Goal: Task Accomplishment & Management: Complete application form

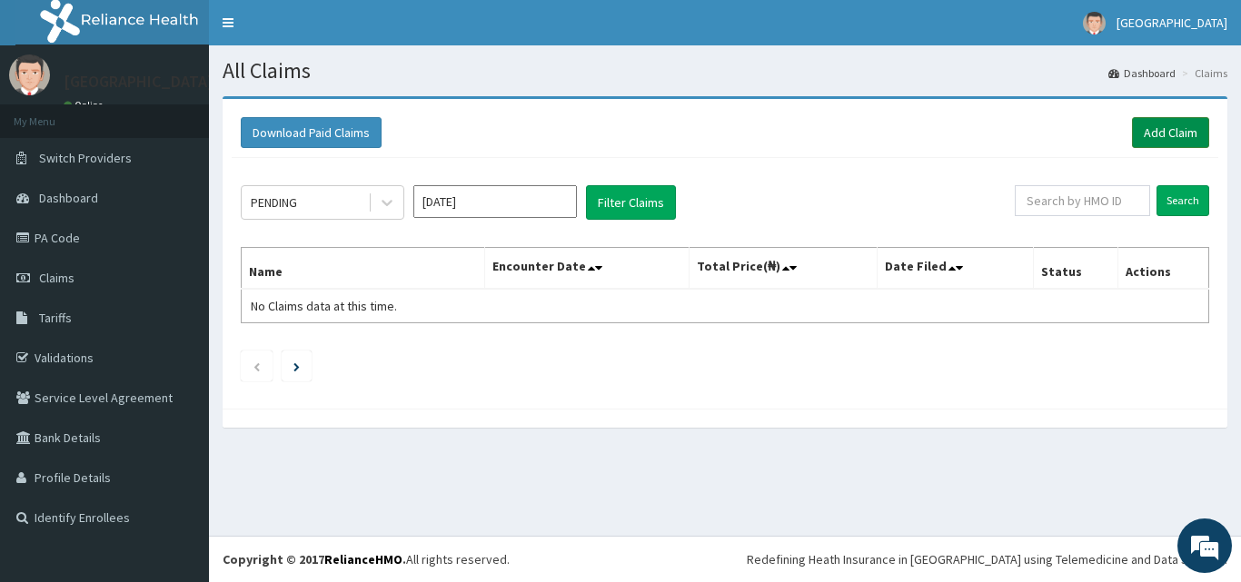
click at [1160, 130] on link "Add Claim" at bounding box center [1170, 132] width 77 height 31
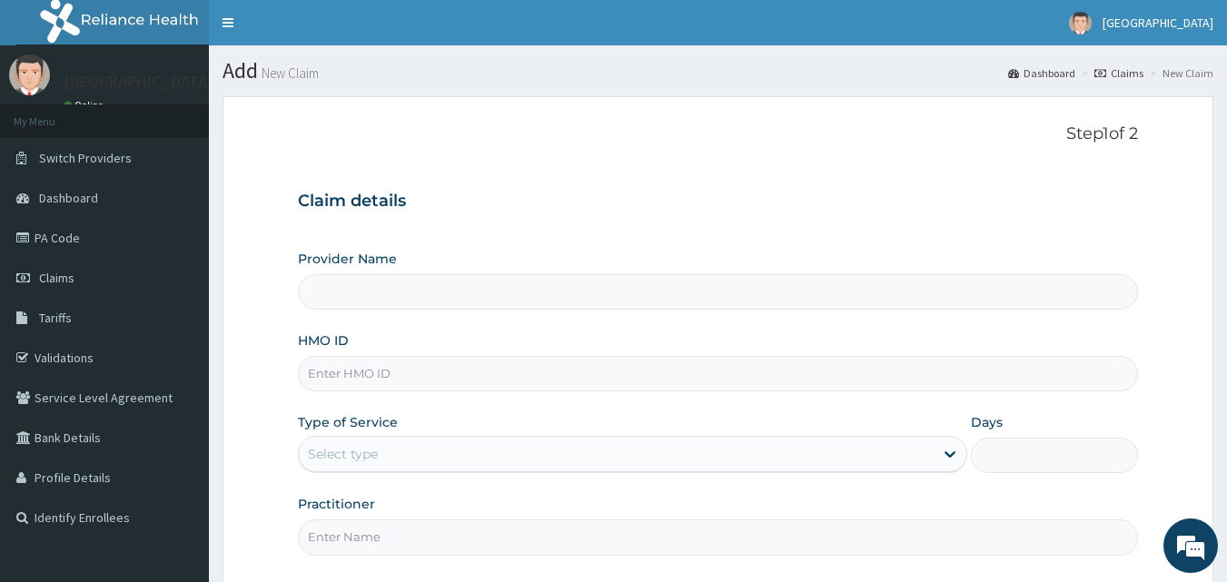
type input "[GEOGRAPHIC_DATA]"
click at [476, 379] on input "HMO ID" at bounding box center [718, 373] width 841 height 35
paste input "ORM/10010/A"
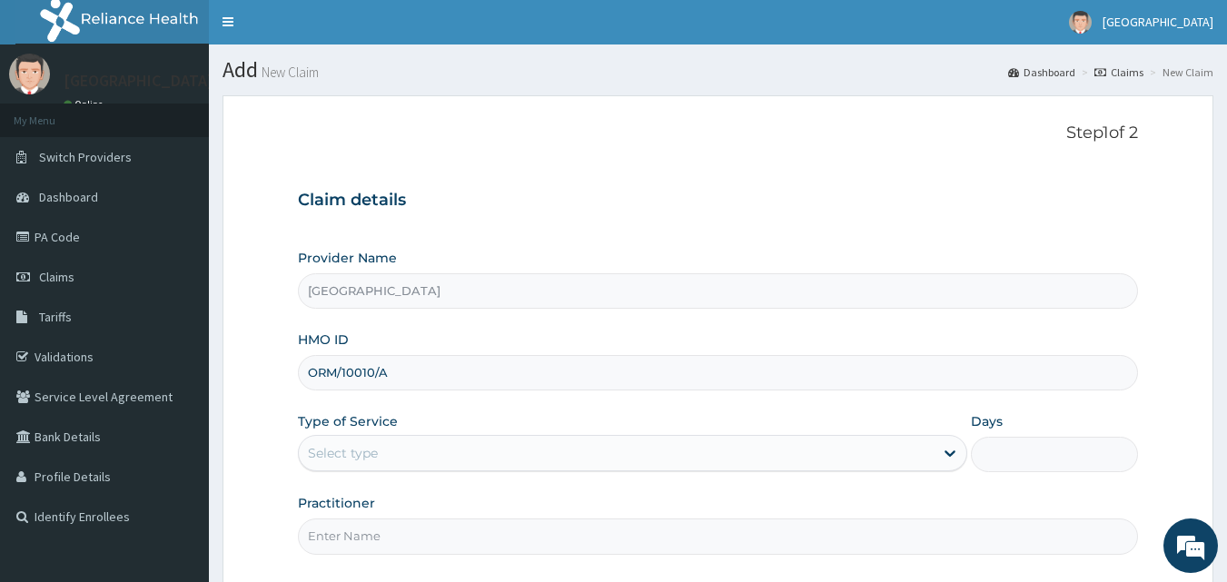
scroll to position [88, 0]
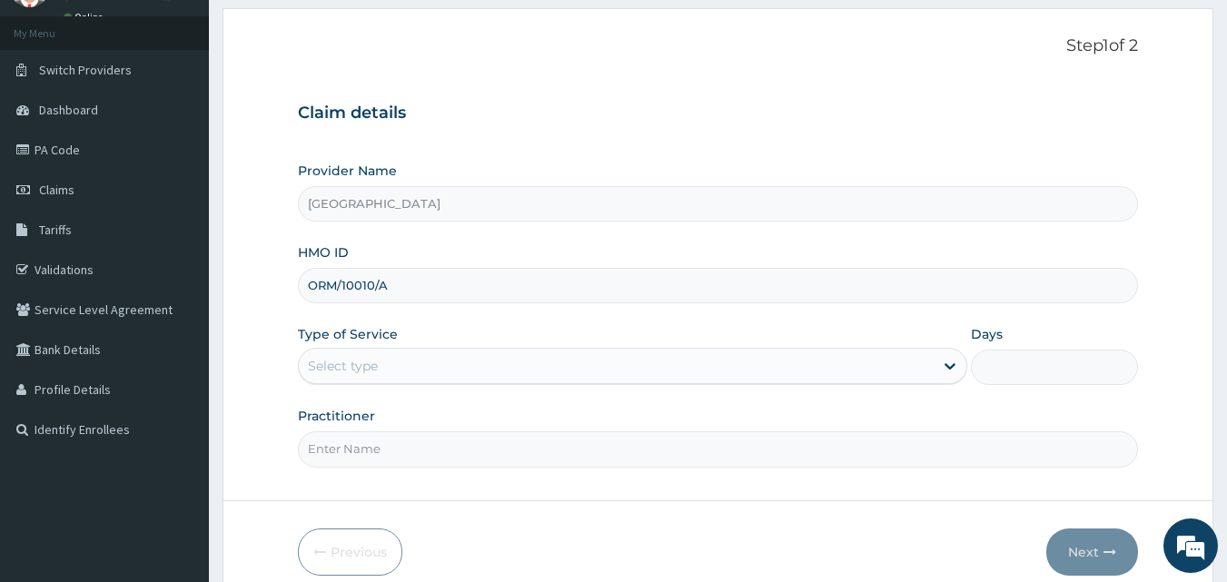
type input "ORM/10010/A"
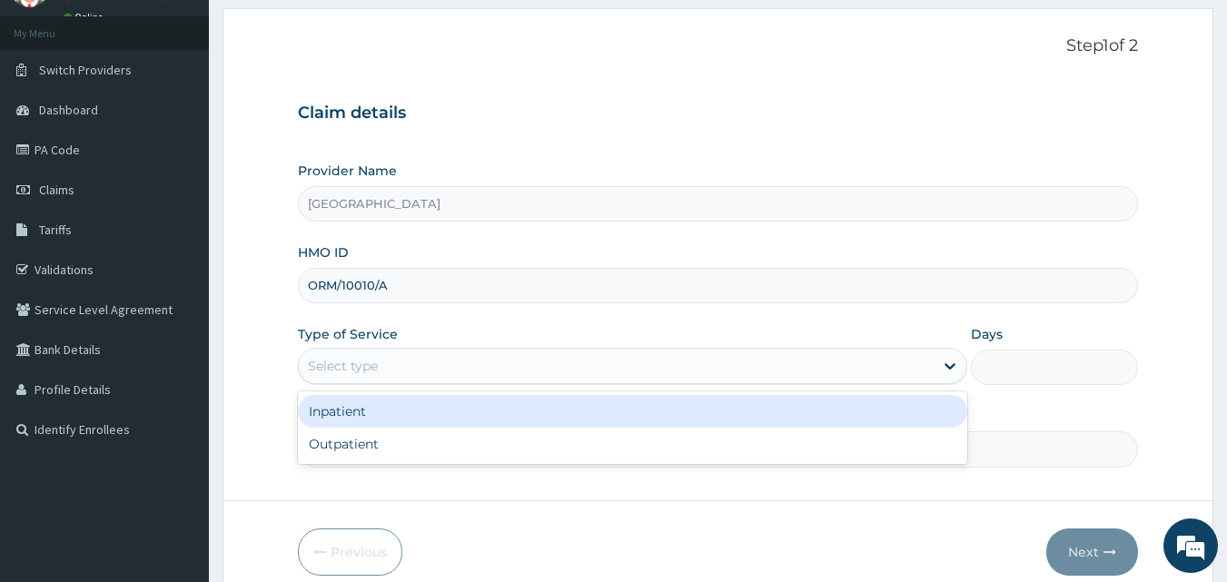
click at [867, 363] on div "Select type" at bounding box center [616, 365] width 635 height 29
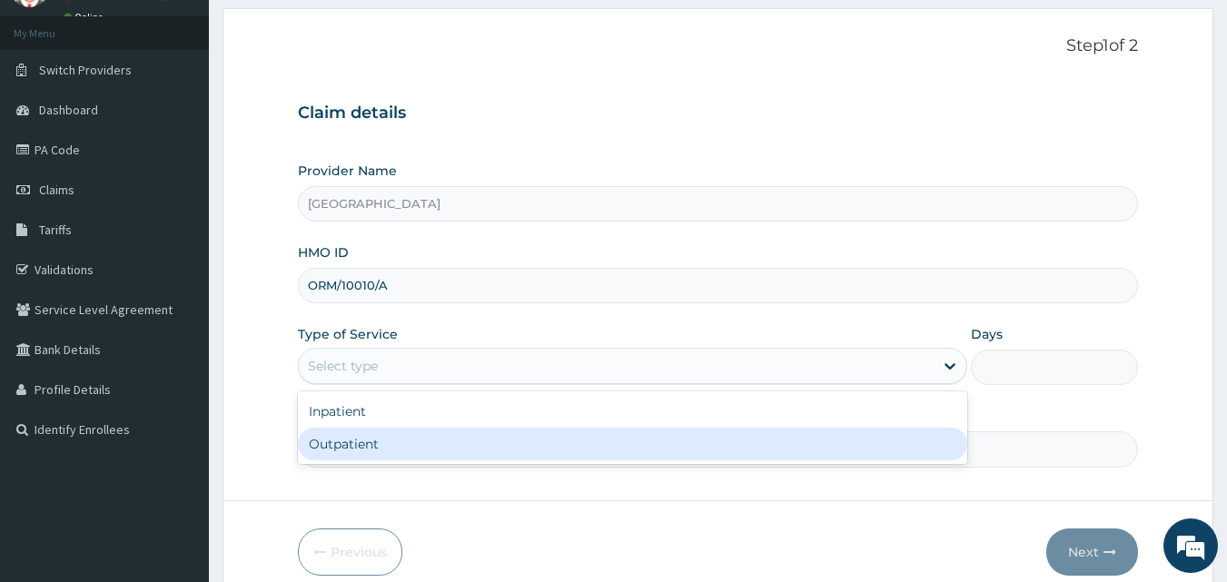
click at [457, 441] on div "Outpatient" at bounding box center [632, 444] width 669 height 33
type input "1"
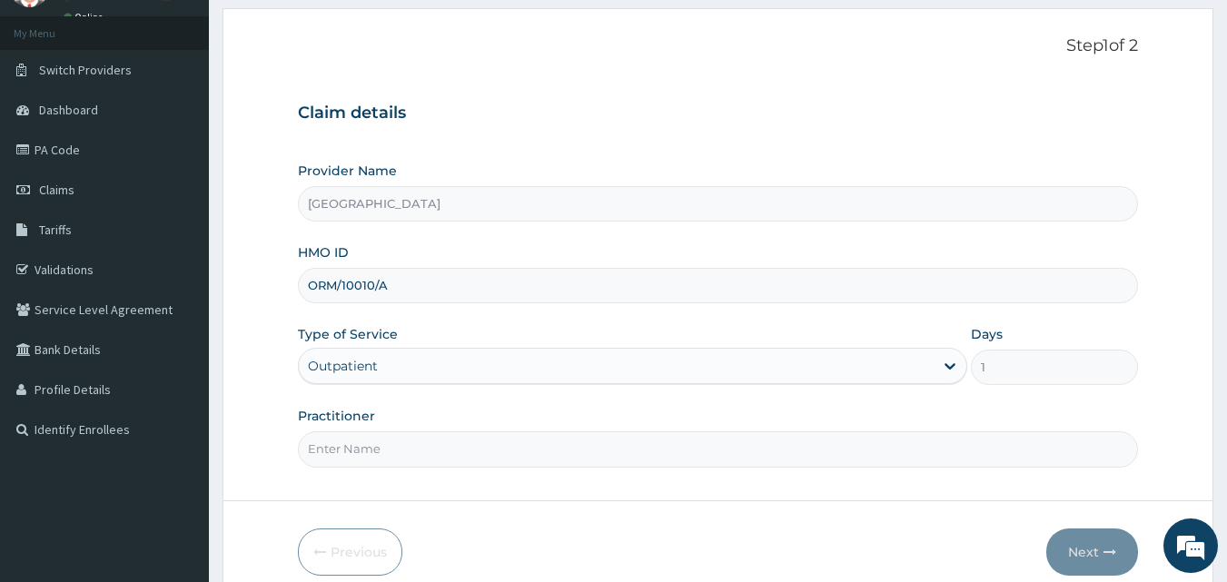
click at [449, 460] on input "Practitioner" at bounding box center [718, 448] width 841 height 35
type input "DR ABDUSSALAM K.A"
click at [1064, 542] on button "Next" at bounding box center [1092, 552] width 92 height 47
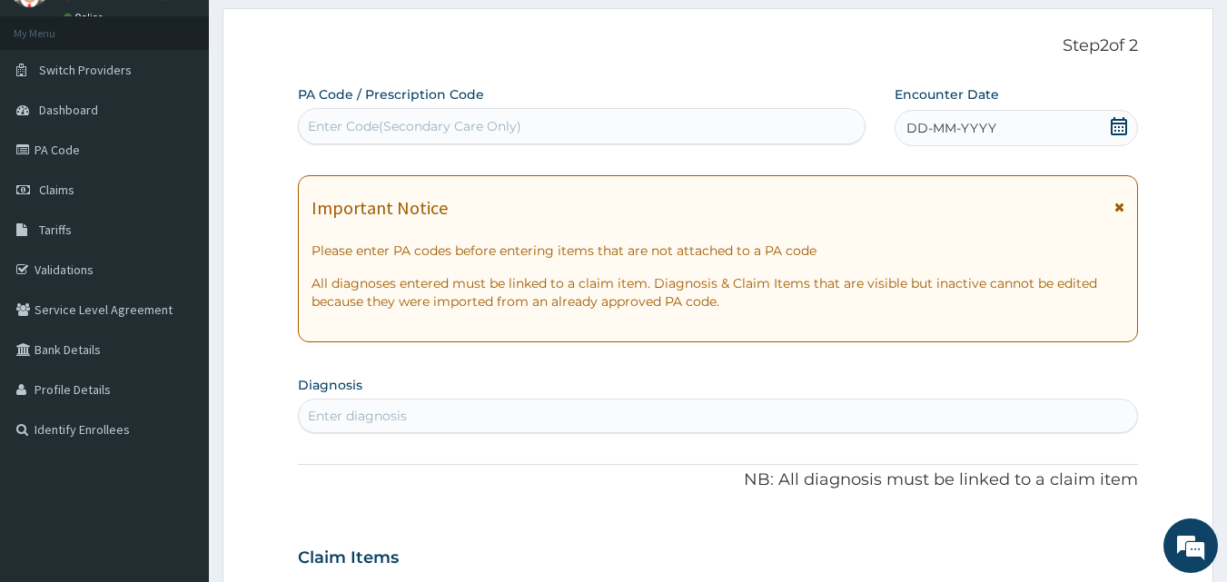
click at [1120, 122] on icon at bounding box center [1119, 126] width 18 height 18
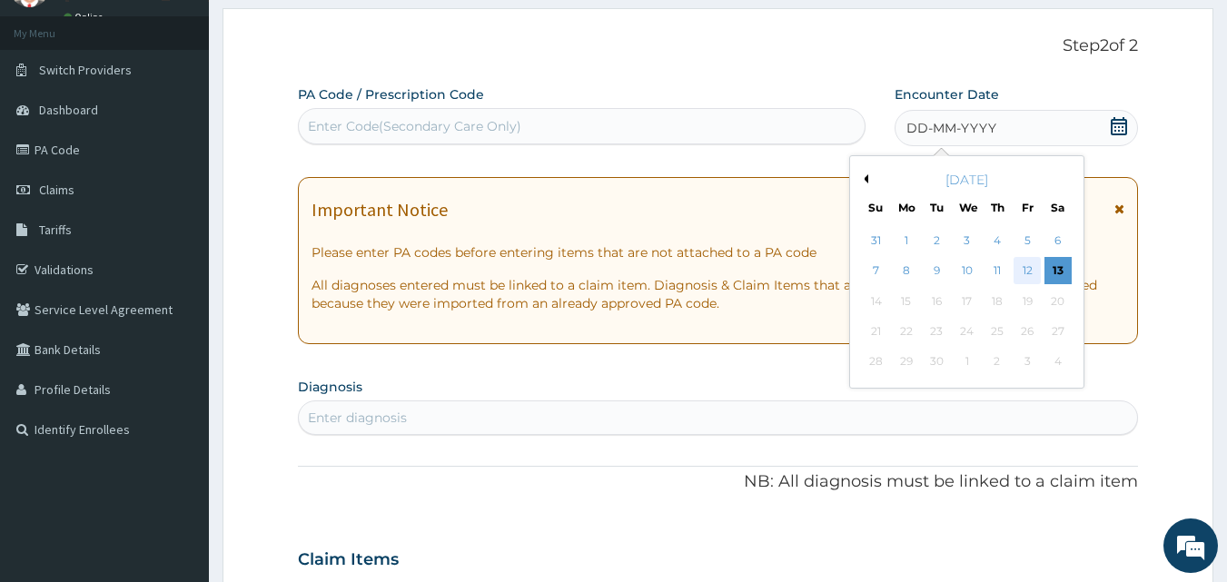
click at [1026, 265] on div "12" at bounding box center [1027, 271] width 27 height 27
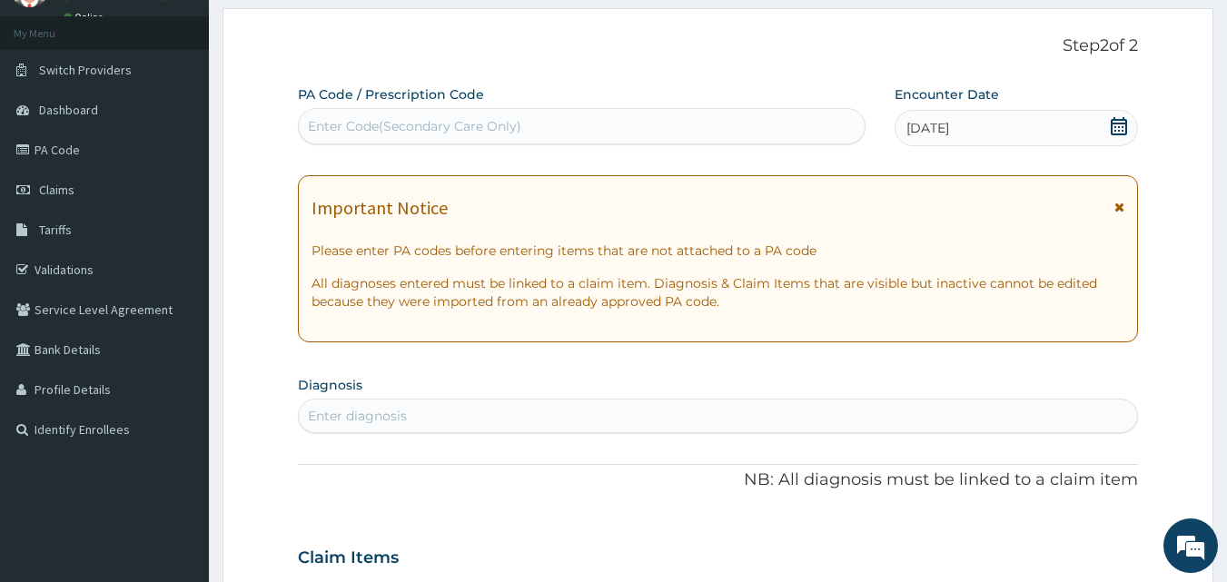
click at [748, 86] on div "PA Code / Prescription Code Enter Code(Secondary Care Only)" at bounding box center [582, 114] width 569 height 59
drag, startPoint x: 62, startPoint y: 185, endPoint x: 58, endPoint y: 148, distance: 37.4
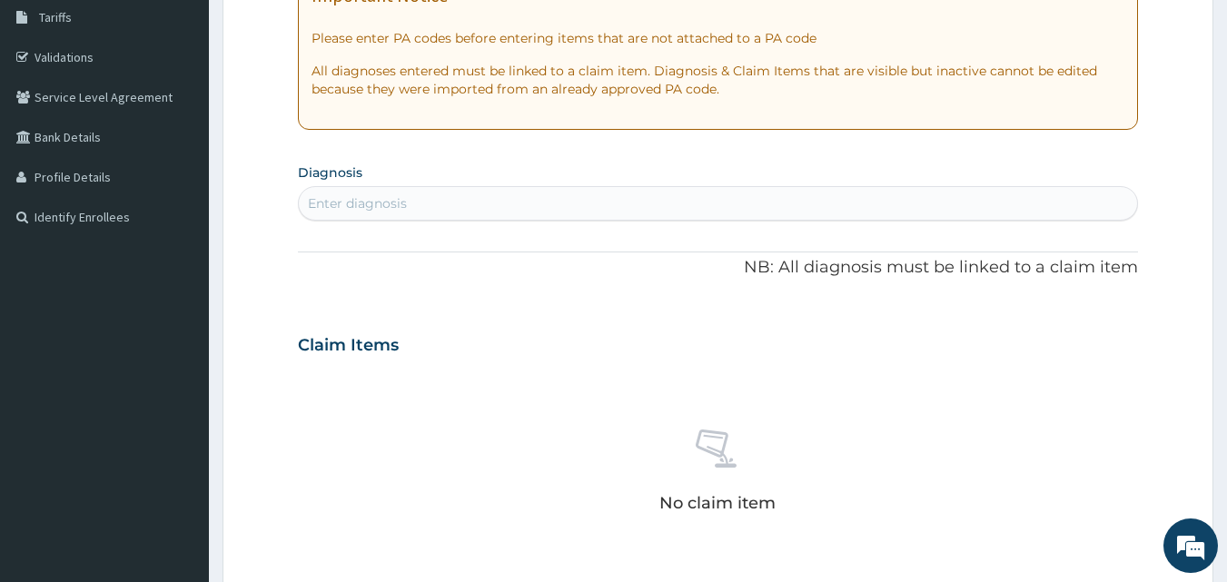
scroll to position [272, 0]
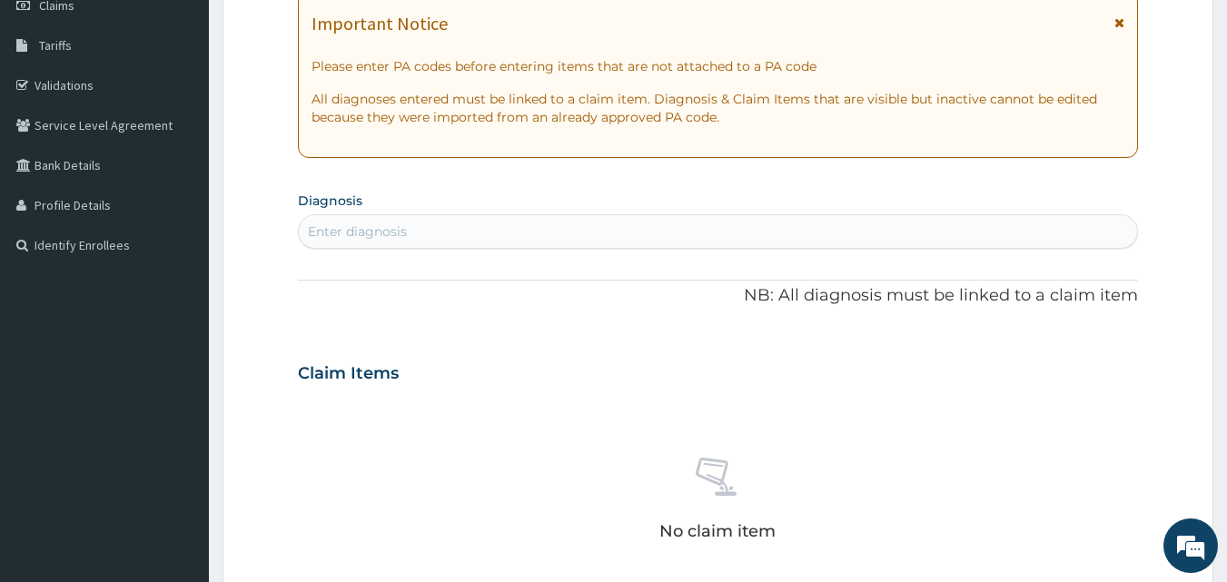
click at [544, 230] on div "Enter diagnosis" at bounding box center [718, 231] width 839 height 29
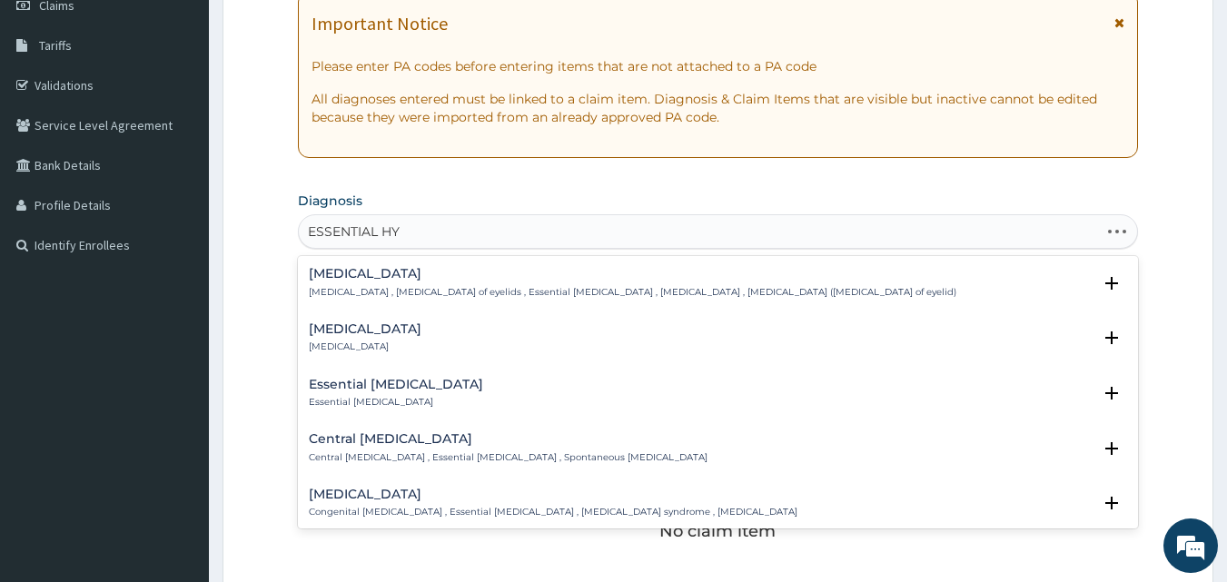
type input "ESSENTIAL HYP"
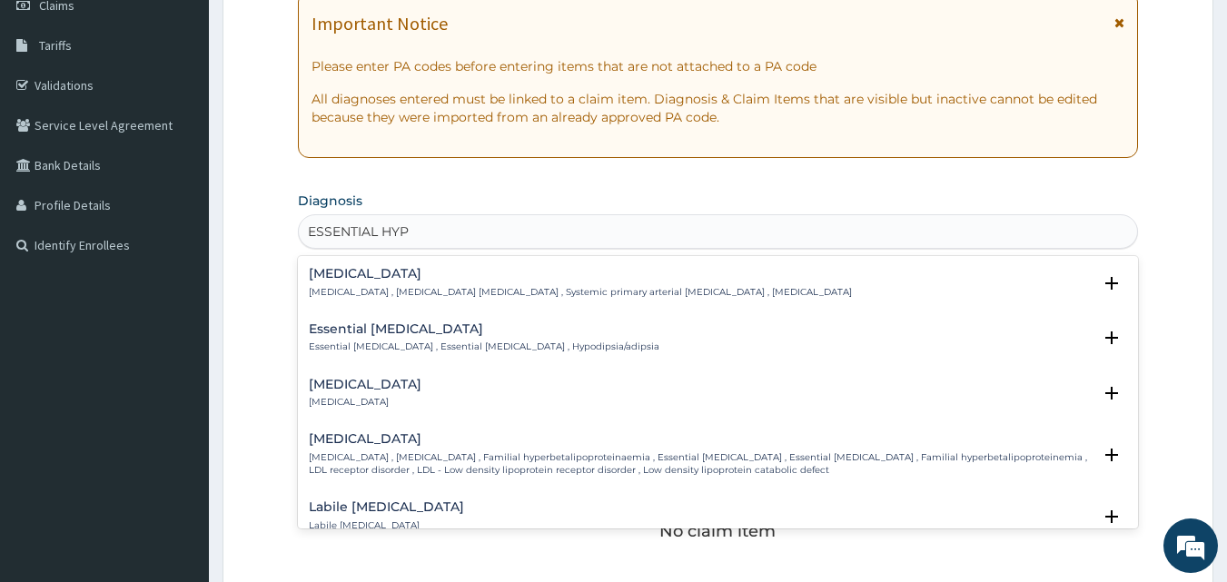
click at [509, 282] on div "Essential hypertension Essential hypertension , Idiopathic hypertension , Syste…" at bounding box center [580, 283] width 543 height 32
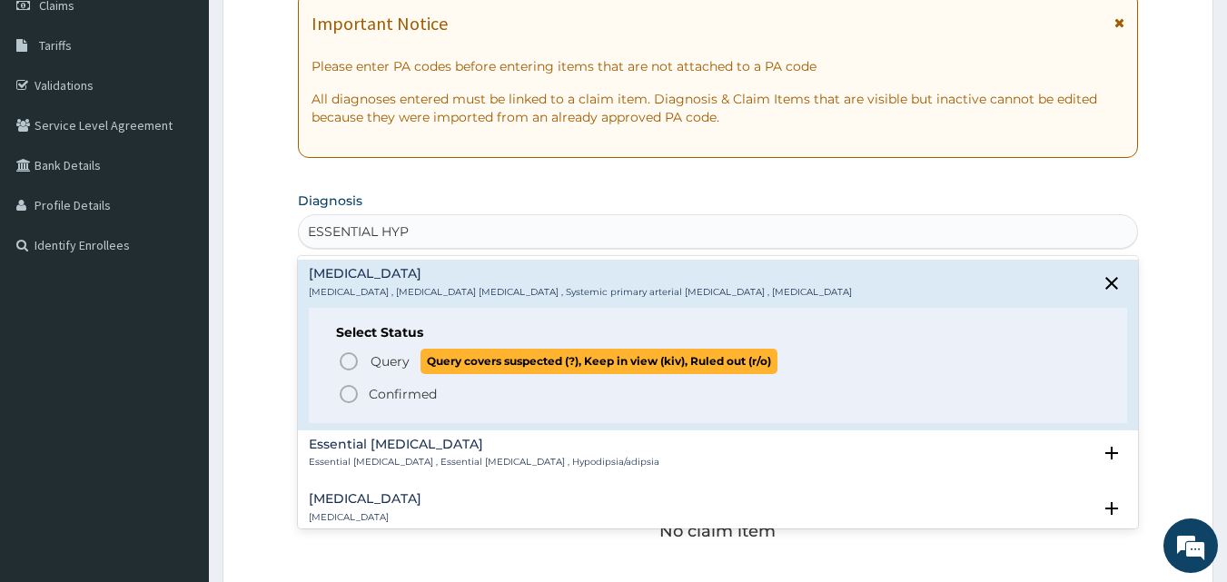
click at [351, 364] on icon "status option query" at bounding box center [349, 362] width 22 height 22
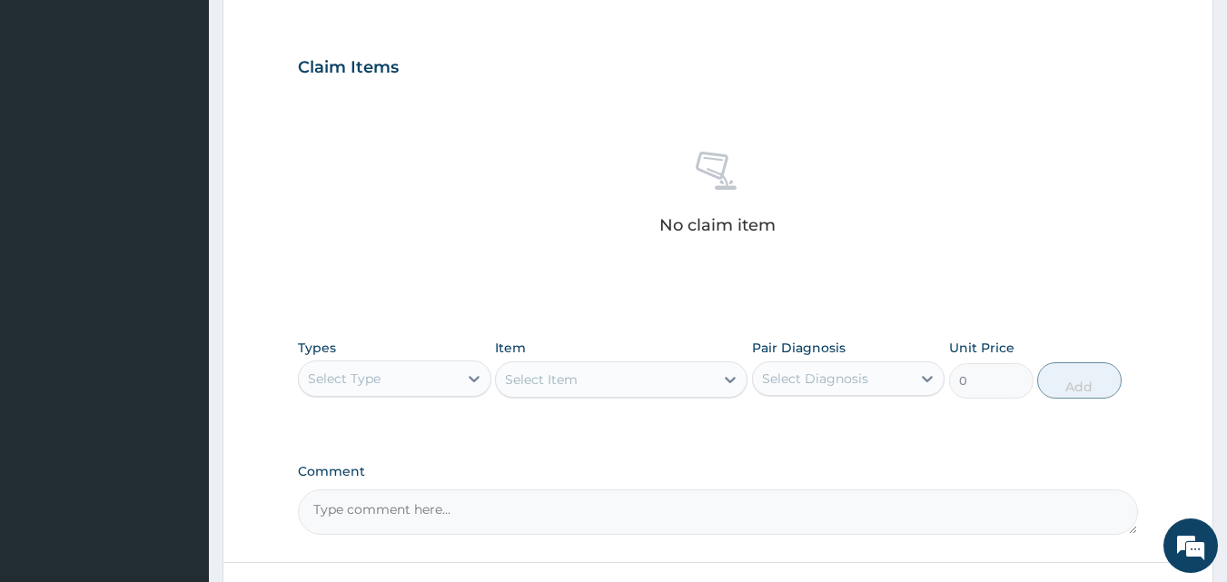
scroll to position [636, 0]
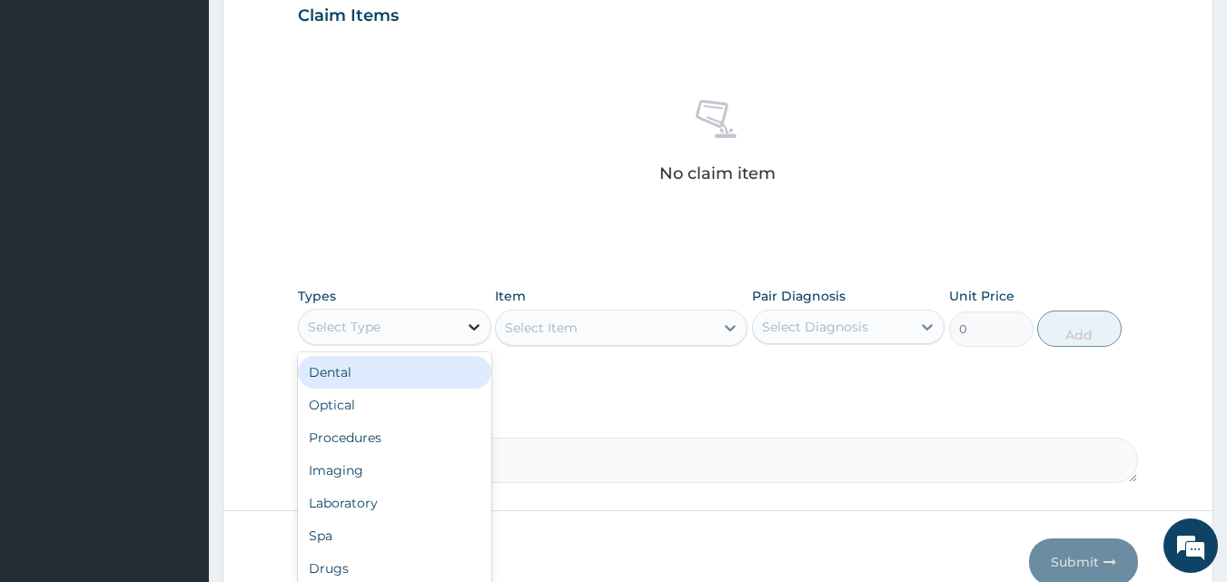
click at [460, 323] on div at bounding box center [474, 327] width 33 height 33
type input "DR"
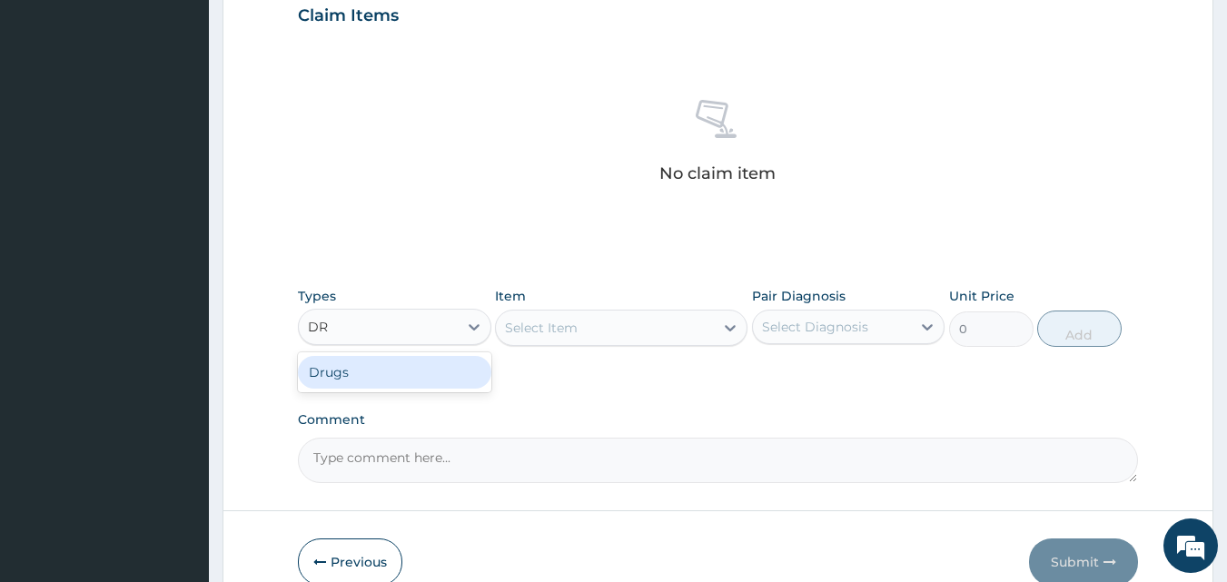
click at [421, 371] on div "Drugs" at bounding box center [394, 372] width 193 height 33
click at [705, 328] on div "Select Item" at bounding box center [605, 327] width 218 height 29
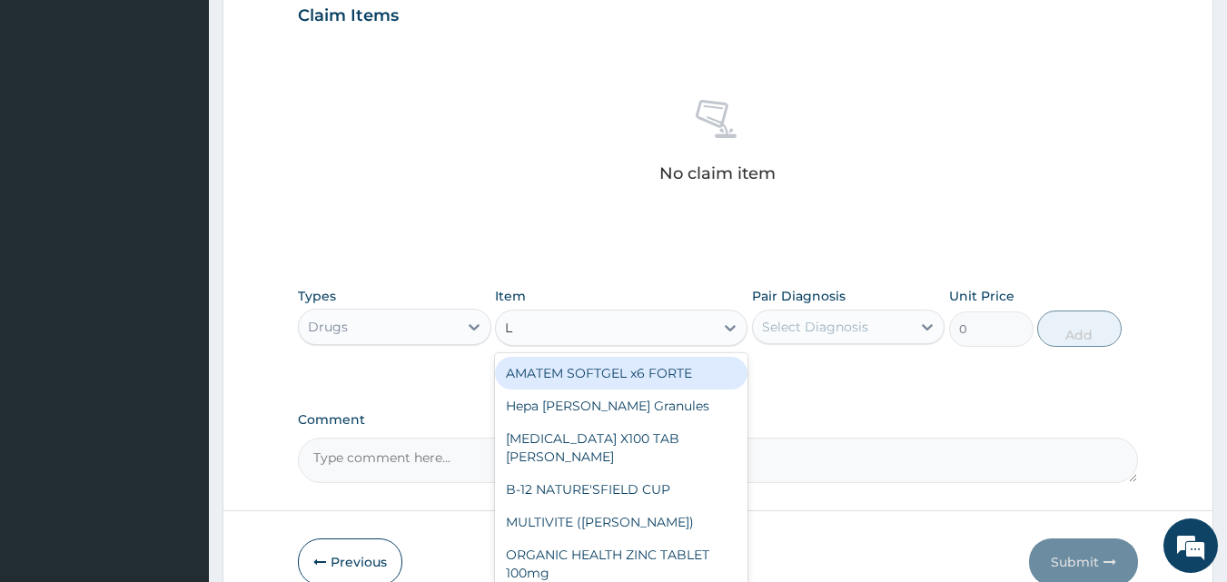
type input "LI"
click at [670, 371] on div "LIVOLIN FORTE" at bounding box center [621, 373] width 252 height 33
type input "300"
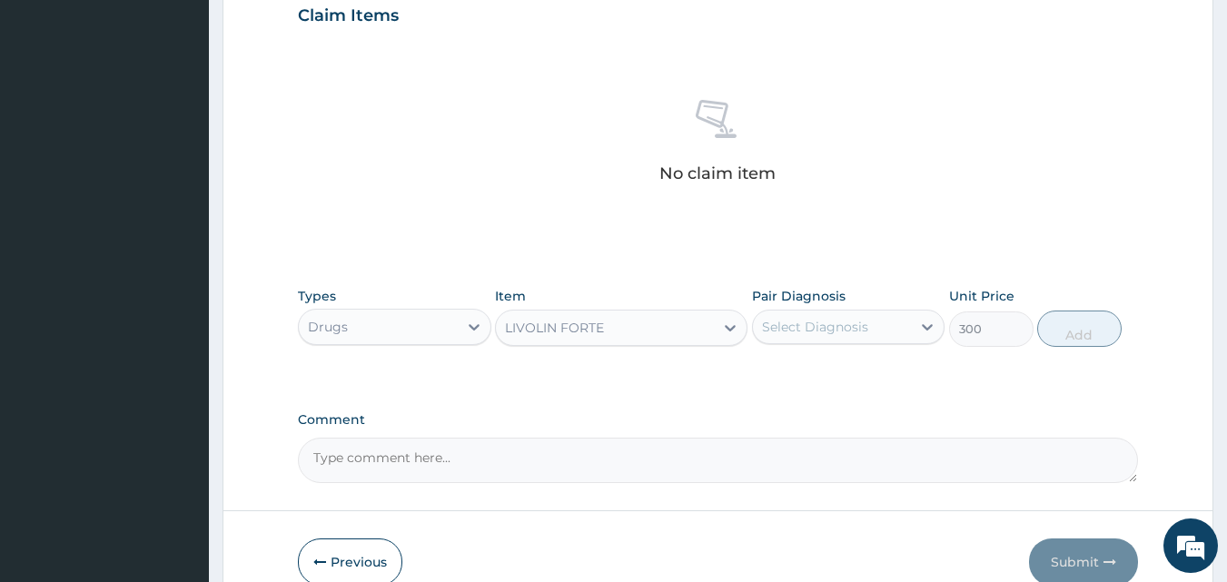
click at [667, 333] on div "LIVOLIN FORTE" at bounding box center [605, 327] width 218 height 29
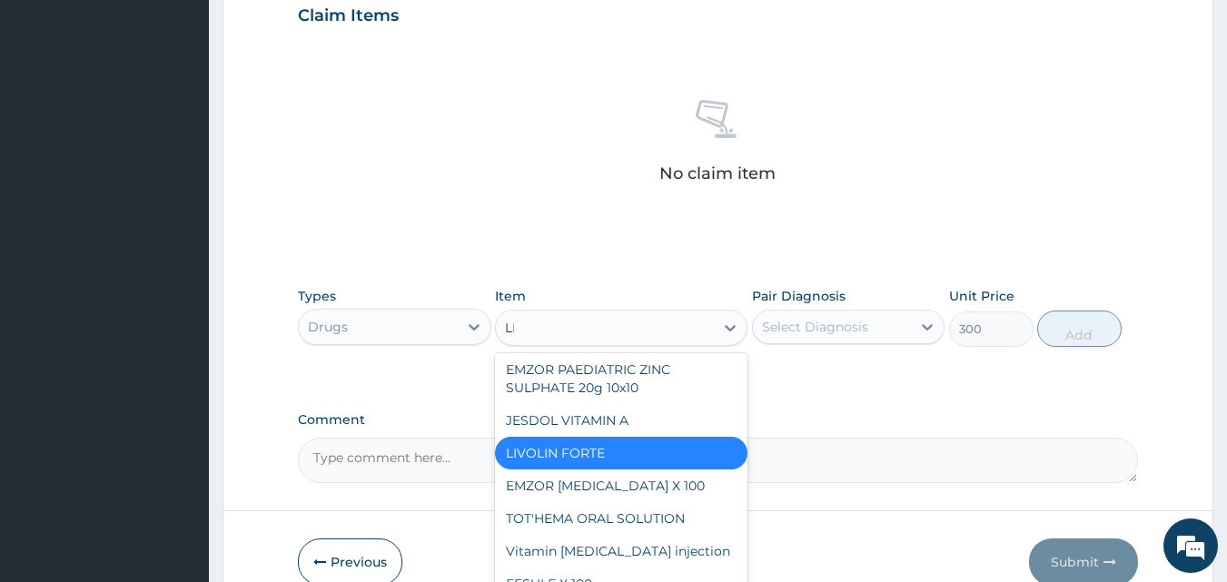
scroll to position [0, 0]
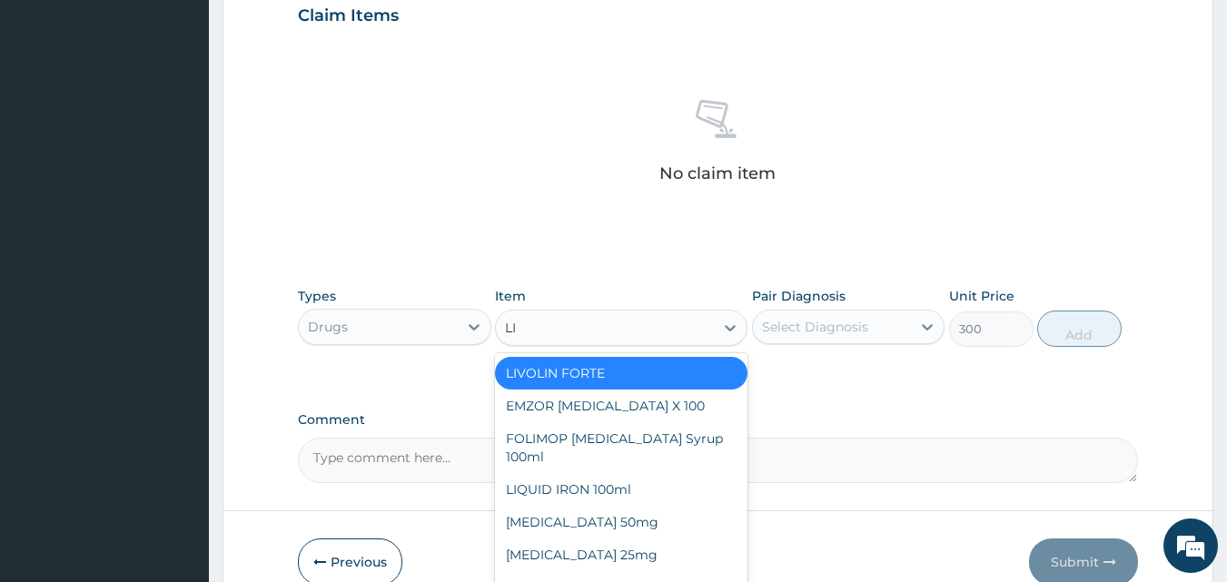
type input "LIS"
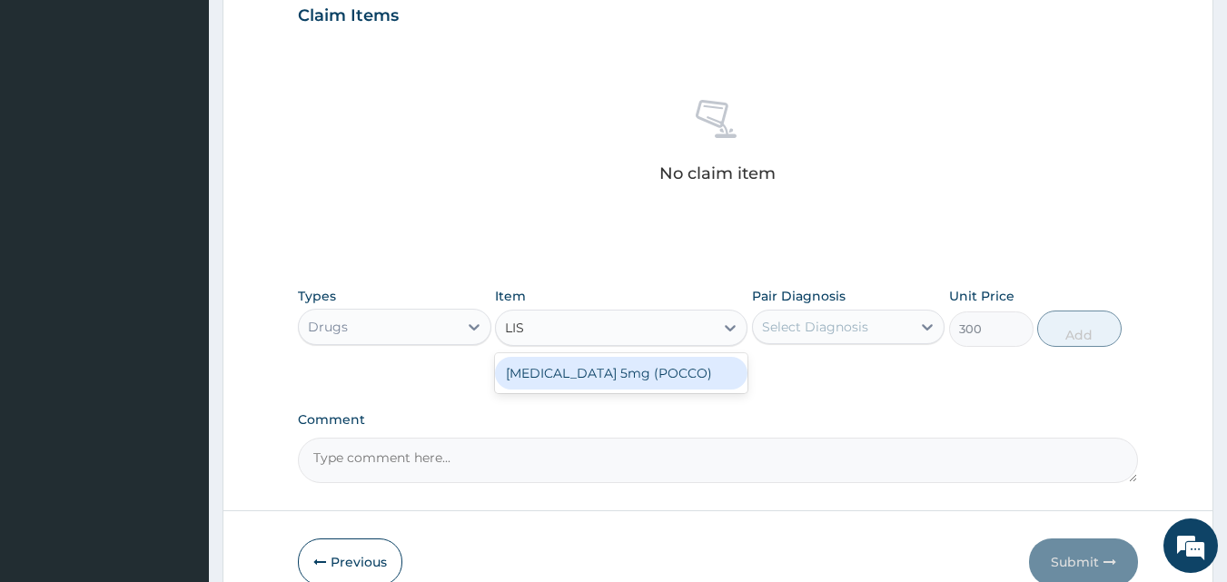
click at [629, 387] on div "LISINOPRIL 5mg (POCCO)" at bounding box center [621, 373] width 252 height 33
type input "45"
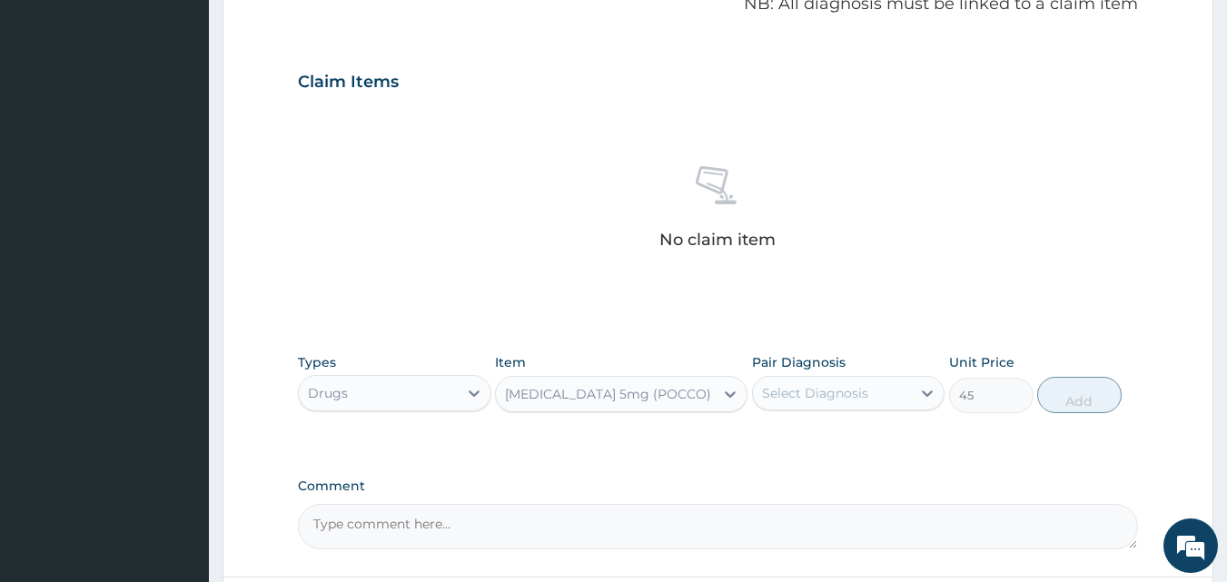
scroll to position [545, 0]
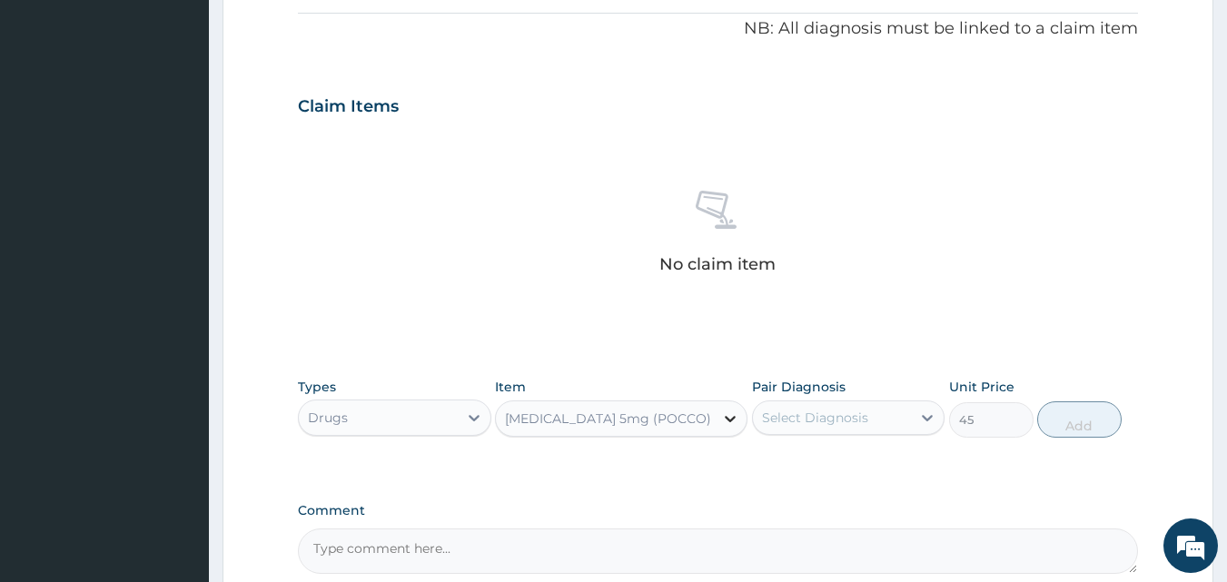
click at [723, 416] on icon at bounding box center [730, 419] width 18 height 18
click at [613, 412] on div "LISINOPRIL 5mg (POCCO)" at bounding box center [608, 419] width 206 height 18
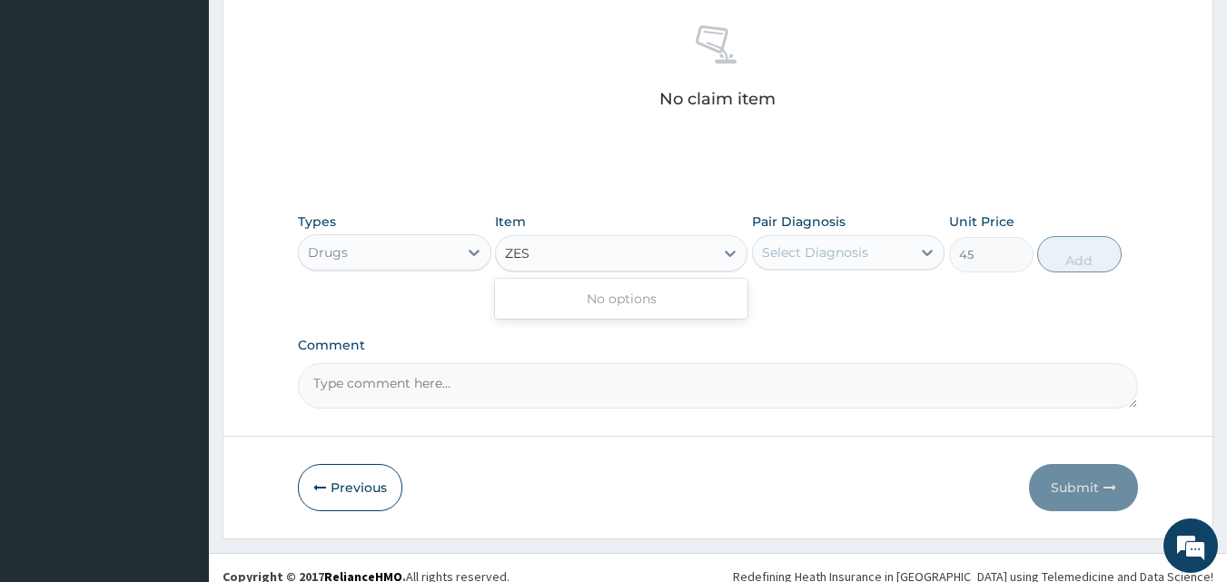
scroll to position [727, 0]
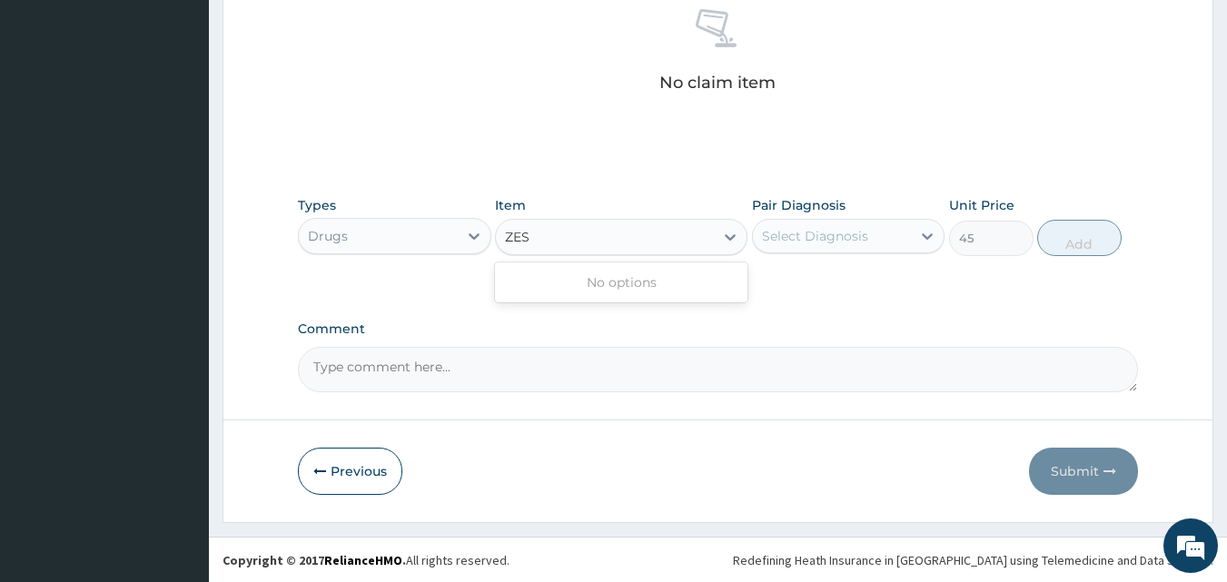
type input "ZES"
click at [680, 252] on div "LISINOPRIL 5mg (POCCO)" at bounding box center [621, 237] width 252 height 36
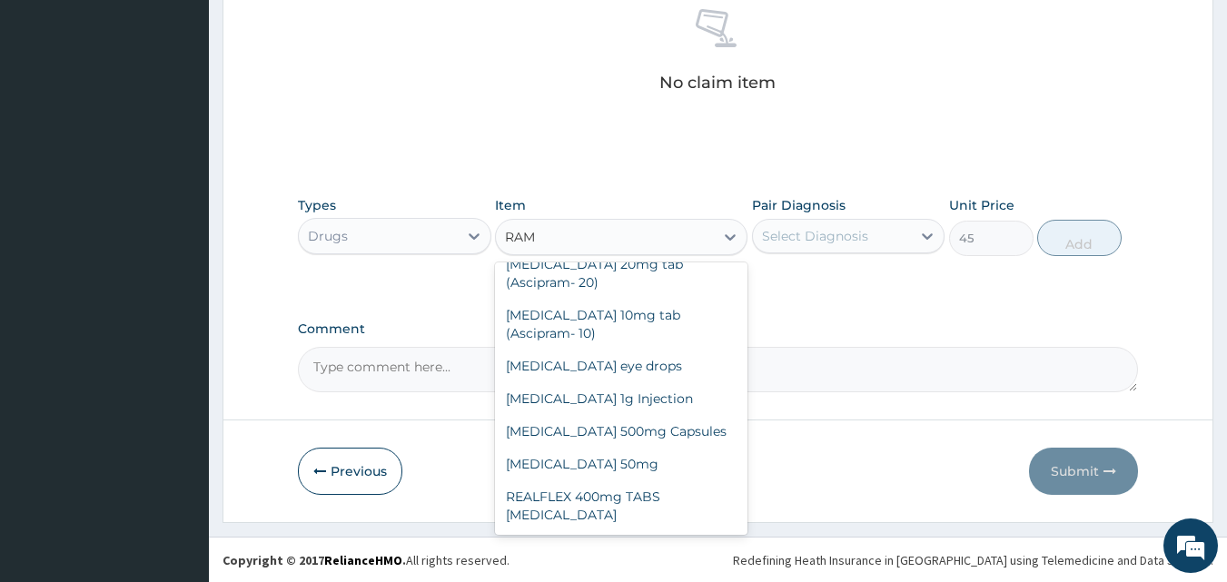
scroll to position [0, 0]
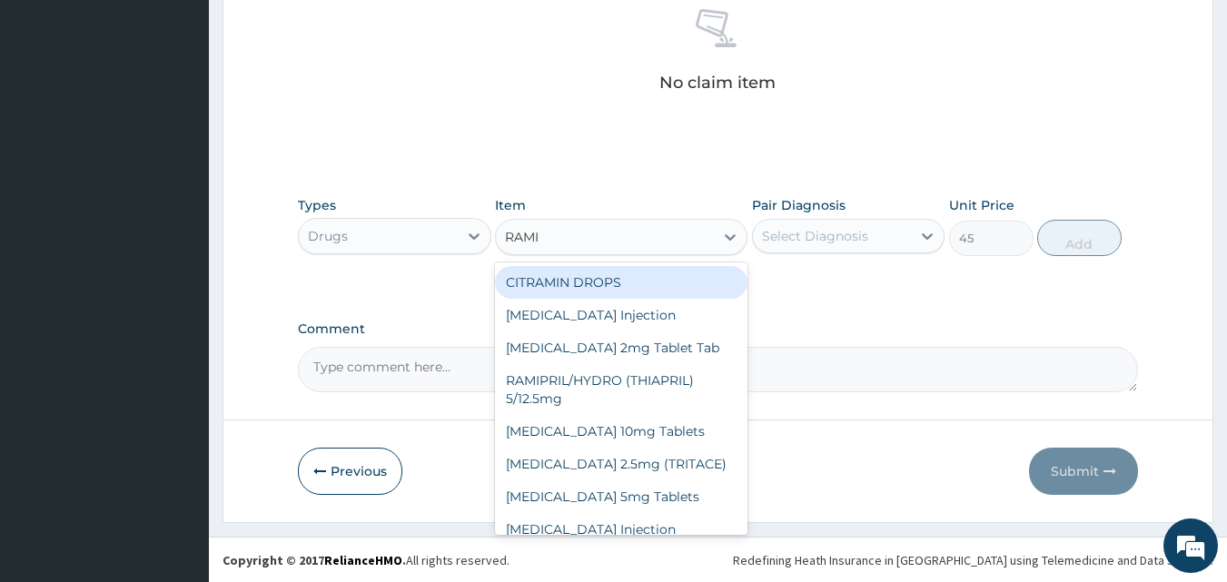
type input "RAMIP"
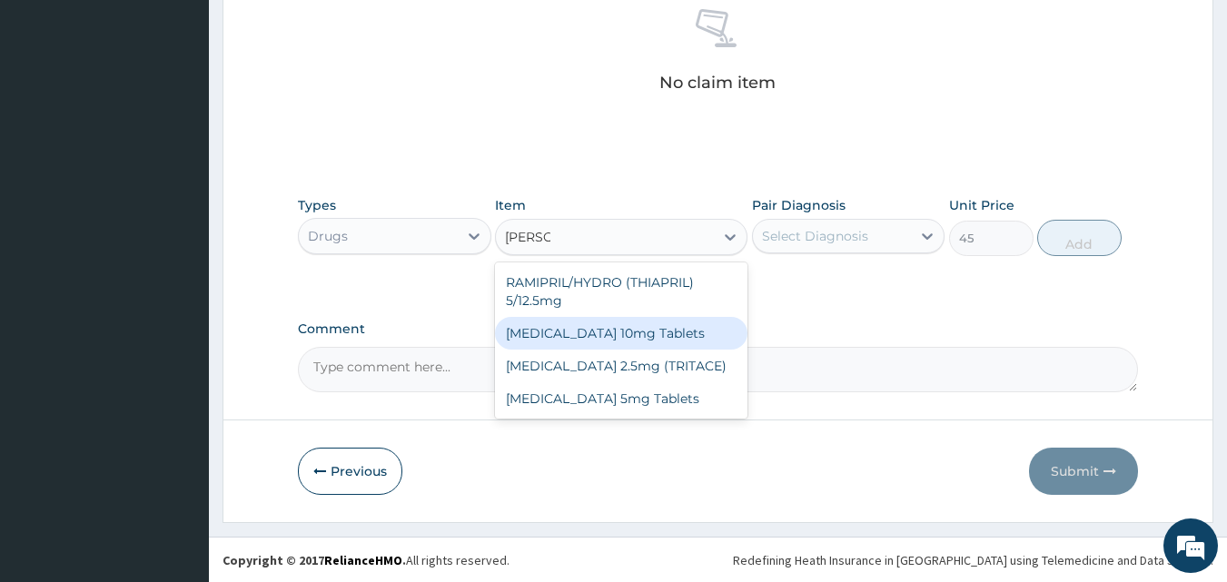
click at [638, 330] on div "Ramipril 10mg Tablets" at bounding box center [621, 333] width 252 height 33
type input "25"
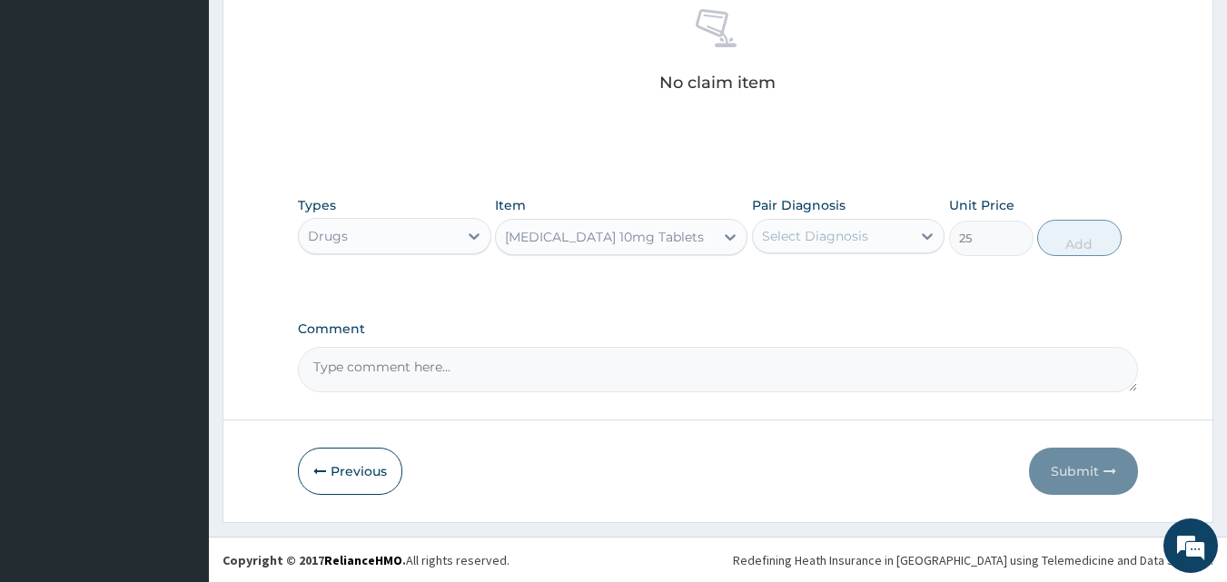
click at [679, 244] on div "Ramipril 10mg Tablets" at bounding box center [605, 237] width 218 height 29
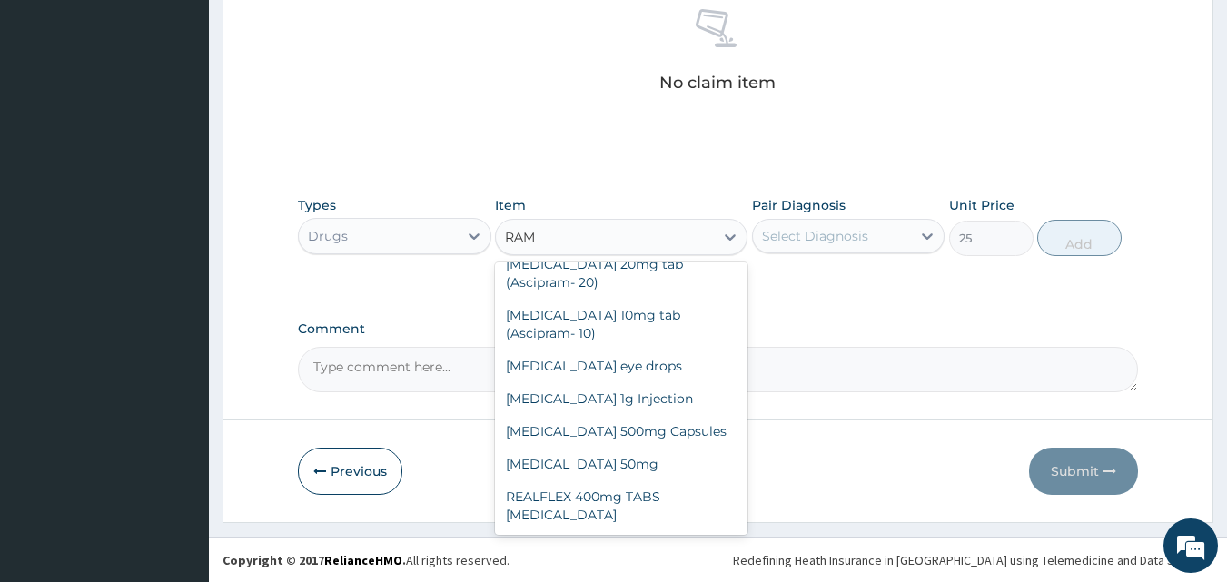
scroll to position [105, 0]
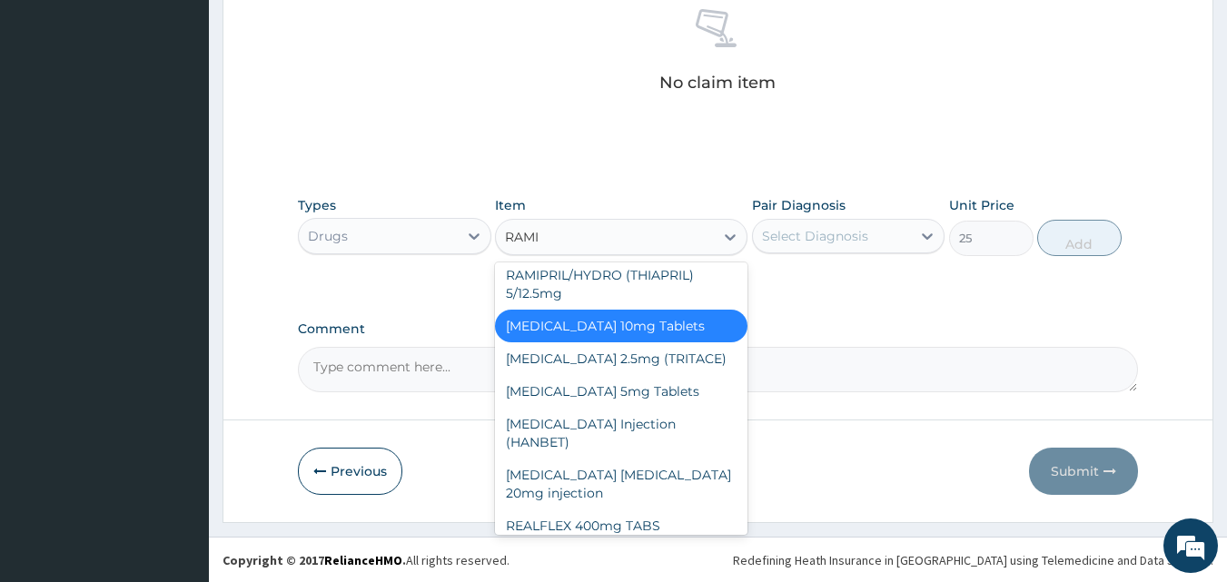
type input "RAMIP"
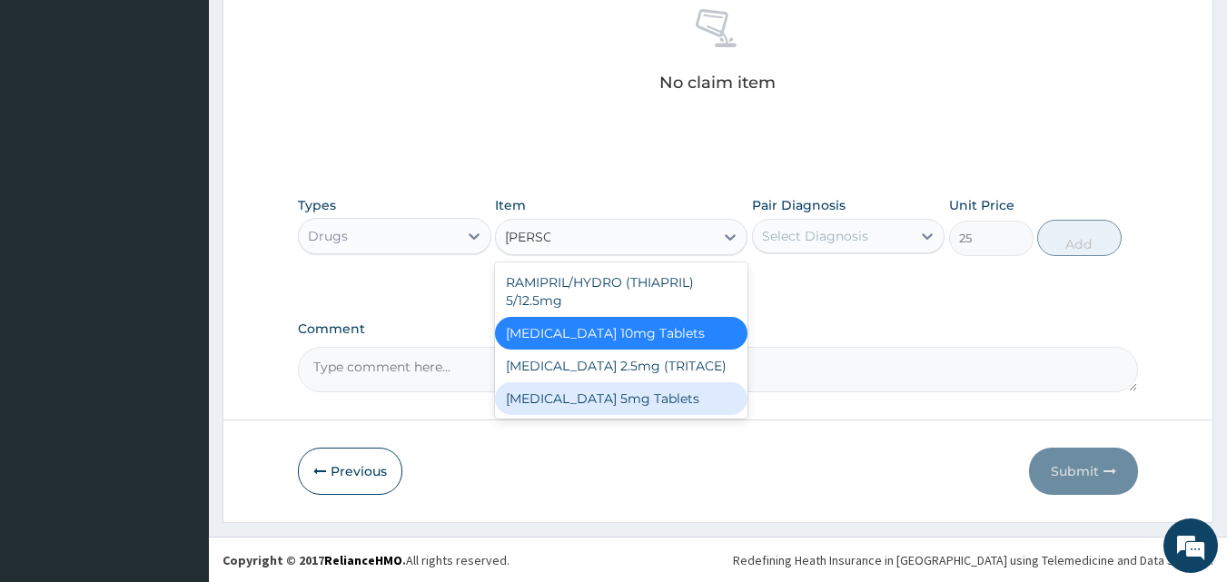
click at [622, 395] on div "Ramipril 5mg Tablets" at bounding box center [621, 398] width 252 height 33
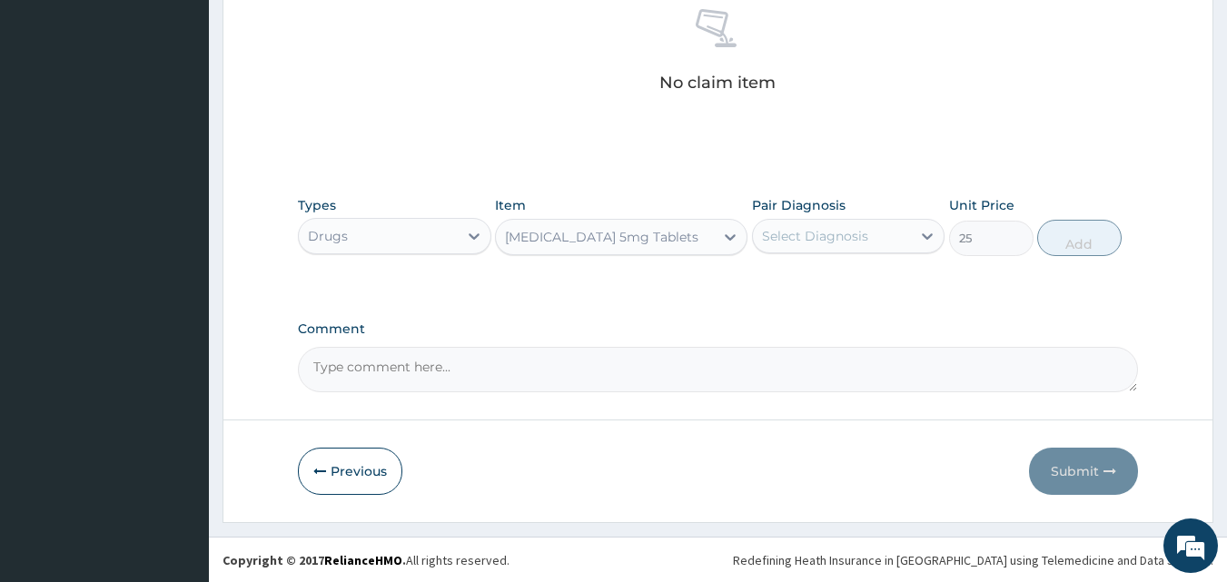
click at [676, 242] on div "Ramipril 5mg Tablets" at bounding box center [605, 237] width 218 height 29
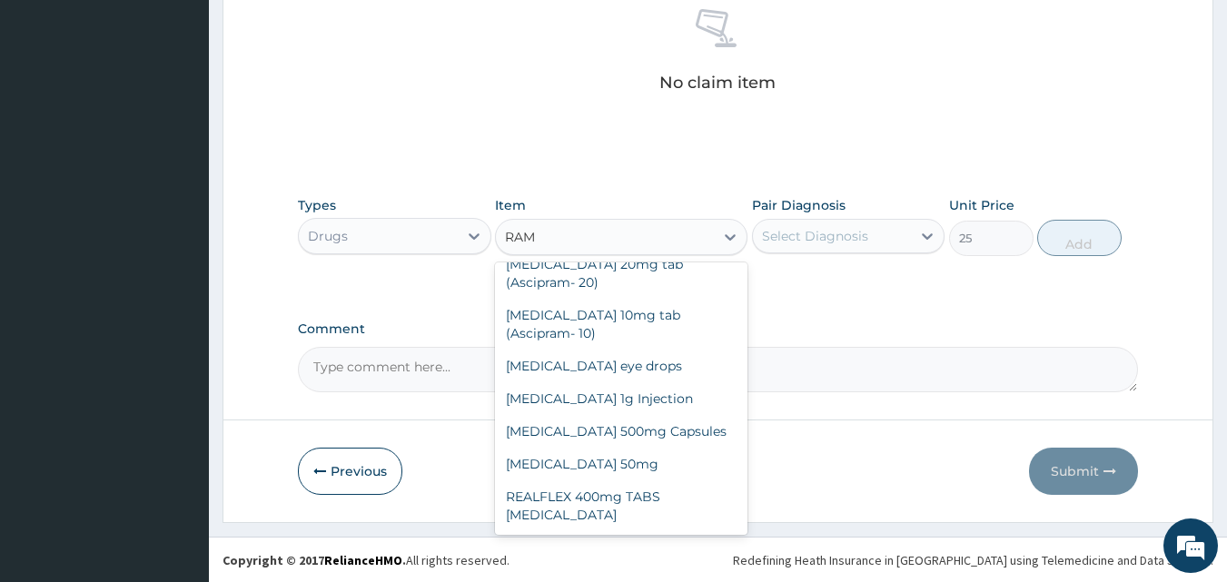
scroll to position [73, 0]
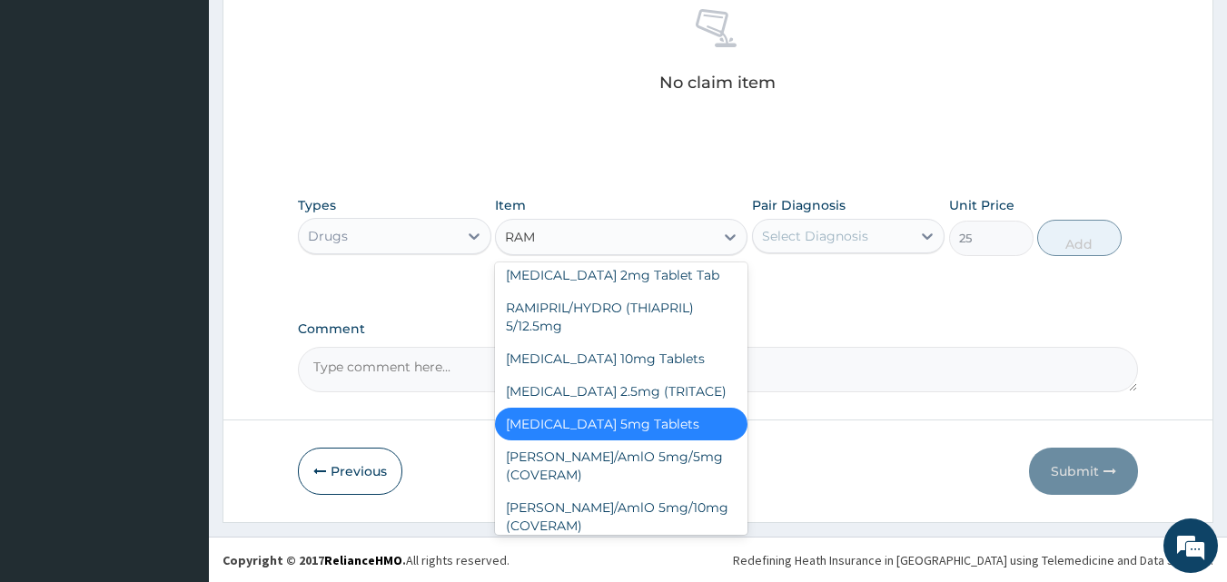
type input "RAMI"
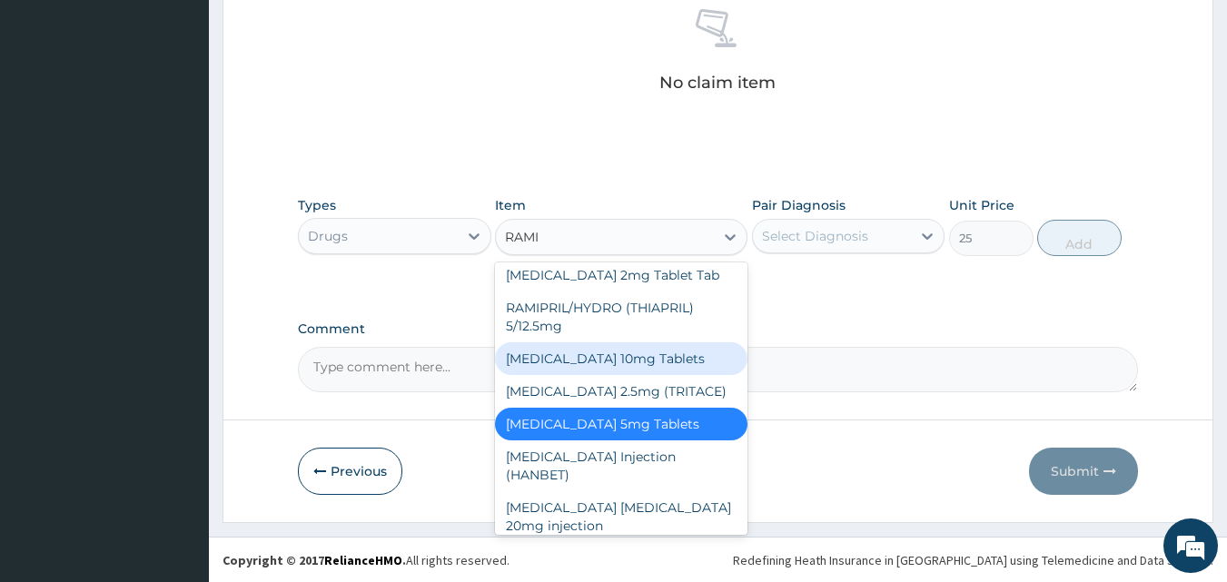
click at [631, 359] on div "Ramipril 10mg Tablets" at bounding box center [621, 358] width 252 height 33
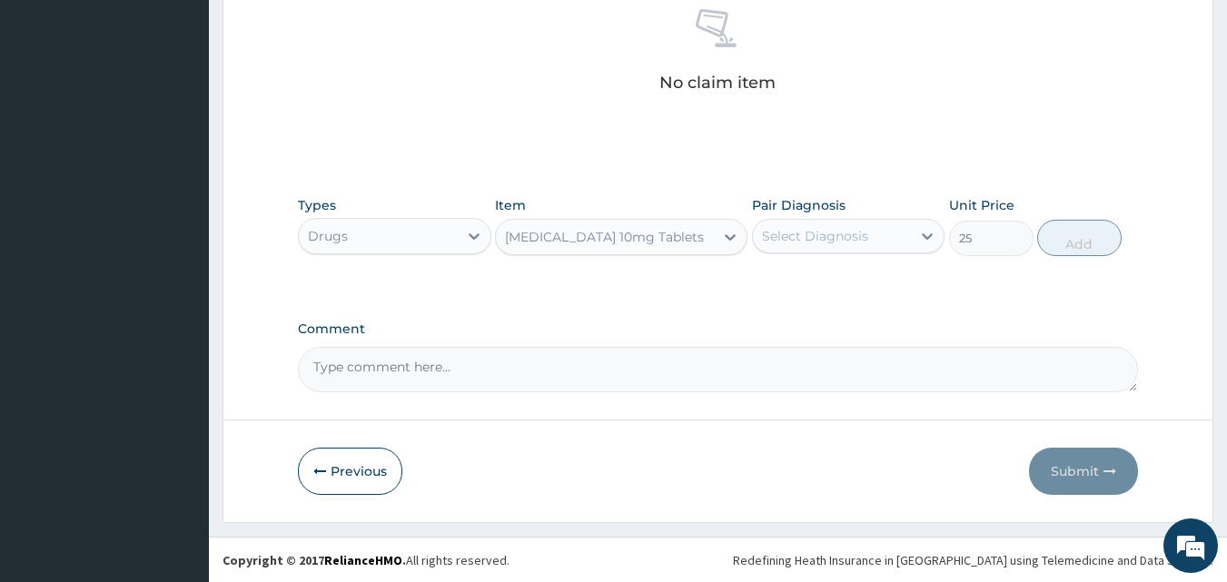
click at [678, 233] on div "Ramipril 10mg Tablets" at bounding box center [605, 237] width 218 height 29
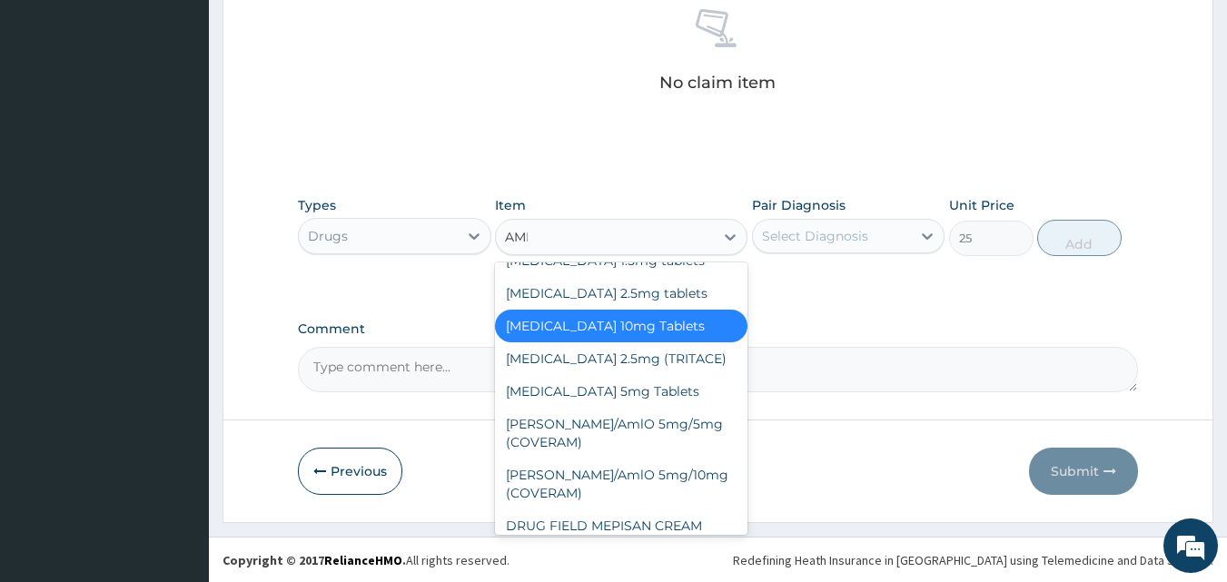
scroll to position [0, 0]
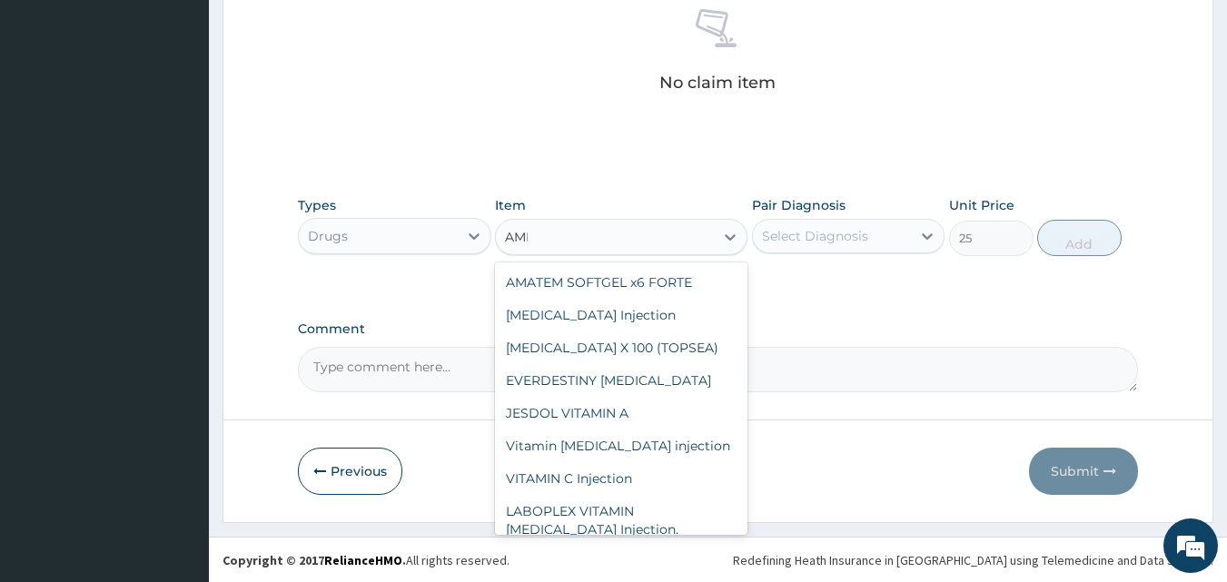
type input "AMLO"
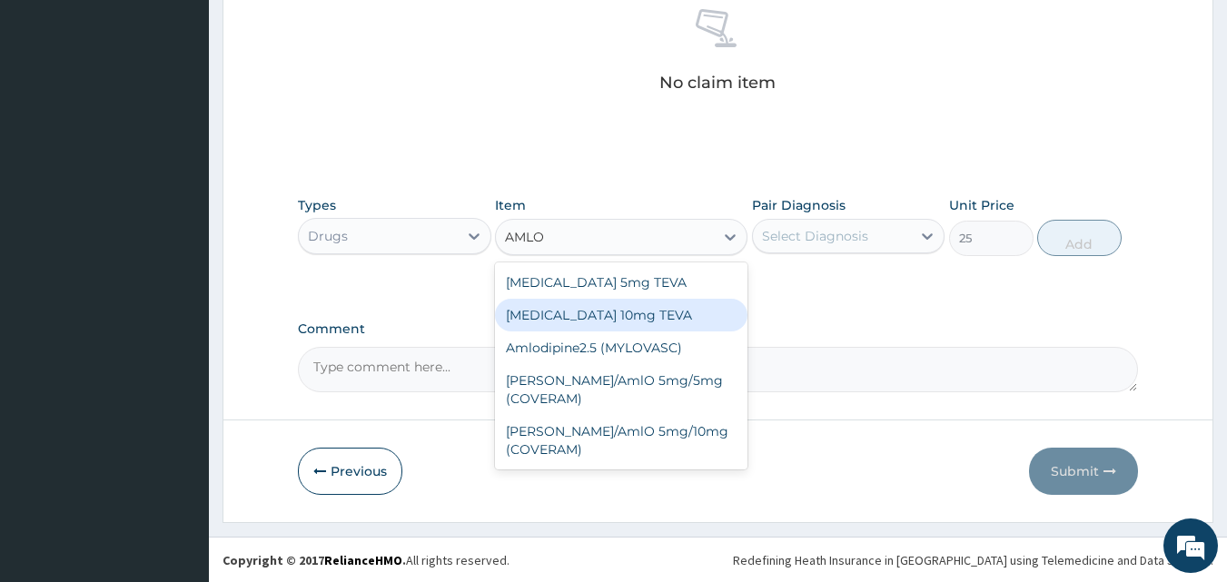
click at [624, 319] on div "Amlodipine 10mg TEVA" at bounding box center [621, 315] width 252 height 33
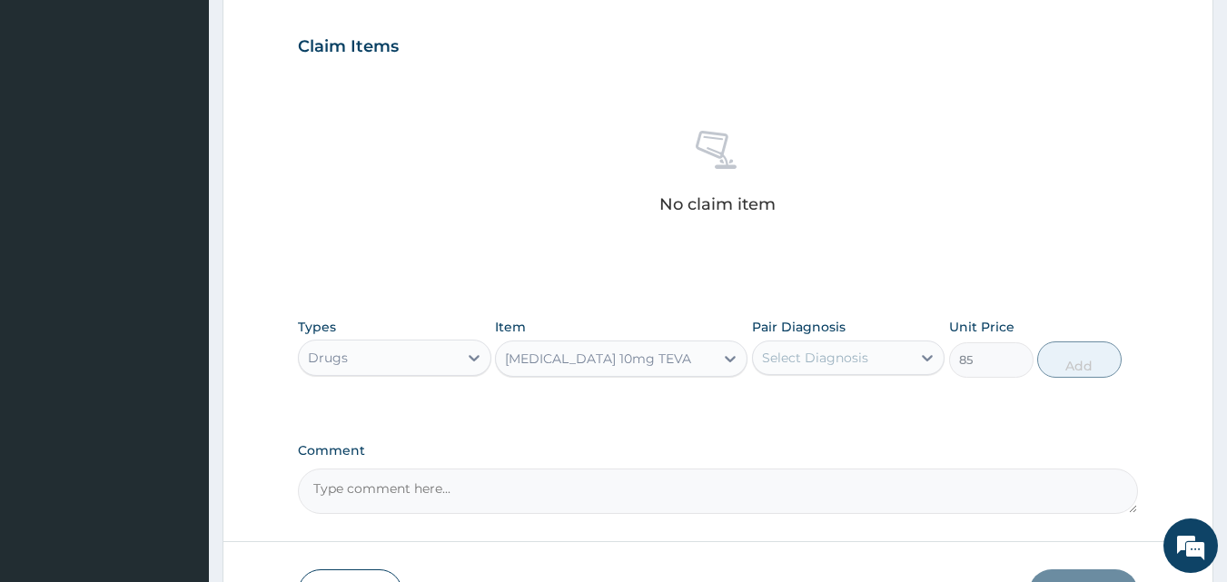
scroll to position [636, 0]
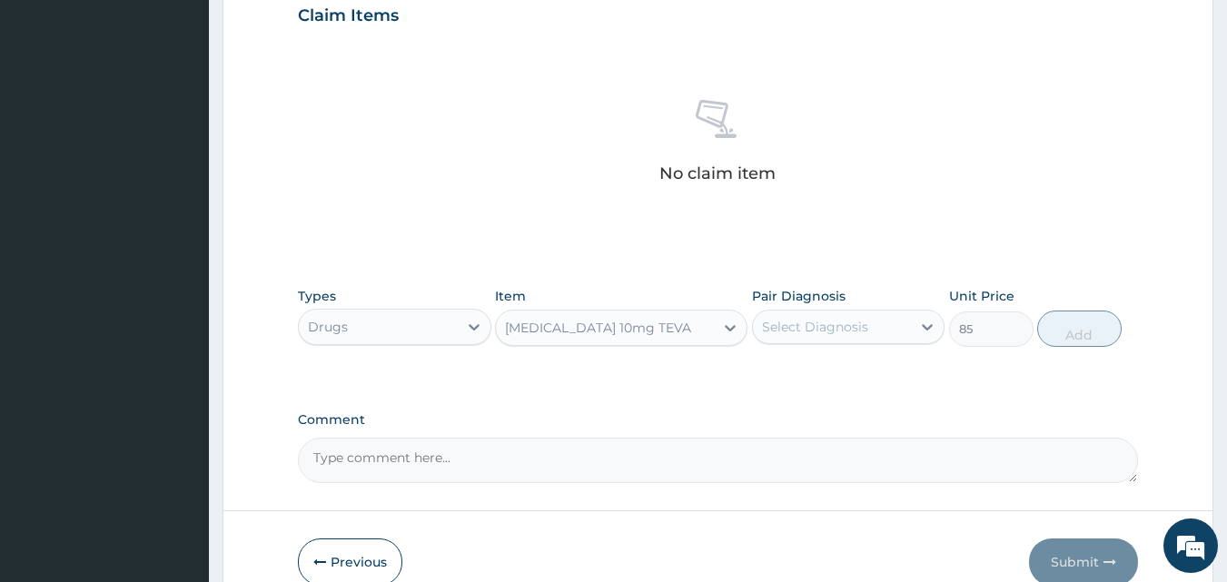
click at [620, 337] on div "Amlodipine 10mg TEVA" at bounding box center [605, 327] width 218 height 29
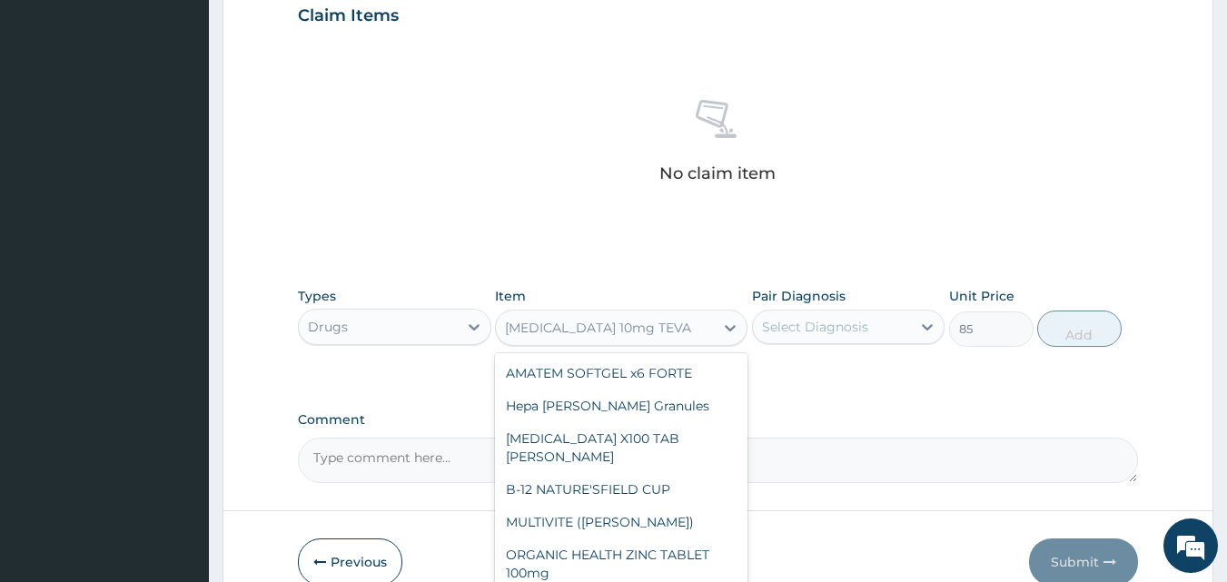
scroll to position [11422, 0]
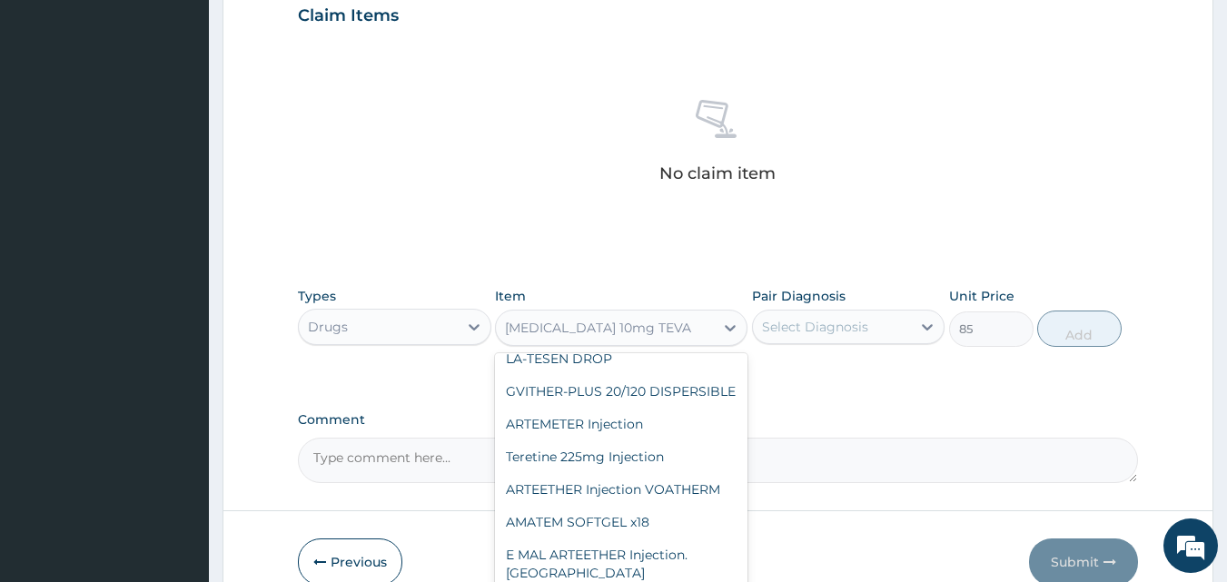
type input "45"
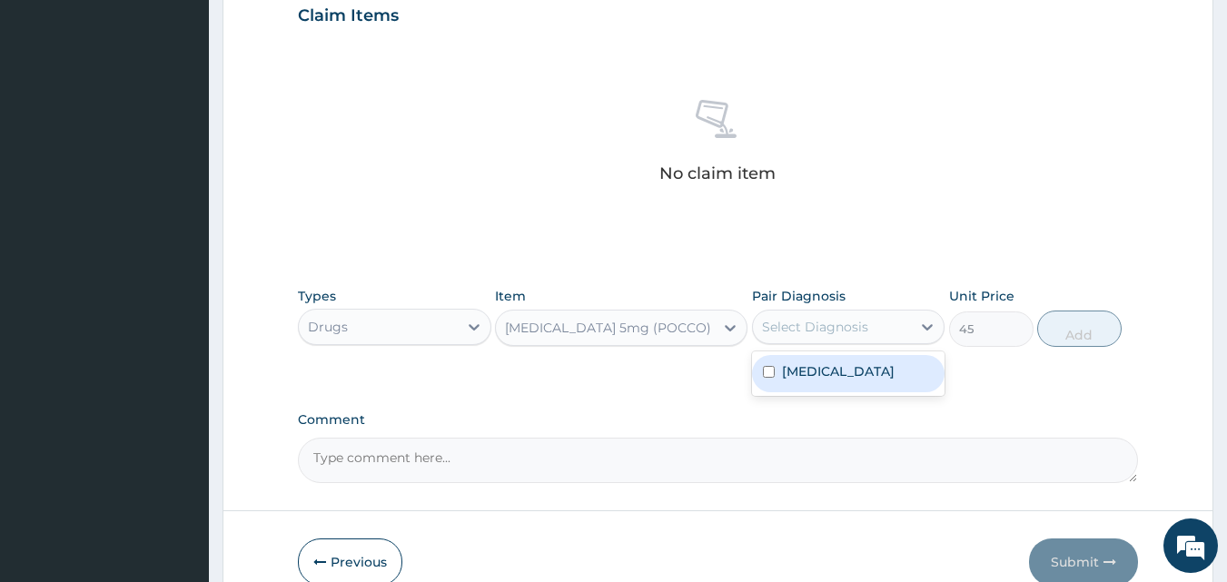
click at [812, 320] on div "Select Diagnosis" at bounding box center [815, 327] width 106 height 18
click at [803, 374] on label "Essential hypertension" at bounding box center [838, 371] width 113 height 18
checkbox input "true"
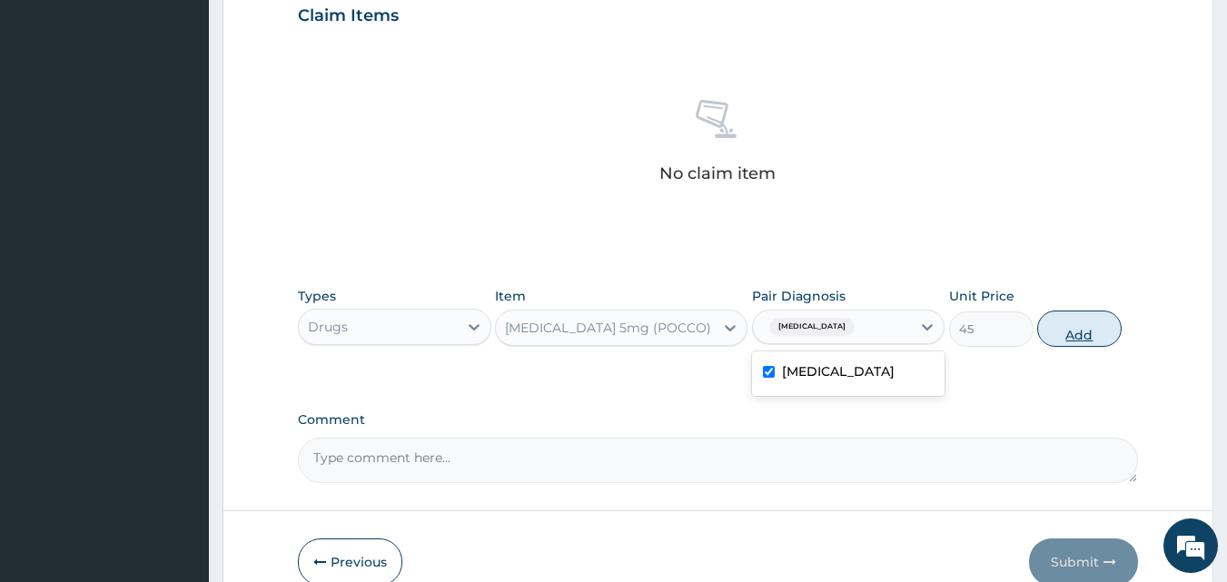
click at [1073, 329] on button "Add" at bounding box center [1079, 329] width 84 height 36
type input "0"
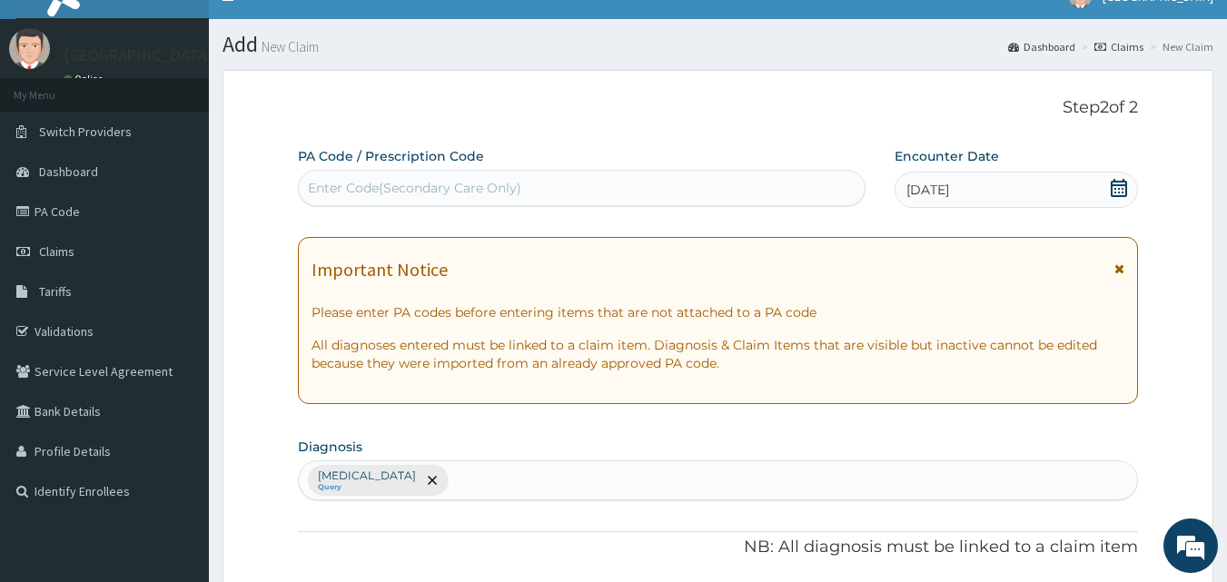
scroll to position [0, 0]
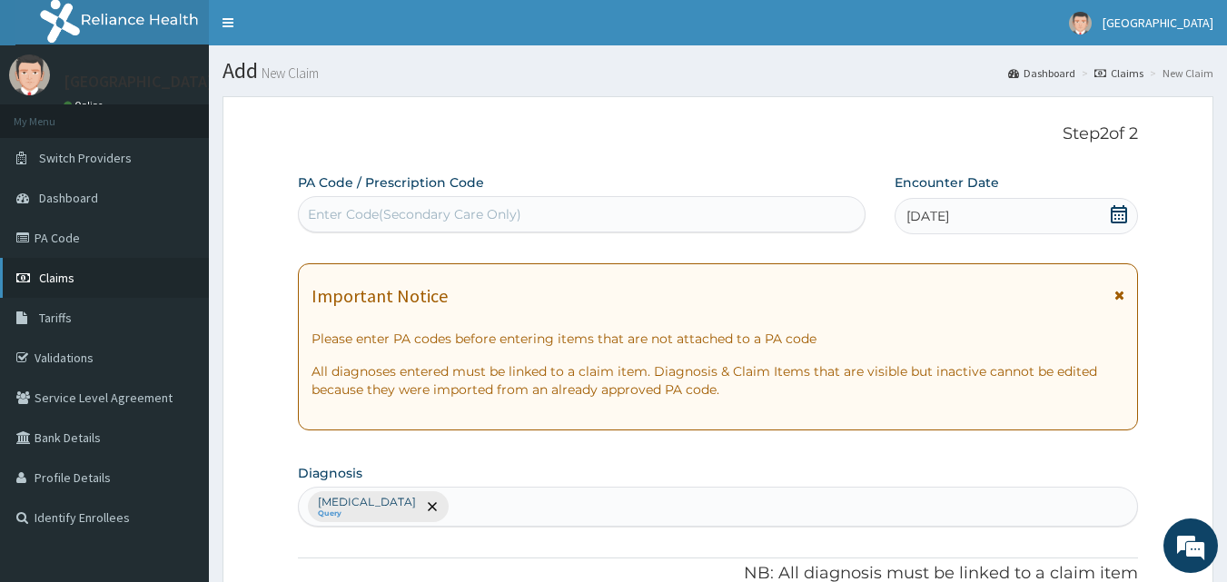
click at [58, 278] on span "Claims" at bounding box center [56, 278] width 35 height 16
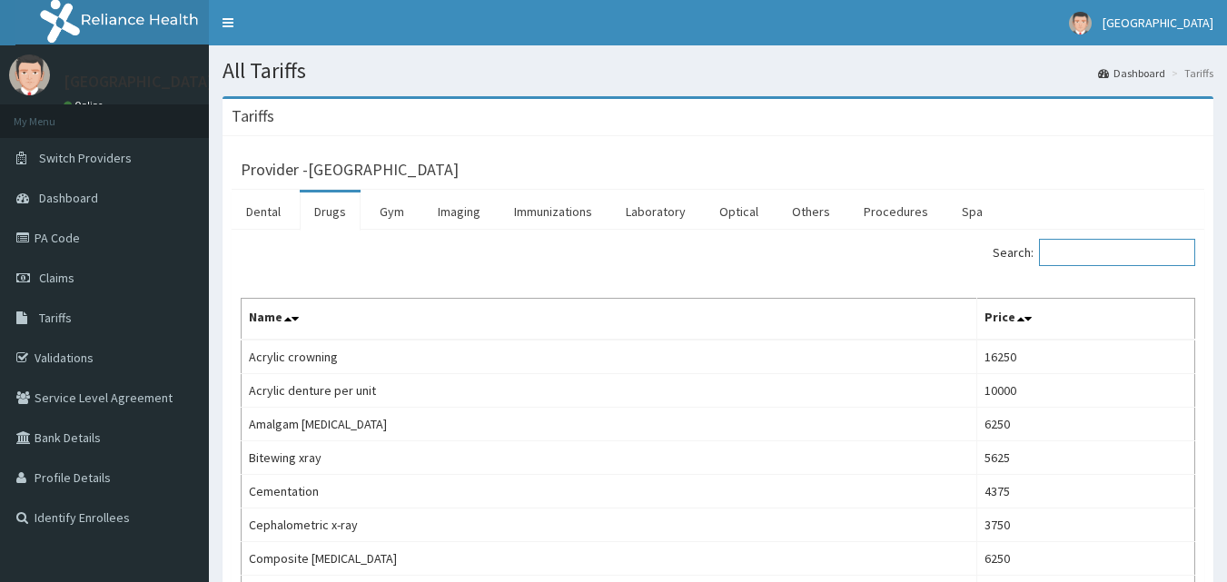
click at [1147, 254] on input "Search:" at bounding box center [1117, 252] width 156 height 27
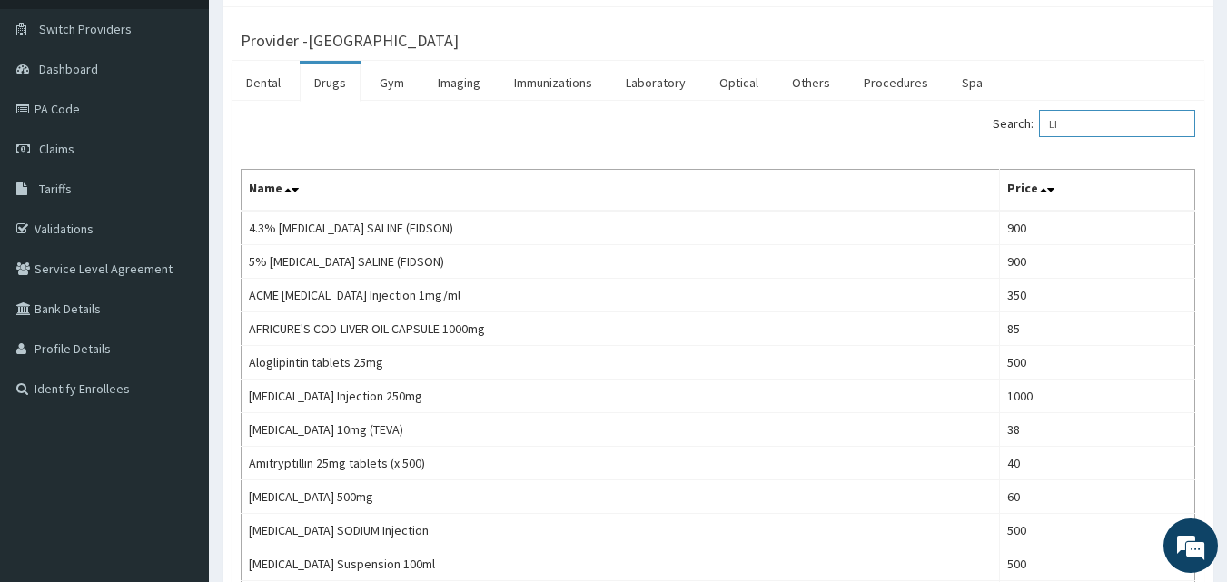
scroll to position [91, 0]
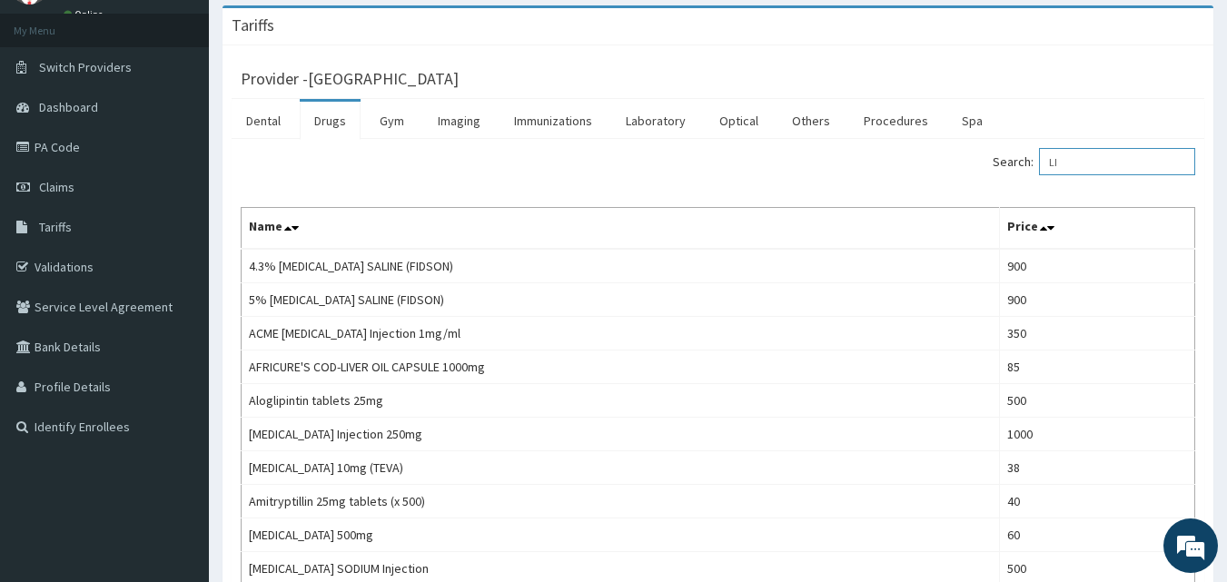
type input "L"
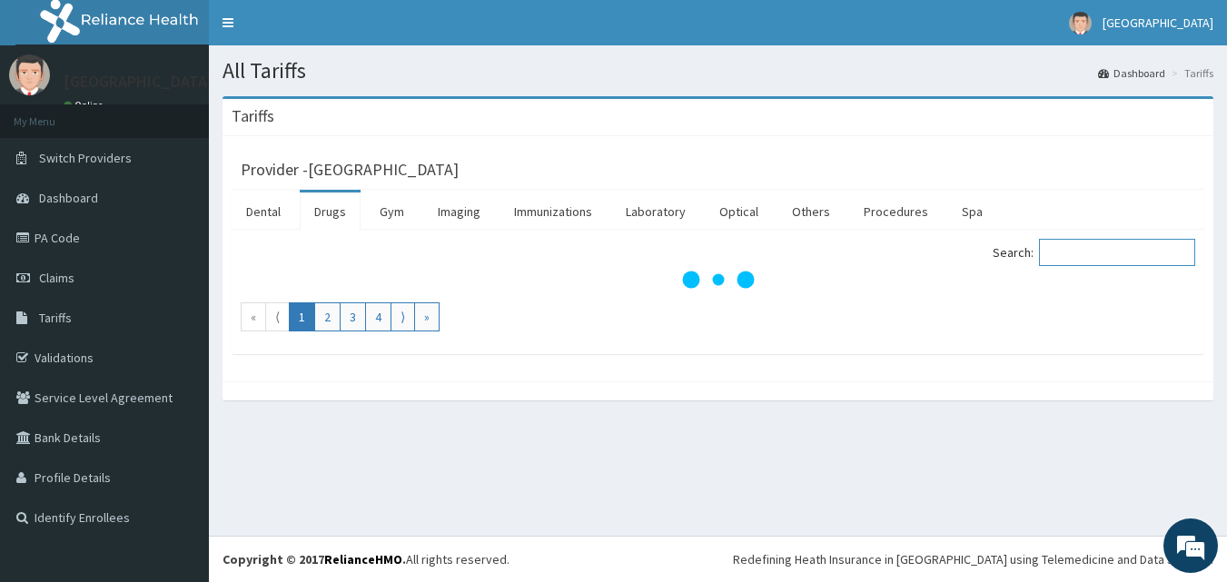
scroll to position [0, 0]
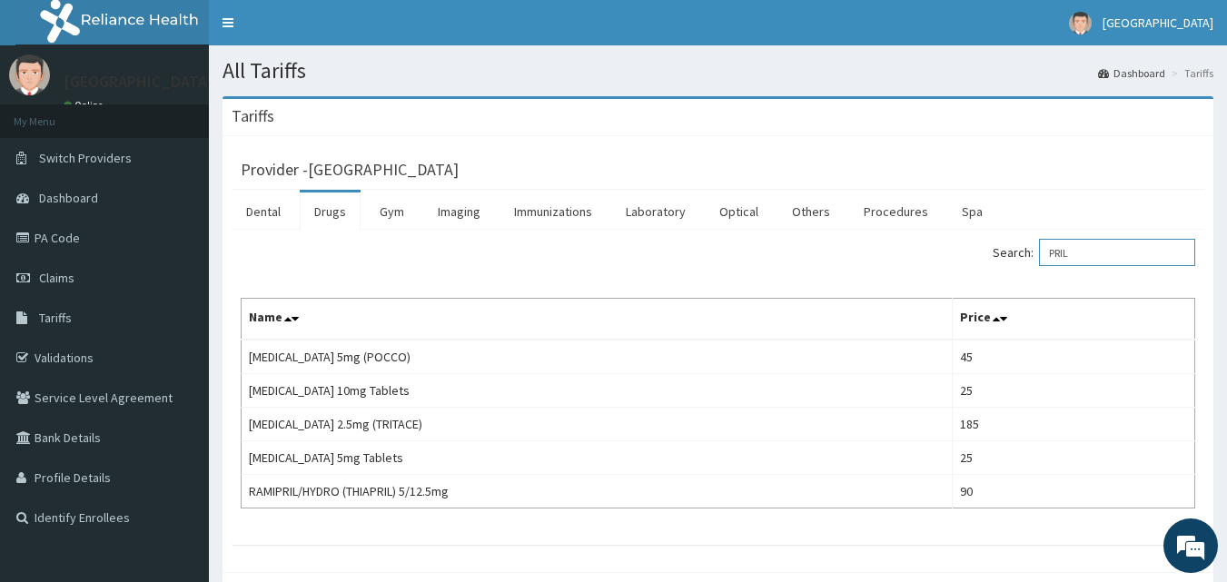
type input "PRIL"
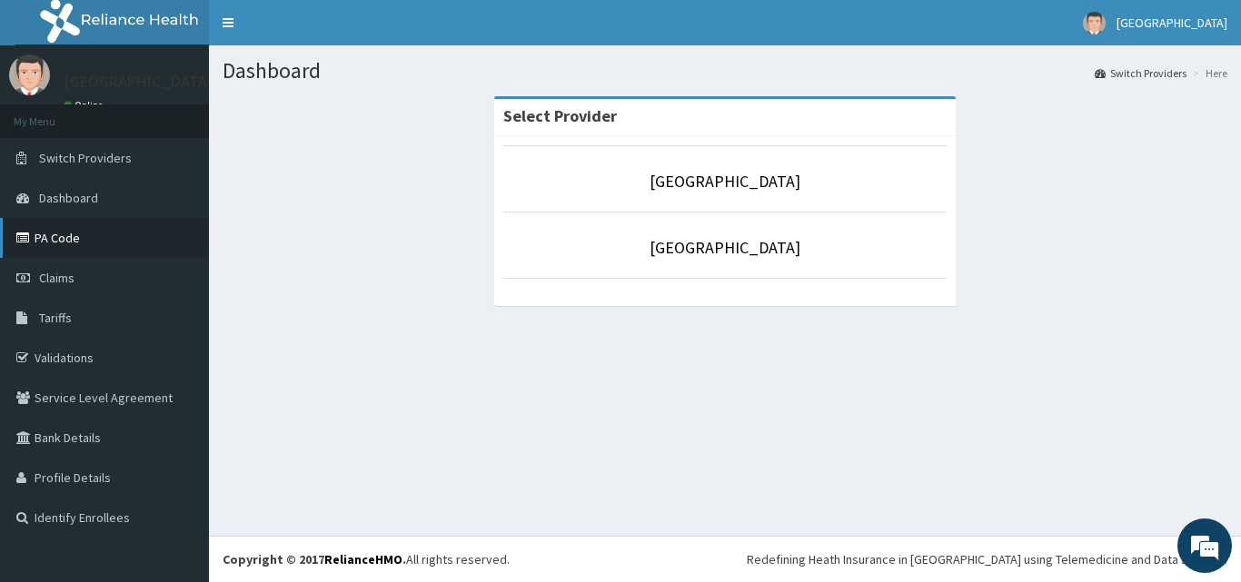
click at [69, 225] on link "PA Code" at bounding box center [104, 238] width 209 height 40
click at [112, 285] on link "Claims" at bounding box center [104, 278] width 209 height 40
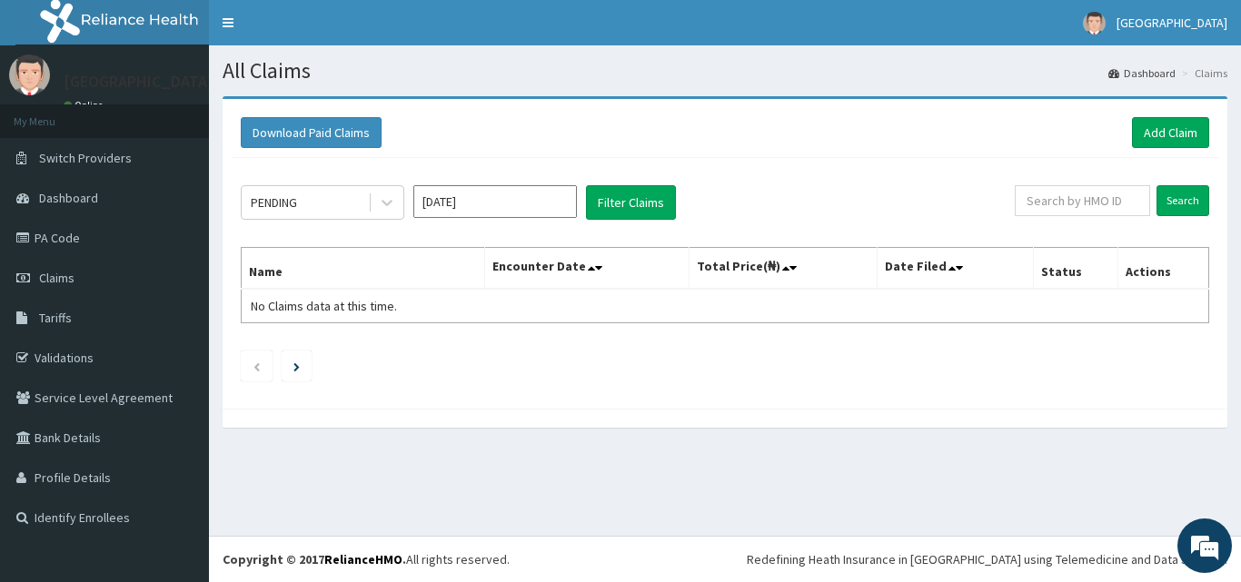
click at [804, 352] on ul at bounding box center [725, 366] width 968 height 31
click at [110, 356] on link "Validations" at bounding box center [104, 358] width 209 height 40
click at [1157, 130] on link "Add Claim" at bounding box center [1170, 132] width 77 height 31
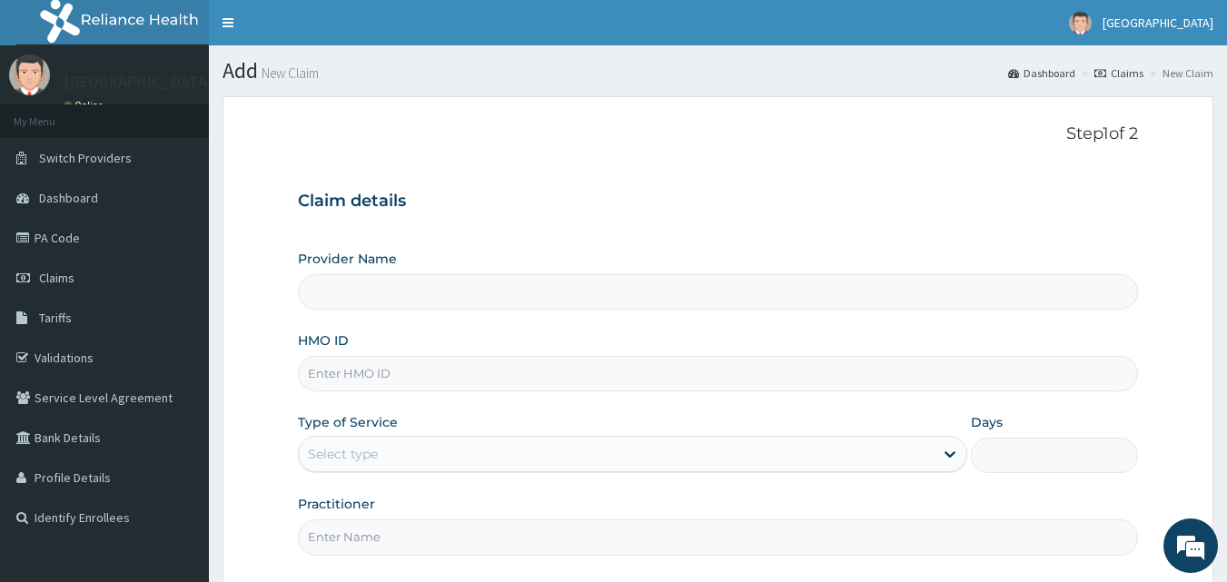
click at [394, 367] on input "HMO ID" at bounding box center [718, 373] width 841 height 35
paste input "ORM/10010/A"
type input "ORM/10010/A"
type input "[GEOGRAPHIC_DATA]"
type input "ORM/10010/A"
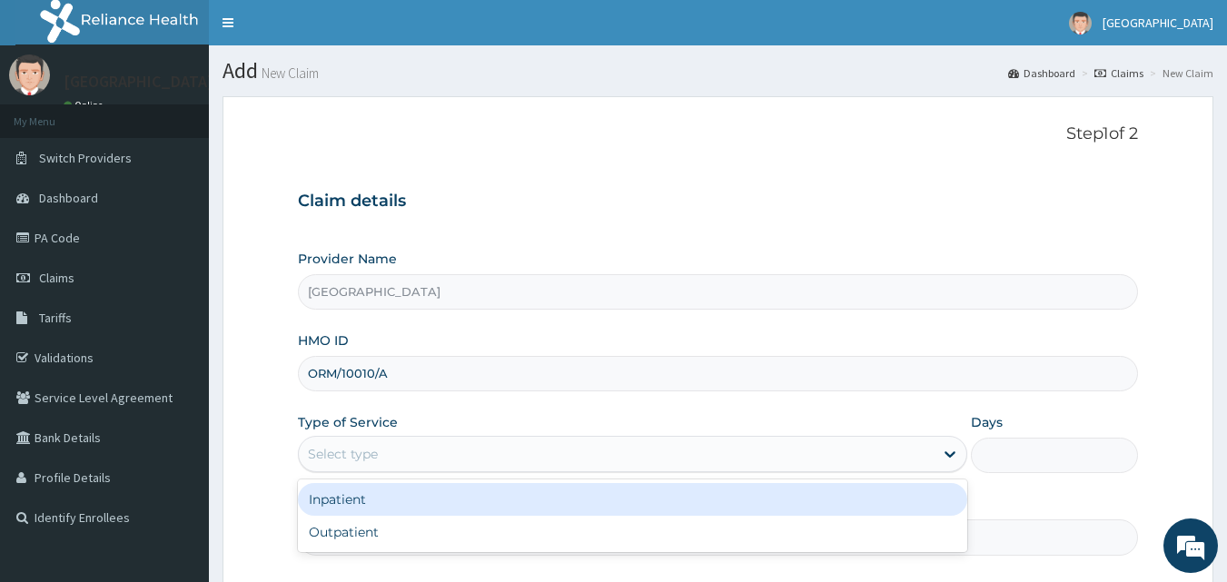
click at [353, 445] on div "Select type" at bounding box center [343, 454] width 70 height 18
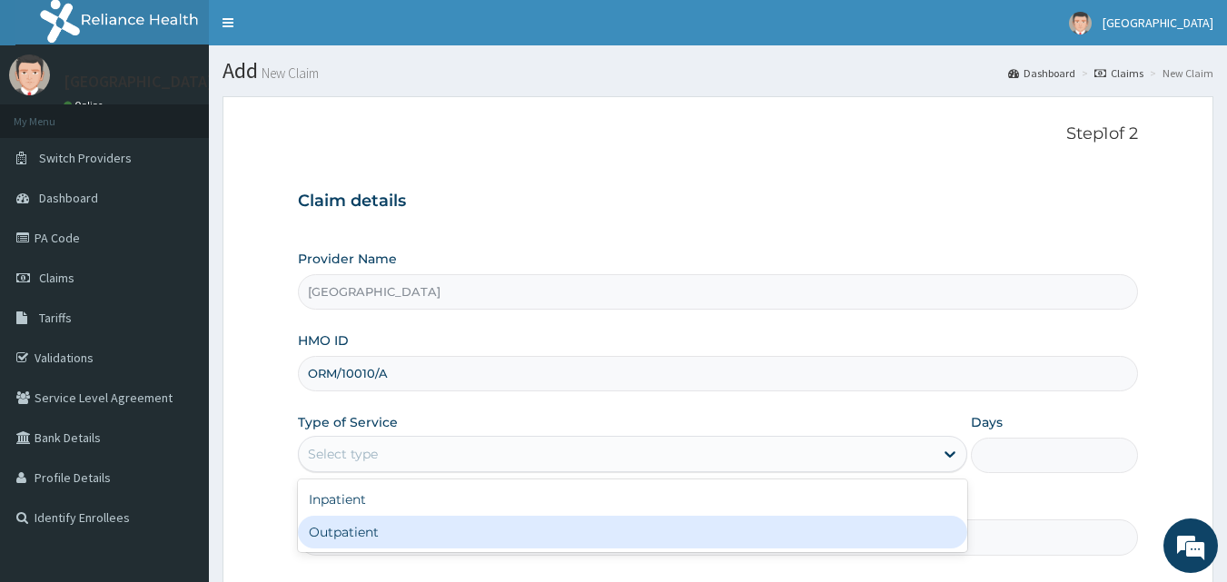
click at [331, 524] on div "Outpatient" at bounding box center [632, 532] width 669 height 33
type input "1"
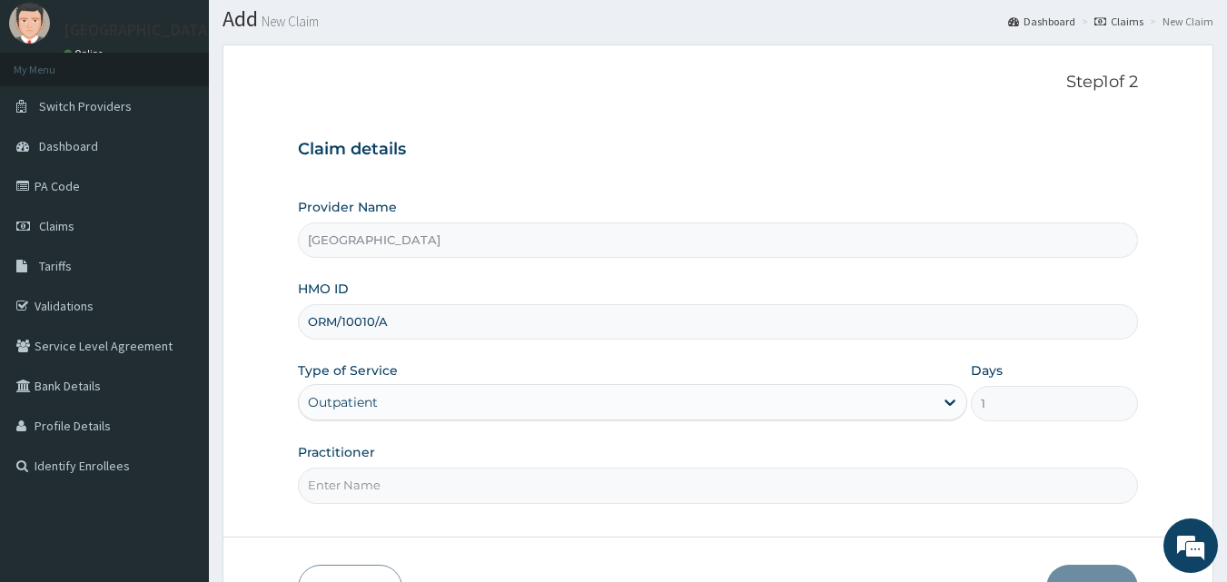
scroll to position [91, 0]
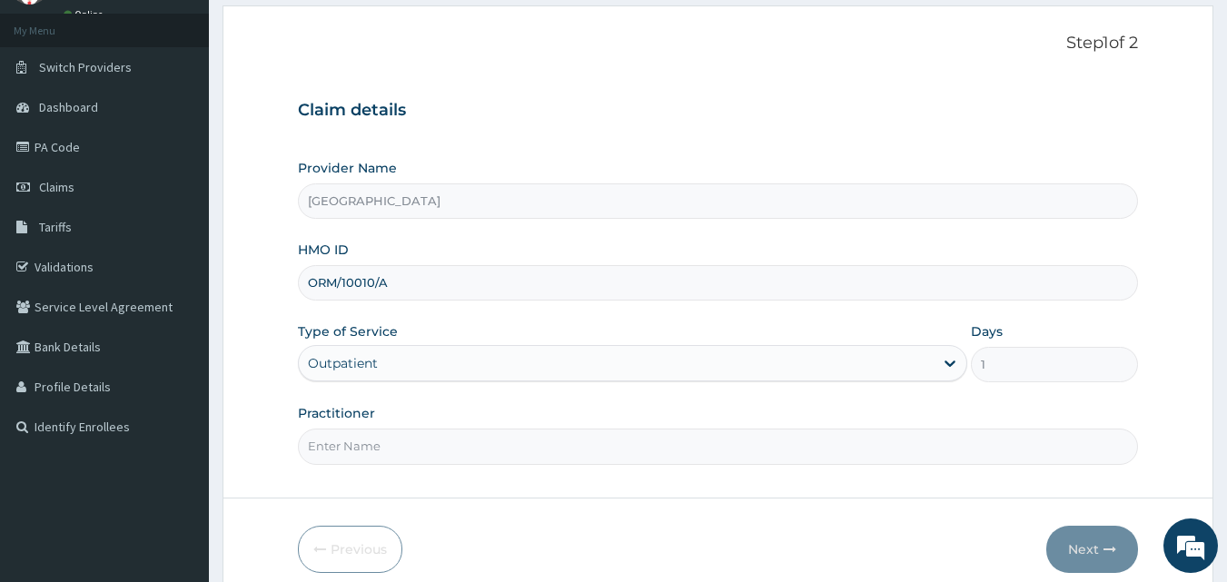
click at [552, 461] on input "Practitioner" at bounding box center [718, 446] width 841 height 35
type input "DR ABDUSSALAM K.A"
click at [1083, 550] on button "Next" at bounding box center [1092, 549] width 92 height 47
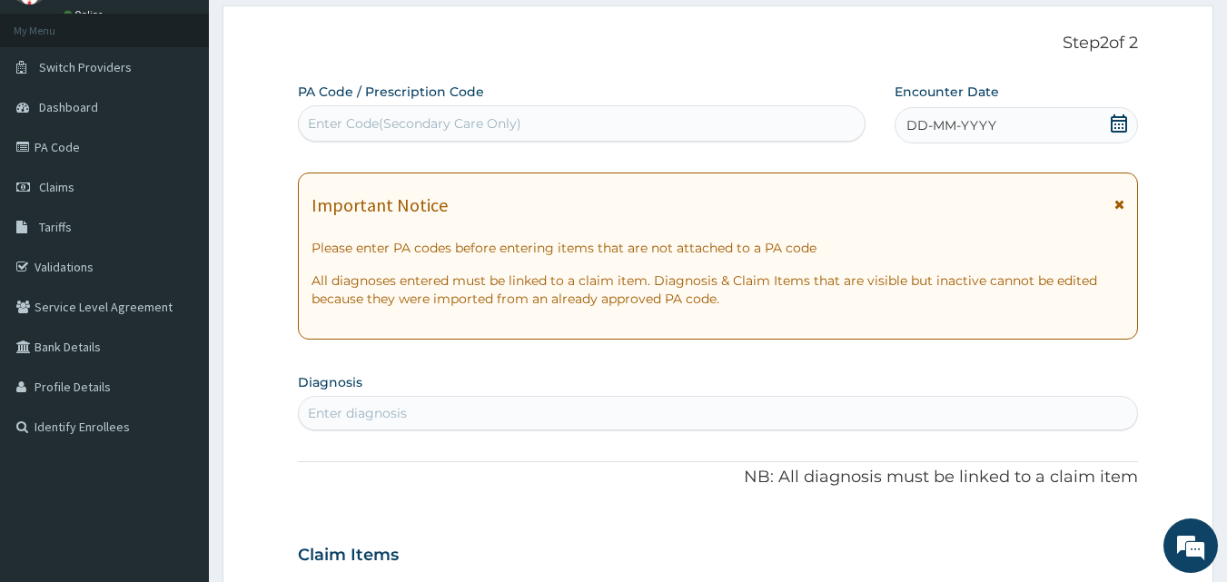
click at [1124, 134] on span at bounding box center [1119, 125] width 18 height 23
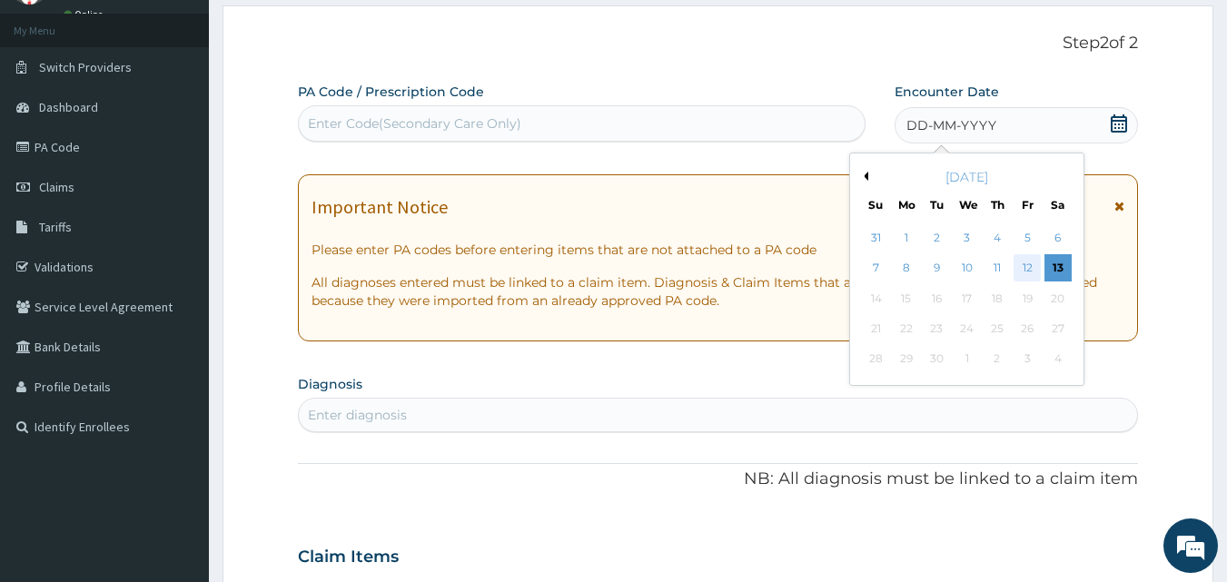
click at [1025, 257] on div "12" at bounding box center [1027, 268] width 27 height 27
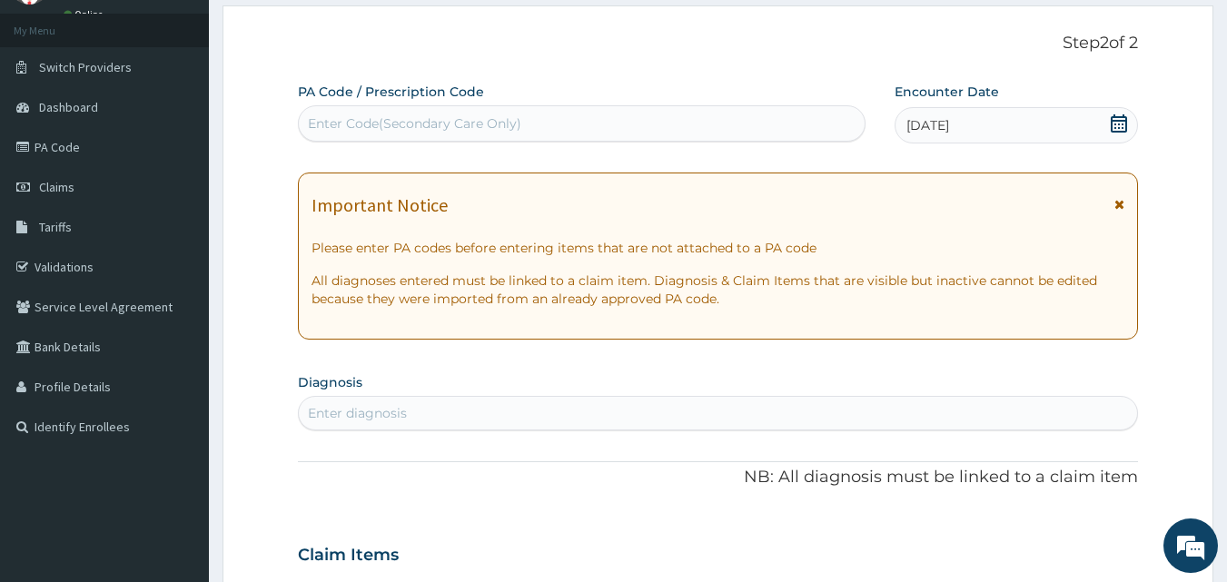
click at [573, 419] on div "Enter diagnosis" at bounding box center [718, 413] width 839 height 29
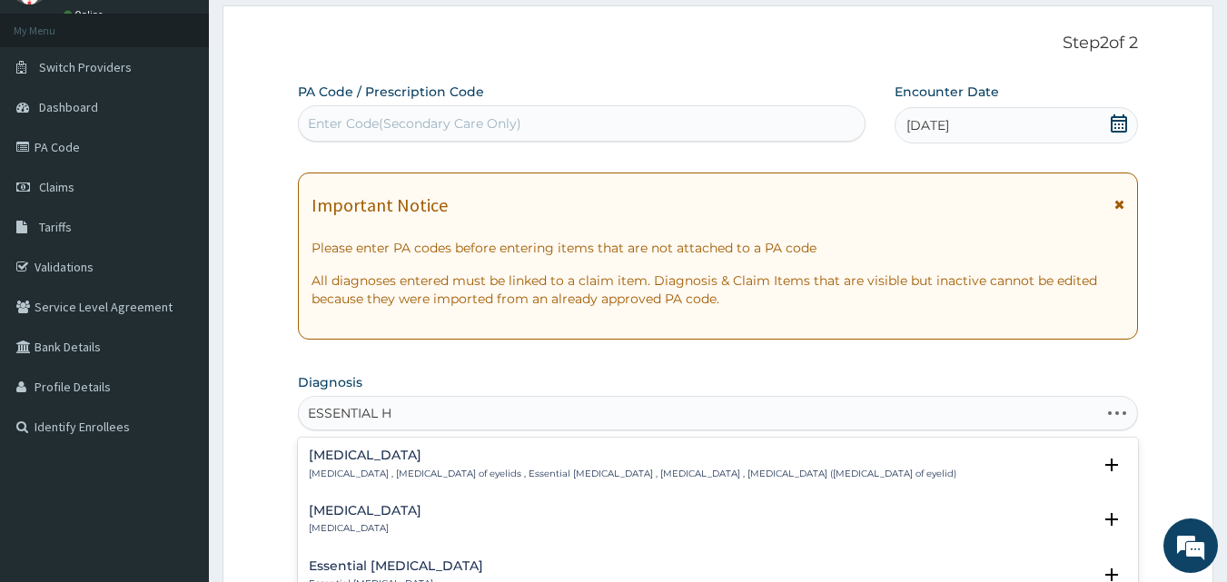
type input "ESSENTIAL HY"
click at [511, 480] on div "Essential hypertension Essential hypertension , Idiopathic hypertension , Syste…" at bounding box center [718, 469] width 819 height 41
click at [490, 475] on p "Essential hypertension , Idiopathic hypertension , Systemic primary arterial hy…" at bounding box center [580, 474] width 543 height 13
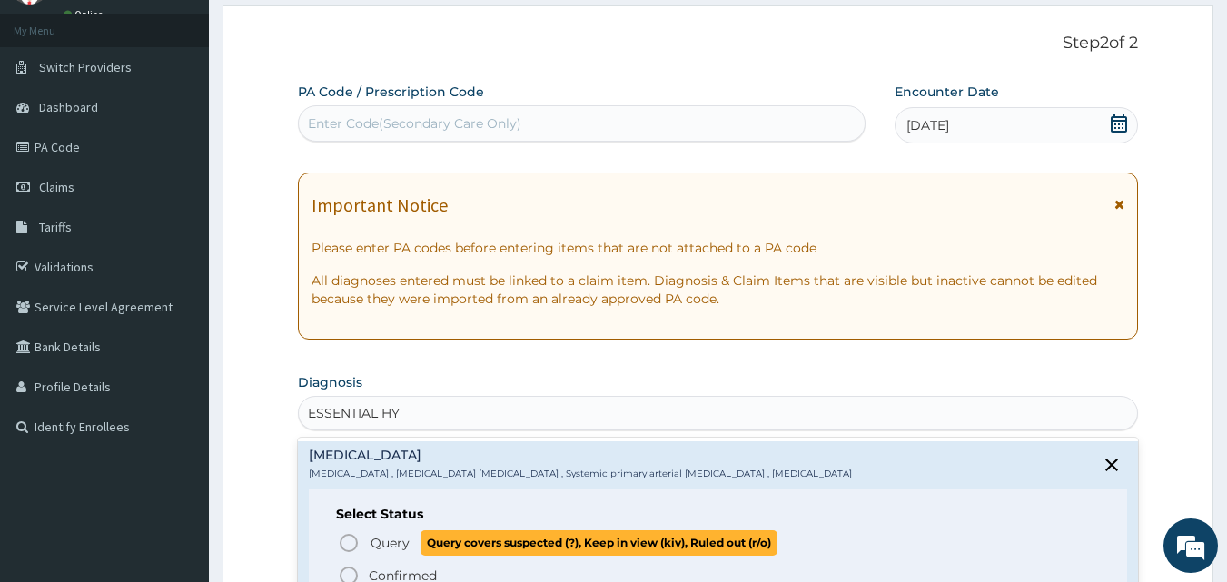
click at [352, 545] on icon "status option query" at bounding box center [349, 543] width 22 height 22
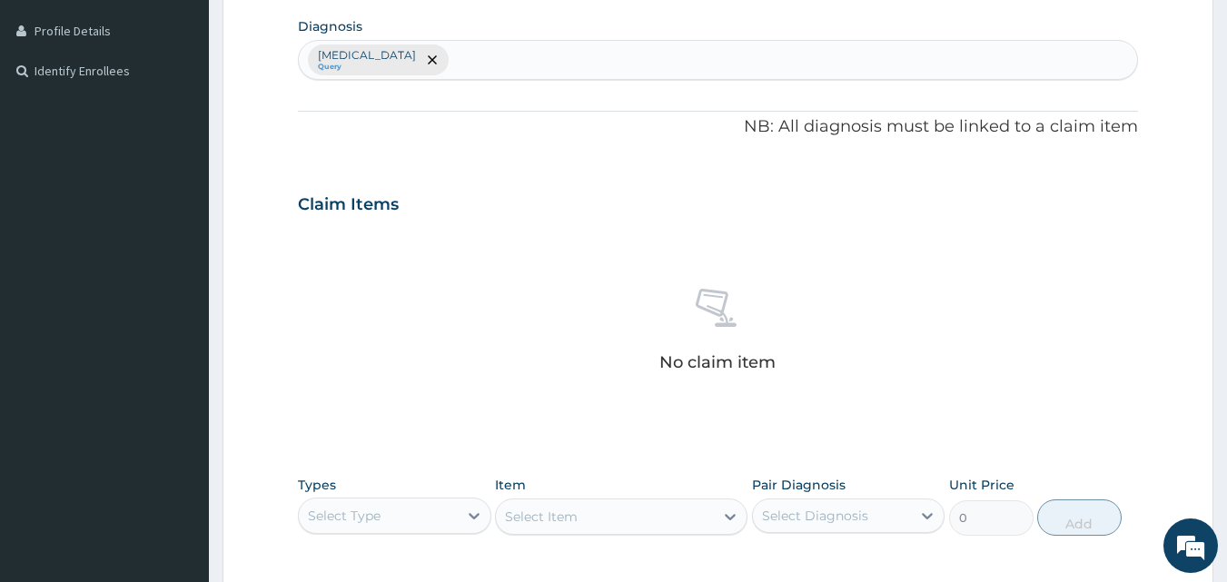
scroll to position [454, 0]
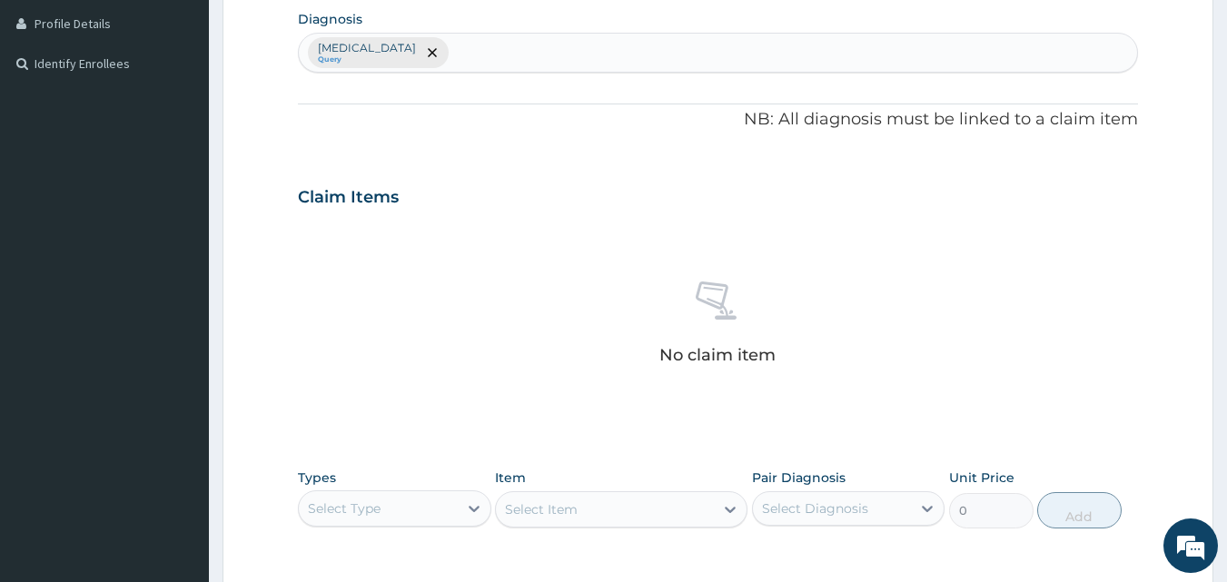
click at [421, 514] on div "Select Type" at bounding box center [378, 508] width 159 height 29
type input "DR"
click at [652, 516] on div "Select Item" at bounding box center [605, 509] width 218 height 29
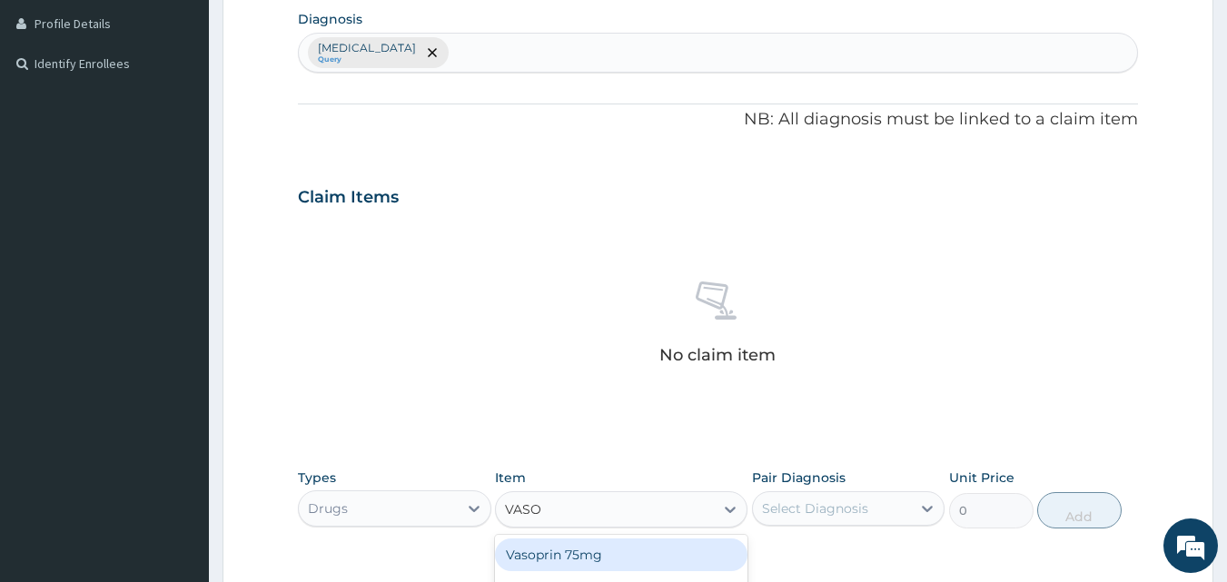
type input "VASOP"
click at [608, 549] on div "Vasoprin 75mg" at bounding box center [621, 555] width 252 height 33
type input "20"
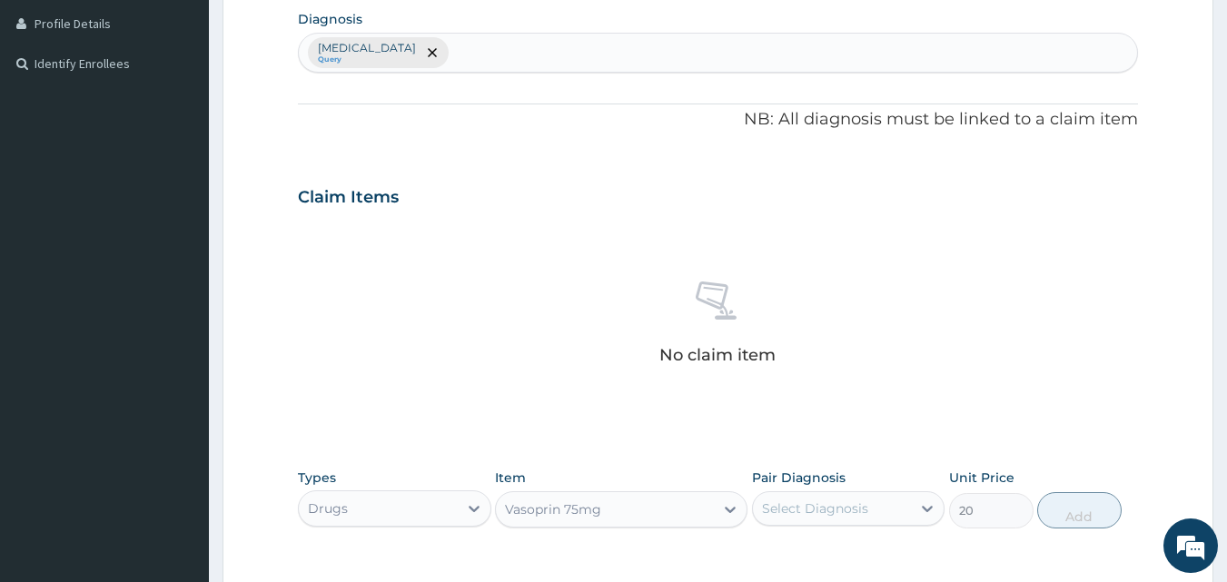
click at [861, 500] on div "Select Diagnosis" at bounding box center [815, 509] width 106 height 18
click at [878, 510] on div "Select Diagnosis" at bounding box center [832, 508] width 159 height 29
click at [834, 548] on label "Essential hypertension" at bounding box center [838, 553] width 113 height 18
checkbox input "true"
click at [1061, 514] on button "Add" at bounding box center [1079, 510] width 84 height 36
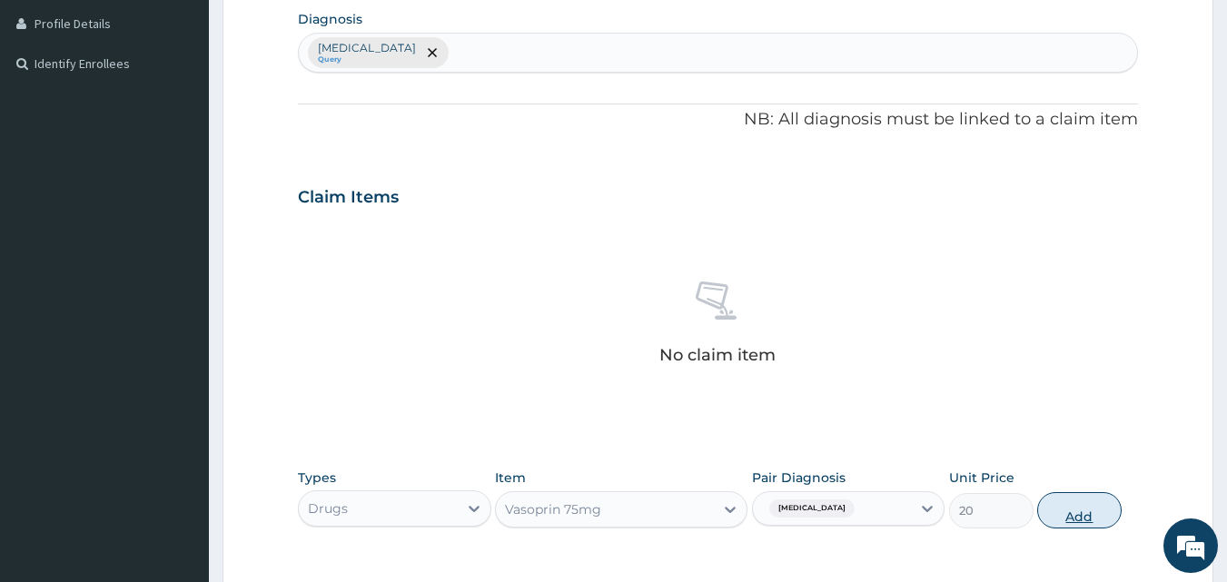
type input "0"
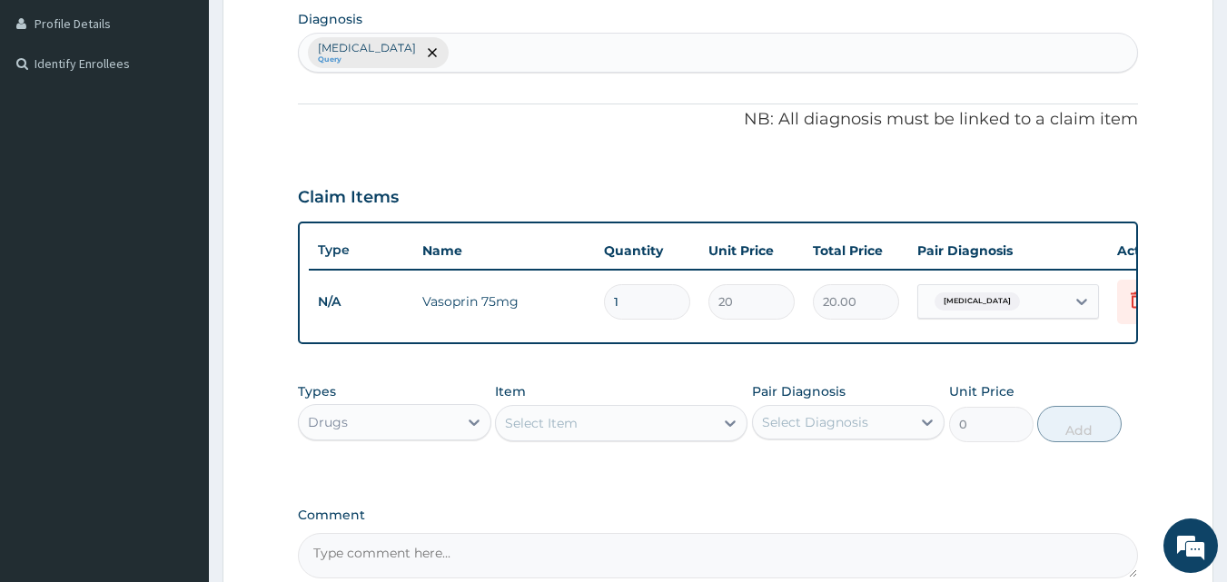
type input "10"
type input "200.00"
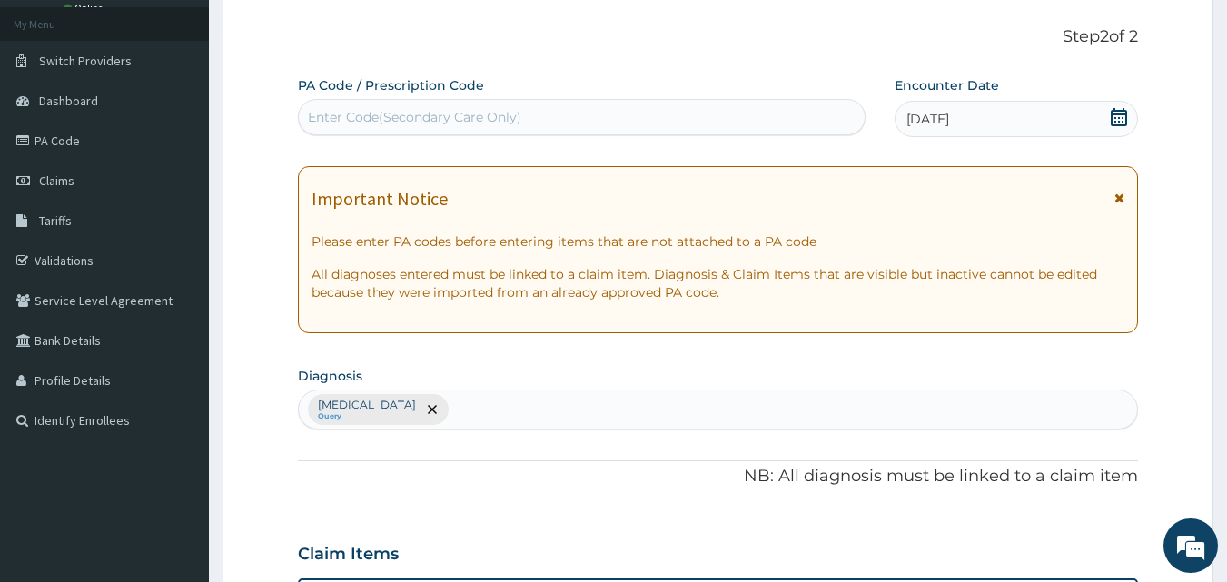
scroll to position [91, 0]
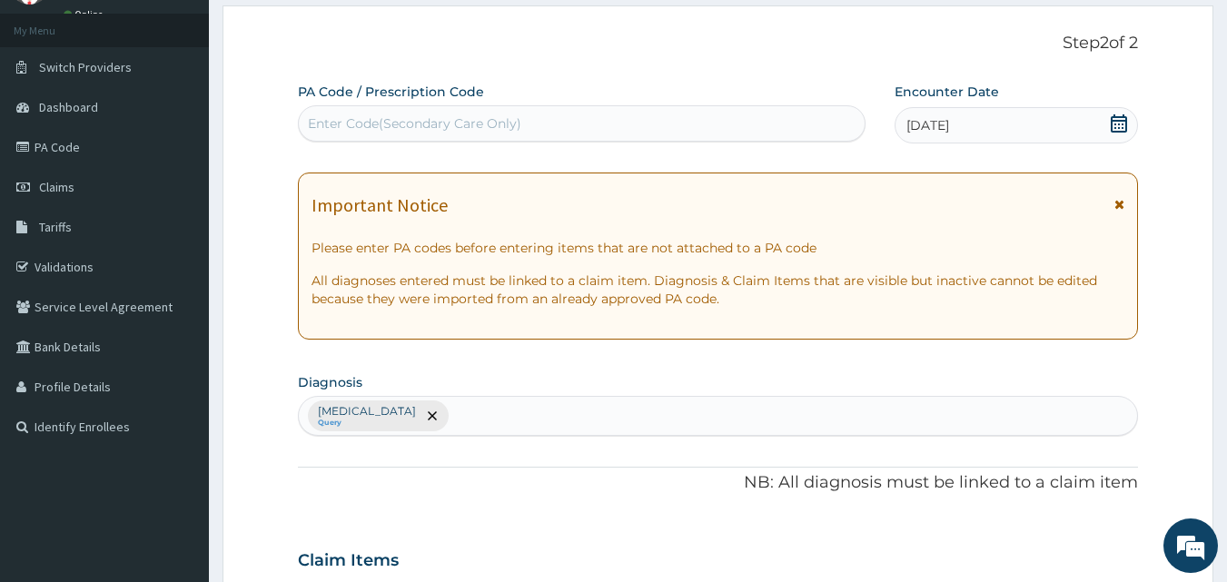
type input "10"
click at [595, 114] on div "Enter Code(Secondary Care Only)" at bounding box center [582, 123] width 567 height 29
type input "PA/7FA827"
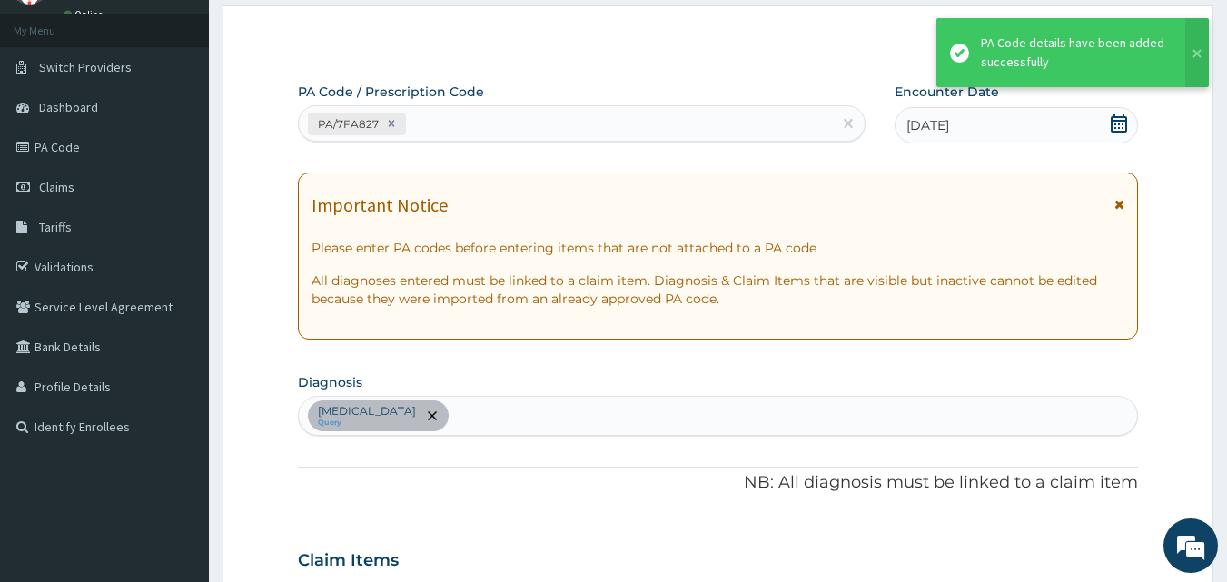
scroll to position [528, 0]
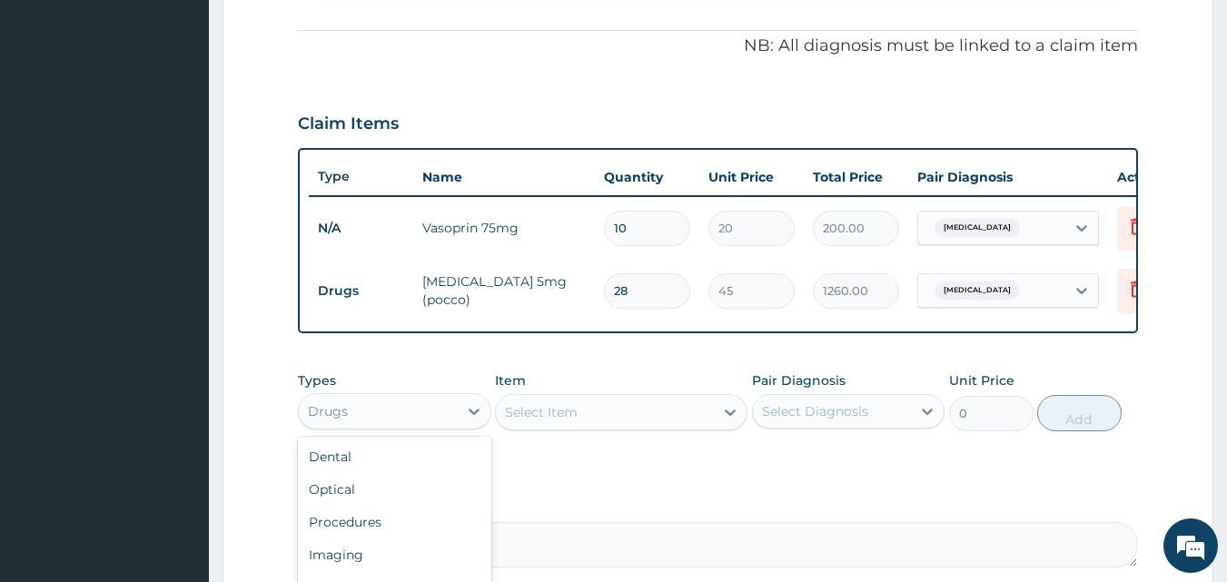
click at [446, 425] on div "Drugs" at bounding box center [378, 411] width 159 height 29
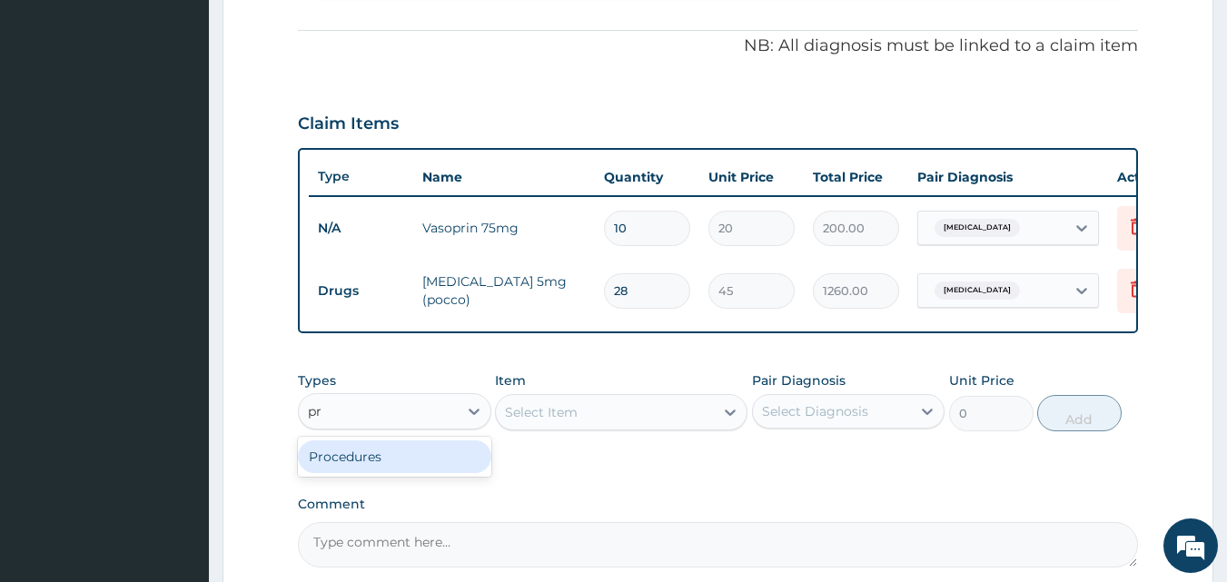
type input "pro"
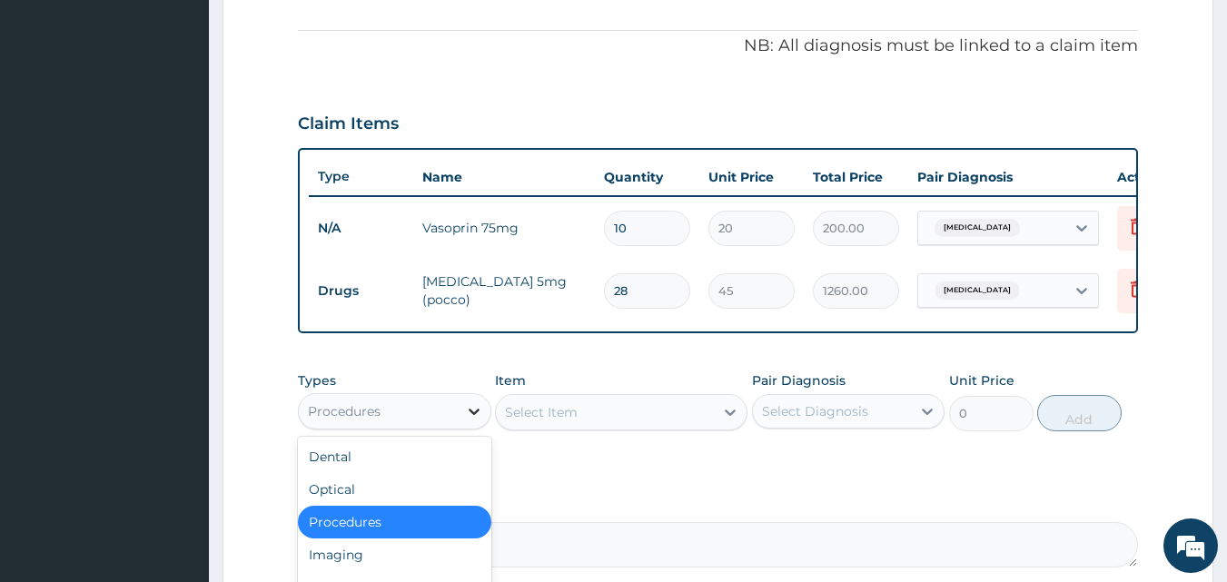
click at [468, 428] on div at bounding box center [474, 411] width 33 height 33
type input "dr"
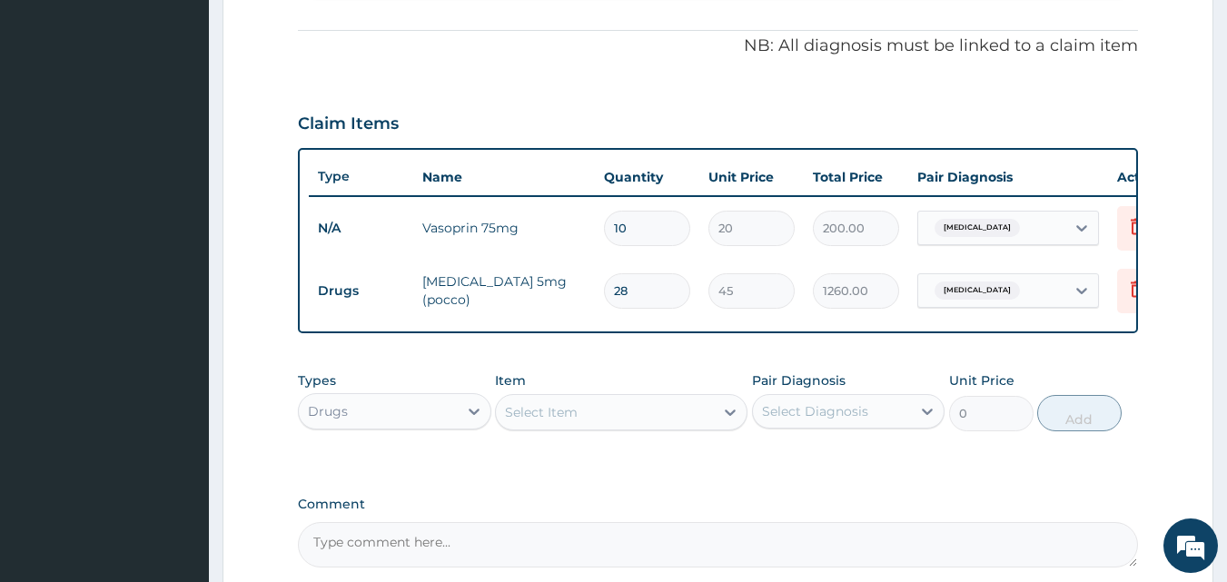
click at [596, 421] on div "Select Item" at bounding box center [605, 412] width 218 height 29
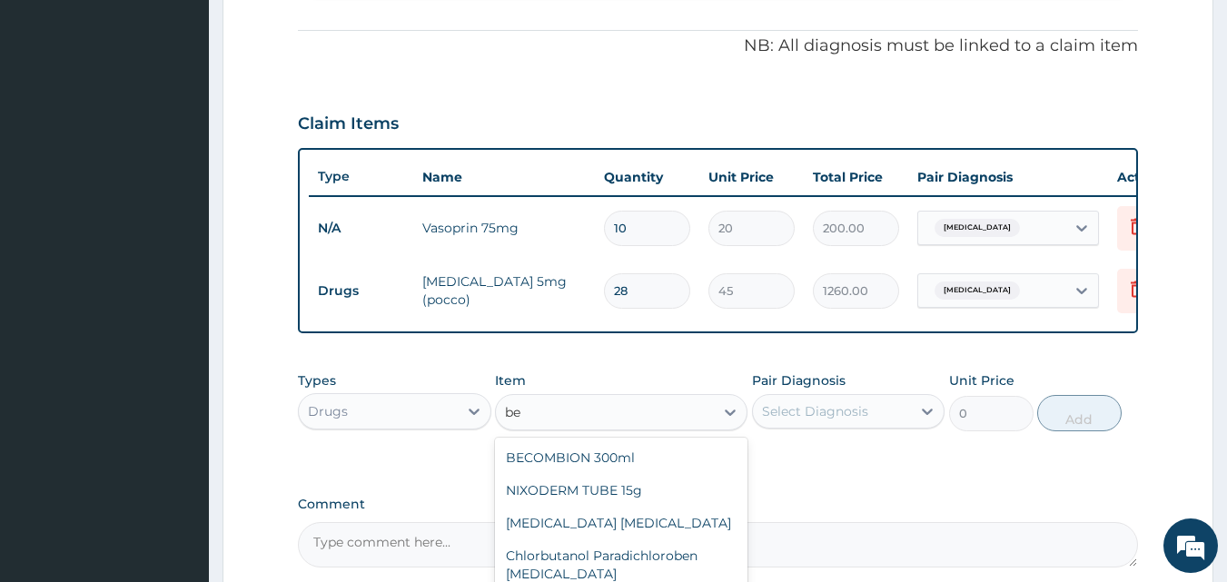
type input "b"
type input "amp"
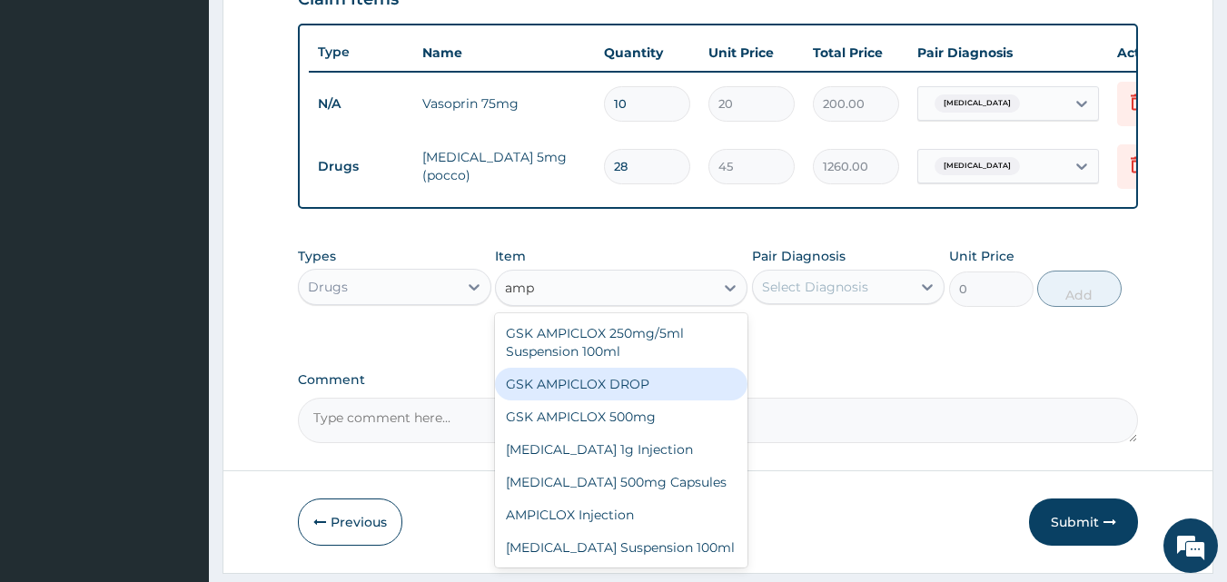
scroll to position [668, 0]
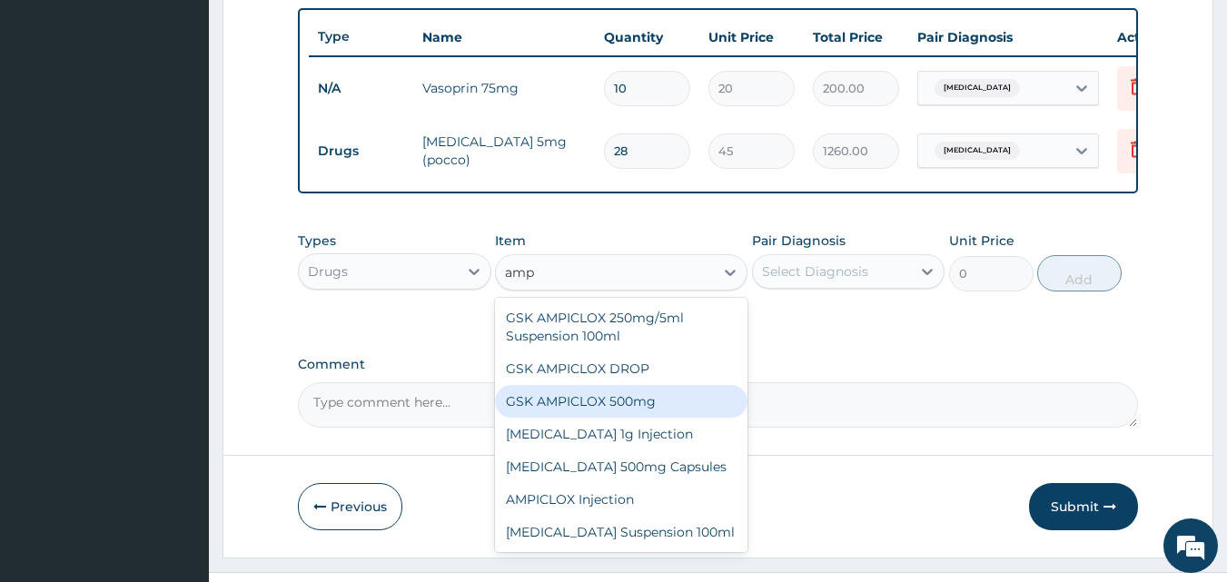
click at [613, 409] on div "GSK AMPICLOX 500mg" at bounding box center [621, 401] width 252 height 33
type input "75"
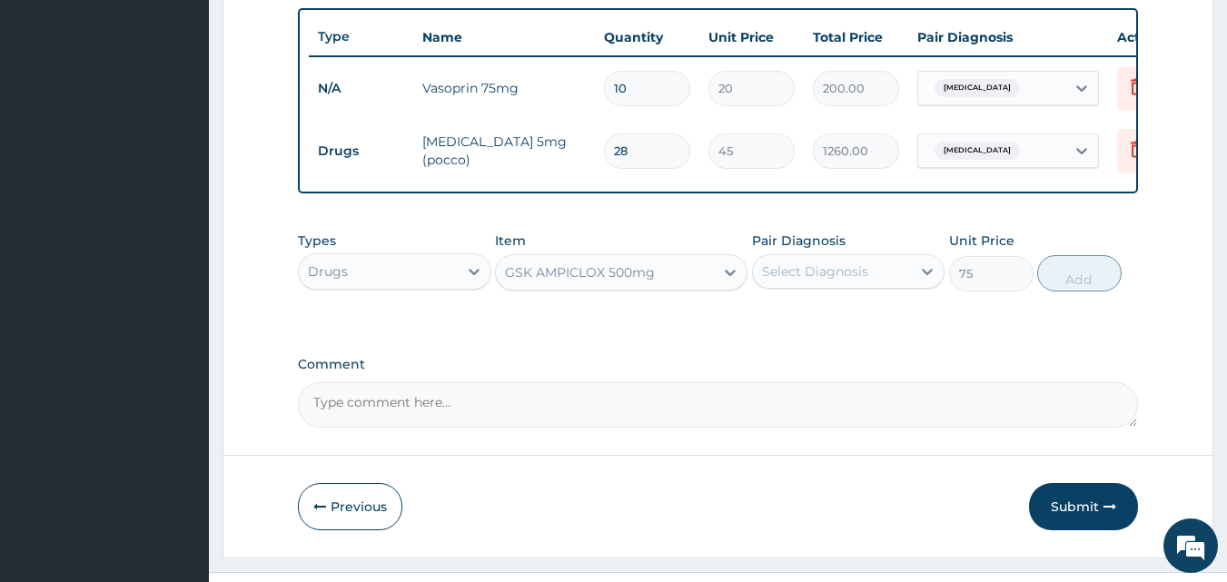
click at [703, 286] on div "GSK AMPICLOX 500mg" at bounding box center [605, 272] width 218 height 29
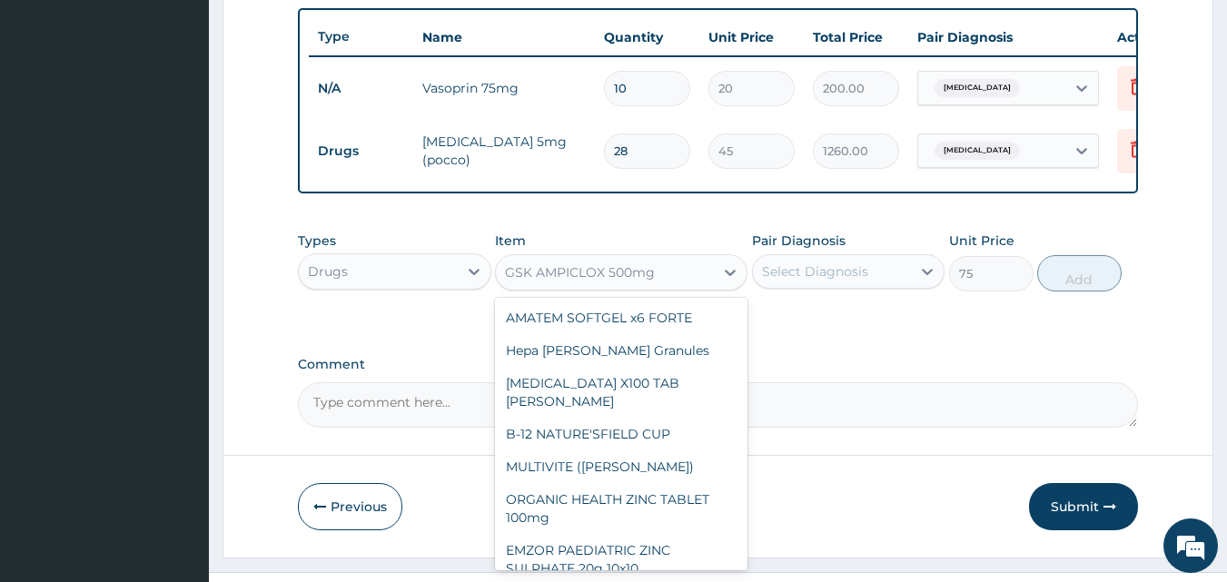
scroll to position [19092, 0]
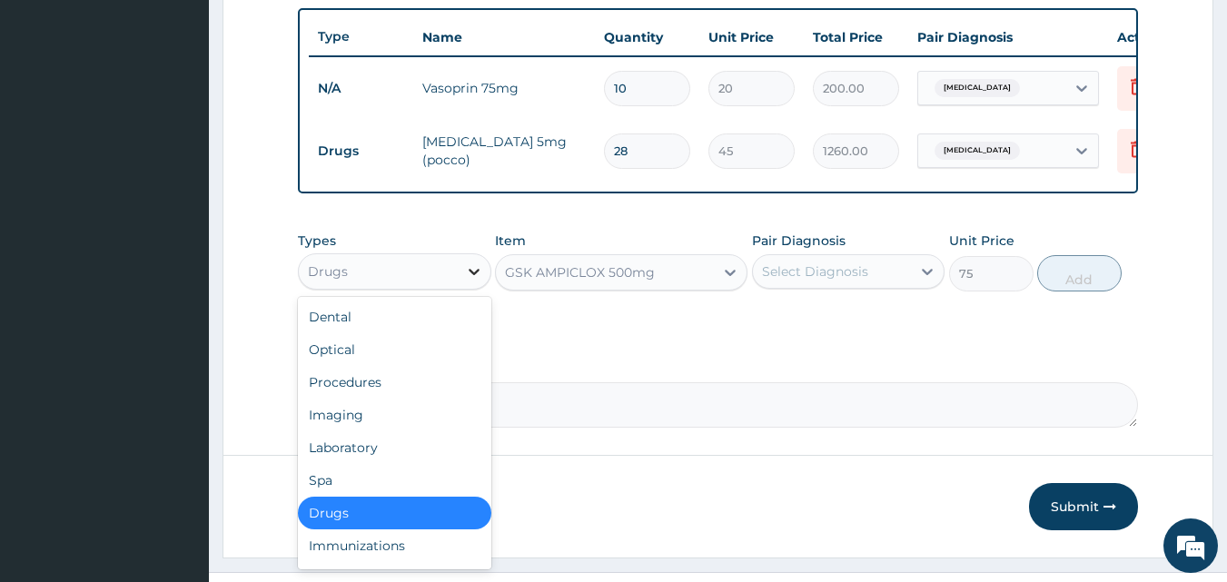
click at [480, 281] on icon at bounding box center [474, 271] width 18 height 18
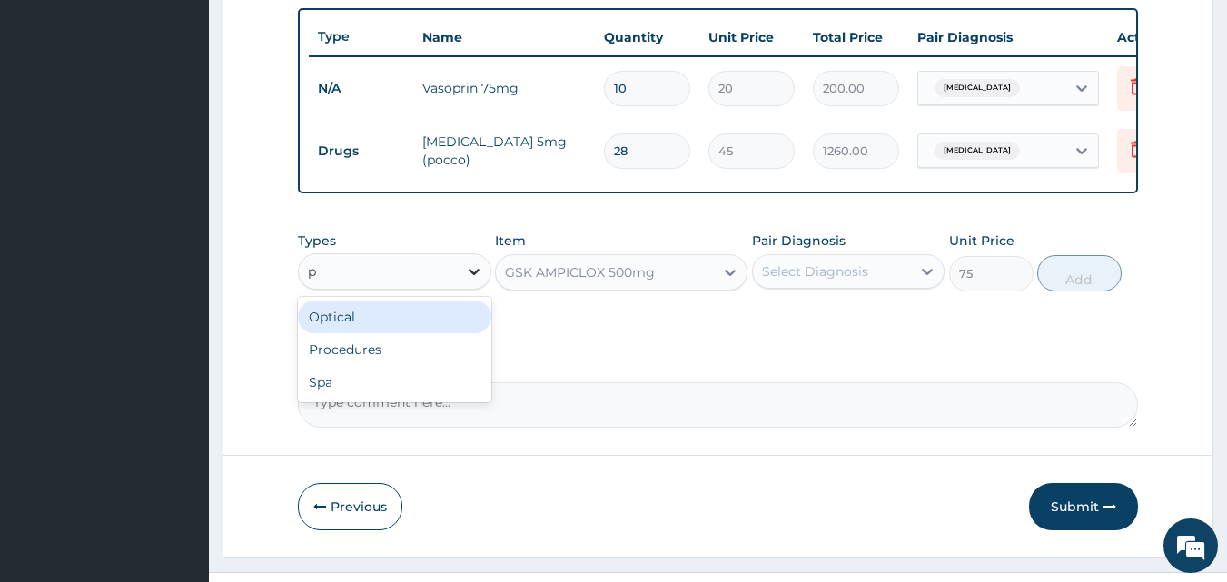
type input "pr"
type input "0"
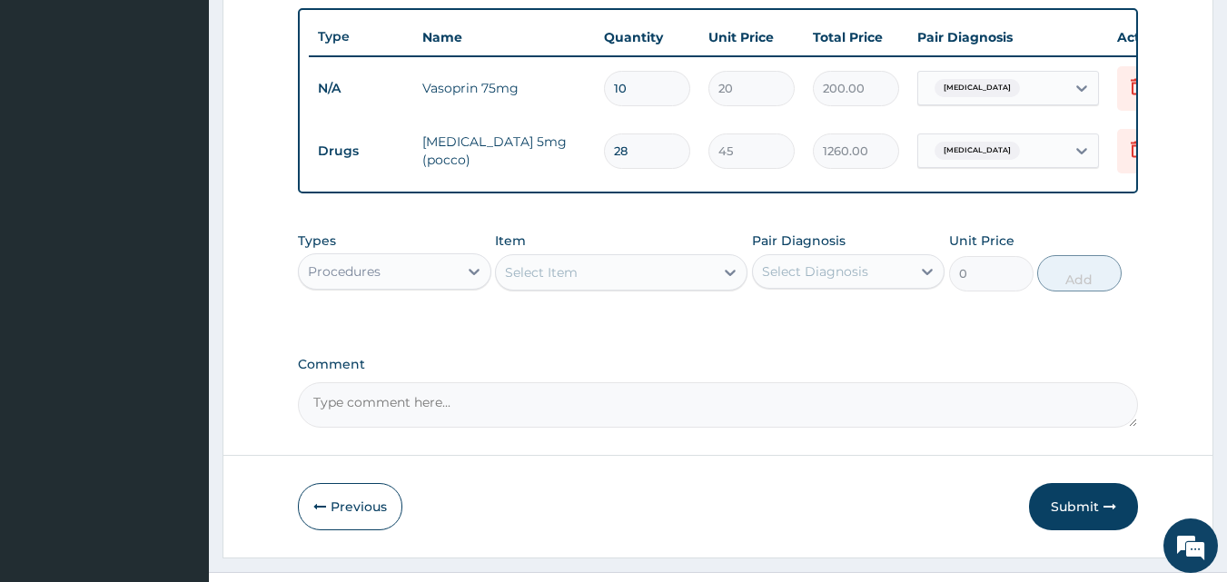
click at [596, 287] on div "Select Item" at bounding box center [605, 272] width 218 height 29
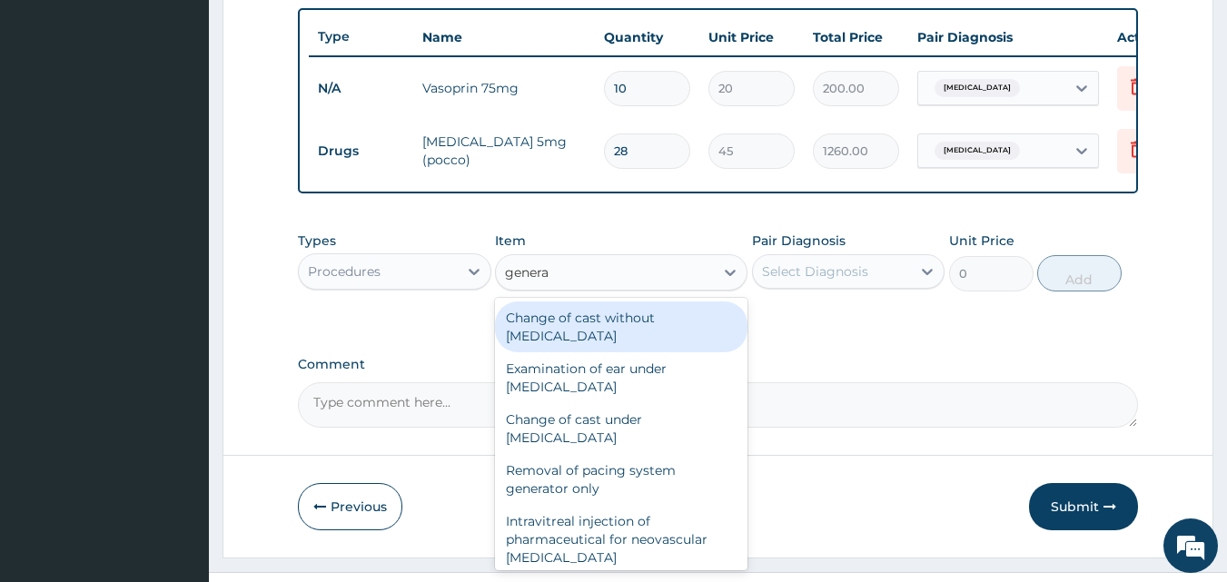
type input "general"
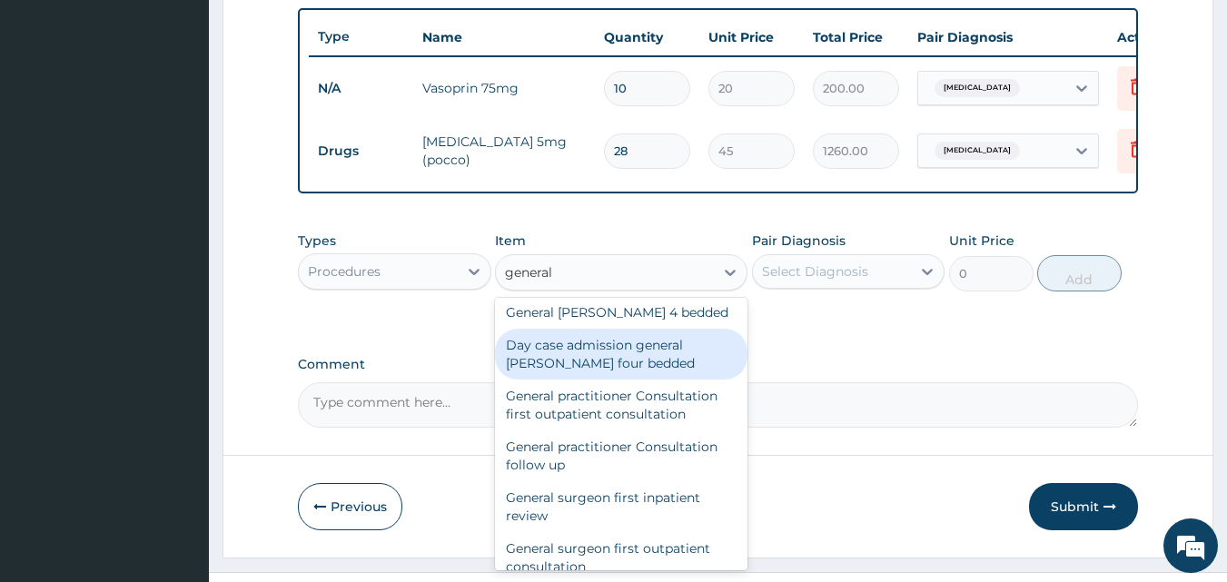
scroll to position [182, 0]
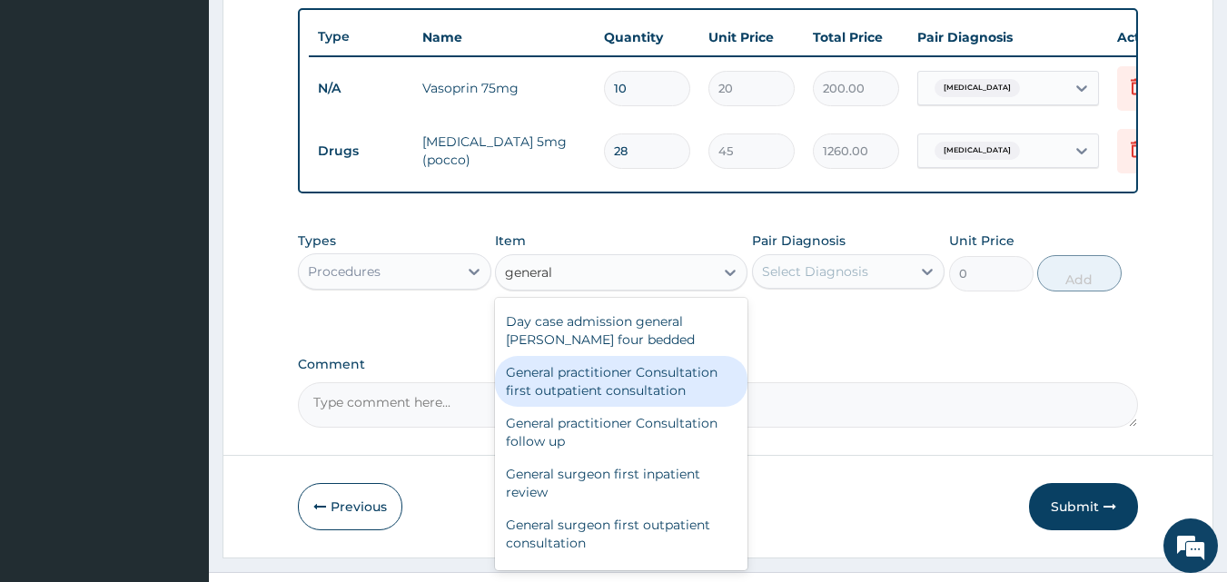
click at [585, 391] on div "General practitioner Consultation first outpatient consultation" at bounding box center [621, 381] width 252 height 51
type input "3000"
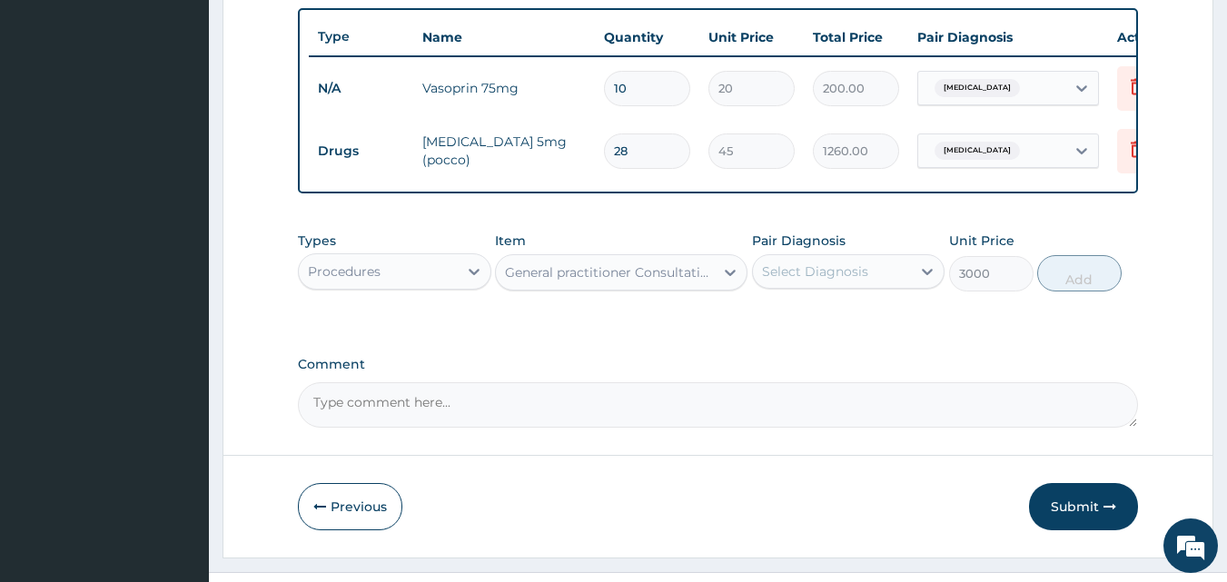
click at [811, 286] on div "Select Diagnosis" at bounding box center [832, 271] width 159 height 29
click at [797, 325] on label "[MEDICAL_DATA]" at bounding box center [838, 316] width 113 height 18
checkbox input "true"
click at [1107, 288] on button "Add" at bounding box center [1079, 273] width 84 height 36
type input "0"
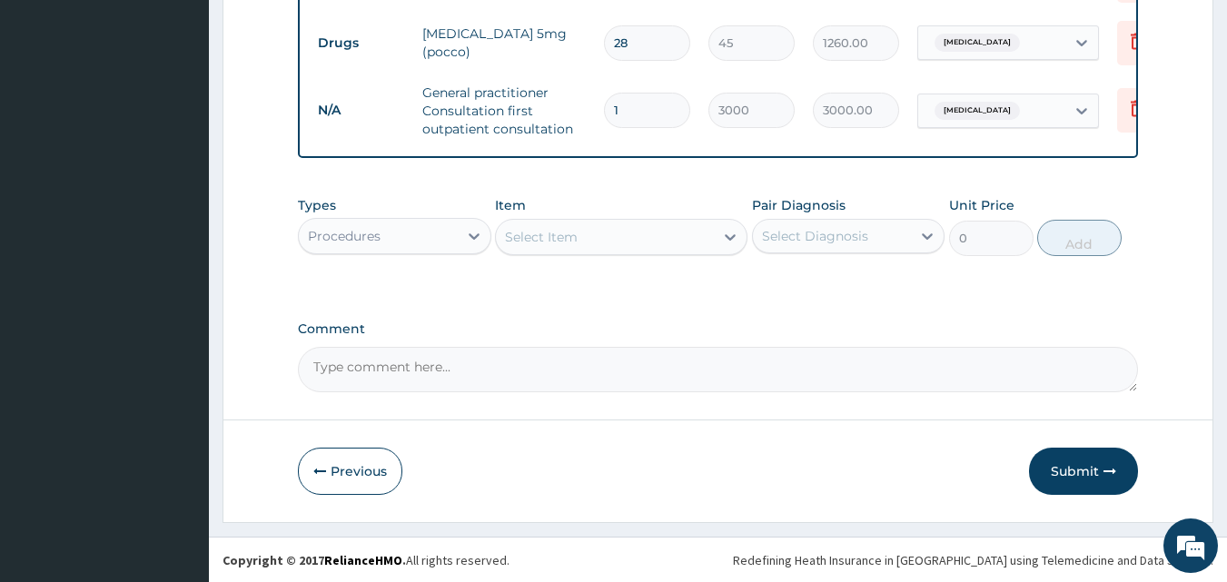
scroll to position [790, 0]
click at [1084, 472] on button "Submit" at bounding box center [1083, 470] width 109 height 47
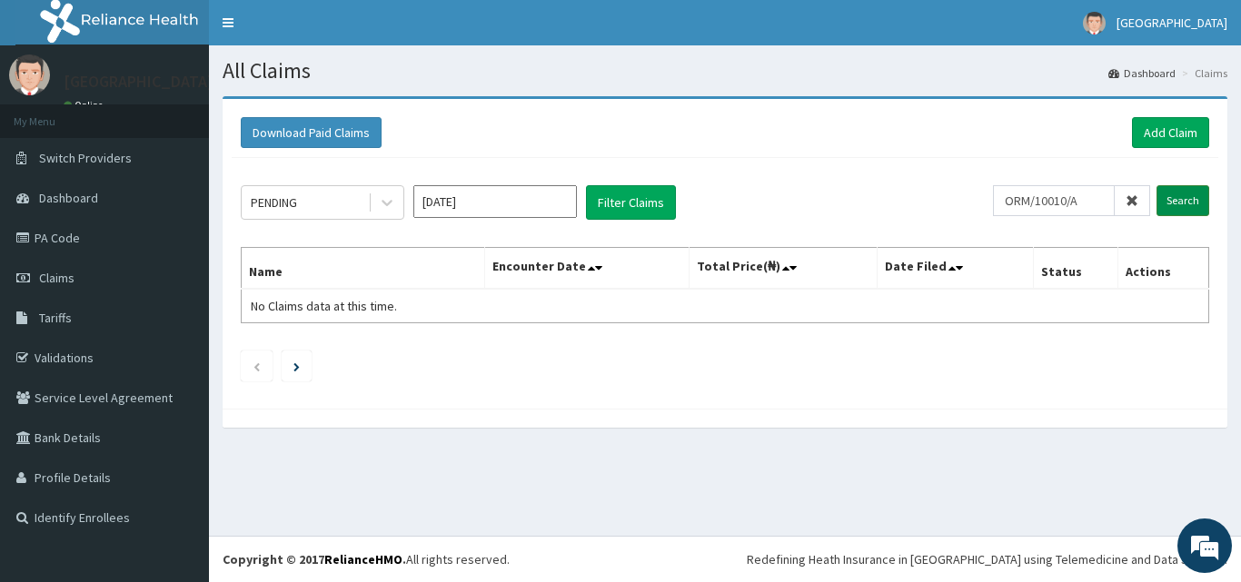
type input "ORM/10010/A"
click at [1181, 197] on input "Search" at bounding box center [1182, 200] width 53 height 31
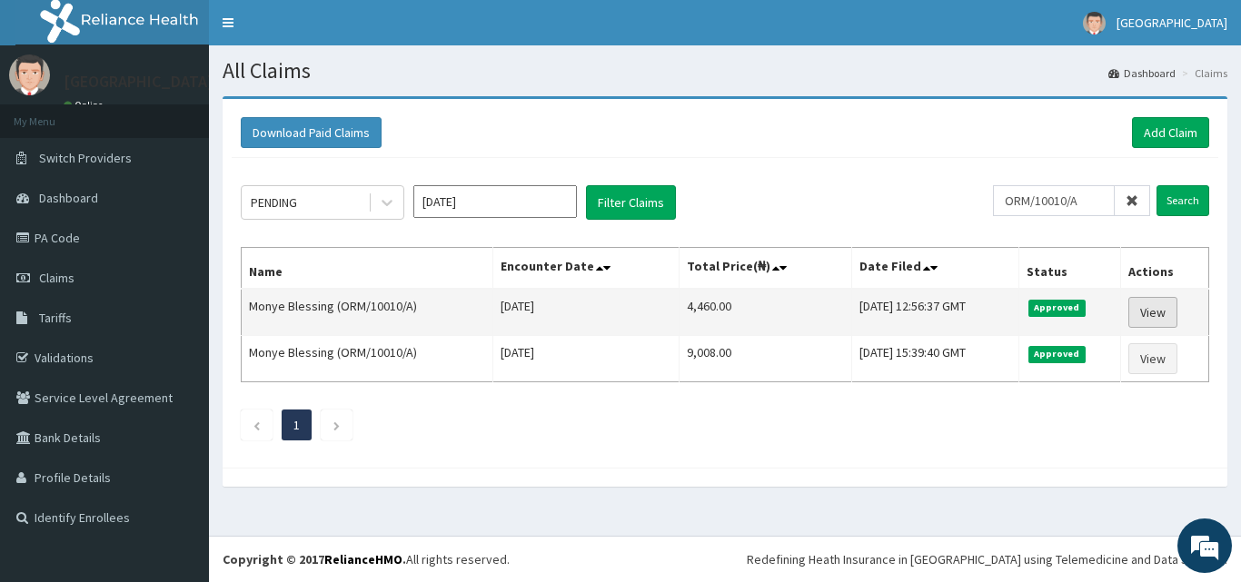
click at [1148, 310] on link "View" at bounding box center [1152, 312] width 49 height 31
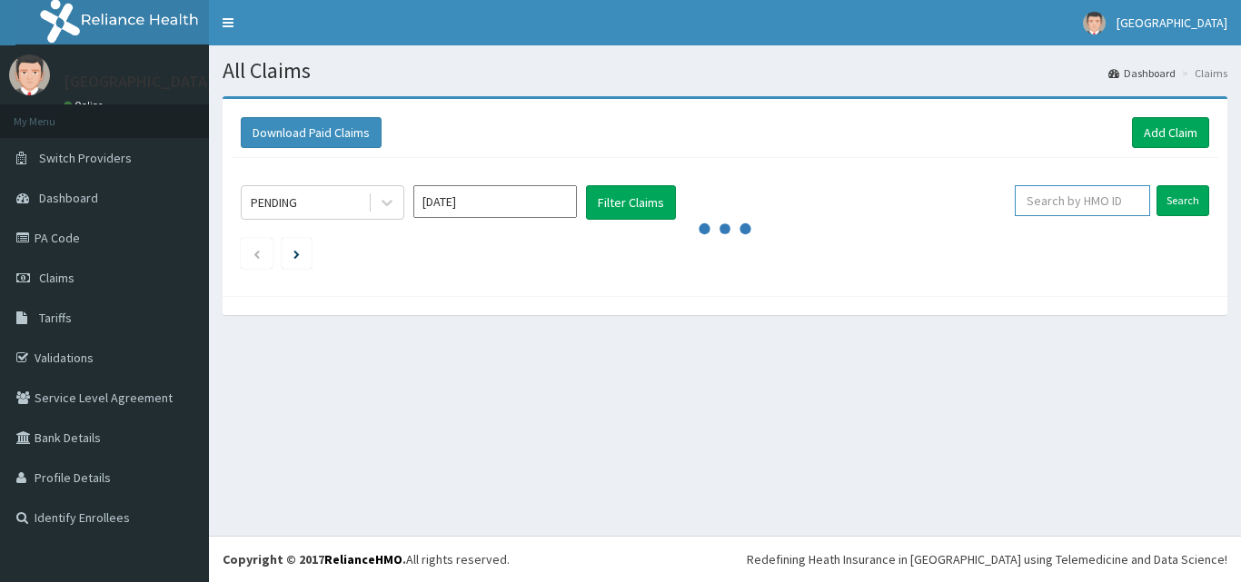
click at [1053, 209] on input "text" at bounding box center [1082, 200] width 135 height 31
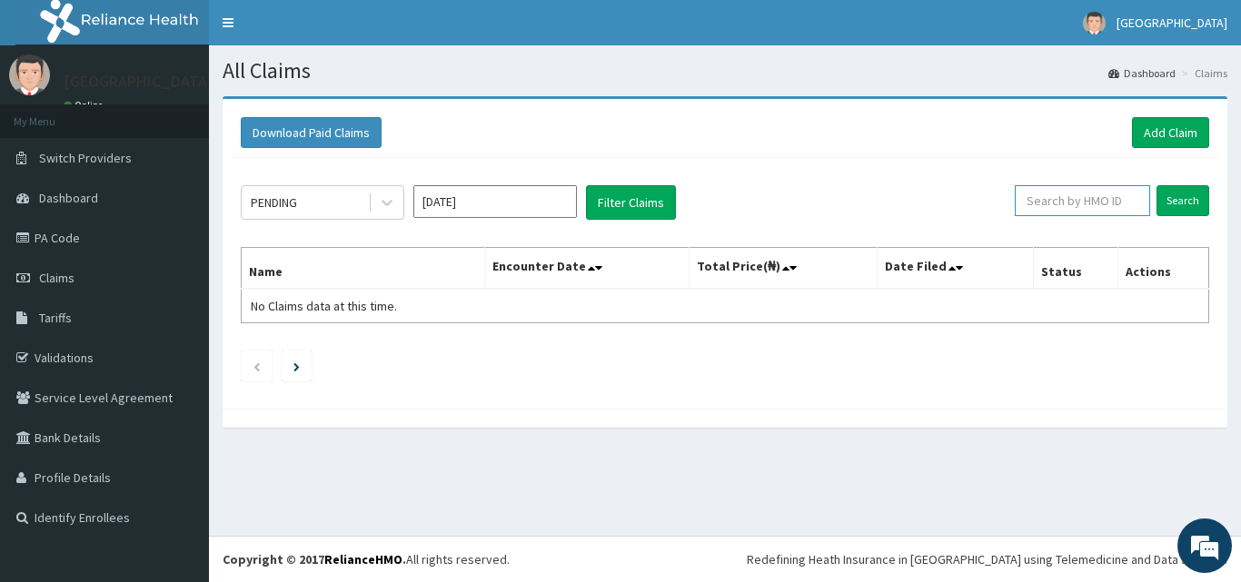
paste input "ORM/10003/A"
type input "ORM/10003/A"
click at [1156, 185] on input "Search" at bounding box center [1182, 200] width 53 height 31
click at [1183, 204] on input "Search" at bounding box center [1182, 200] width 53 height 31
click at [1168, 128] on link "Add Claim" at bounding box center [1170, 132] width 77 height 31
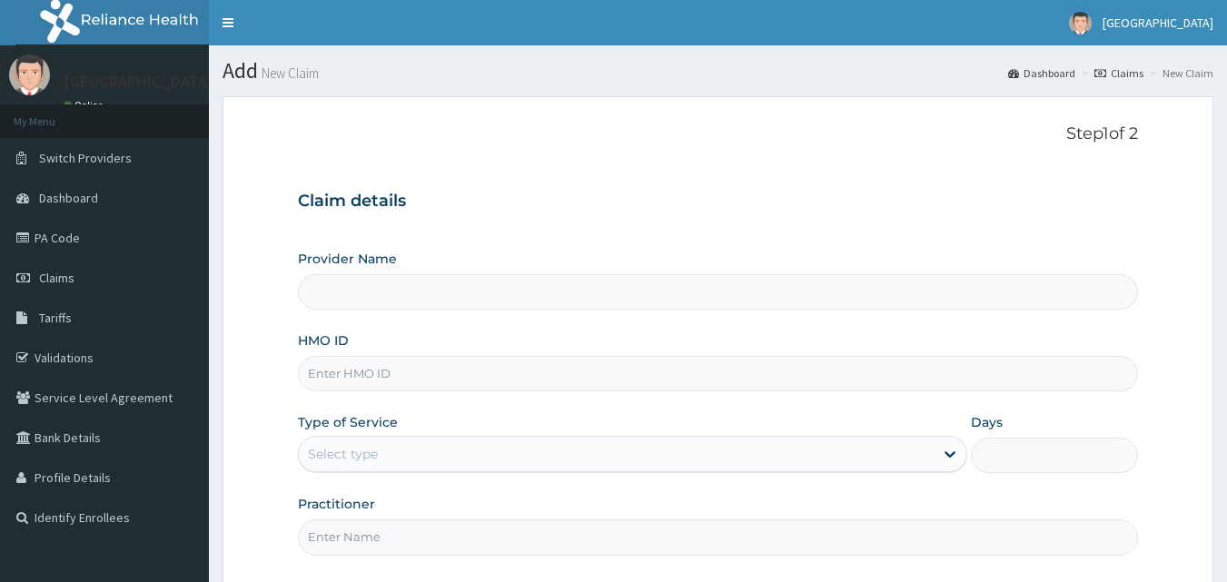
click at [402, 385] on input "HMO ID" at bounding box center [718, 373] width 841 height 35
paste input "ORM/10003/A"
type input "ORM/10003/A"
type input "[GEOGRAPHIC_DATA]"
type input "ORM/10003/A"
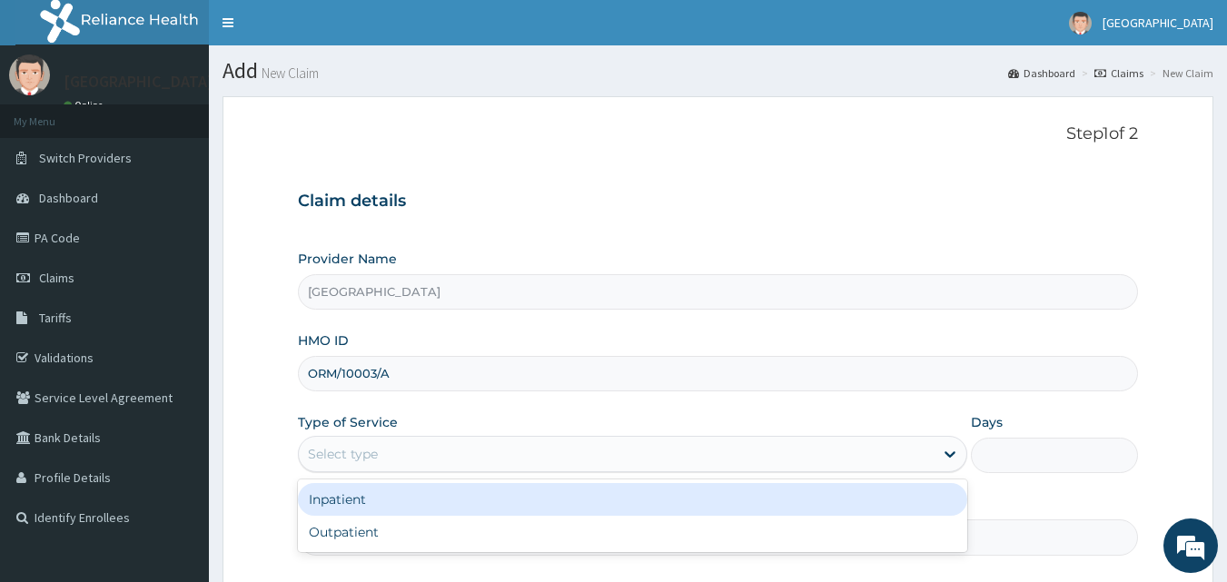
click at [381, 453] on div "Select type" at bounding box center [616, 454] width 635 height 29
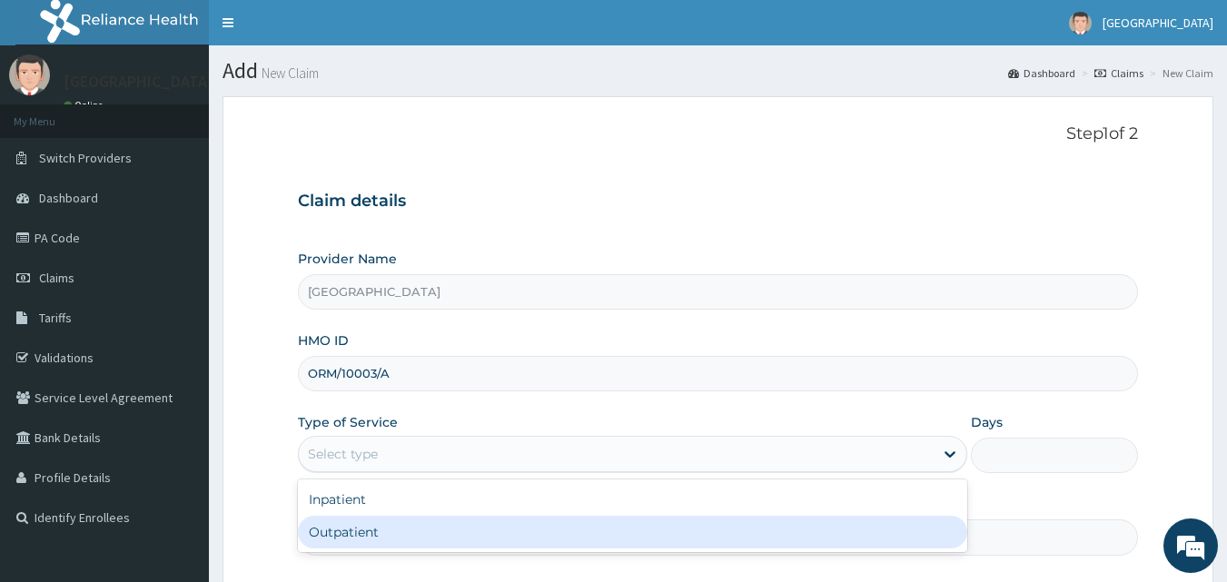
click at [332, 531] on div "Outpatient" at bounding box center [632, 532] width 669 height 33
type input "1"
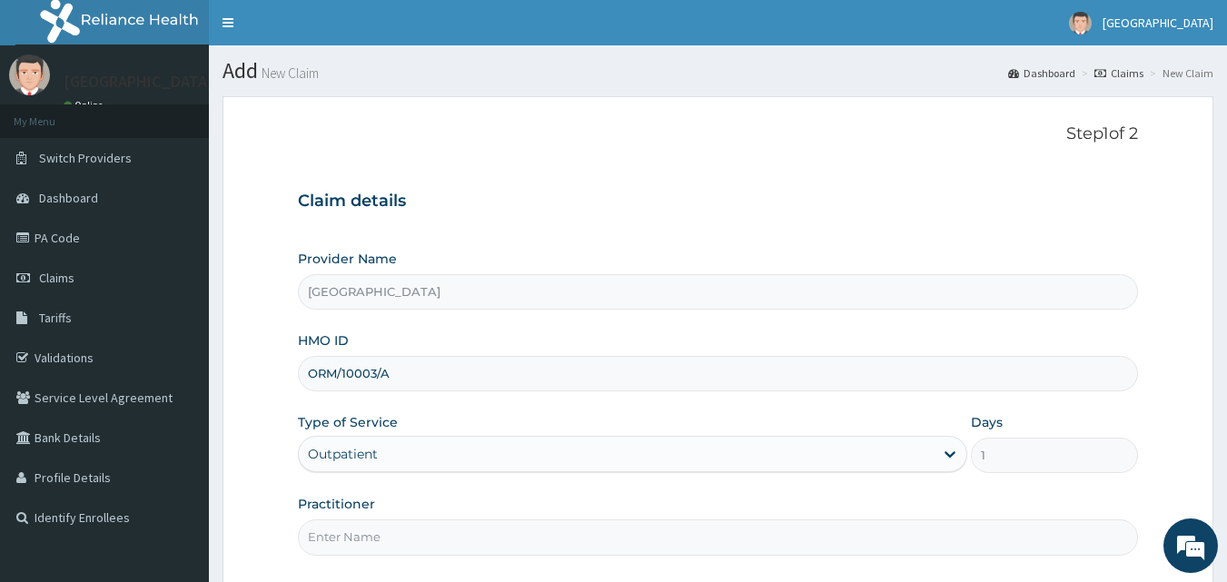
drag, startPoint x: 568, startPoint y: 540, endPoint x: 550, endPoint y: 550, distance: 21.2
click at [568, 540] on input "Practitioner" at bounding box center [718, 537] width 841 height 35
type input "DR ABDUSSALAM K.A"
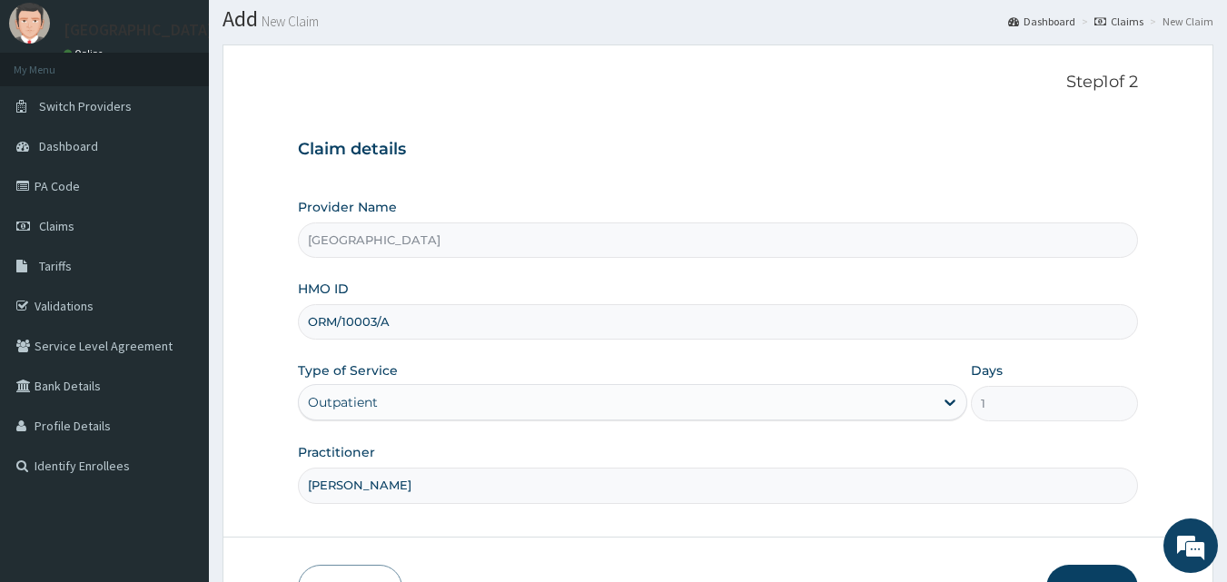
scroll to position [91, 0]
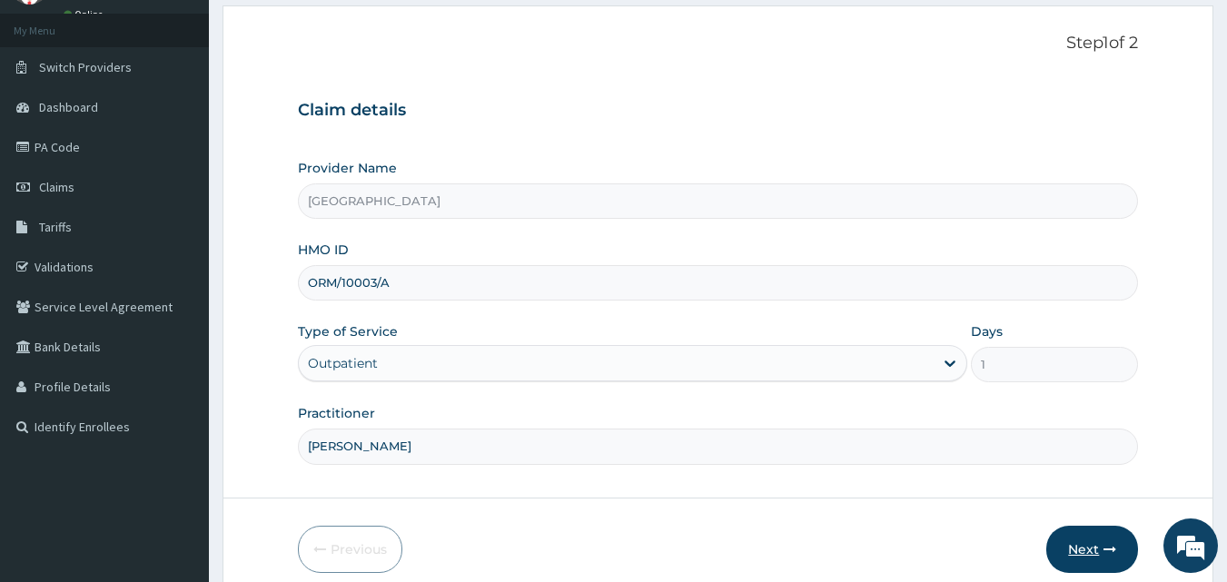
click at [1077, 540] on button "Next" at bounding box center [1092, 549] width 92 height 47
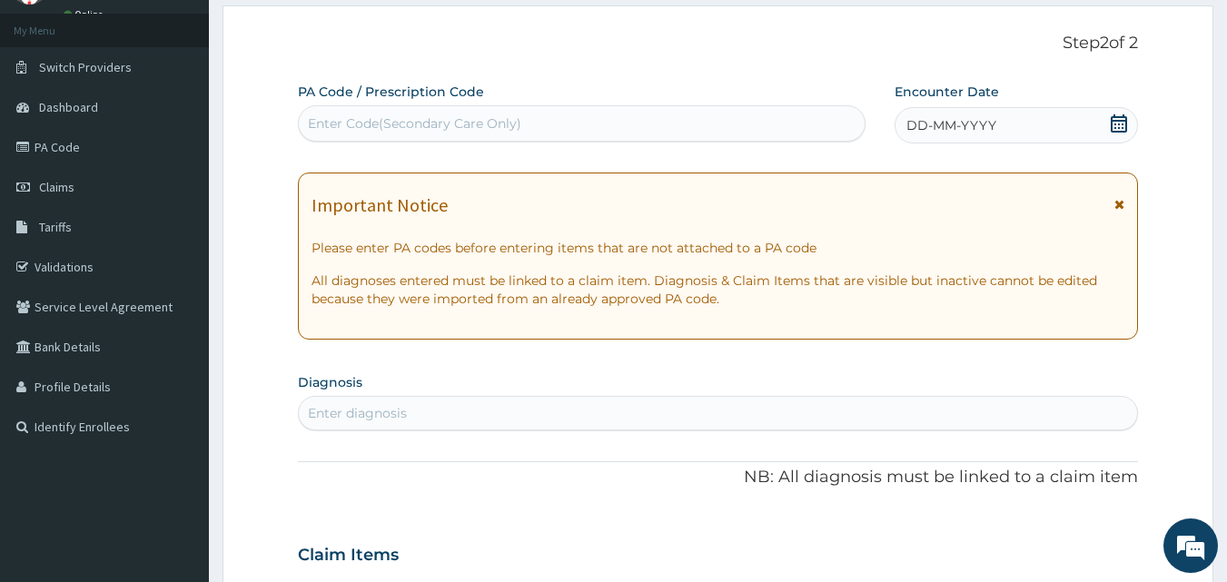
scroll to position [0, 0]
click at [1120, 114] on icon at bounding box center [1119, 123] width 18 height 18
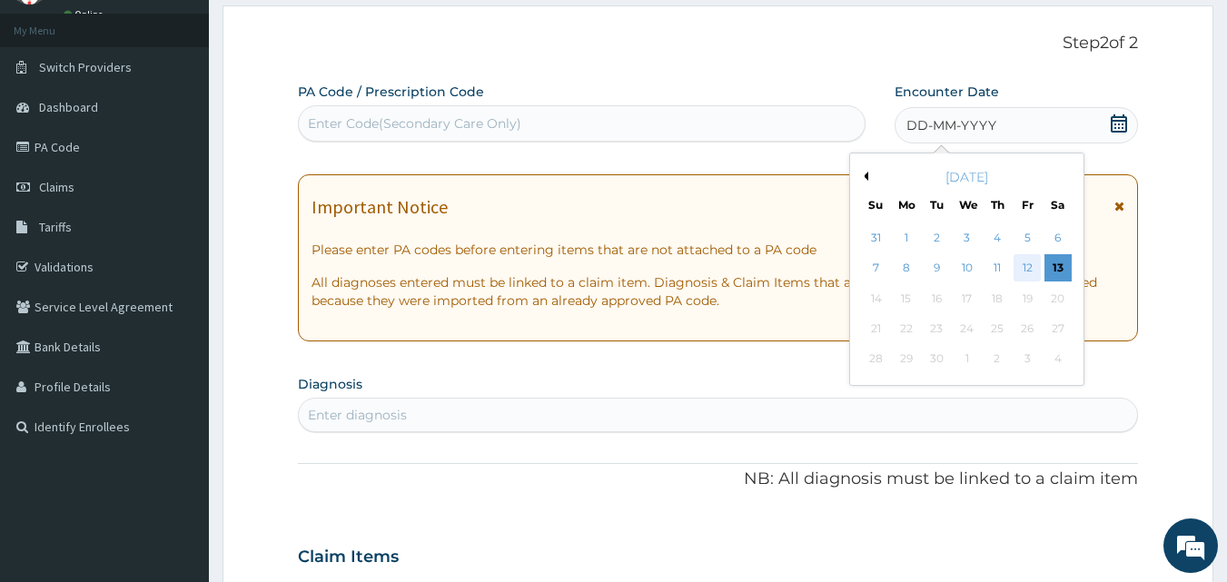
click at [1019, 263] on div "12" at bounding box center [1027, 268] width 27 height 27
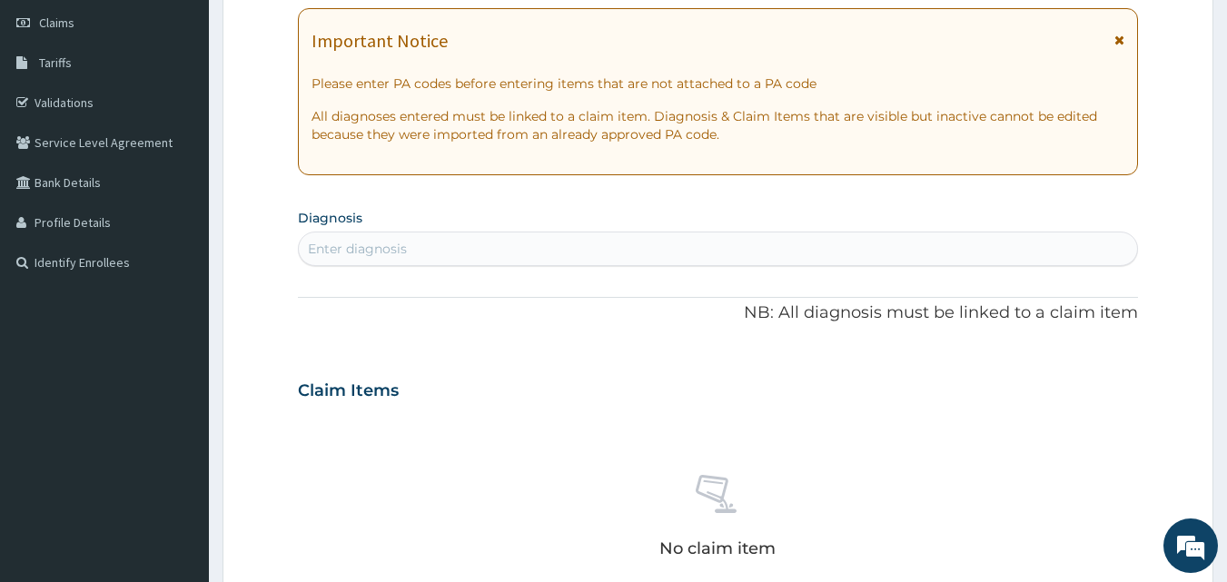
scroll to position [272, 0]
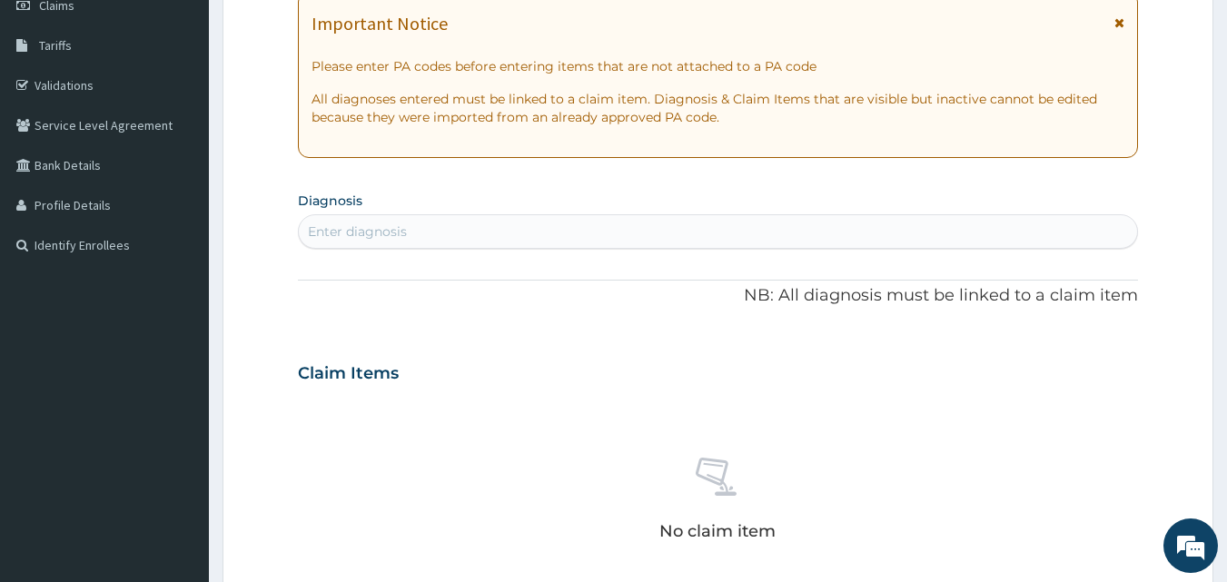
click at [461, 224] on div "Enter diagnosis" at bounding box center [718, 231] width 839 height 29
type input "b"
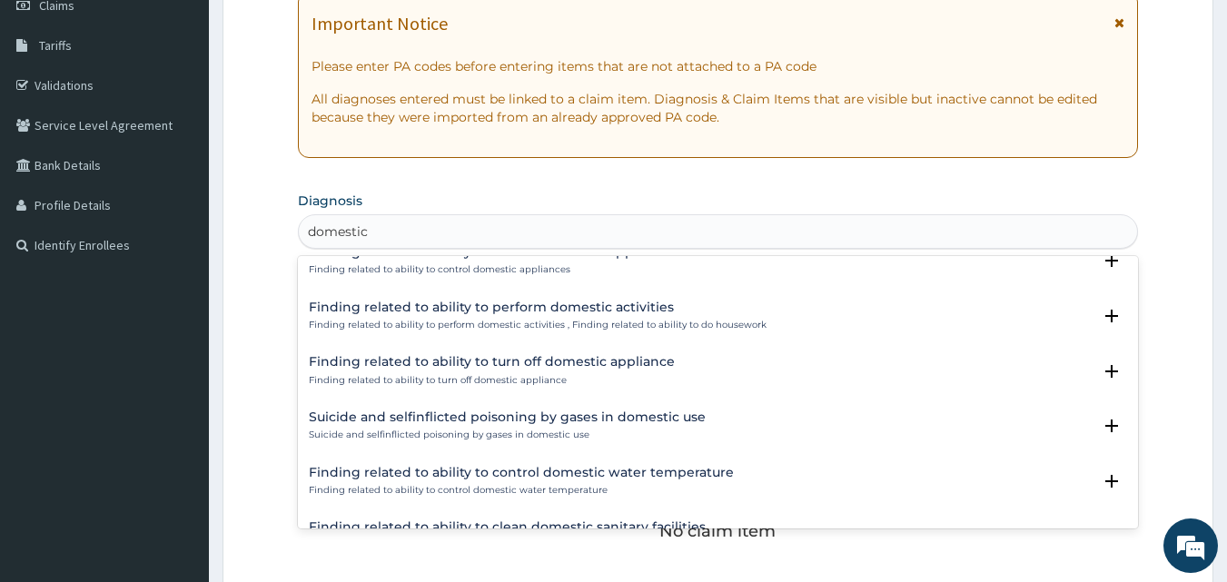
scroll to position [2490, 0]
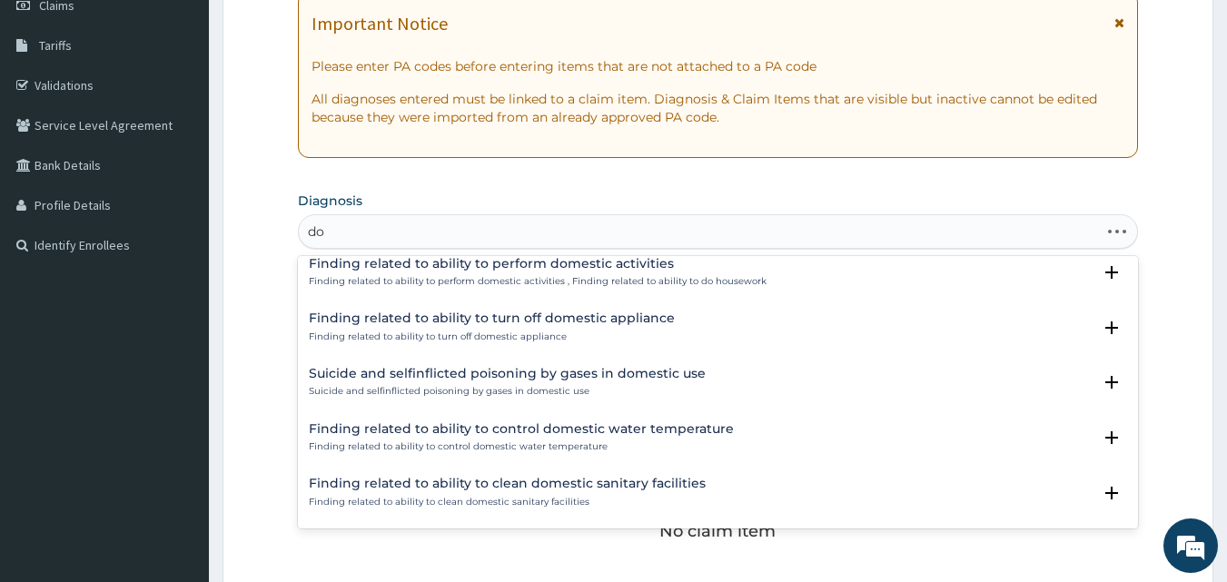
type input "d"
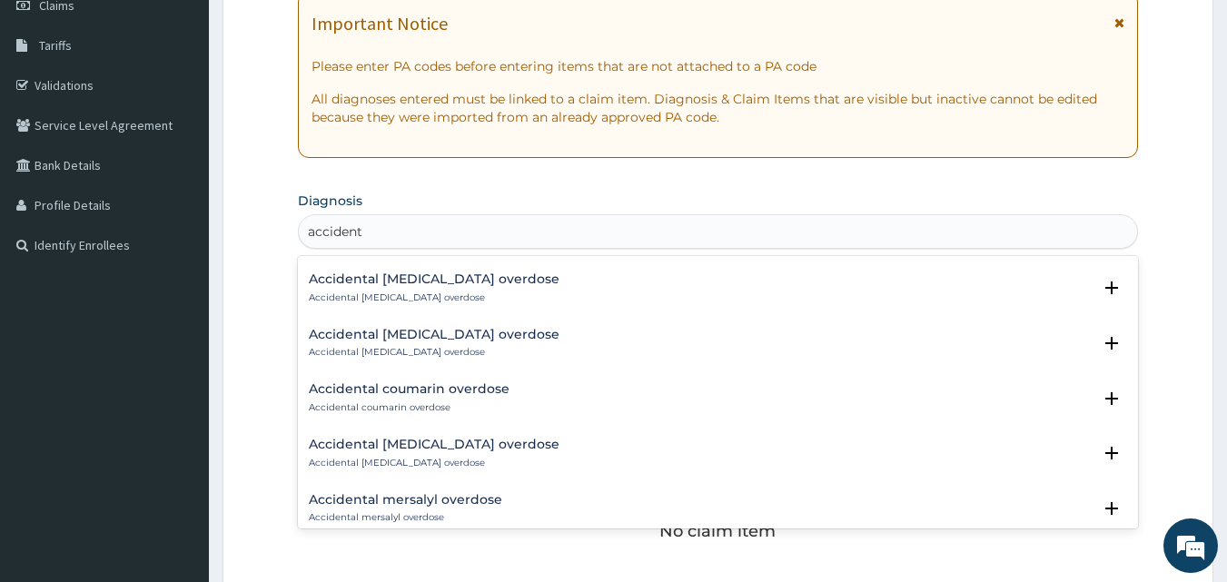
scroll to position [2503, 0]
type input "a"
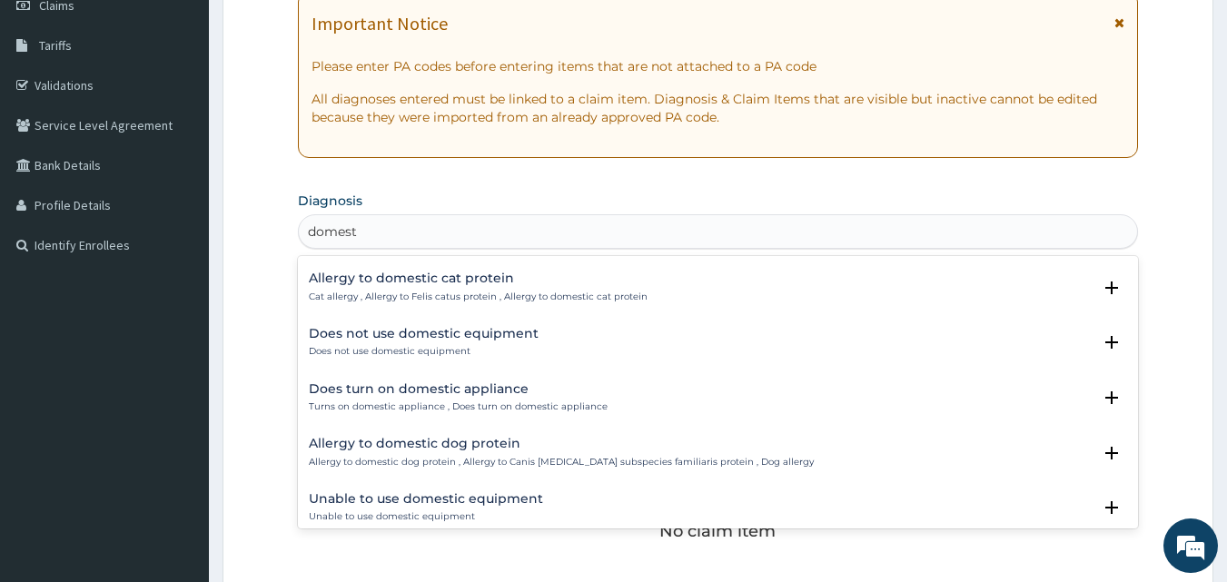
scroll to position [497, 0]
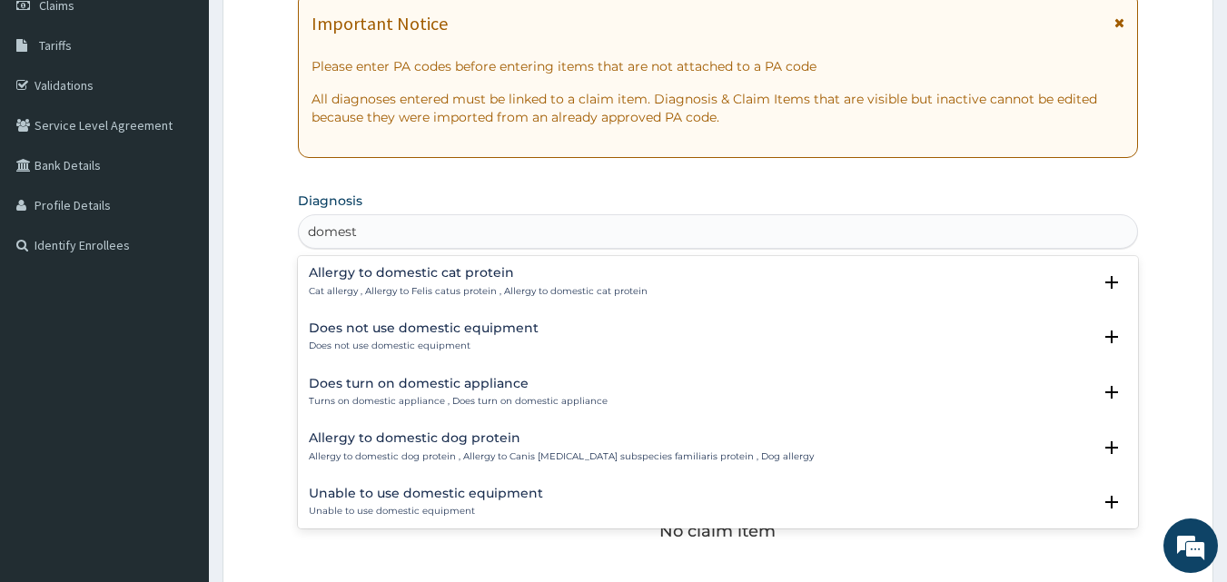
type input "domest"
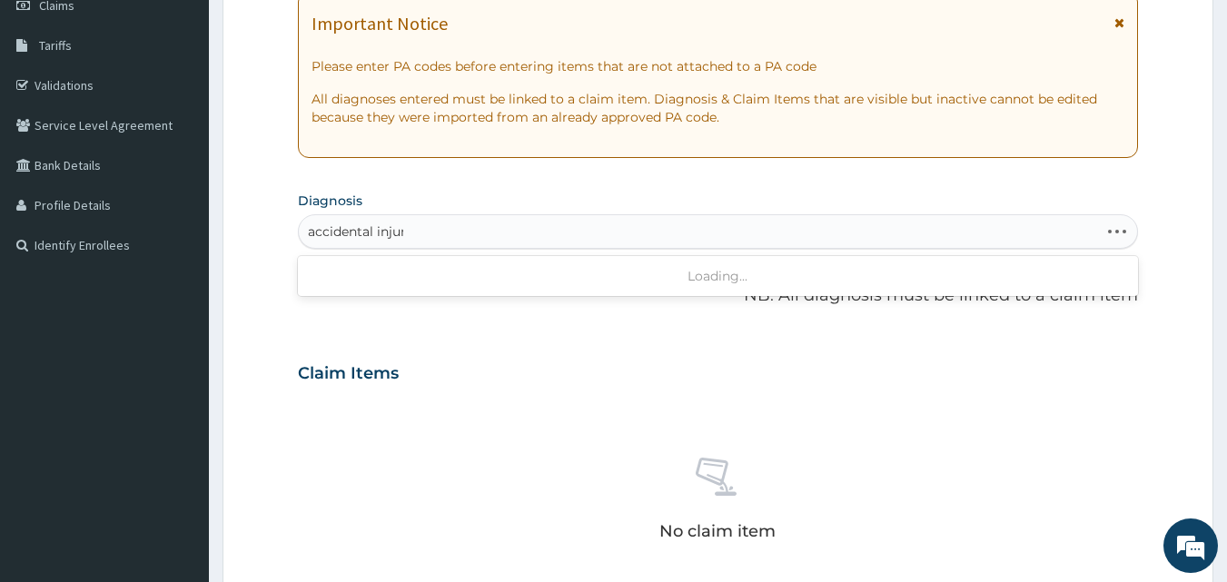
type input "accidental injury"
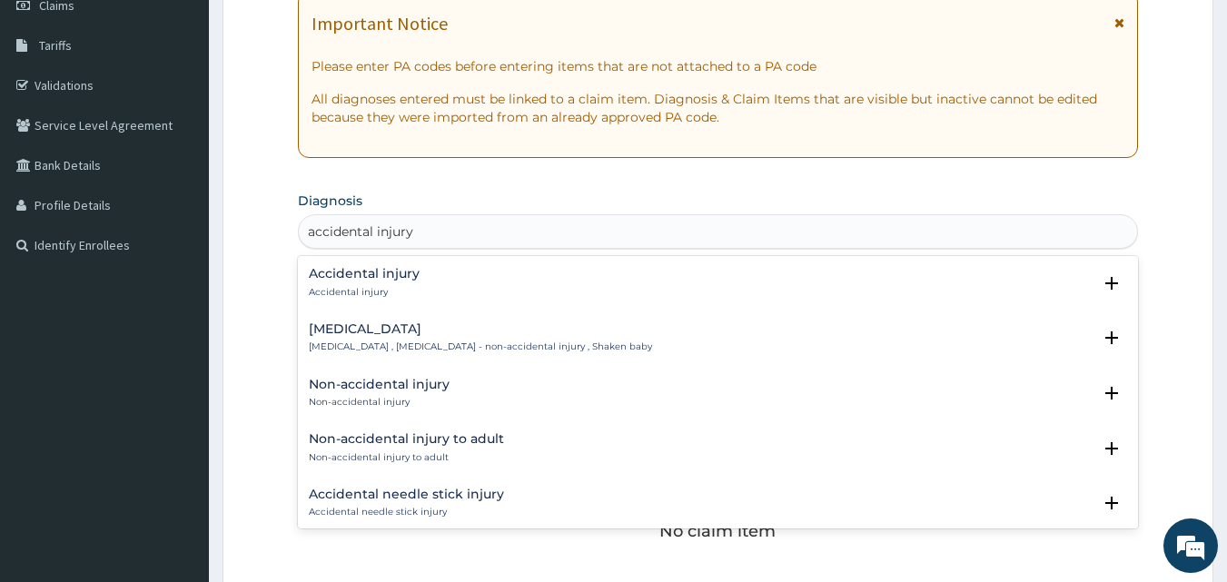
click at [379, 279] on h4 "Accidental injury" at bounding box center [364, 274] width 111 height 14
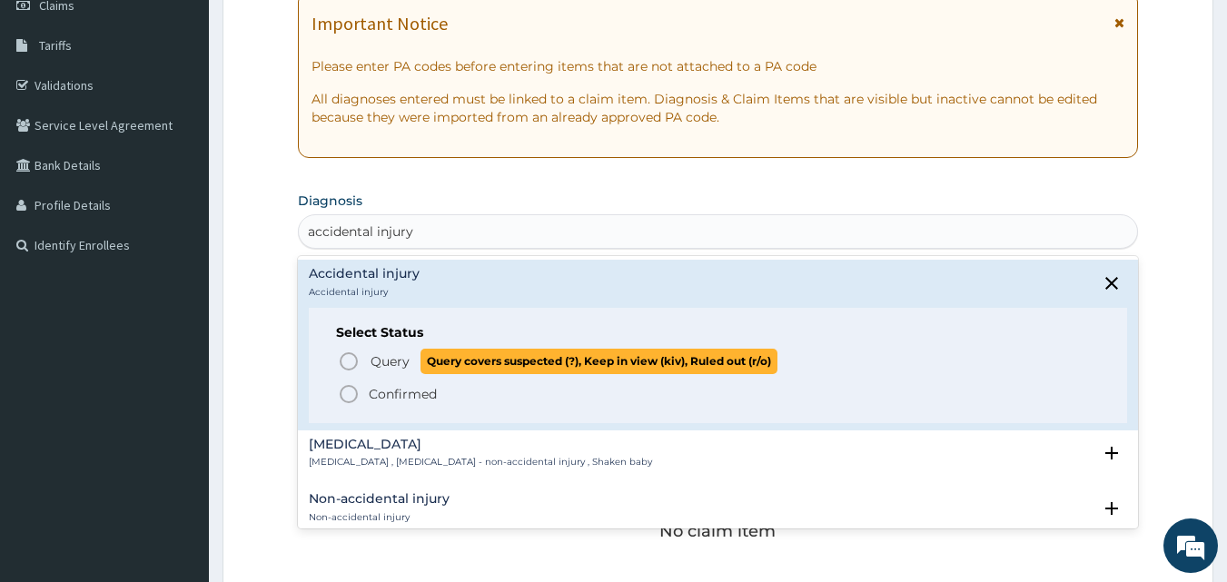
click at [343, 367] on circle "status option query" at bounding box center [349, 361] width 16 height 16
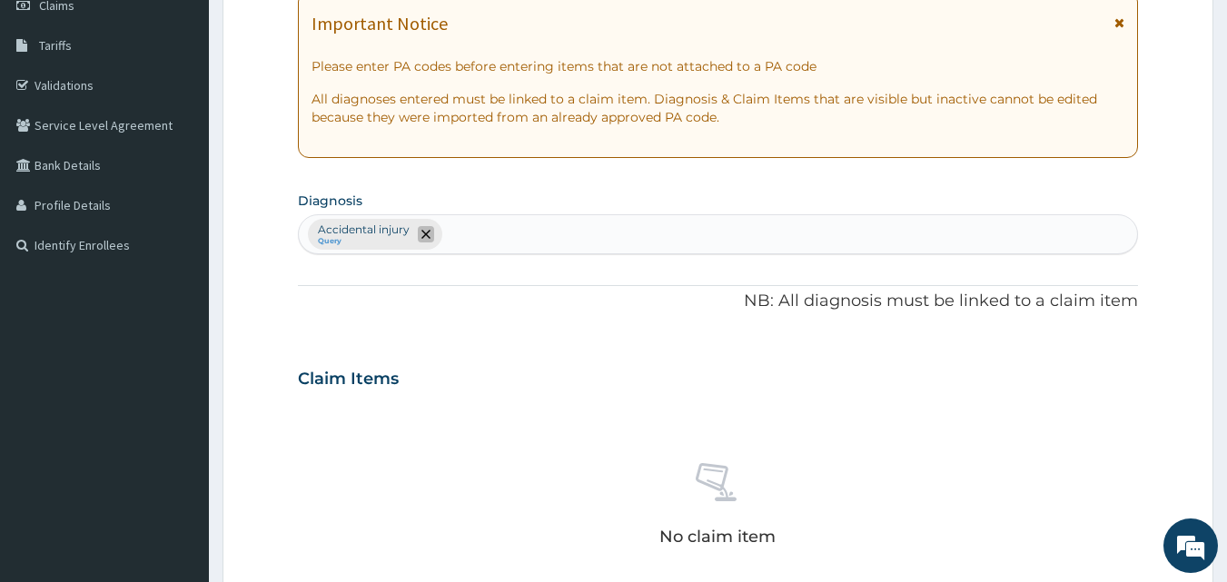
click at [428, 232] on icon "remove selection option" at bounding box center [425, 234] width 9 height 9
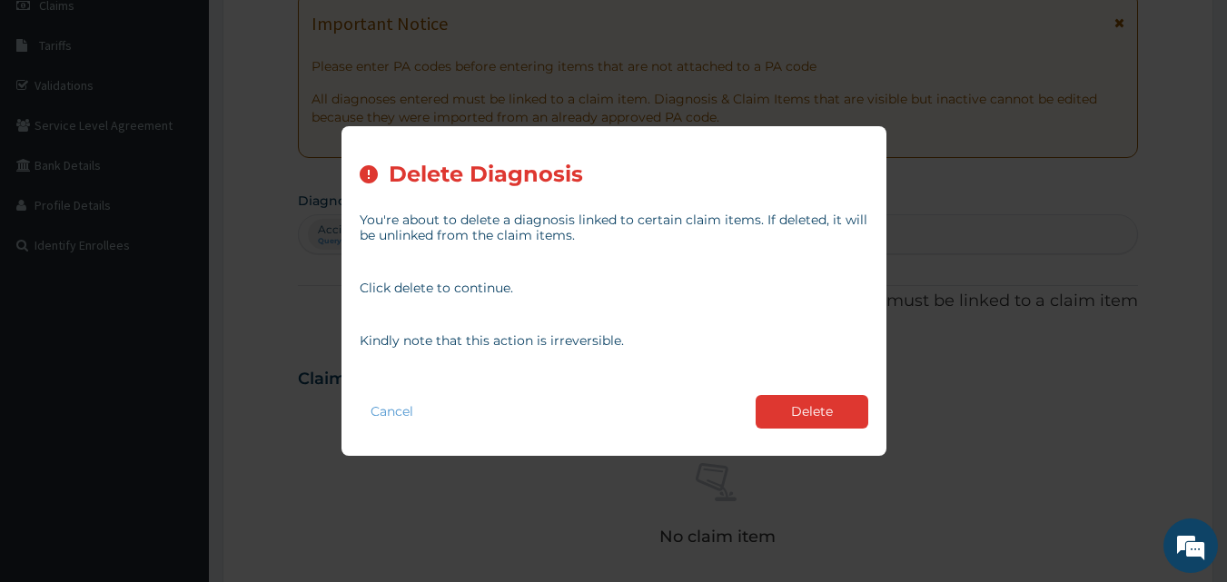
click at [836, 430] on div "Cancel Delete" at bounding box center [614, 412] width 509 height 52
click at [831, 418] on button "Delete" at bounding box center [812, 412] width 113 height 34
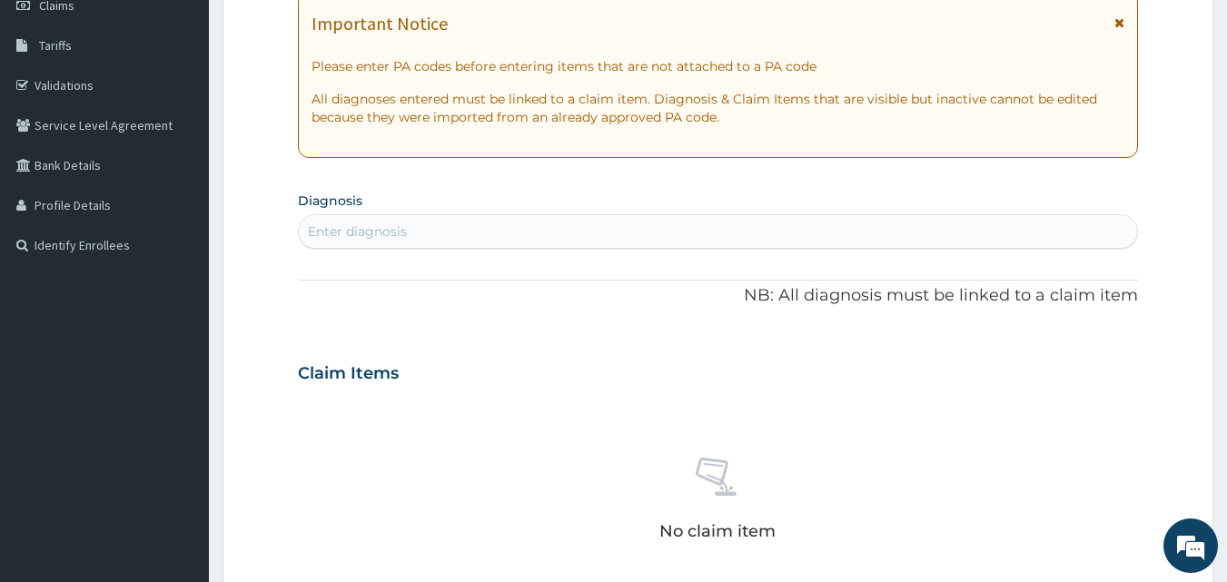
click at [417, 227] on div "Enter diagnosis" at bounding box center [718, 231] width 839 height 29
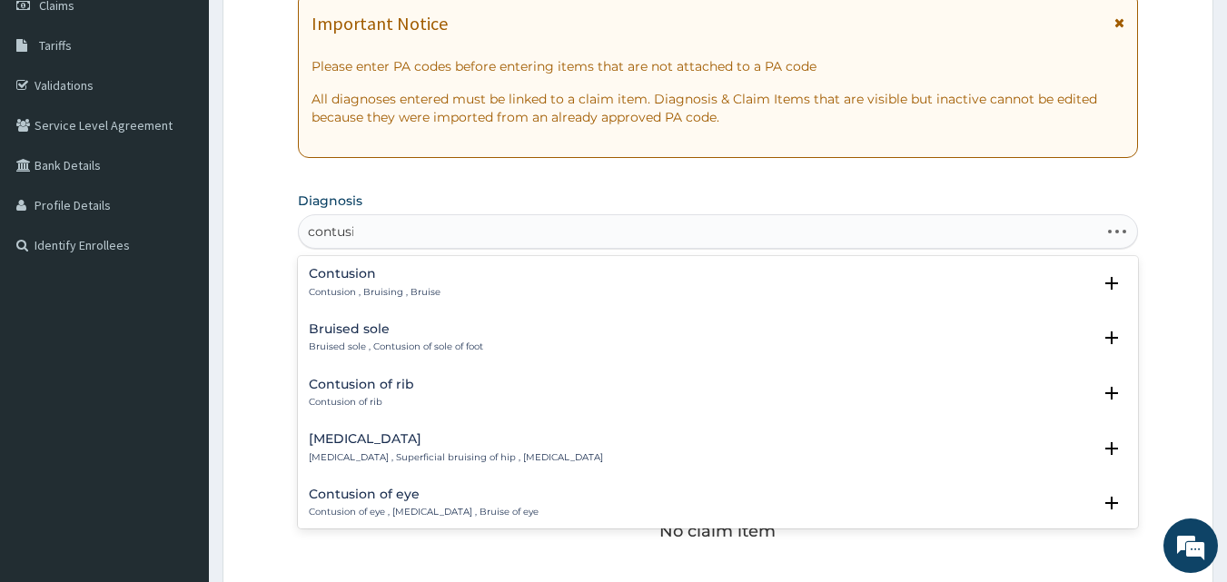
type input "contusio"
click at [385, 287] on p "Contusion , Bruising , Bruise" at bounding box center [375, 292] width 132 height 13
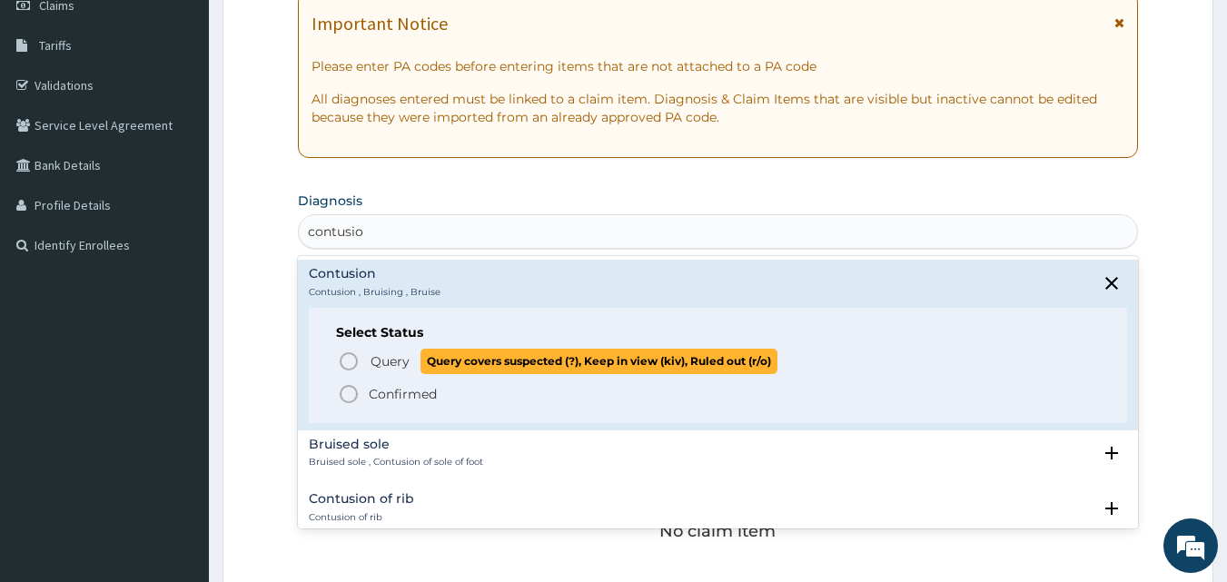
click at [351, 366] on icon "status option query" at bounding box center [349, 362] width 22 height 22
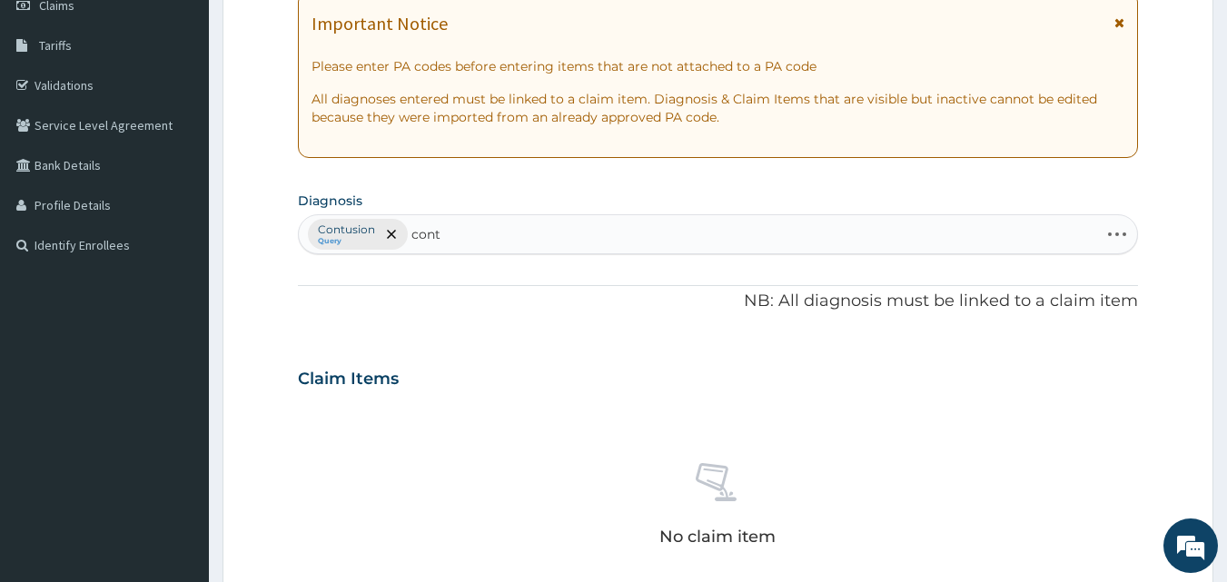
type input "contu"
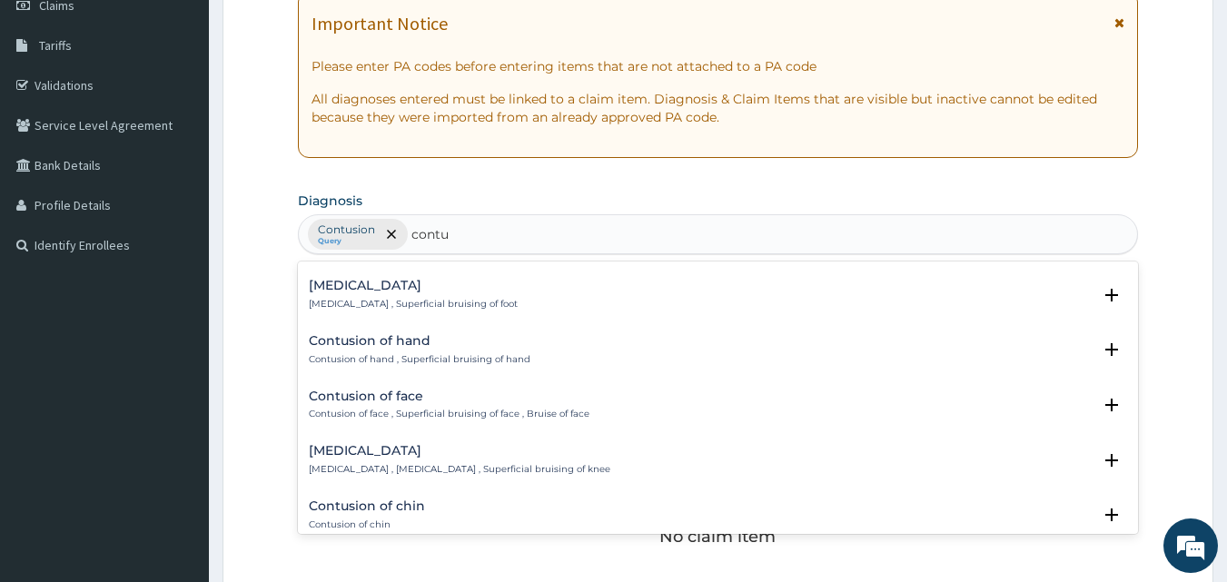
scroll to position [528, 0]
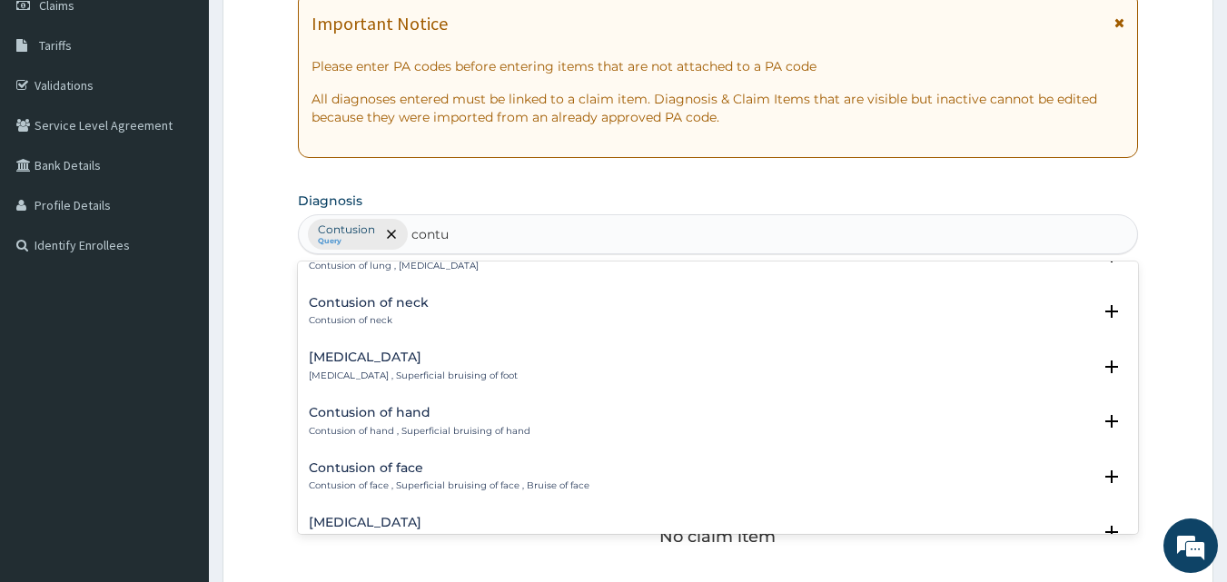
click at [560, 428] on div "Contusion of hand Contusion of hand , Superficial bruising of hand" at bounding box center [718, 422] width 819 height 32
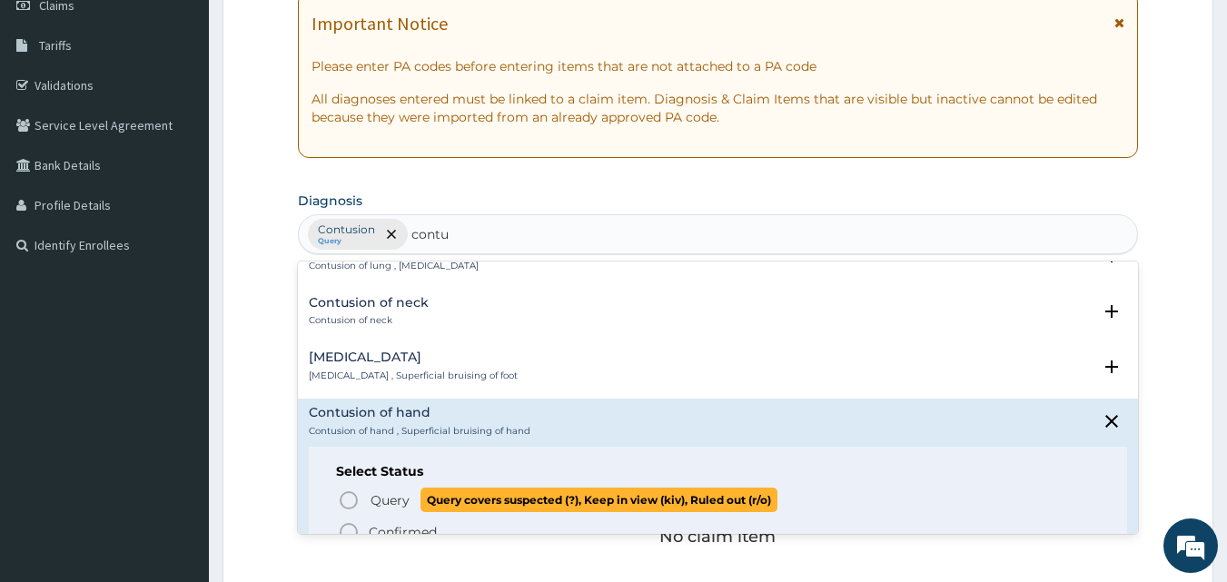
click at [344, 510] on icon "status option query" at bounding box center [349, 501] width 22 height 22
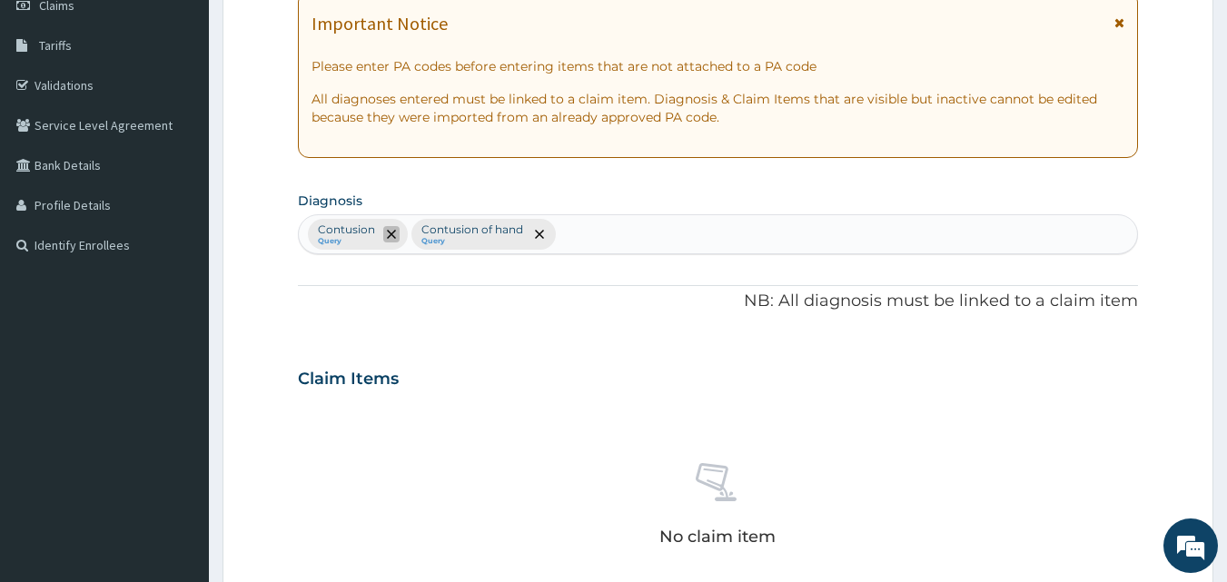
click at [387, 233] on icon "remove selection option" at bounding box center [391, 234] width 9 height 9
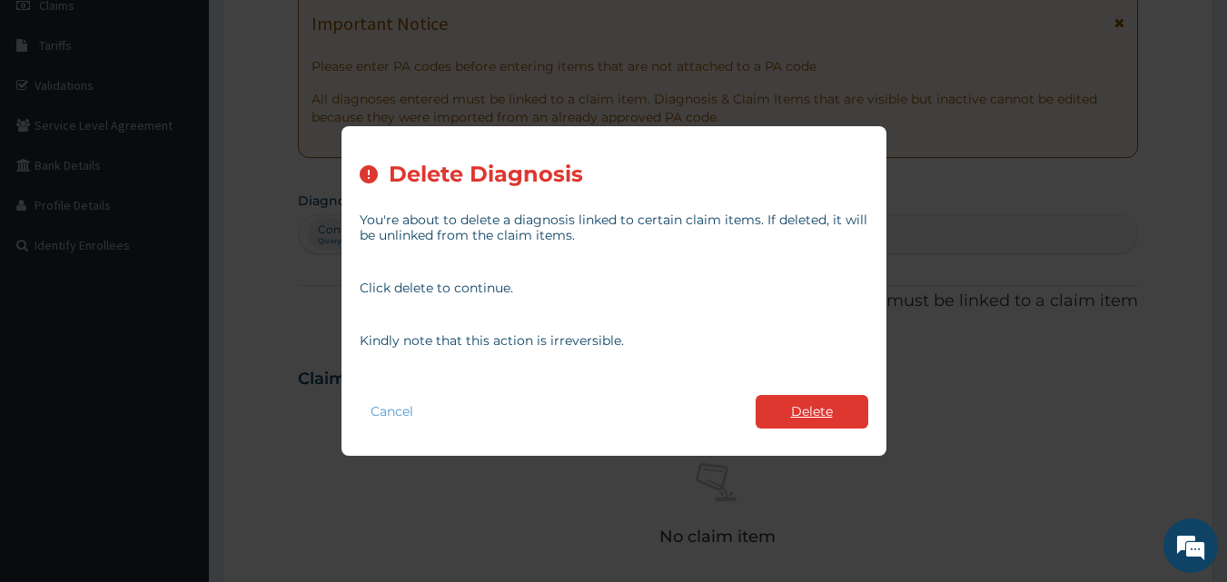
click at [795, 397] on button "Delete" at bounding box center [812, 412] width 113 height 34
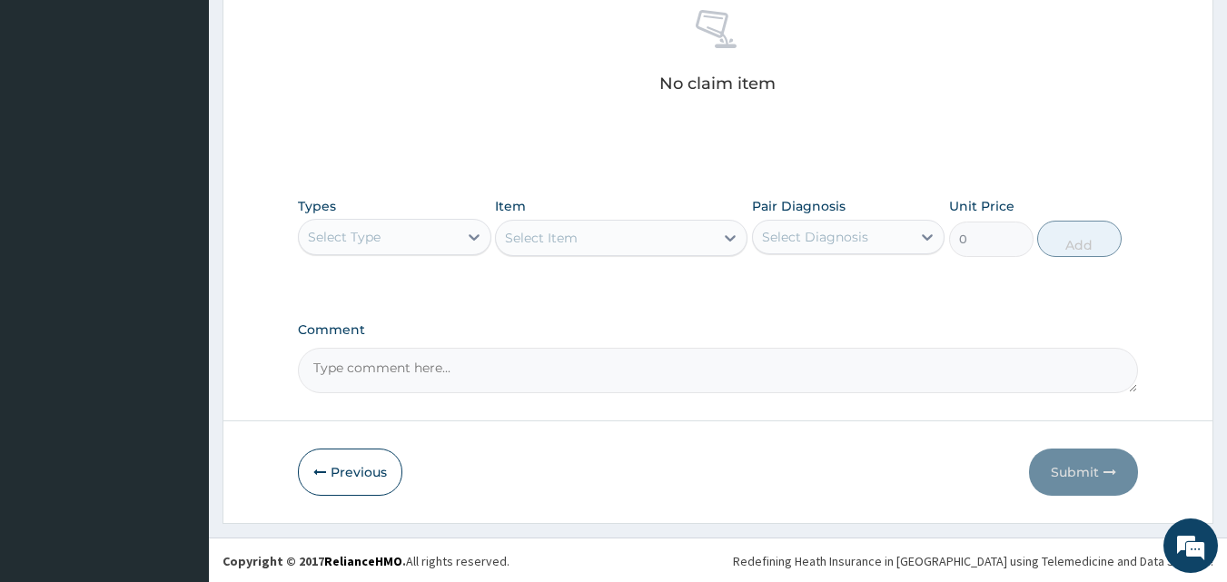
scroll to position [728, 0]
click at [400, 376] on textarea "Comment" at bounding box center [718, 368] width 841 height 45
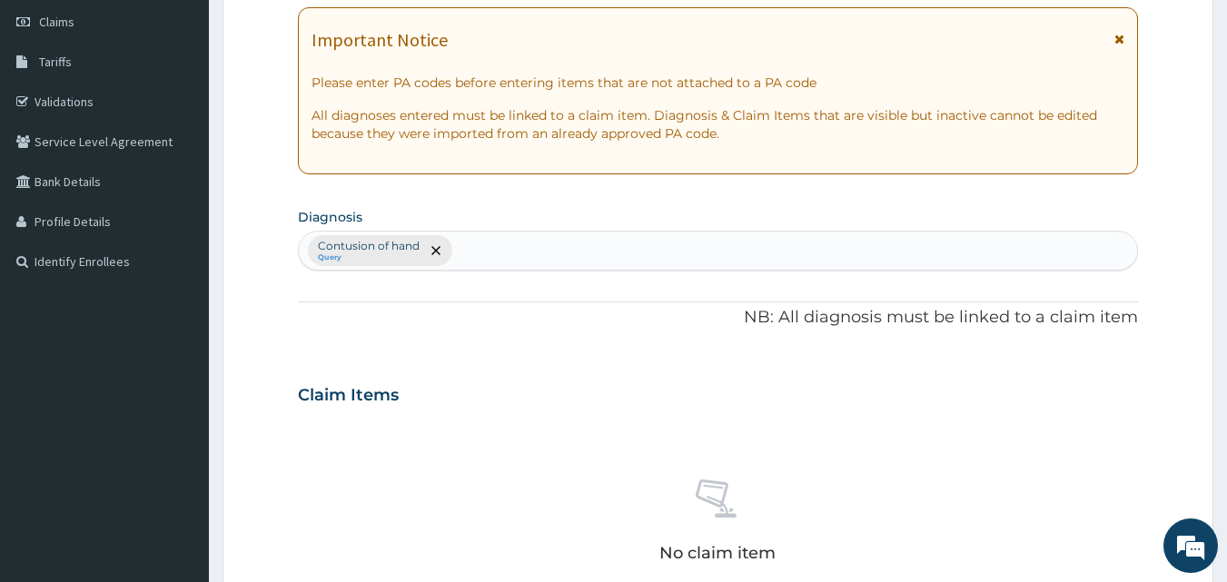
scroll to position [183, 0]
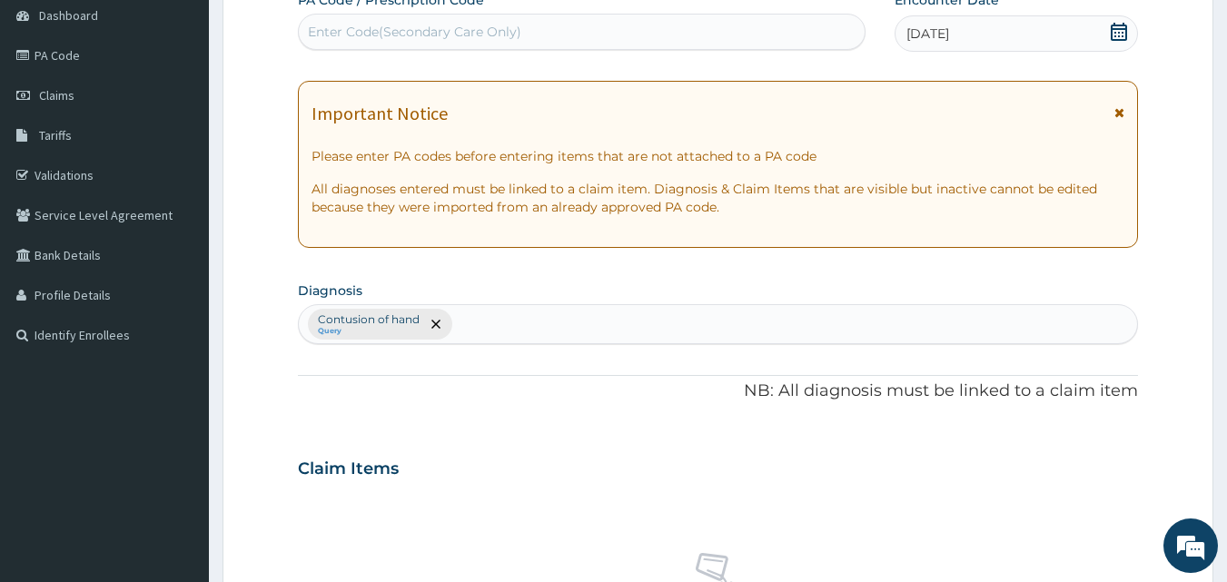
type textarea "Bruises on the right hand, Domestic Accident"
click at [499, 317] on div "Contusion of hand Query" at bounding box center [718, 324] width 839 height 38
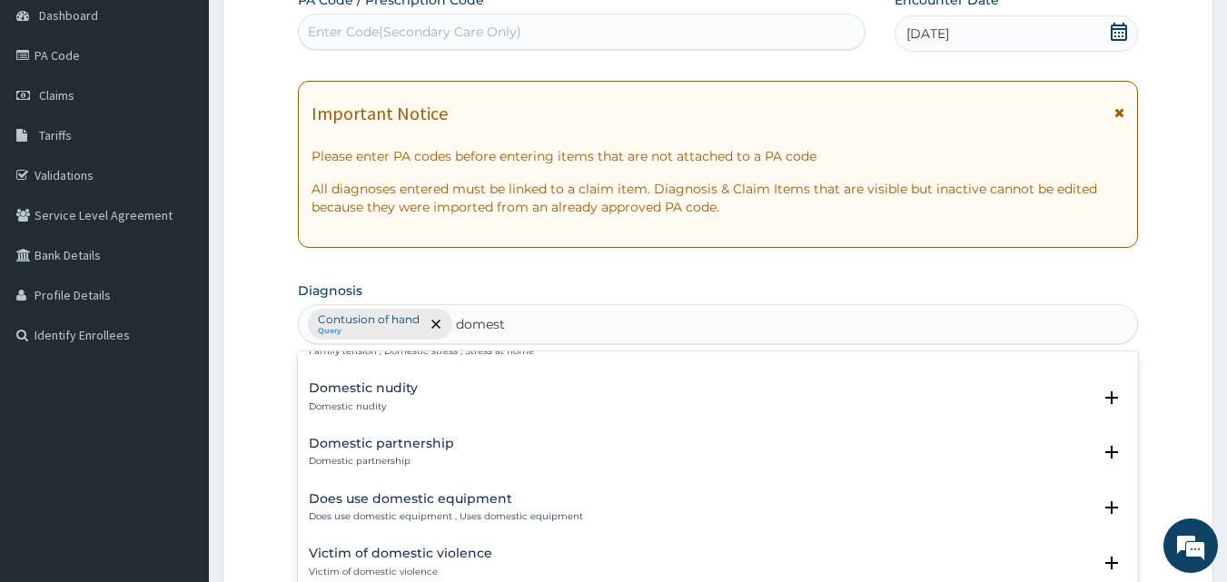
scroll to position [0, 0]
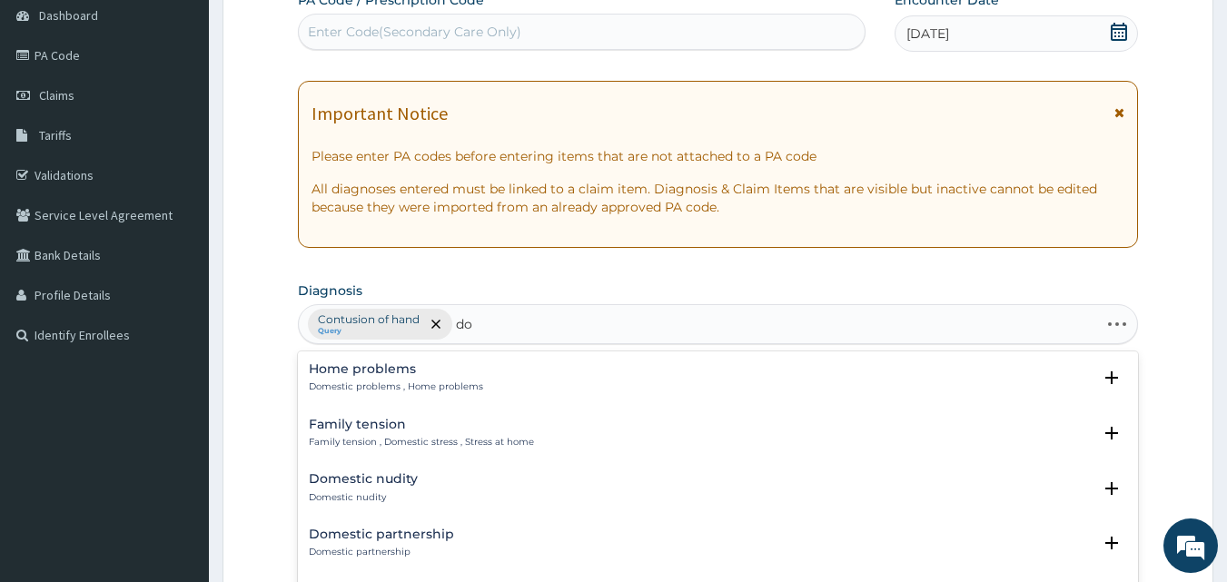
type input "d"
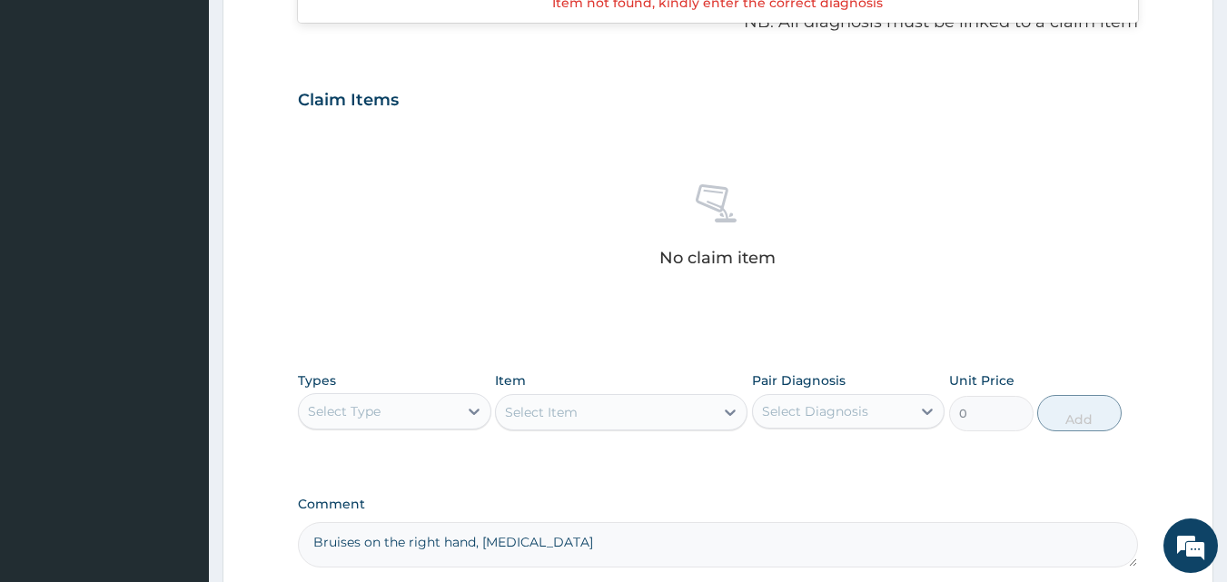
scroll to position [637, 0]
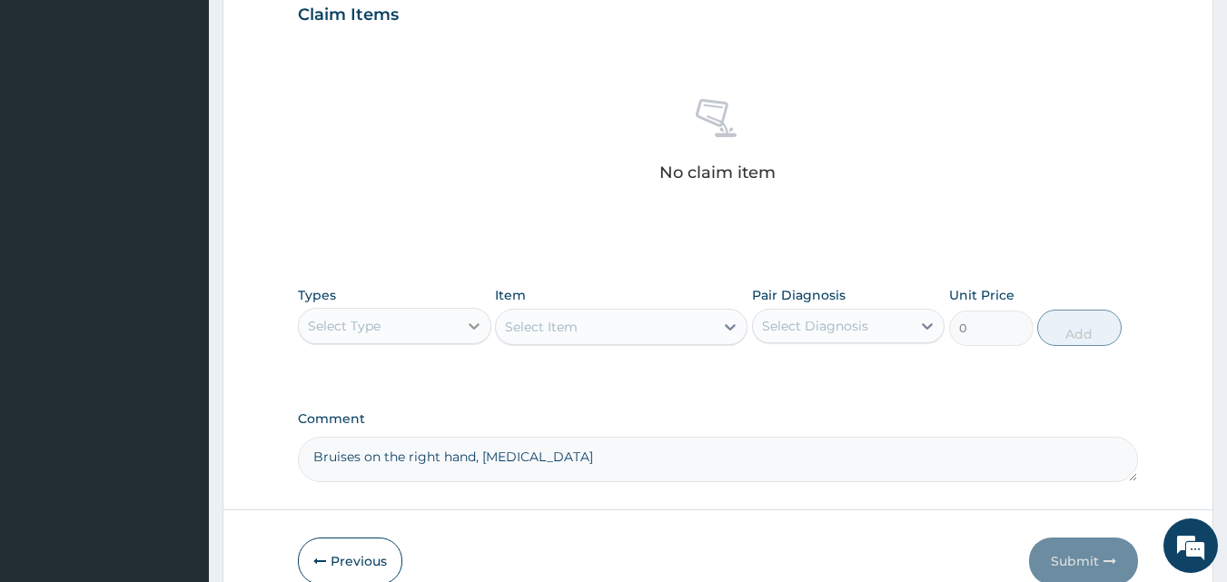
click at [469, 328] on icon at bounding box center [474, 326] width 18 height 18
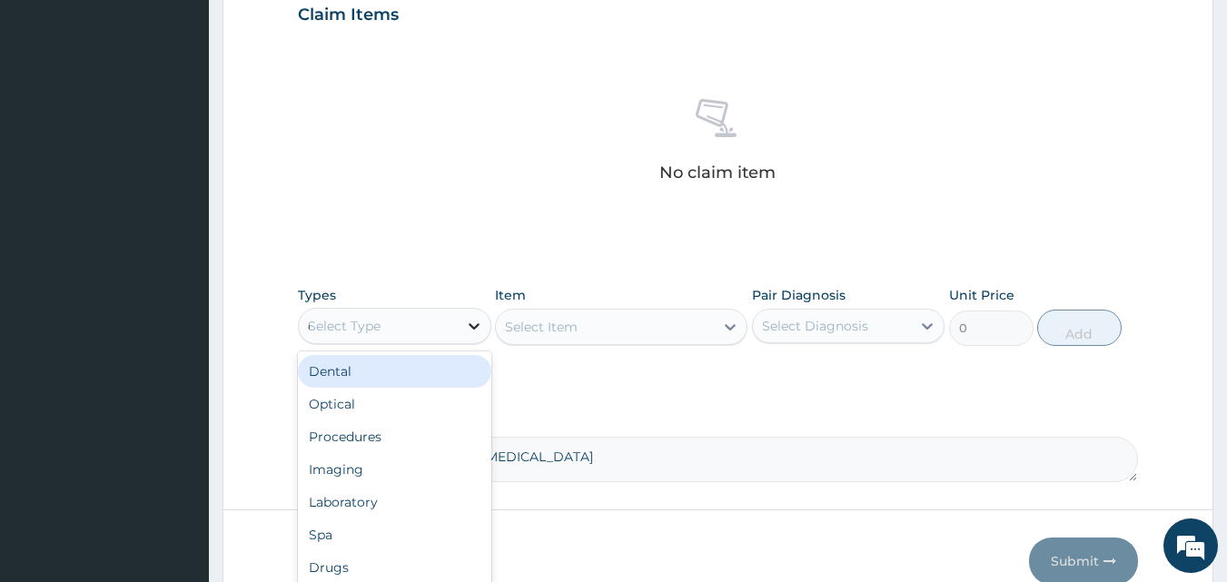
type input "dr"
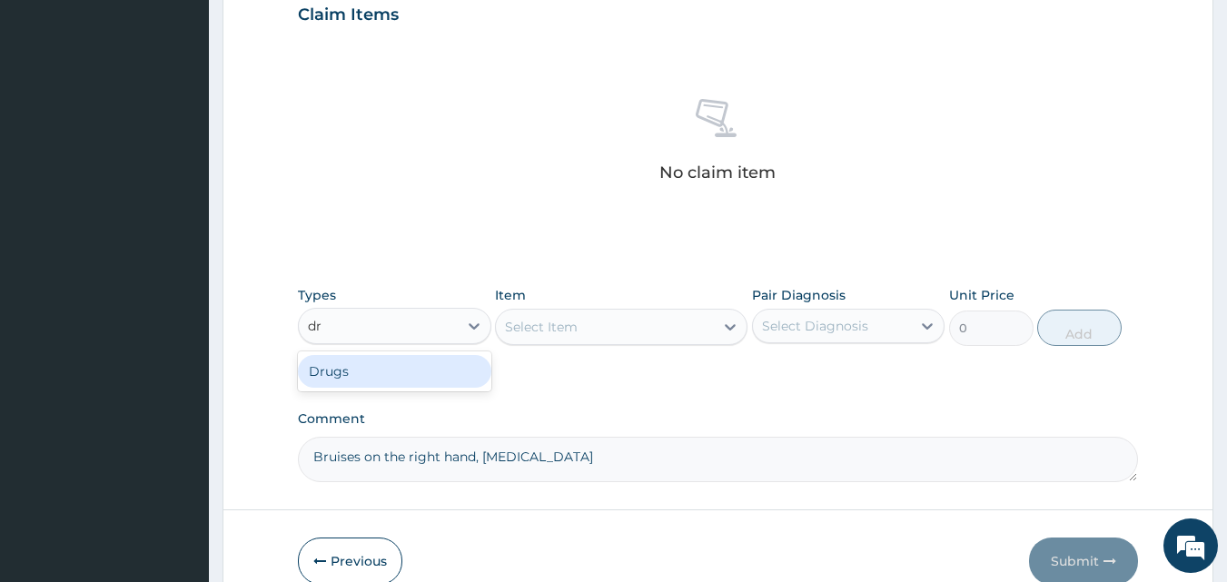
click at [442, 370] on div "Drugs" at bounding box center [394, 371] width 193 height 33
click at [577, 340] on div "Select Item" at bounding box center [621, 327] width 252 height 36
click at [599, 332] on div "Select Item" at bounding box center [621, 327] width 252 height 36
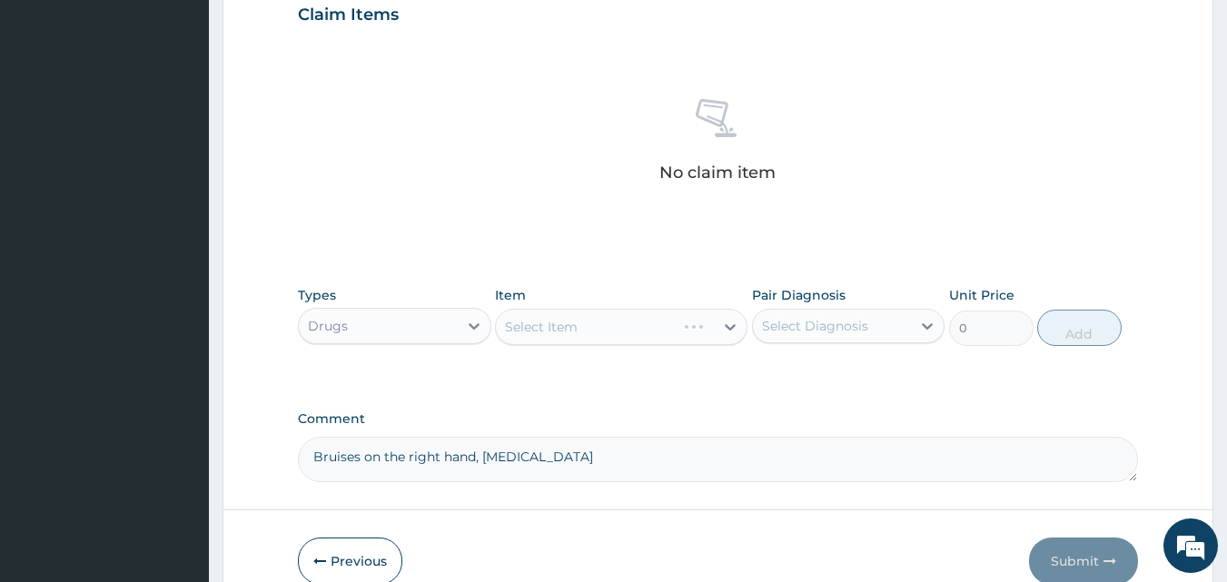
click at [737, 329] on div "Select Item" at bounding box center [621, 327] width 252 height 36
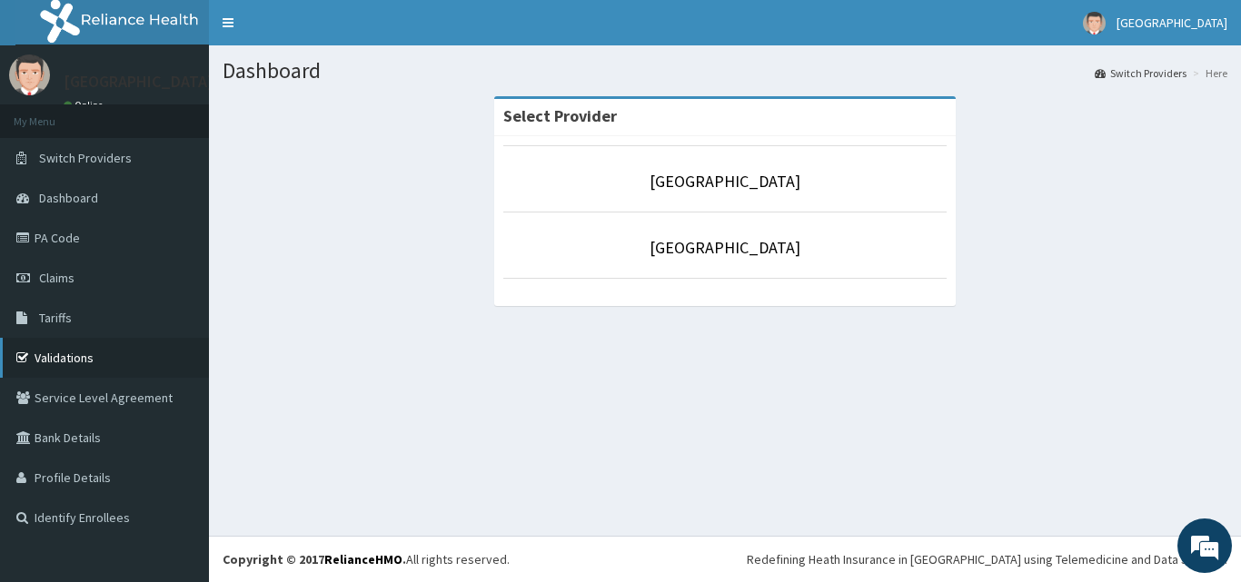
click at [61, 347] on link "Validations" at bounding box center [104, 358] width 209 height 40
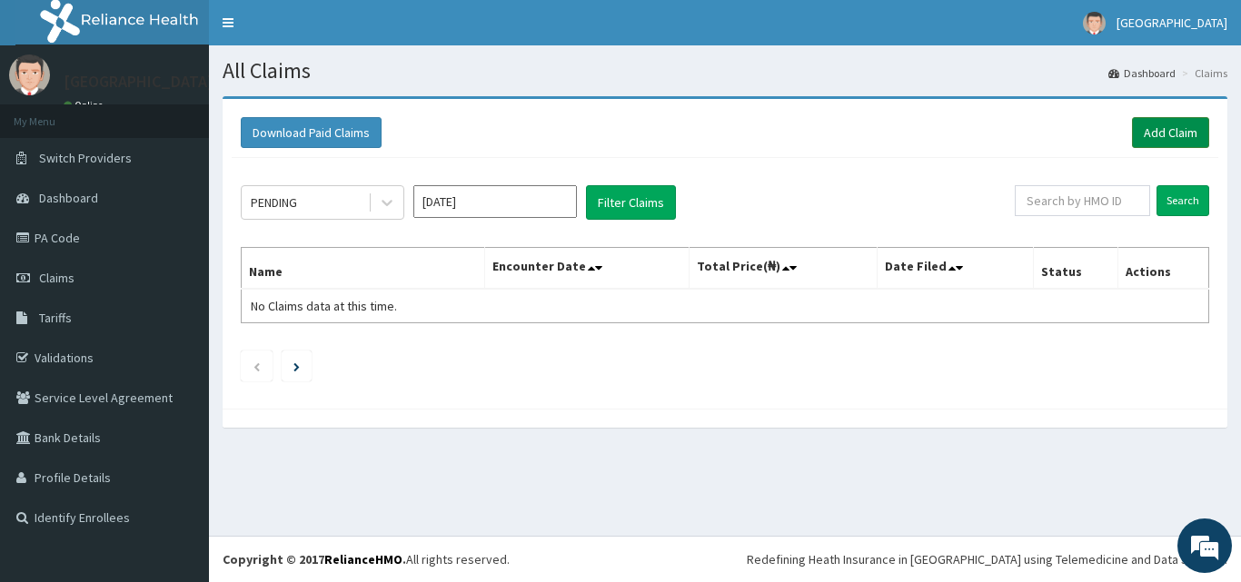
click at [1162, 132] on link "Add Claim" at bounding box center [1170, 132] width 77 height 31
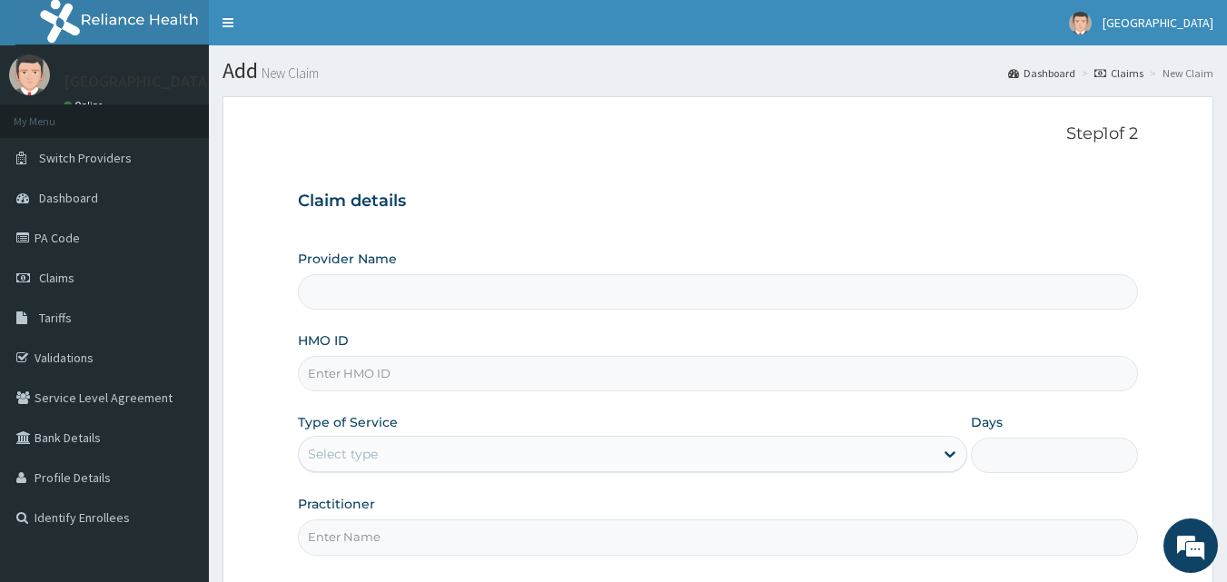
click at [342, 370] on input "HMO ID" at bounding box center [718, 373] width 841 height 35
paste input "ORM/10003/A"
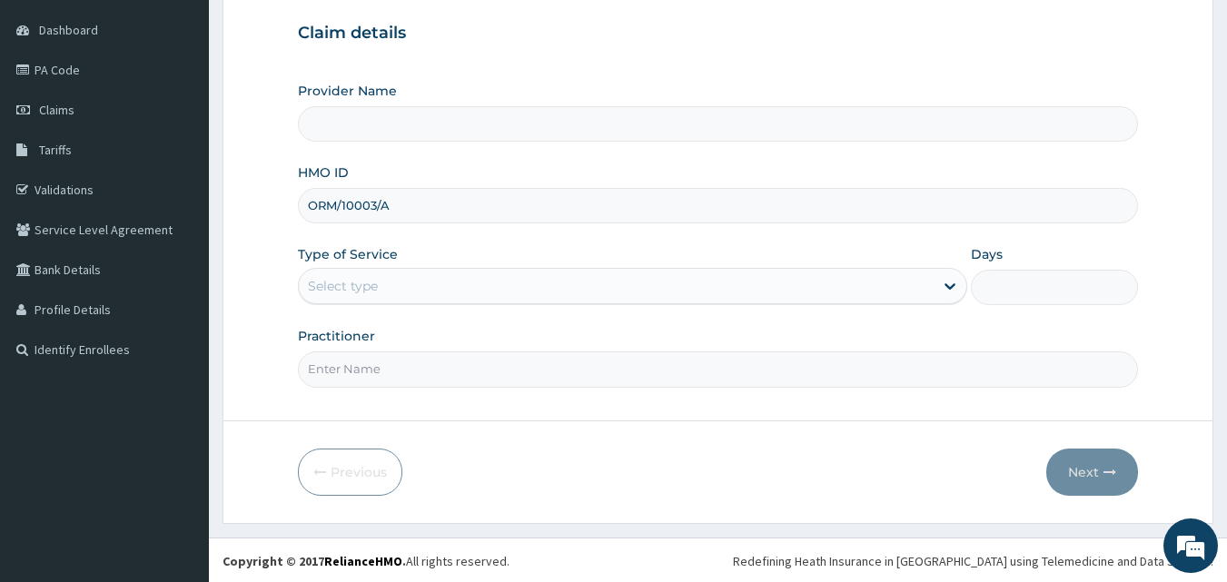
scroll to position [170, 0]
type input "ORM/10003/A"
click at [380, 280] on div "Select type" at bounding box center [616, 284] width 635 height 29
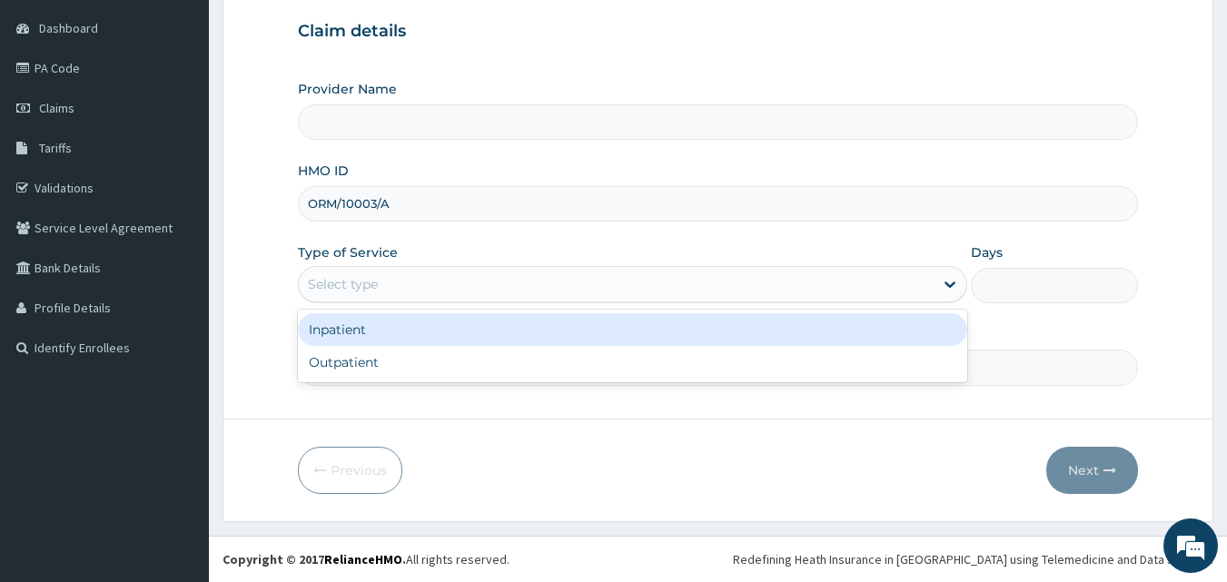
type input "BISAM HOSPITAL"
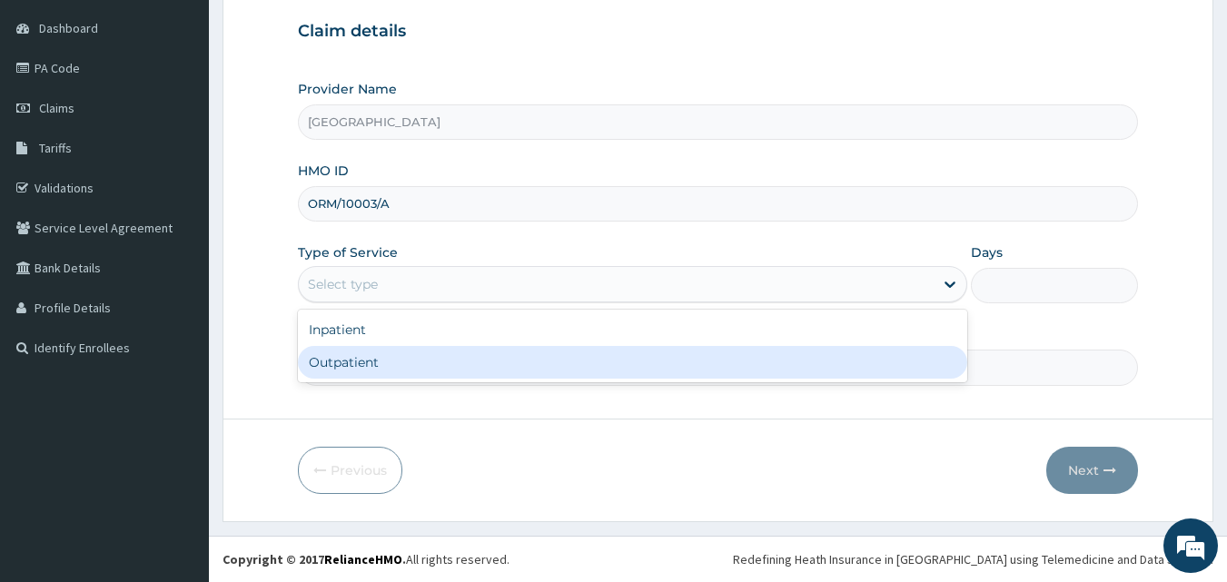
click at [360, 358] on div "Outpatient" at bounding box center [632, 362] width 669 height 33
type input "1"
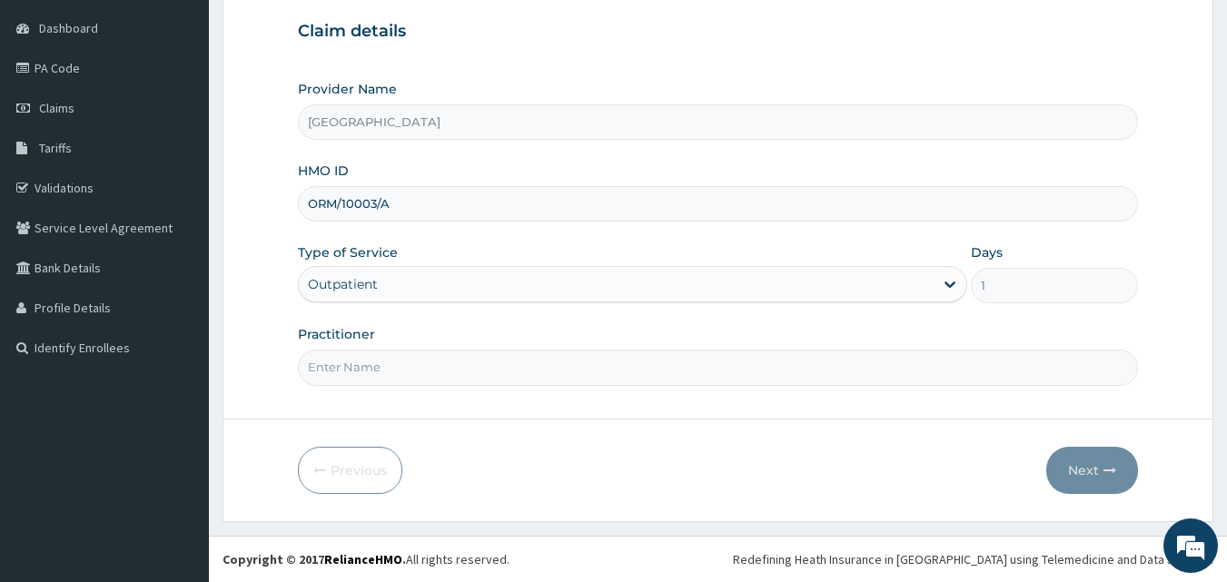
click at [360, 358] on input "Practitioner" at bounding box center [718, 367] width 841 height 35
type input "DR ABDUSSALAM K.A"
click at [1094, 470] on button "Next" at bounding box center [1092, 470] width 92 height 47
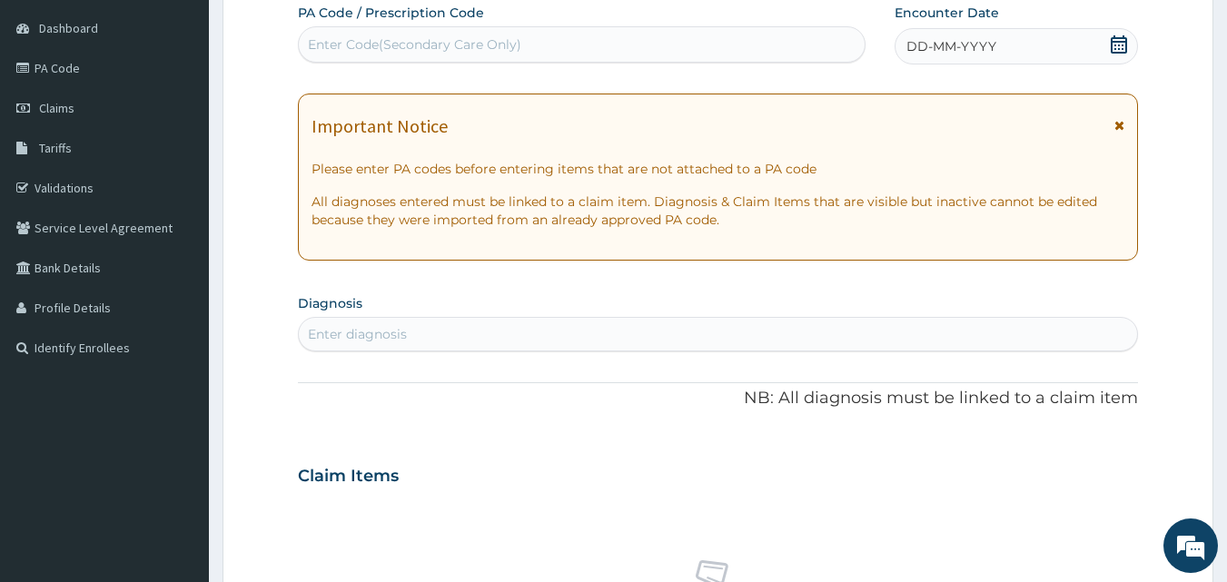
click at [1124, 49] on icon at bounding box center [1119, 44] width 16 height 18
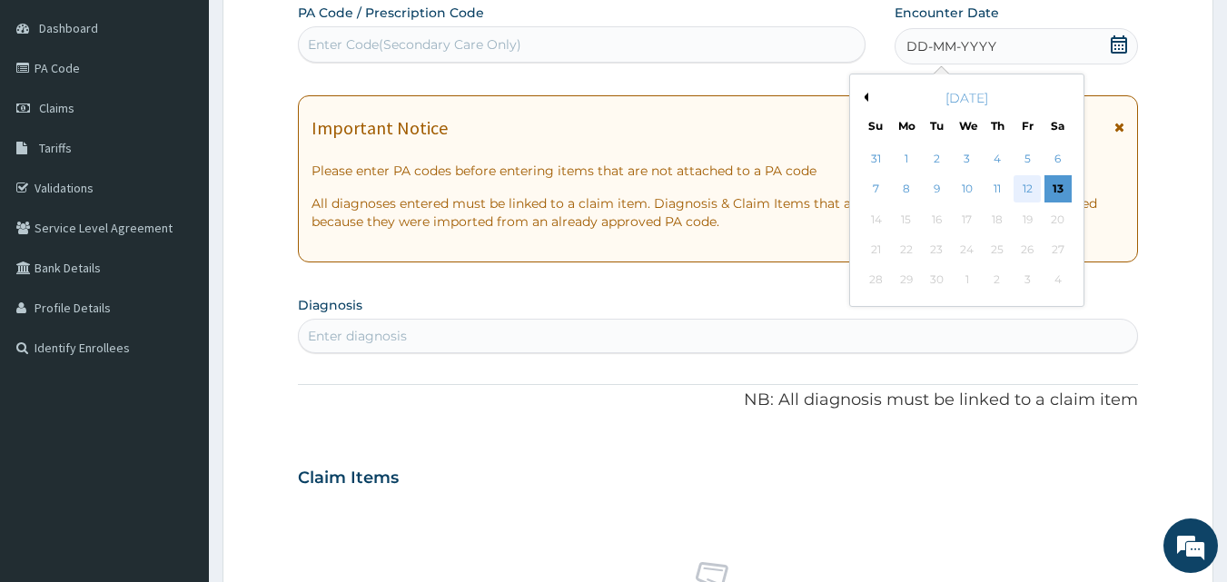
click at [1020, 197] on div "12" at bounding box center [1027, 189] width 27 height 27
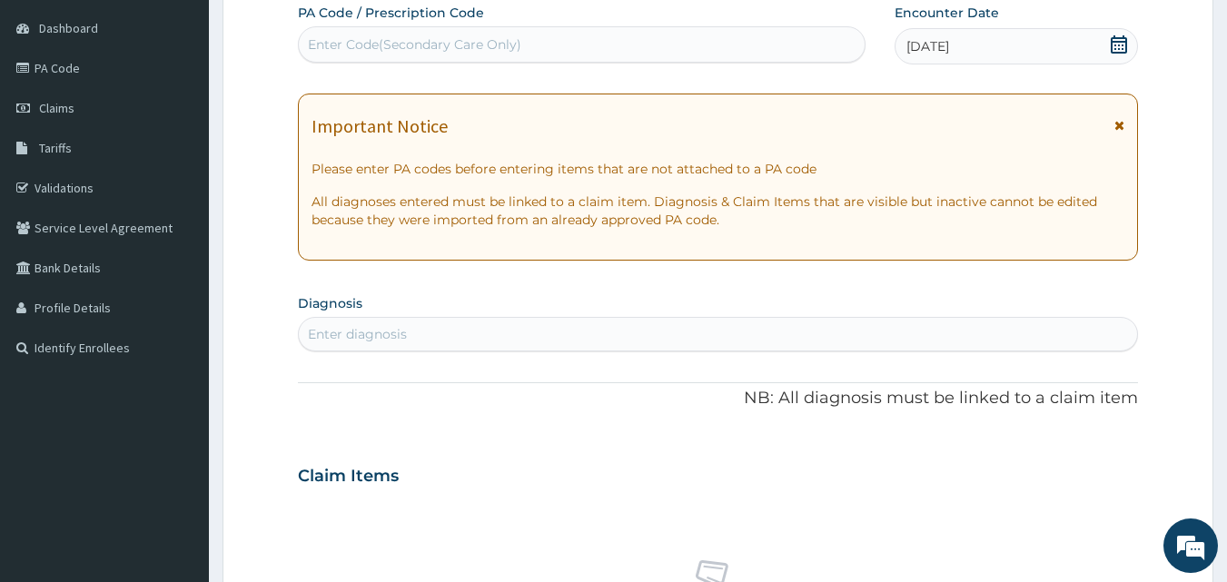
scroll to position [0, 0]
click at [451, 341] on div "Enter diagnosis" at bounding box center [718, 334] width 839 height 29
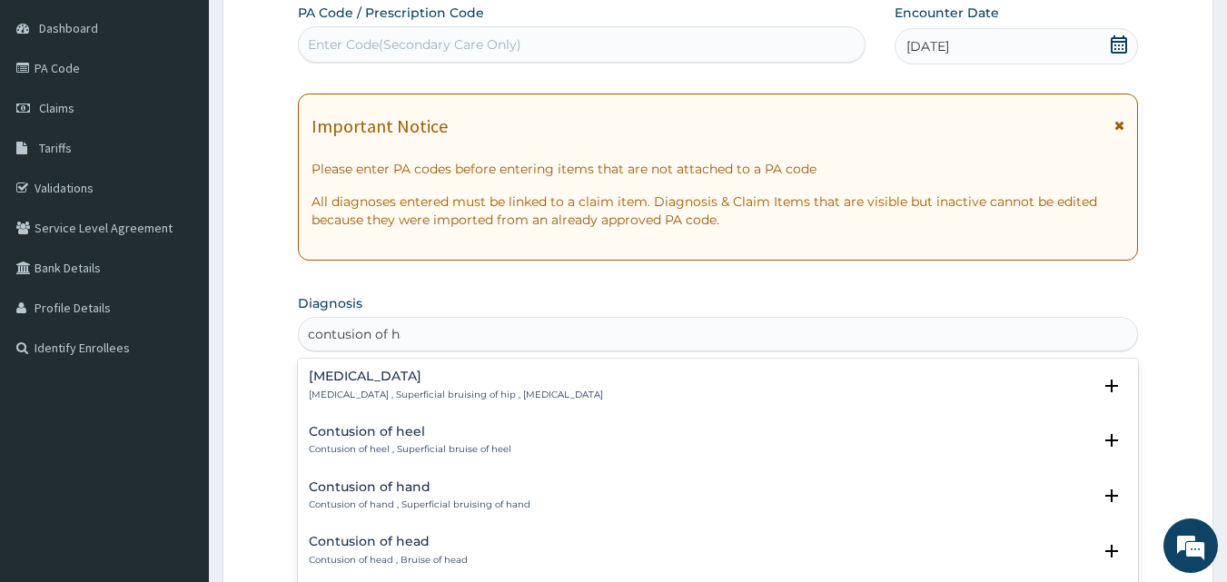
type input "contusion of han"
click at [402, 496] on div "Contusion of right hand Contusion of right hand" at bounding box center [388, 496] width 158 height 32
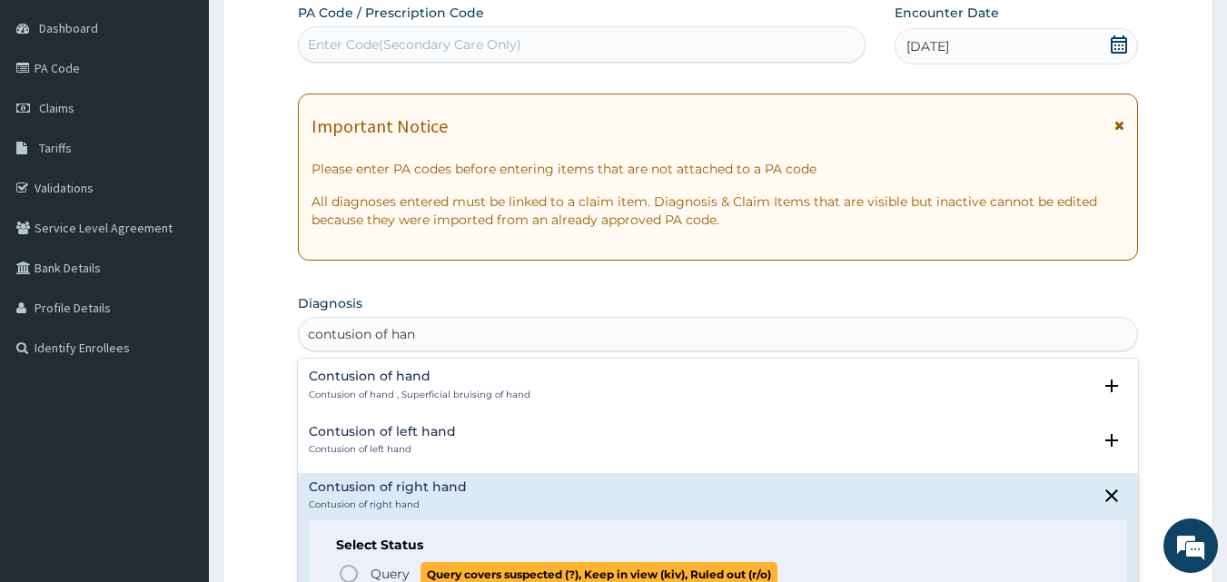
click at [346, 569] on icon "status option query" at bounding box center [349, 574] width 22 height 22
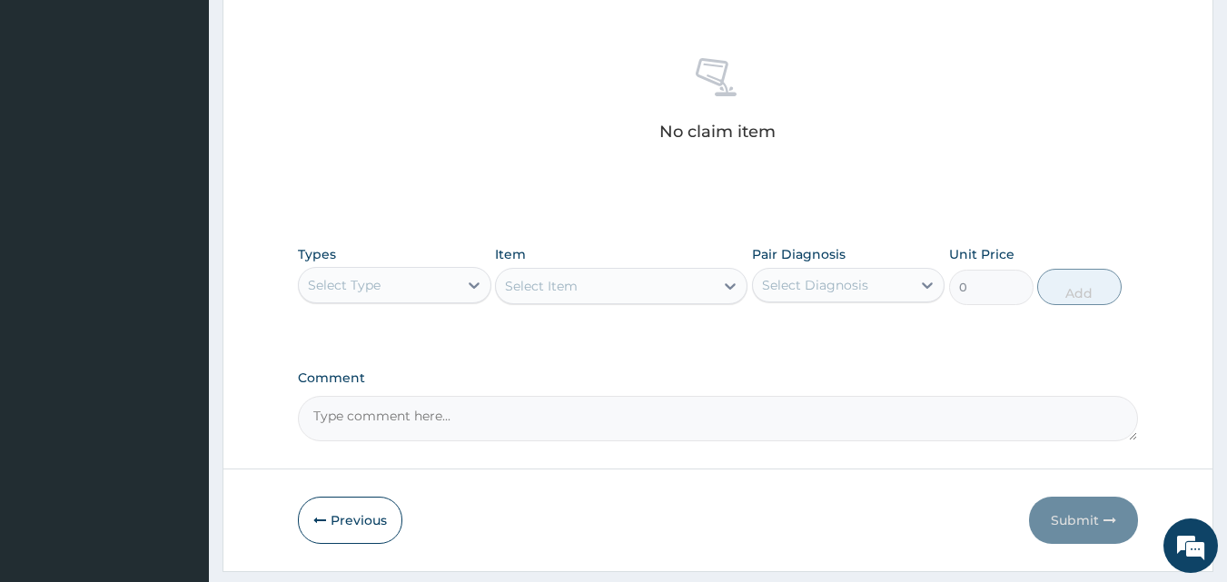
scroll to position [715, 0]
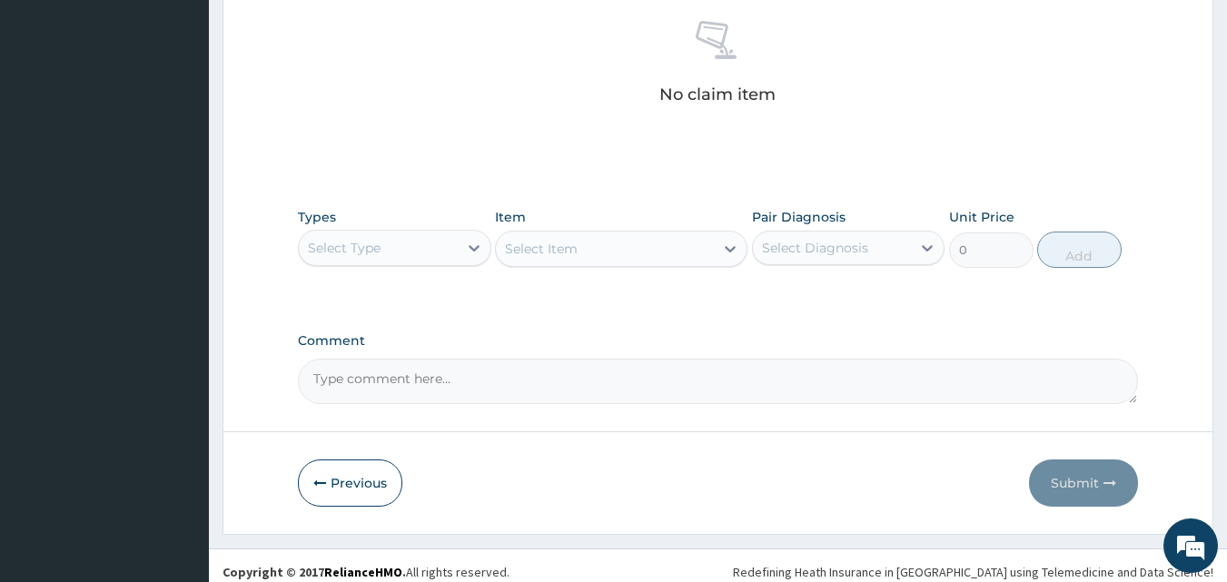
click at [384, 393] on textarea "Comment" at bounding box center [718, 381] width 841 height 45
type textarea "Bruises on right hand,"
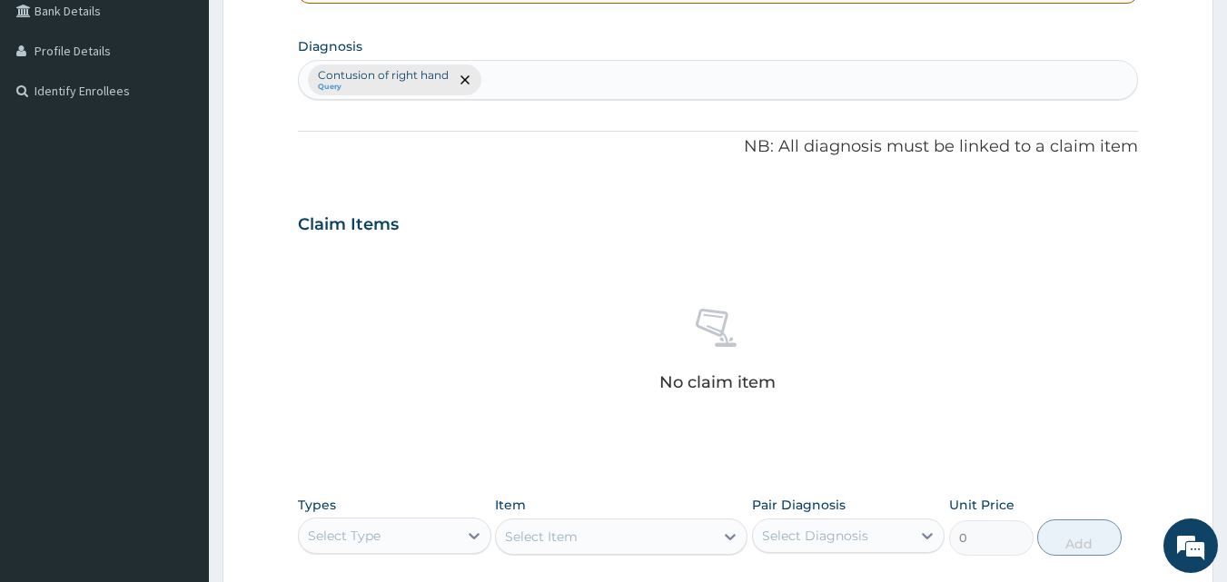
scroll to position [261, 0]
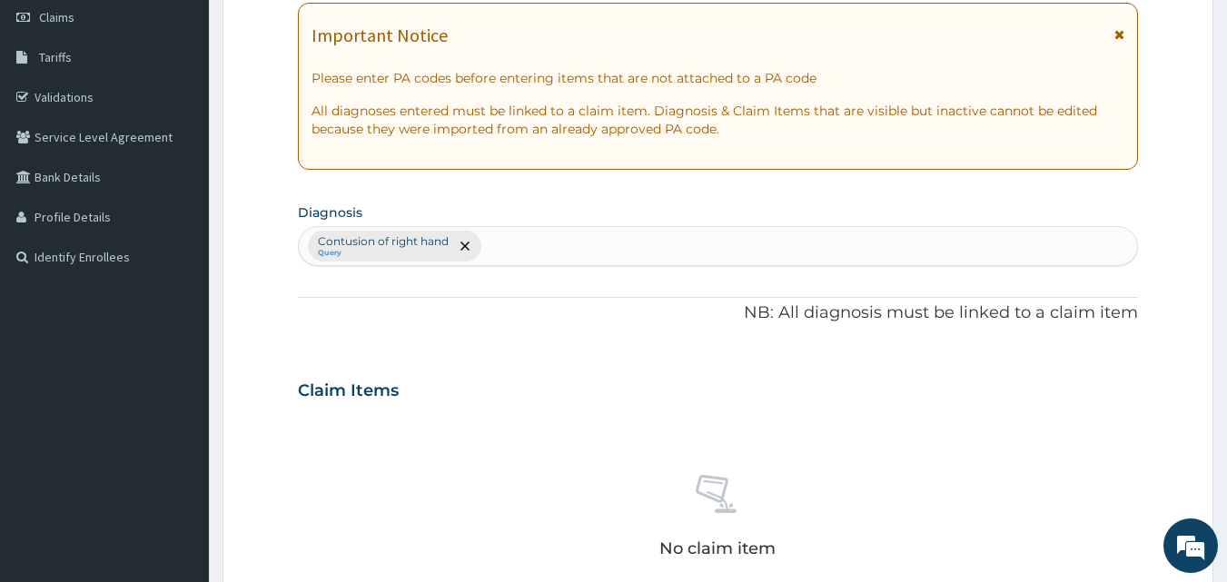
click at [525, 246] on div "Contusion of right hand Query" at bounding box center [718, 246] width 839 height 38
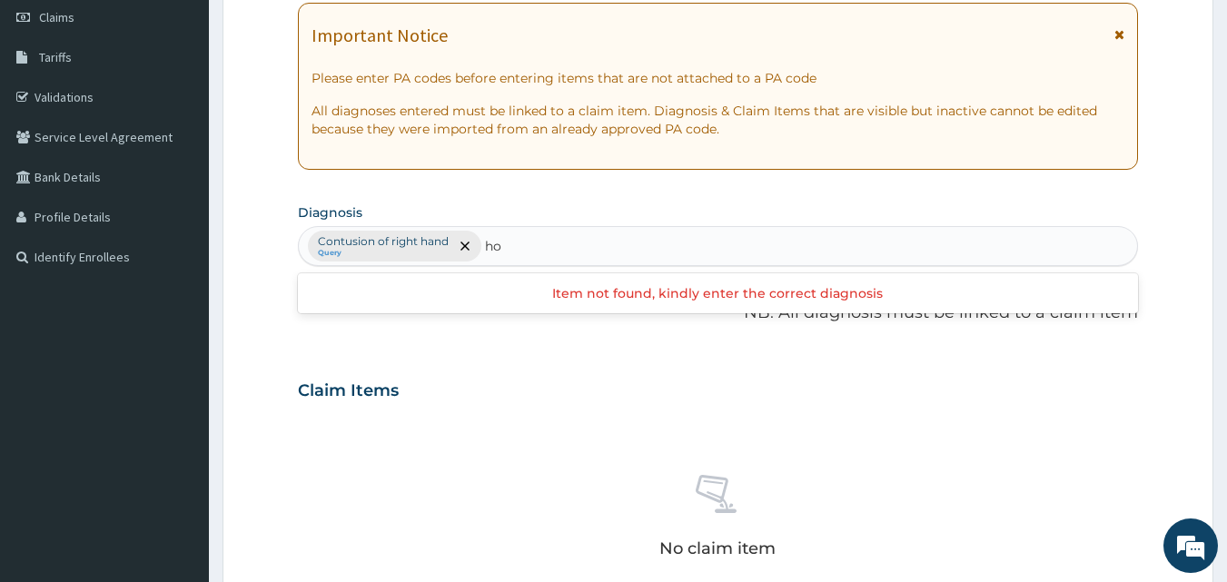
type input "h"
type input "accidental"
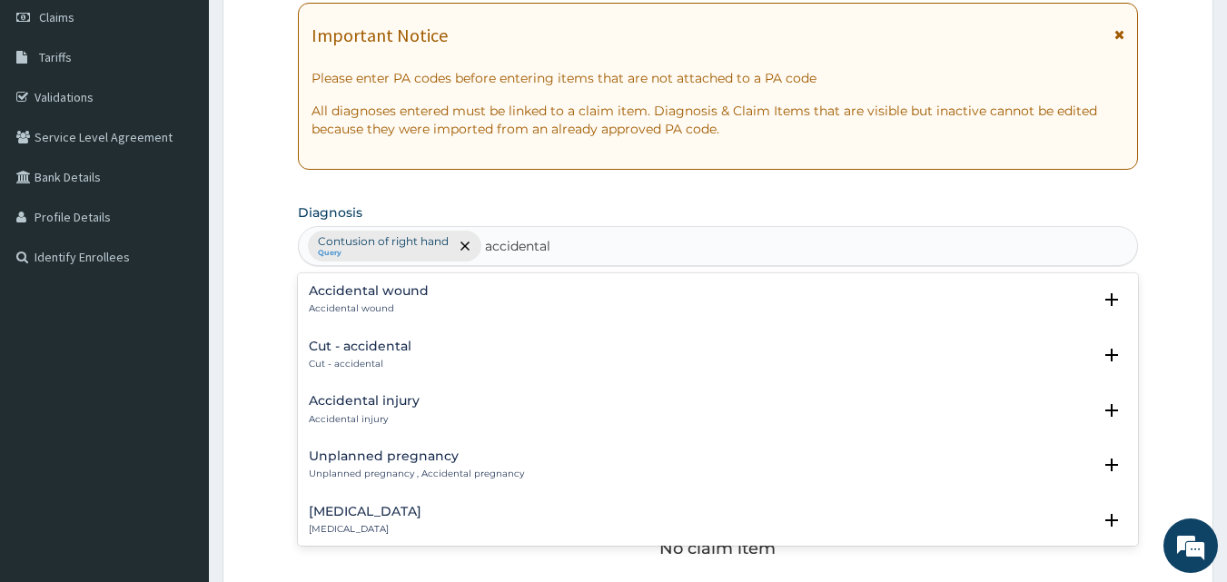
click at [332, 413] on p "Accidental injury" at bounding box center [364, 419] width 111 height 13
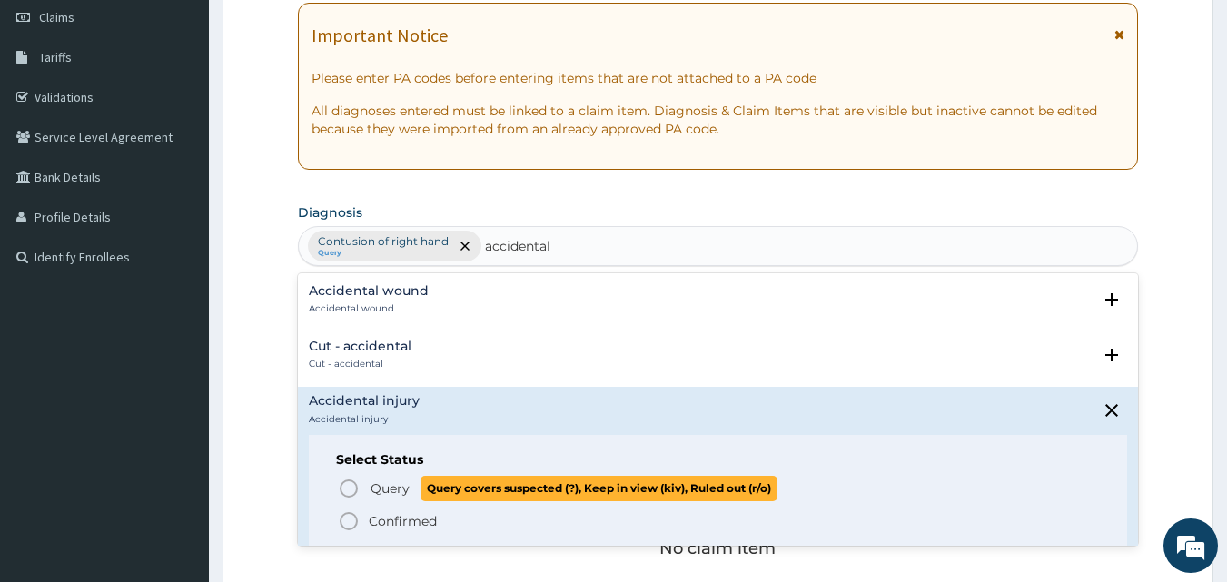
click at [351, 484] on icon "status option query" at bounding box center [349, 489] width 22 height 22
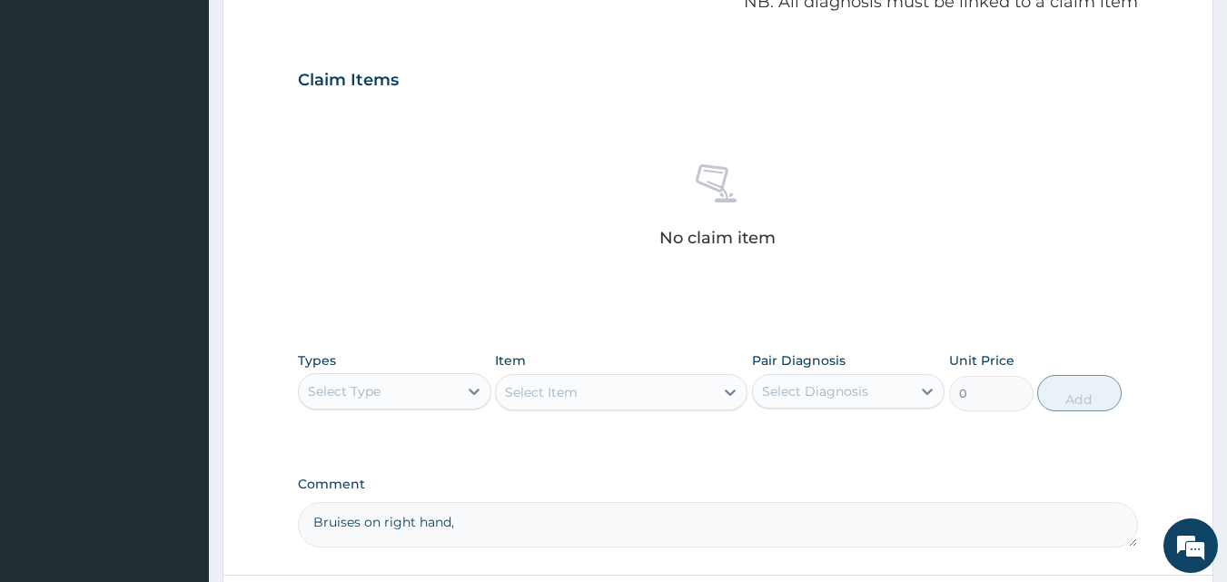
scroll to position [624, 0]
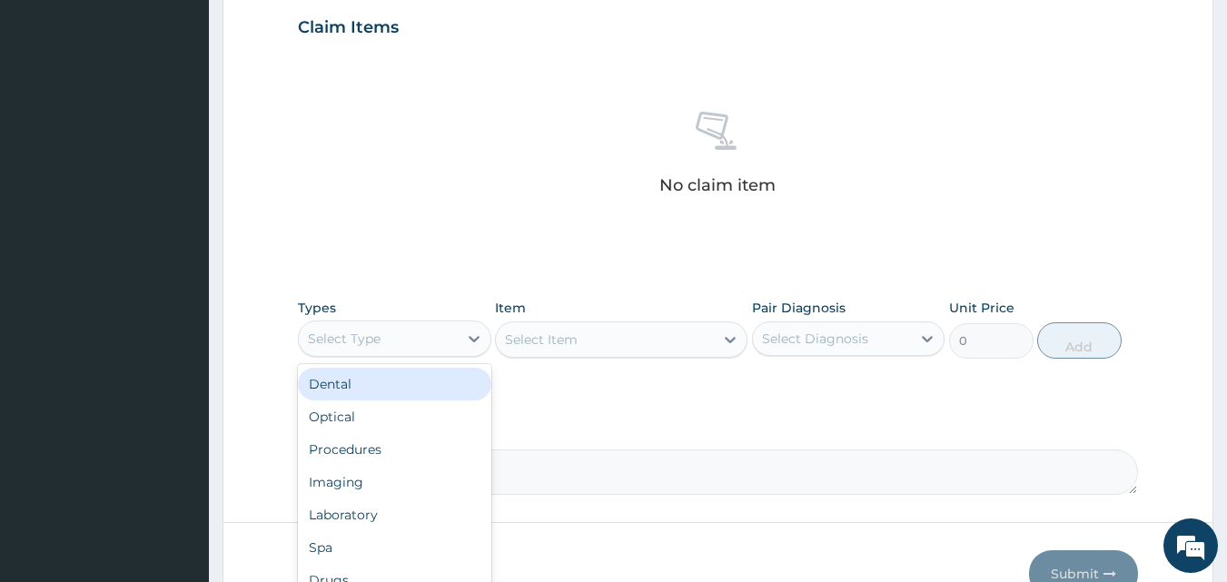
click at [443, 344] on div "Select Type" at bounding box center [378, 338] width 159 height 29
type input "dr"
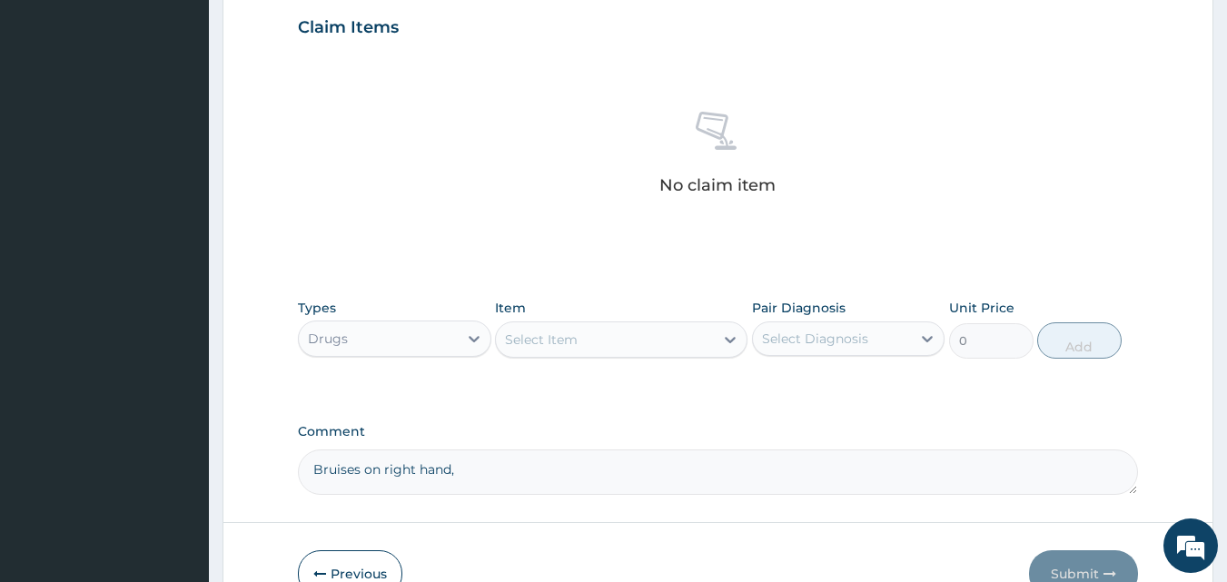
click at [706, 341] on div "Select Item" at bounding box center [605, 339] width 218 height 29
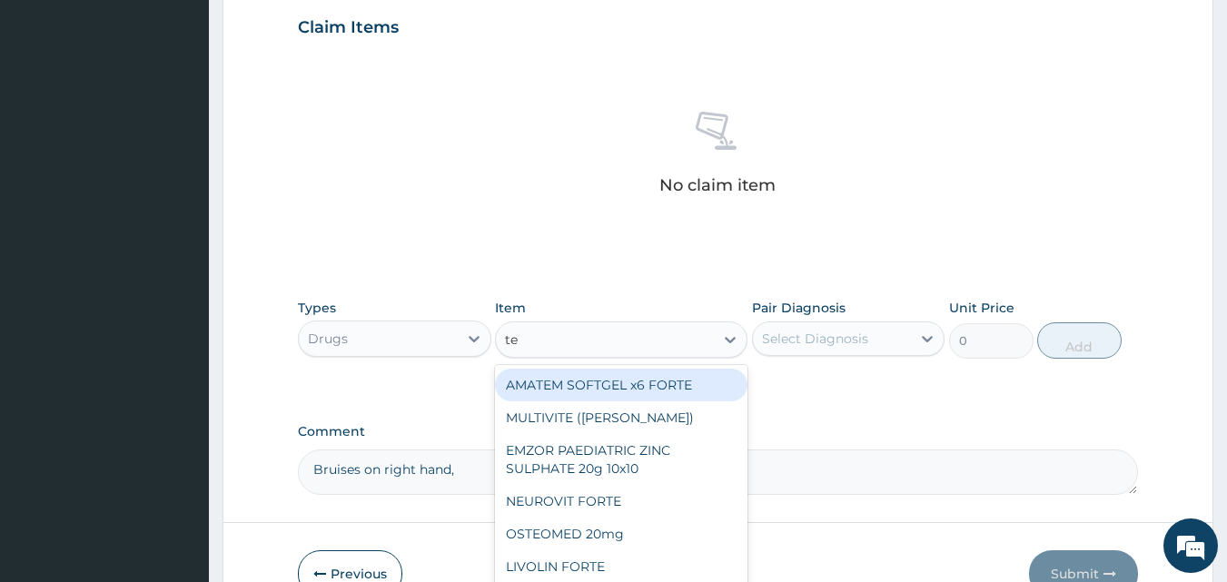
type input "tet"
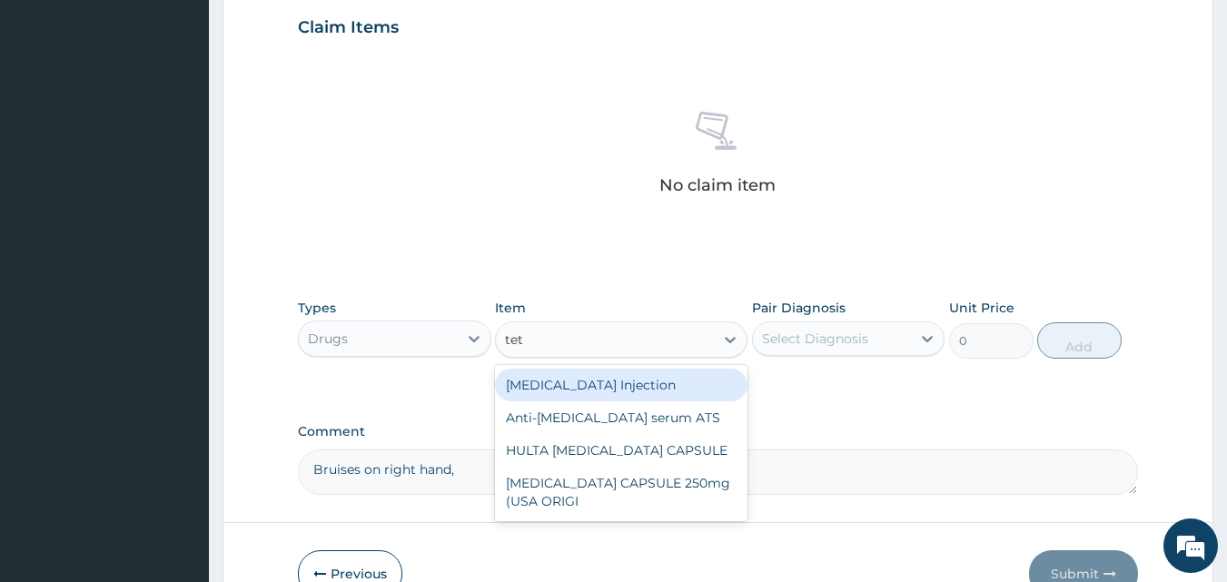
click at [648, 381] on div "[MEDICAL_DATA] Injection" at bounding box center [621, 385] width 252 height 33
type input "1000"
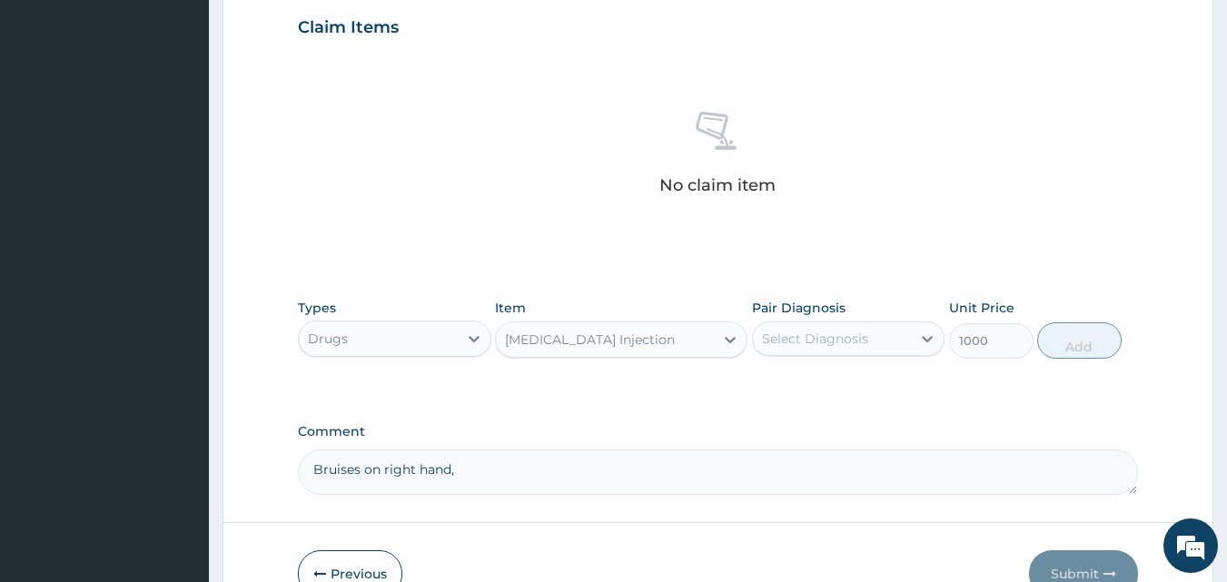
click at [794, 342] on div "Select Diagnosis" at bounding box center [815, 339] width 106 height 18
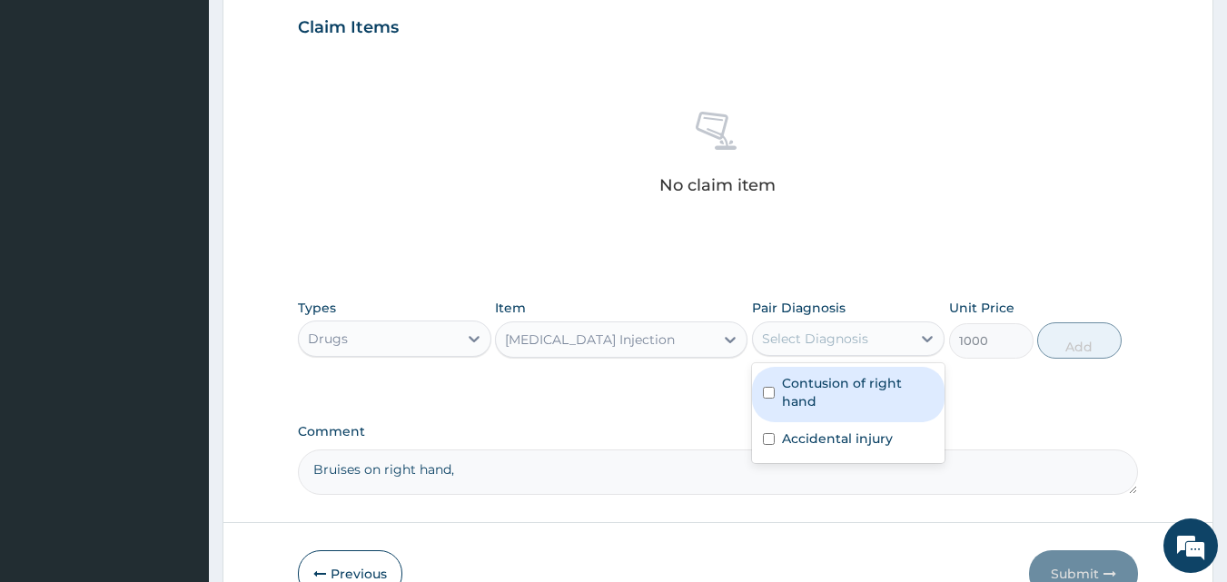
click at [809, 400] on label "Contusion of right hand" at bounding box center [858, 392] width 153 height 36
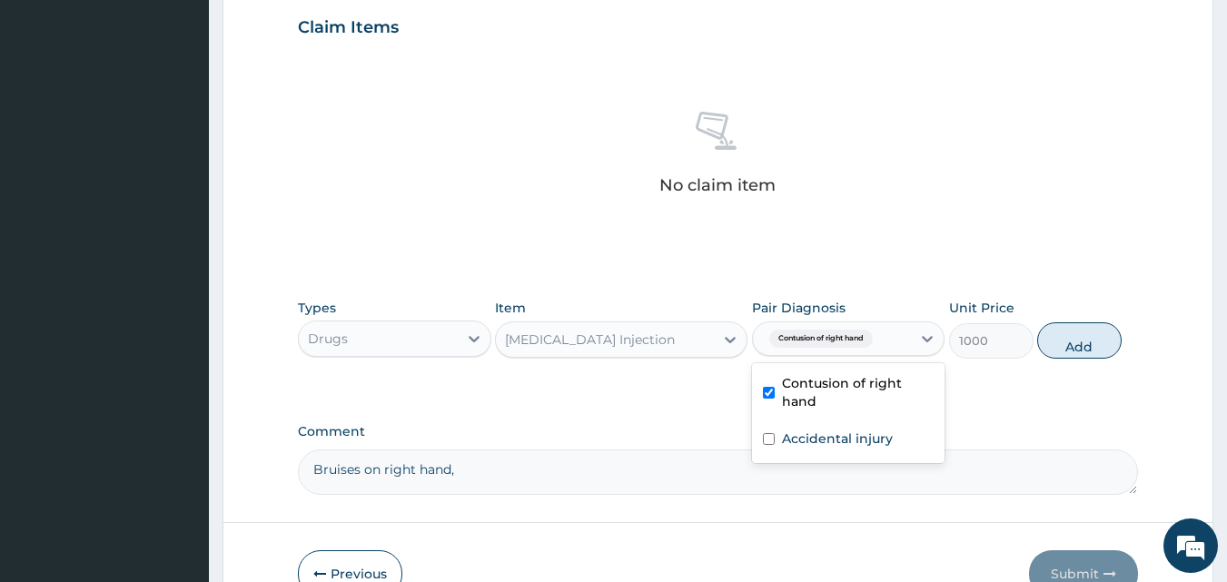
checkbox input "true"
click at [773, 438] on input "checkbox" at bounding box center [769, 439] width 12 height 12
checkbox input "true"
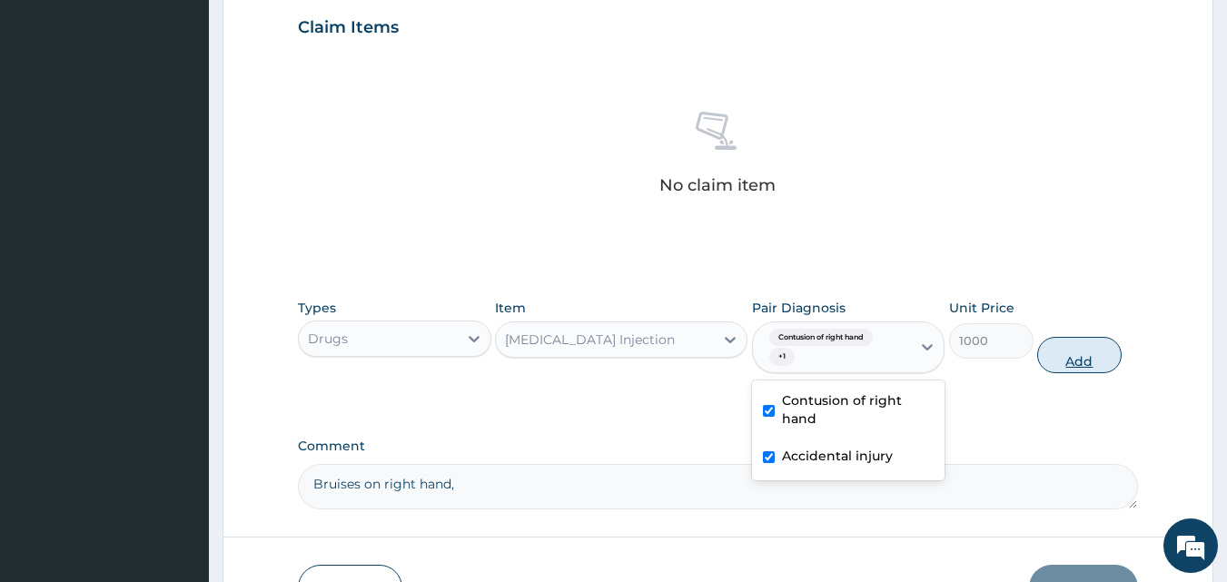
click at [1045, 359] on button "Add" at bounding box center [1079, 355] width 84 height 36
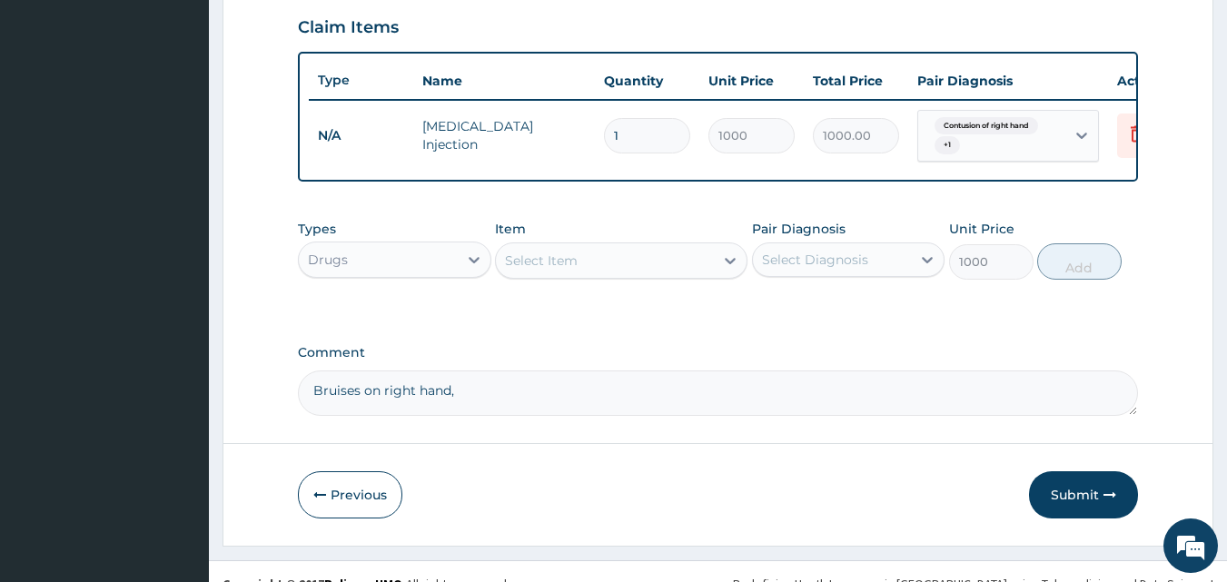
type input "0"
click at [580, 265] on div "Select Item" at bounding box center [605, 260] width 218 height 29
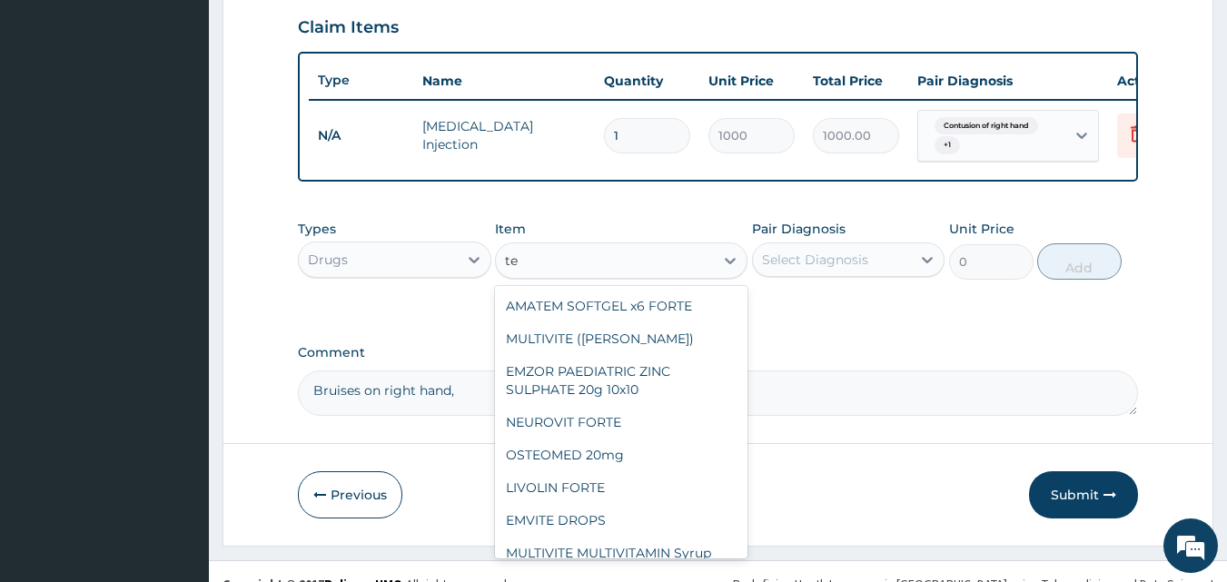
type input "t"
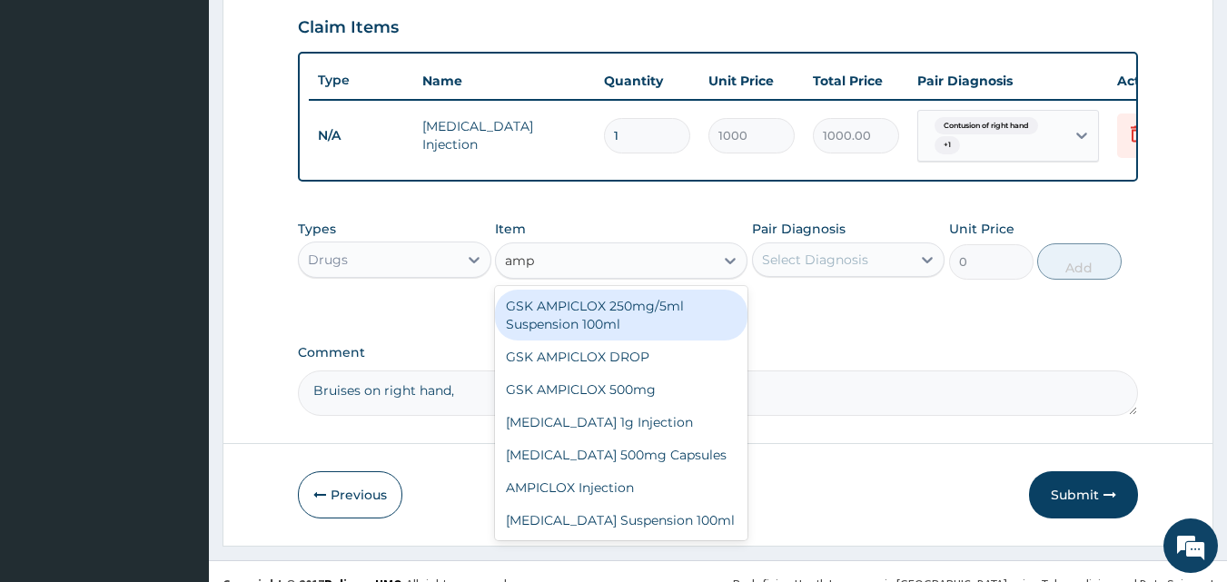
type input "ampi"
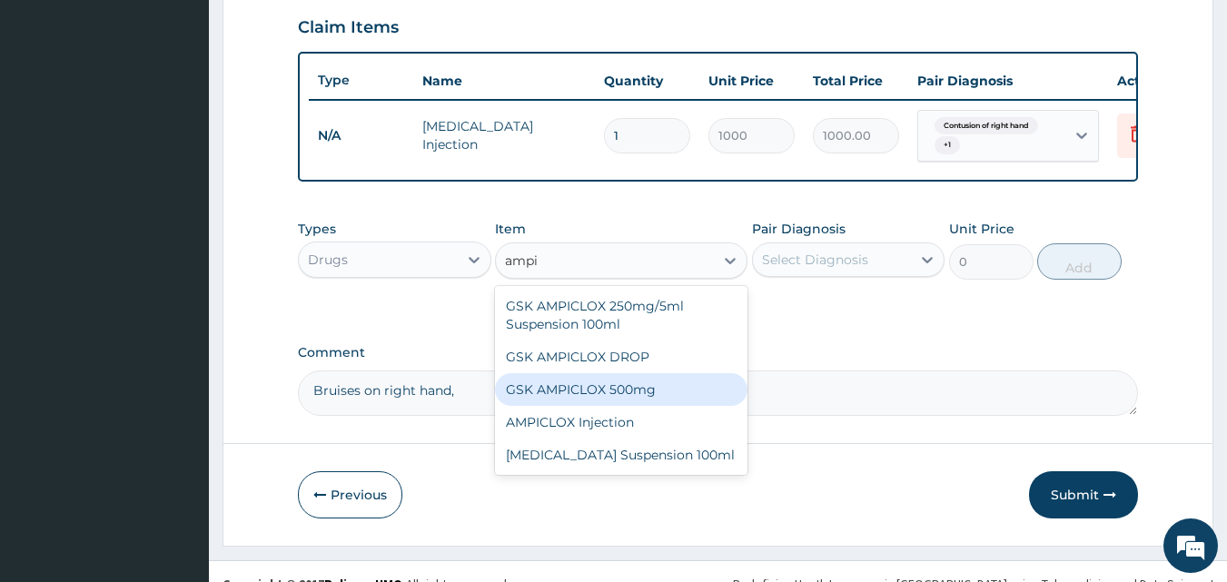
click at [606, 406] on div "GSK AMPICLOX 500mg" at bounding box center [621, 389] width 252 height 33
type input "75"
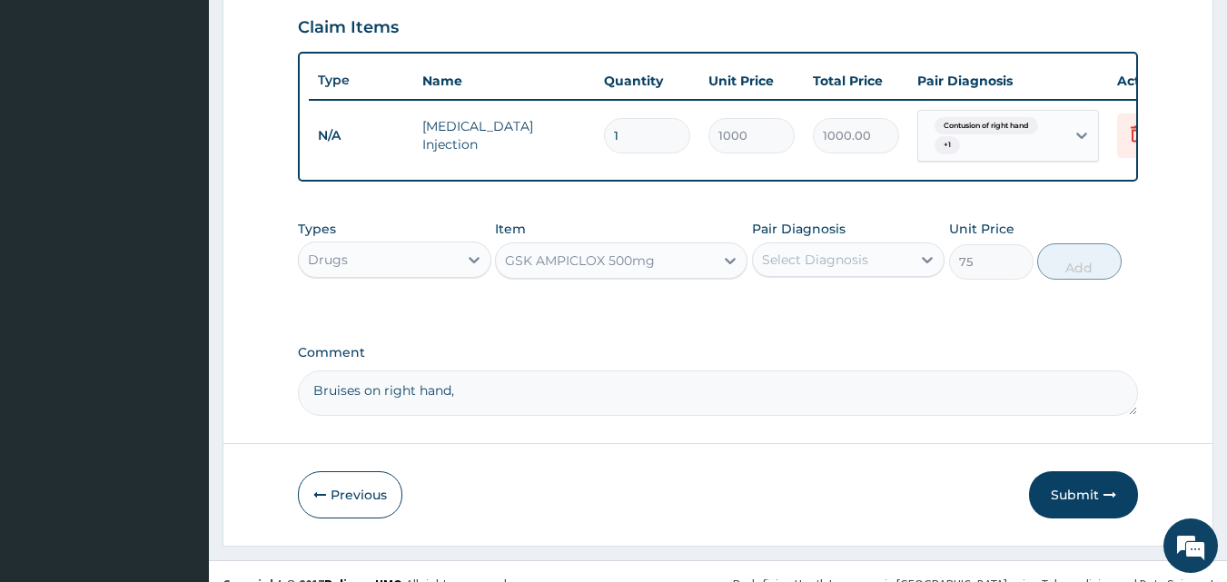
click at [863, 269] on div "Select Diagnosis" at bounding box center [815, 260] width 106 height 18
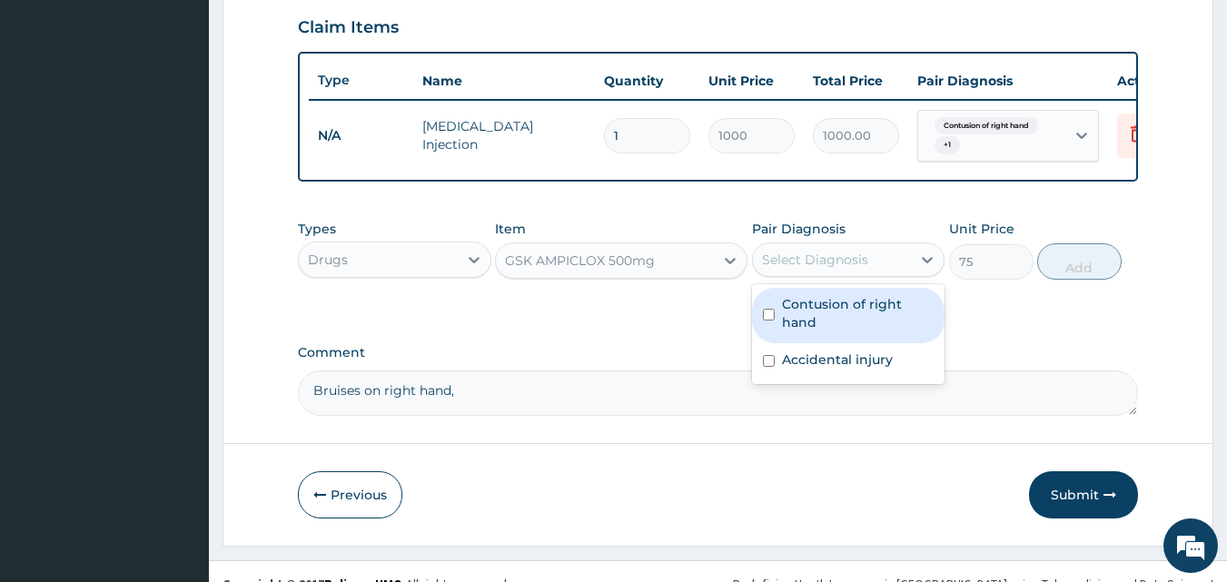
click at [821, 316] on label "Contusion of right hand" at bounding box center [858, 313] width 153 height 36
checkbox input "true"
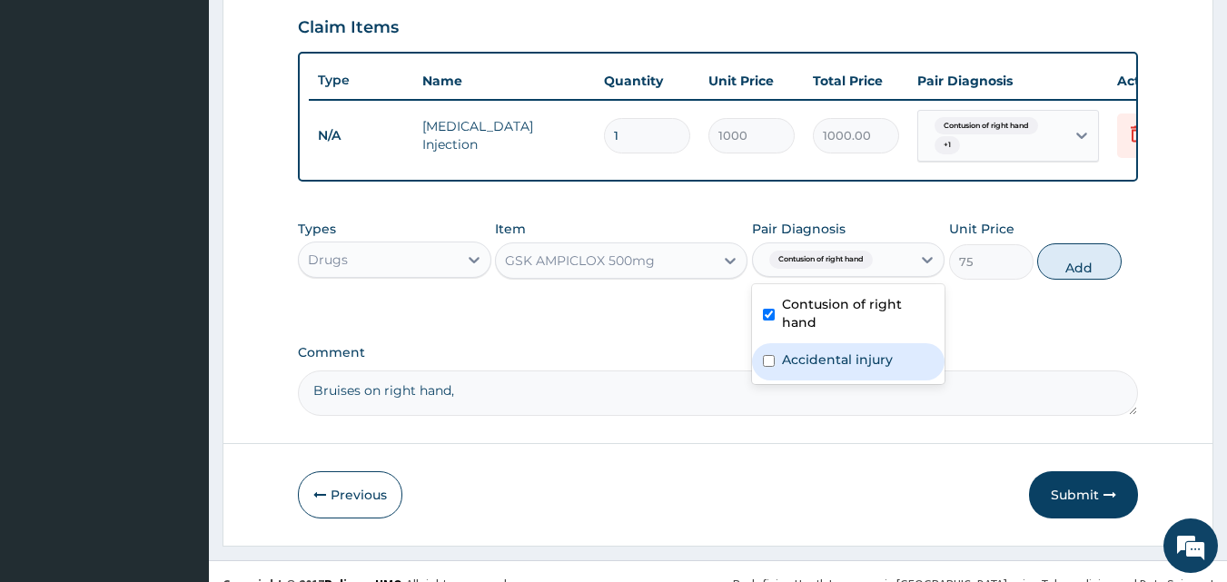
click at [800, 369] on label "Accidental injury" at bounding box center [837, 360] width 111 height 18
checkbox input "true"
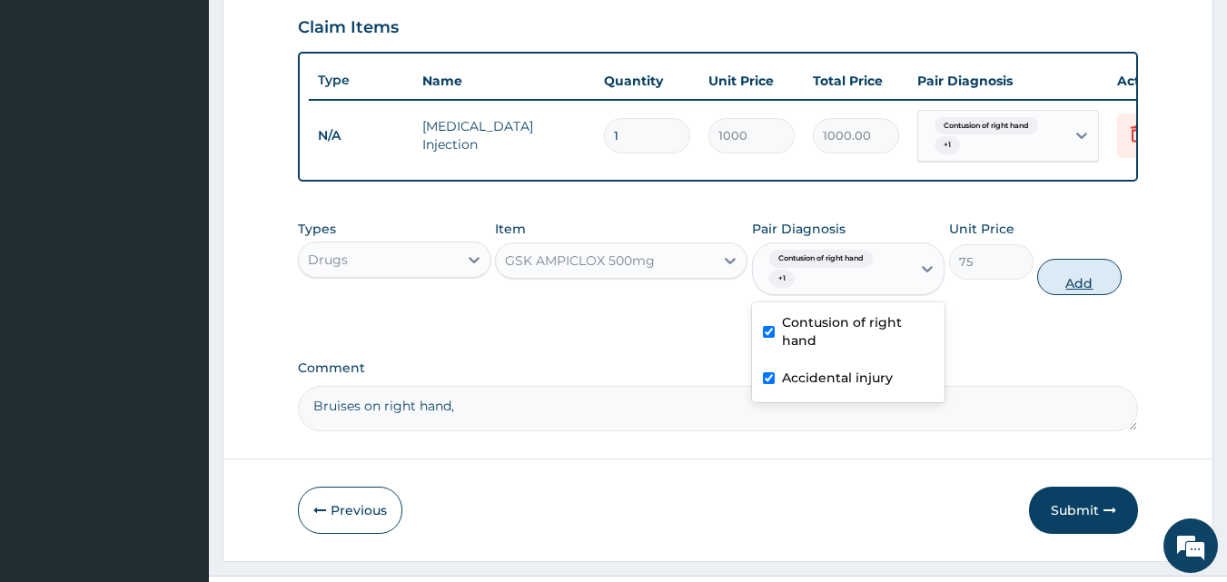
click at [1061, 290] on button "Add" at bounding box center [1079, 277] width 84 height 36
type input "0"
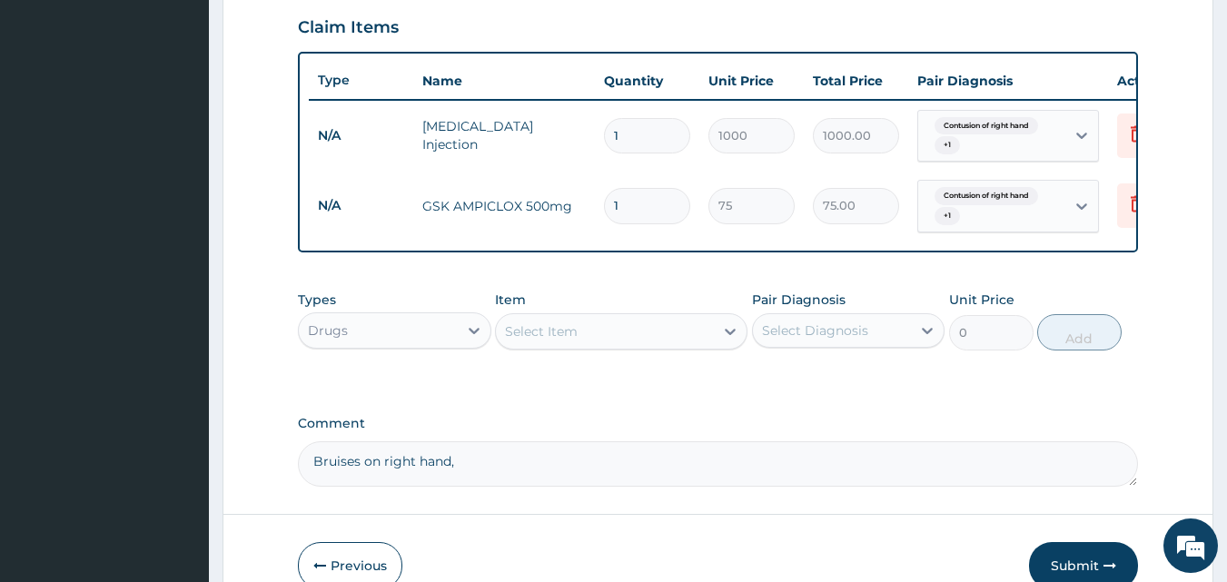
type input "15"
type input "1125.00"
type input "15"
click at [570, 341] on div "Select Item" at bounding box center [541, 331] width 73 height 18
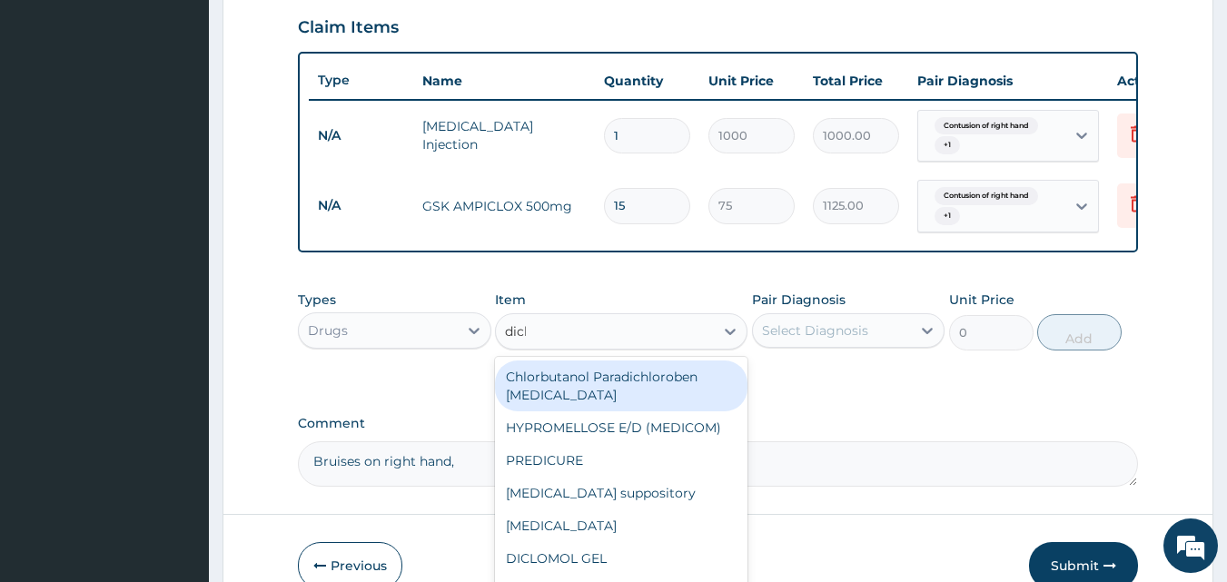
type input "diclo"
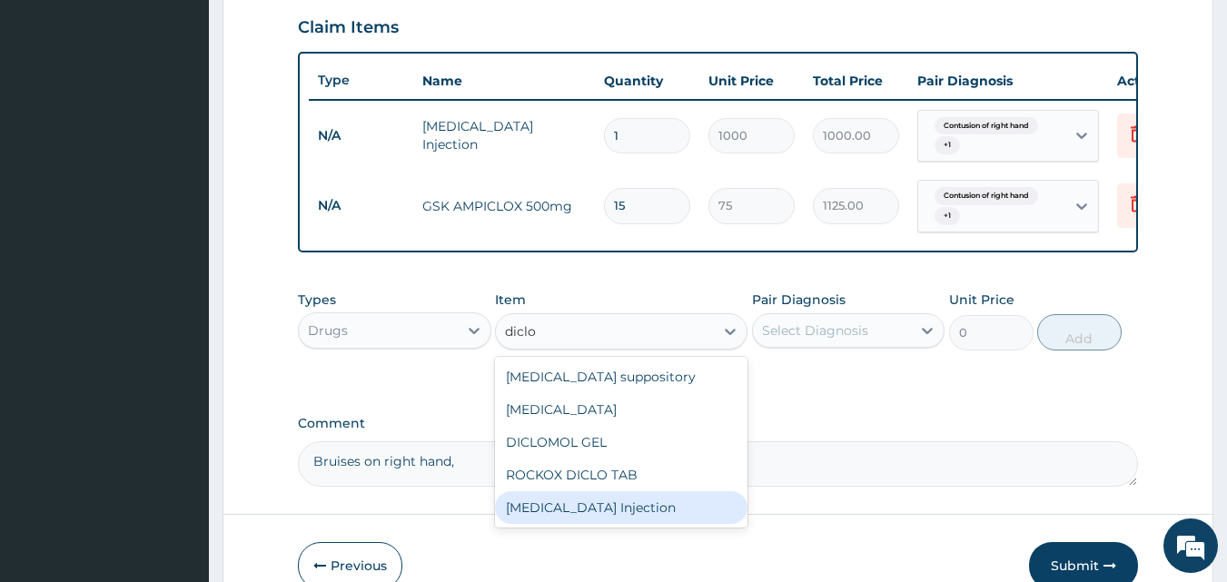
click at [576, 512] on div "Diclofenac Injection" at bounding box center [621, 507] width 252 height 33
type input "1200"
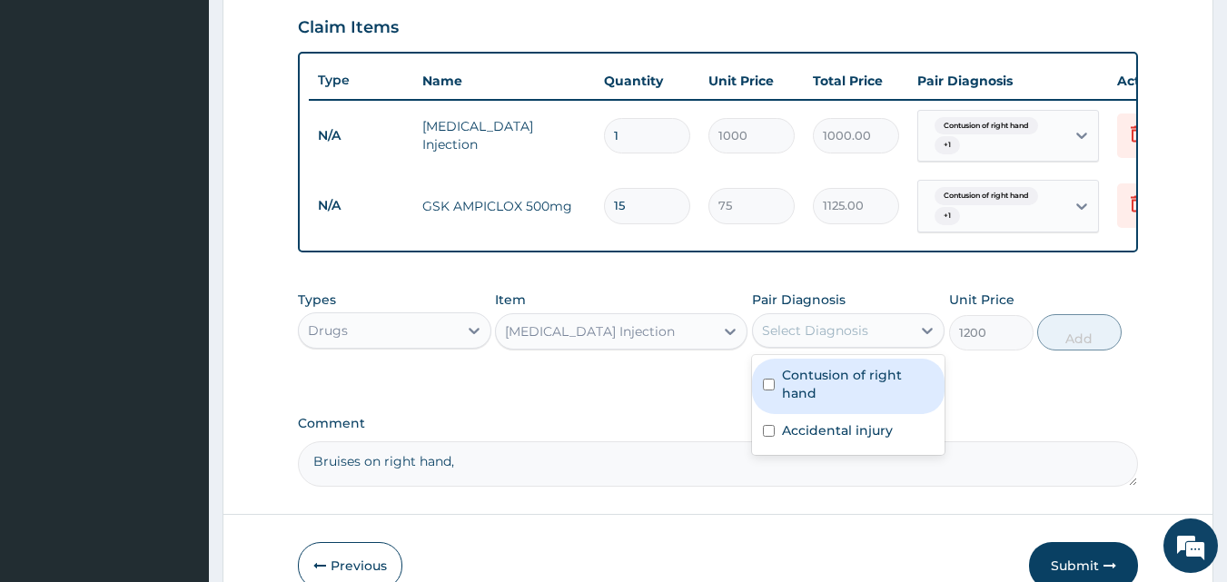
click at [817, 340] on div "Select Diagnosis" at bounding box center [815, 331] width 106 height 18
click at [806, 398] on label "Contusion of right hand" at bounding box center [858, 384] width 153 height 36
checkbox input "true"
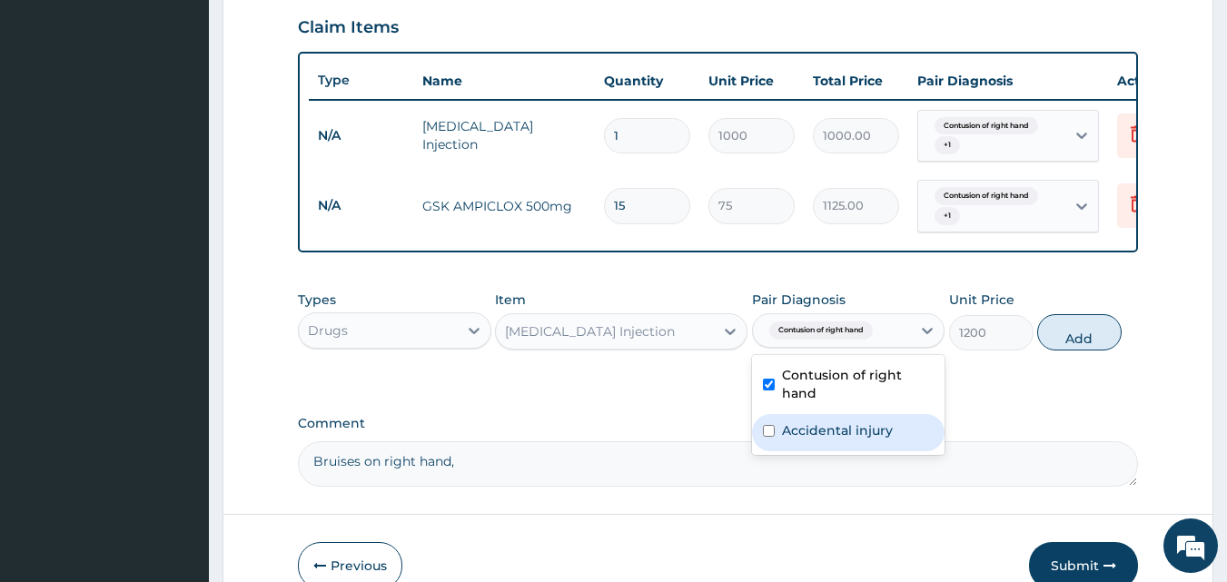
click at [799, 435] on label "Accidental injury" at bounding box center [837, 430] width 111 height 18
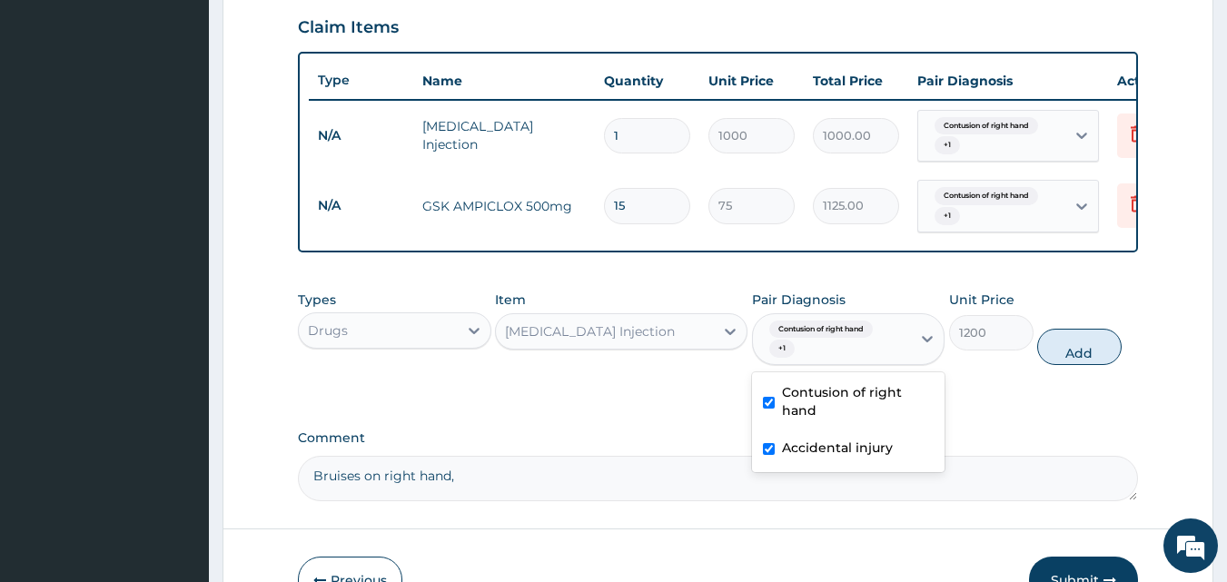
checkbox input "true"
click at [1048, 361] on button "Add" at bounding box center [1079, 347] width 84 height 36
type input "0"
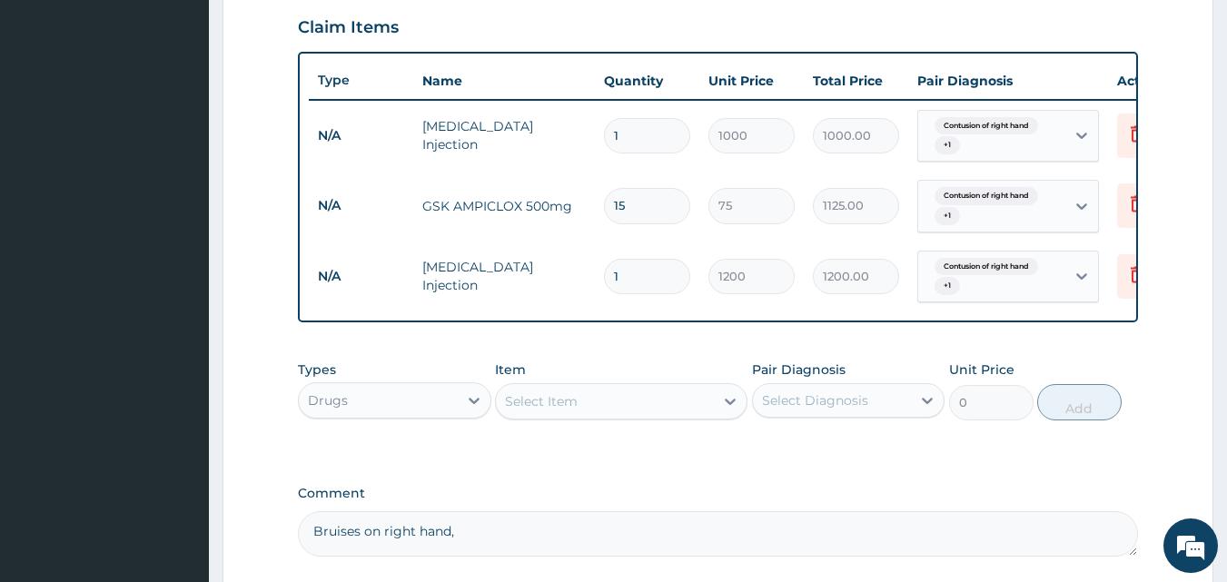
click at [599, 411] on div "Select Item" at bounding box center [605, 401] width 218 height 29
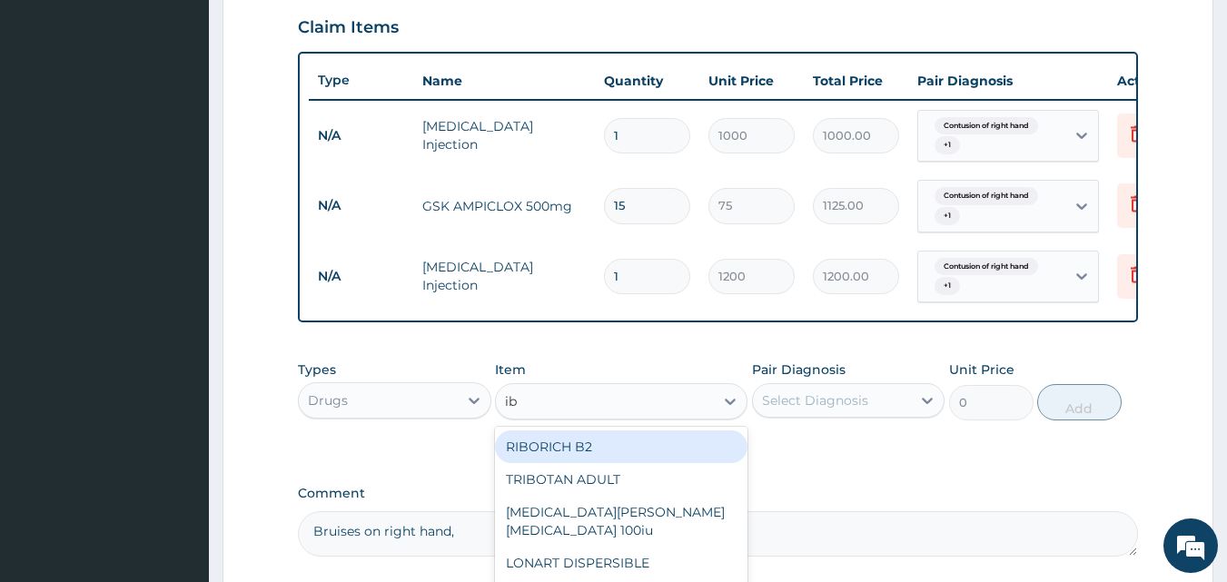
type input "ibu"
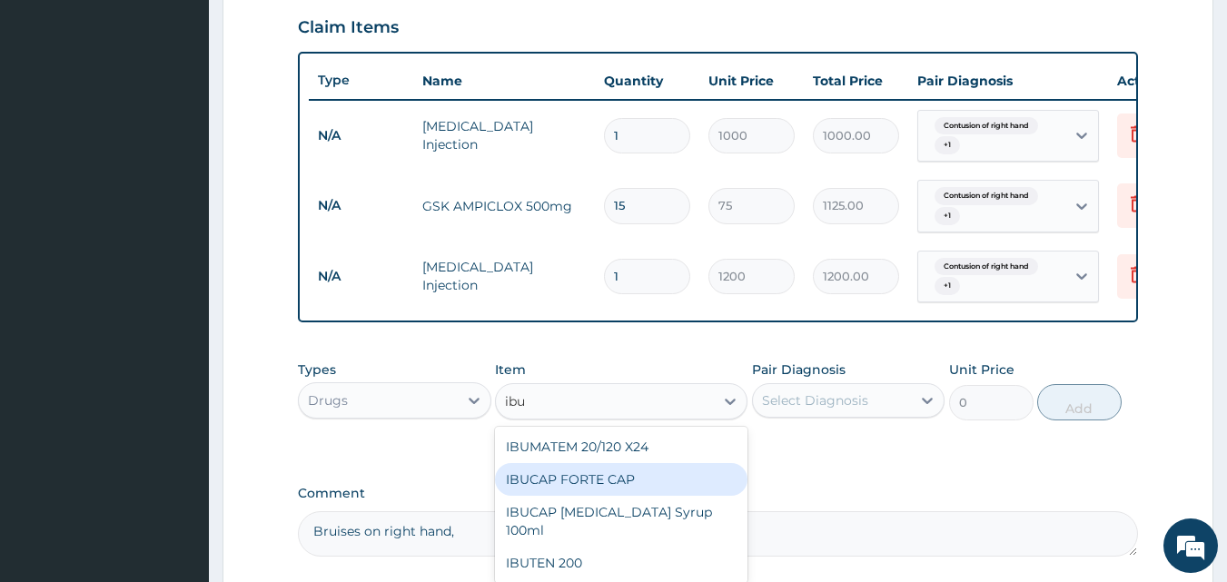
click at [601, 483] on div "IBUCAP FORTE CAP" at bounding box center [621, 479] width 252 height 33
type input "50"
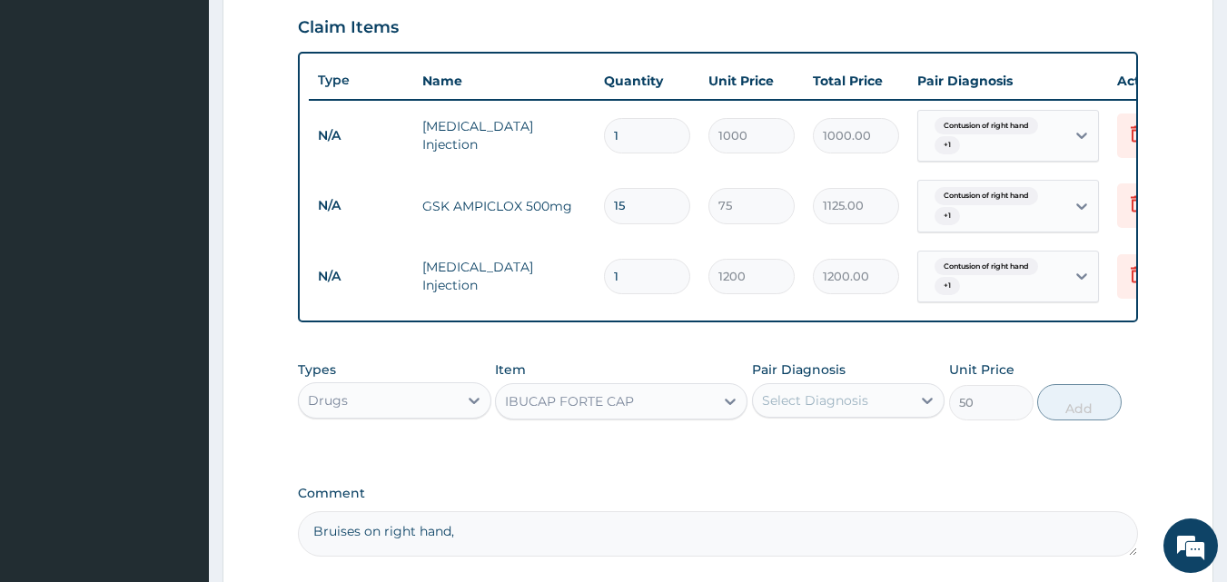
click at [861, 393] on div "Pair Diagnosis Select Diagnosis" at bounding box center [848, 391] width 193 height 60
click at [841, 410] on div "Select Diagnosis" at bounding box center [815, 400] width 106 height 18
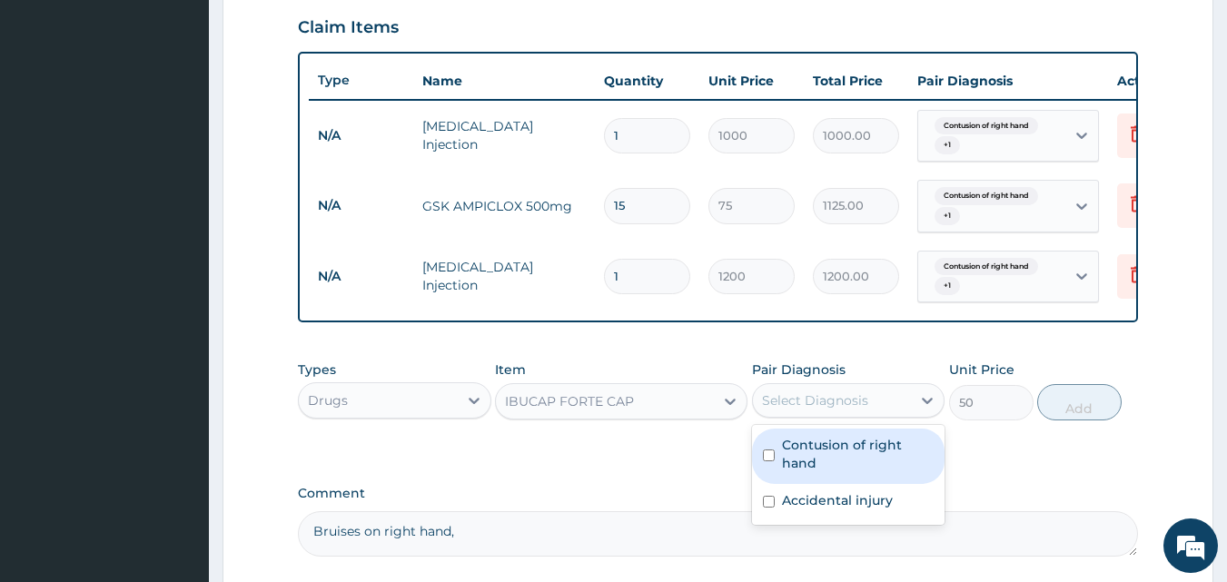
click at [844, 464] on label "Contusion of right hand" at bounding box center [858, 454] width 153 height 36
checkbox input "true"
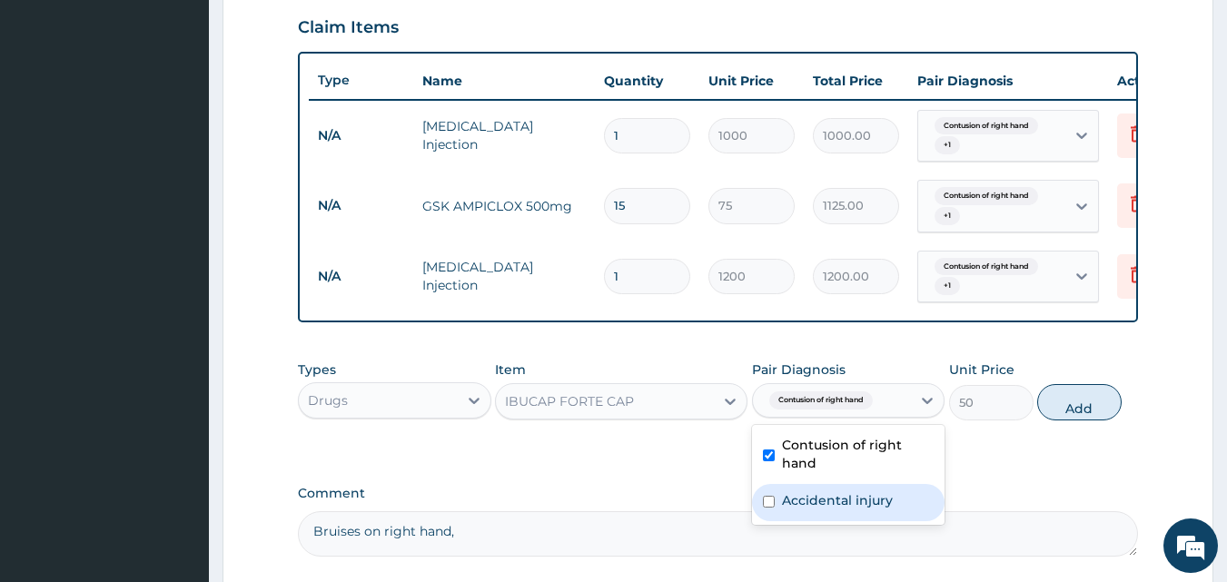
click at [813, 507] on label "Accidental injury" at bounding box center [837, 500] width 111 height 18
checkbox input "true"
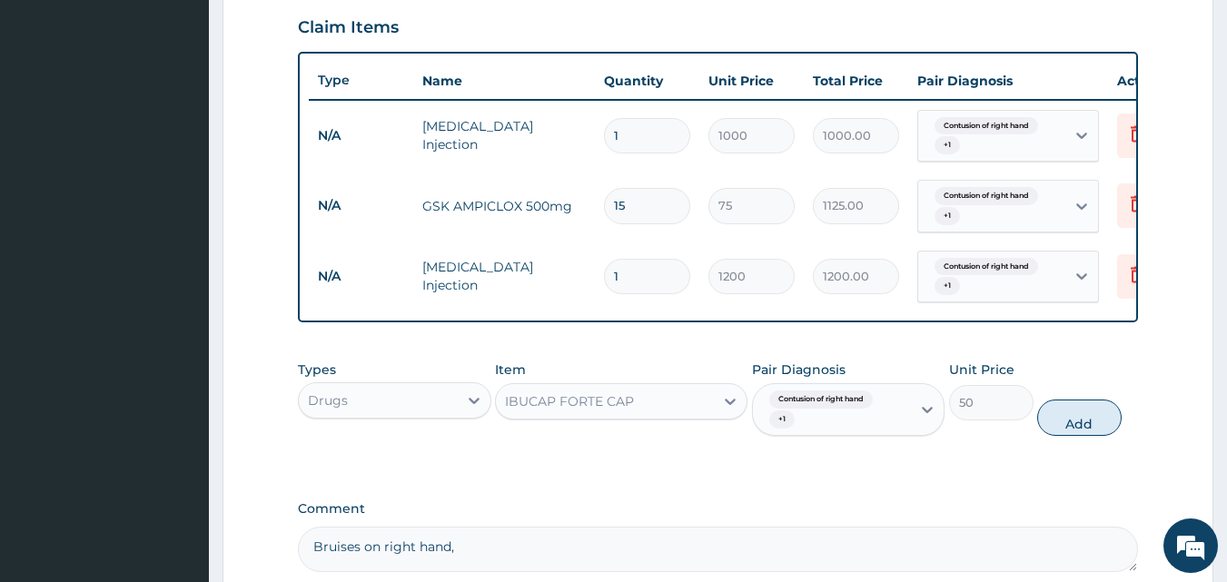
drag, startPoint x: 1056, startPoint y: 429, endPoint x: 886, endPoint y: 414, distance: 171.4
click at [1056, 430] on button "Add" at bounding box center [1079, 418] width 84 height 36
type input "0"
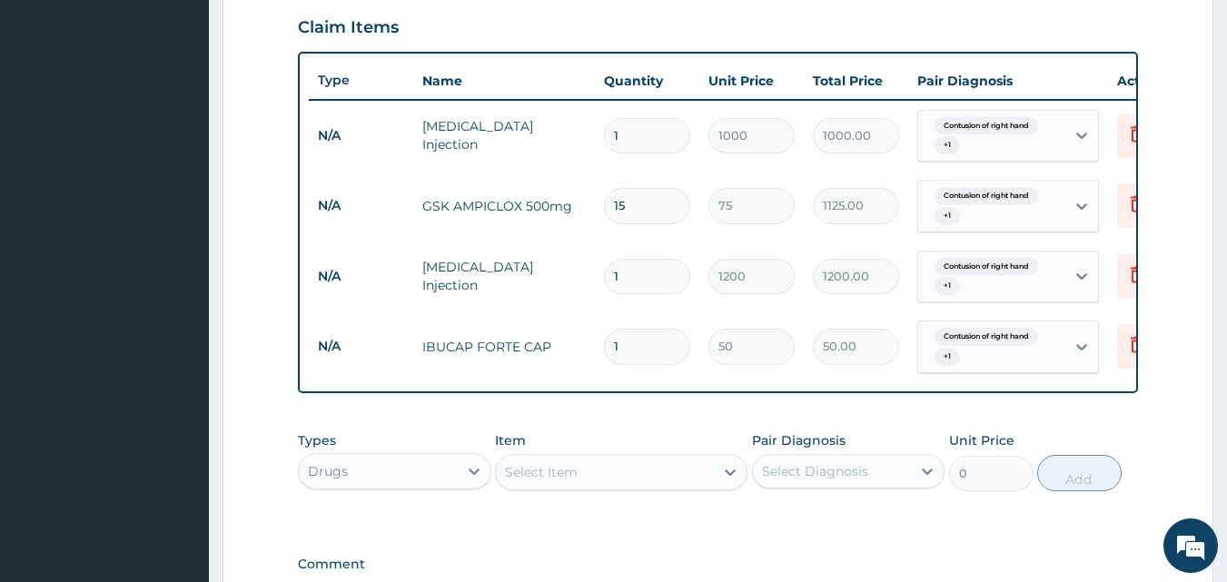
type input "10"
type input "500.00"
type input "10"
click at [619, 487] on div "Select Item" at bounding box center [605, 472] width 218 height 29
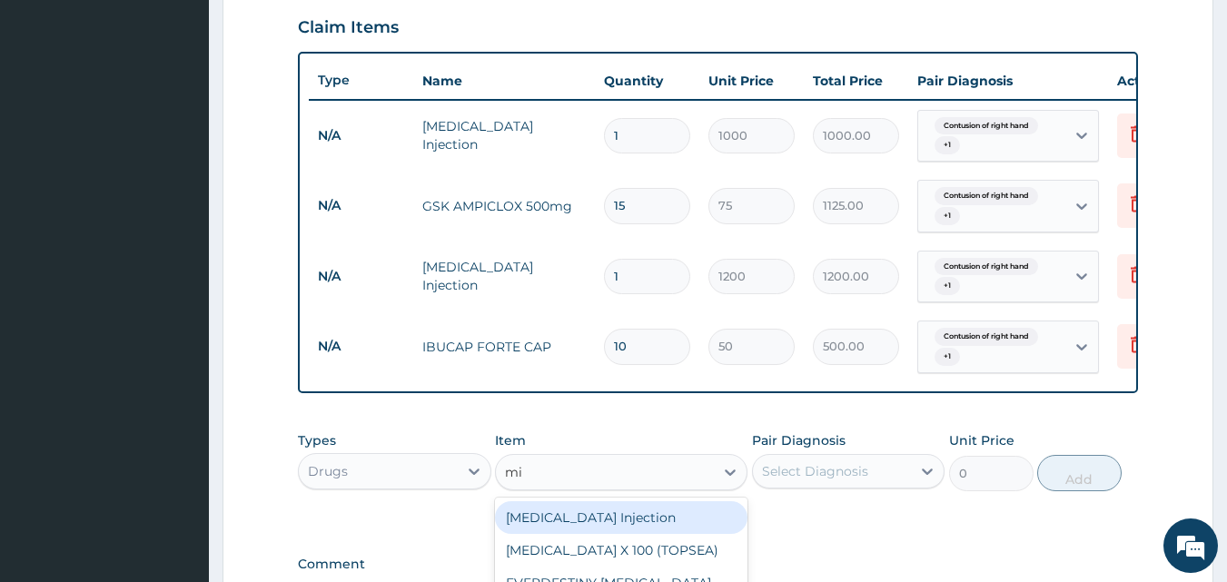
type input "mi"
click at [399, 480] on div "Drugs" at bounding box center [378, 471] width 159 height 29
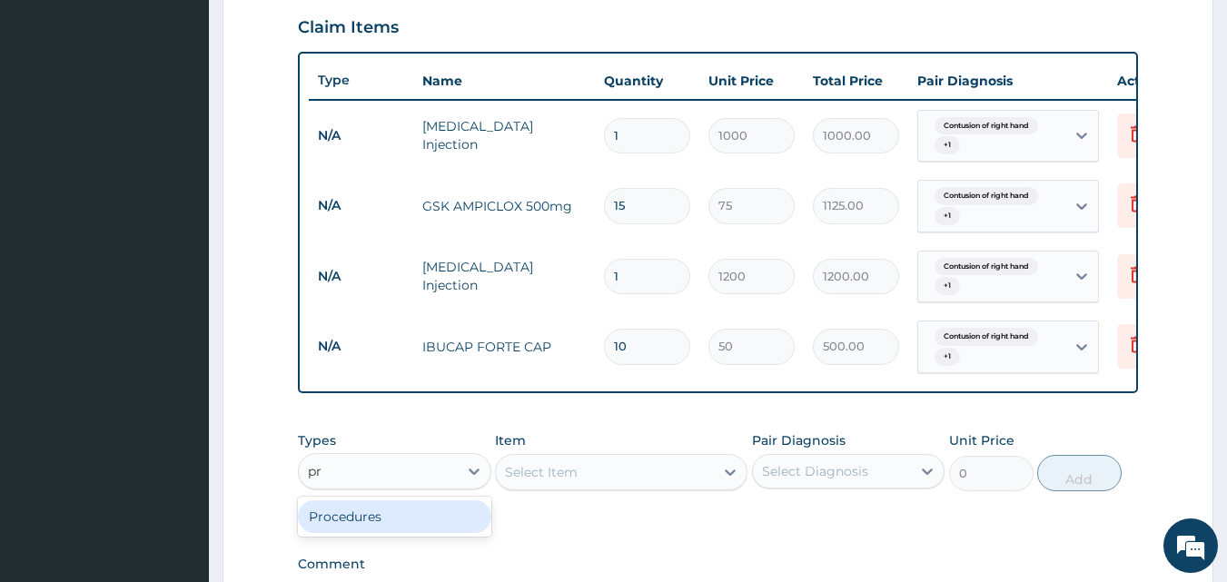
type input "pro"
click at [400, 525] on div "Procedures" at bounding box center [394, 516] width 193 height 33
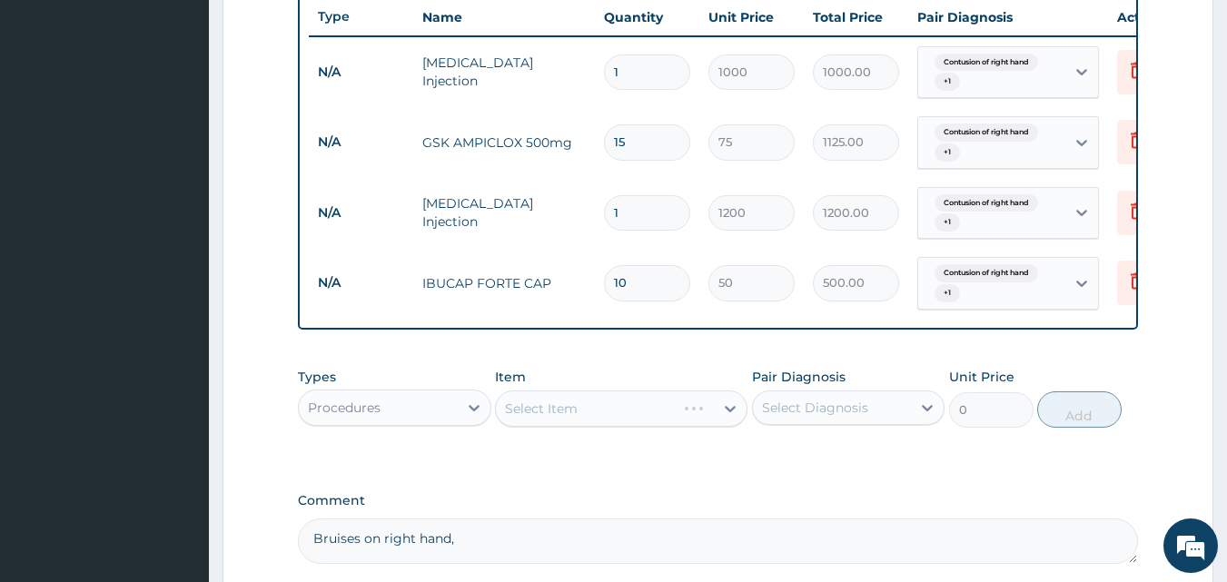
scroll to position [715, 0]
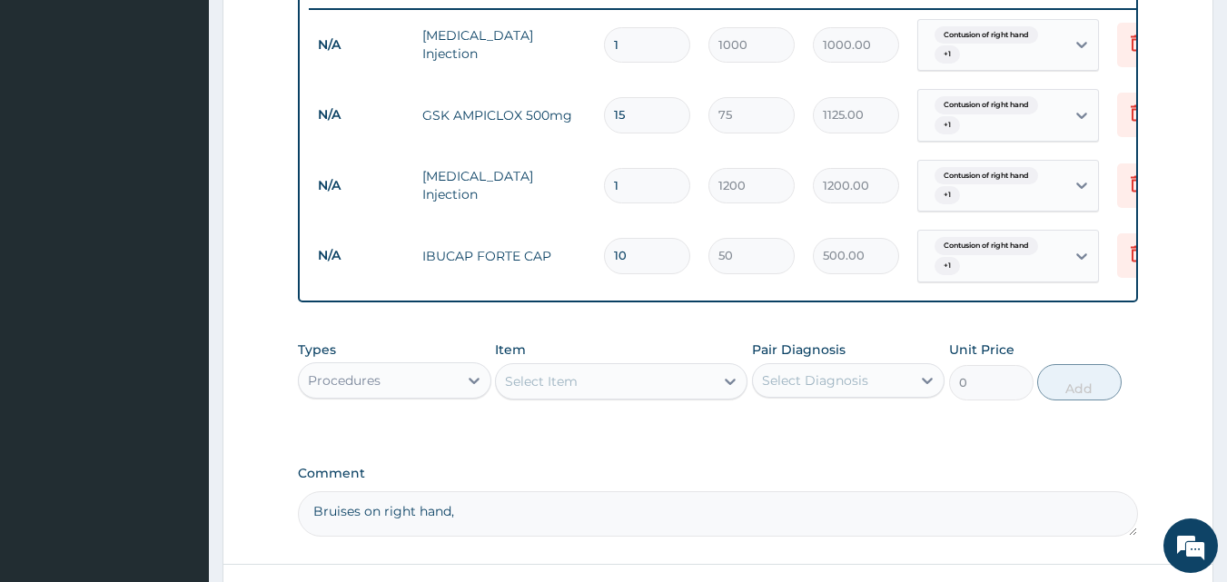
click at [689, 396] on div "Select Item" at bounding box center [605, 381] width 218 height 29
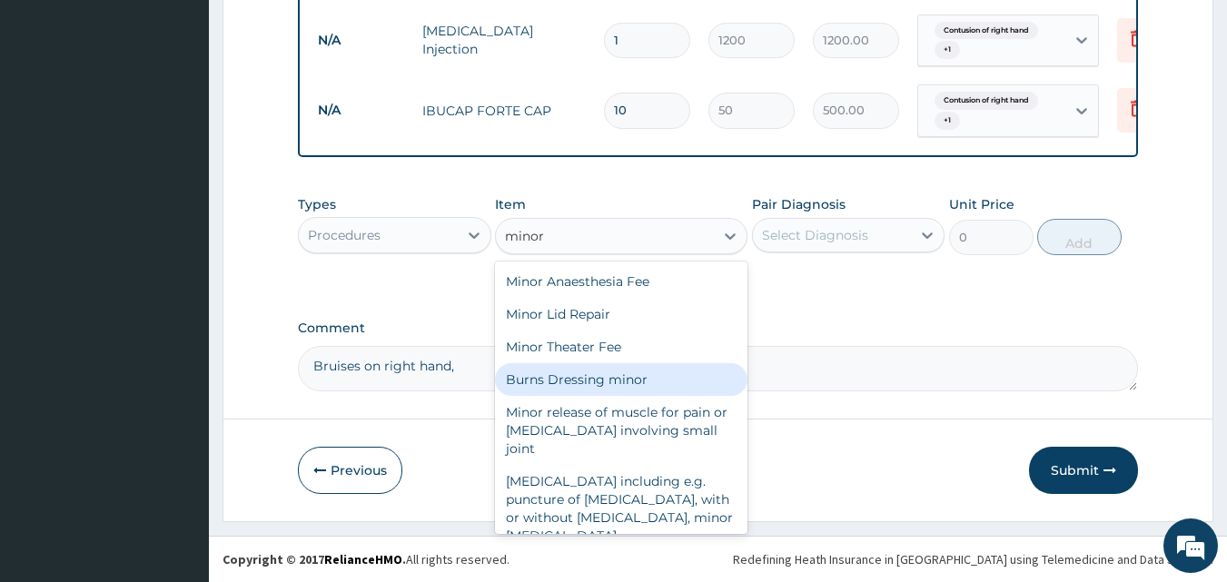
scroll to position [54, 0]
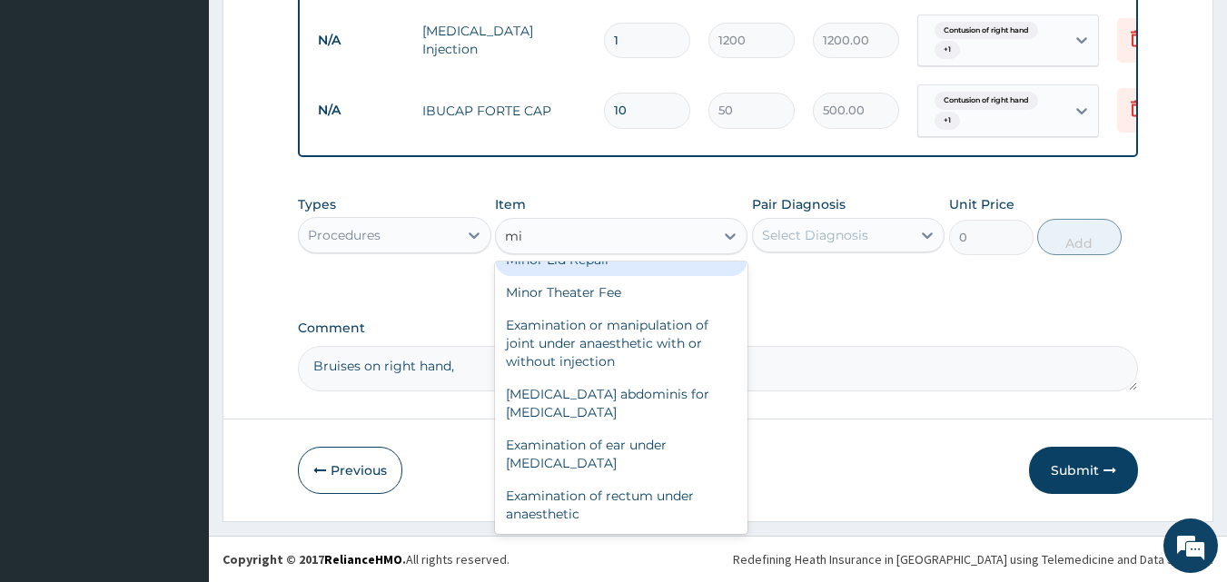
type input "m"
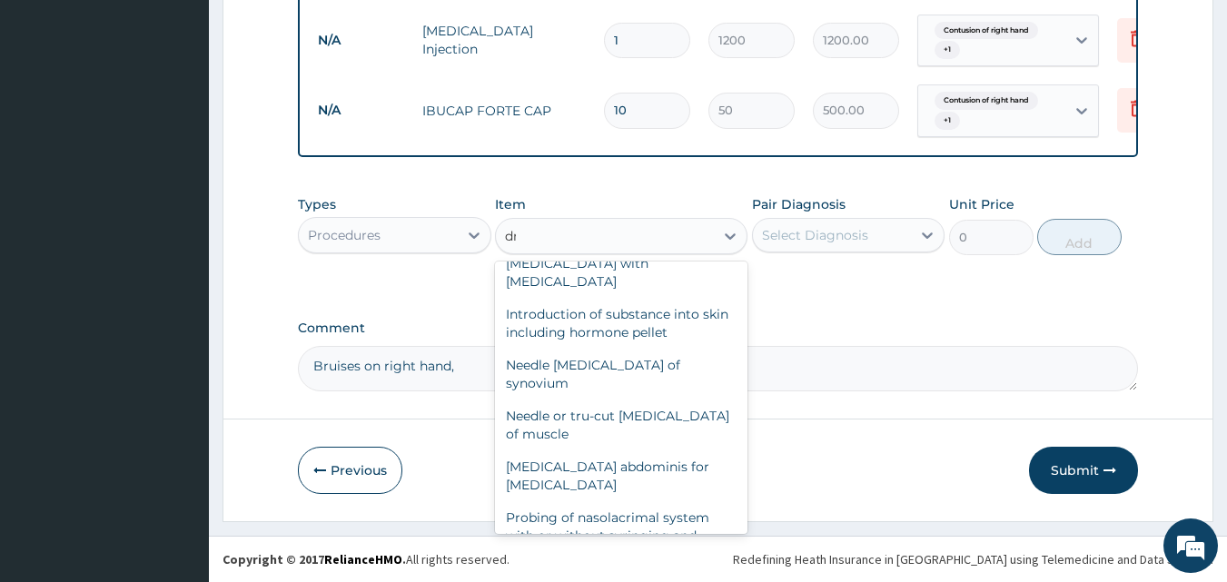
scroll to position [0, 0]
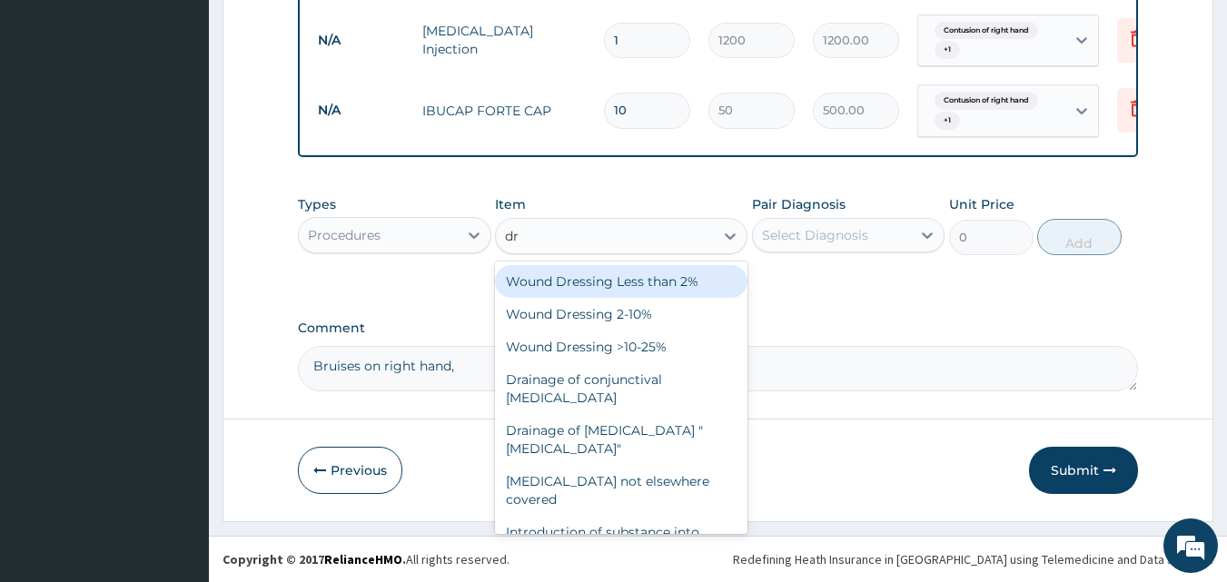
type input "dre"
click at [603, 280] on div "Wound Dressing Less than 2%" at bounding box center [621, 281] width 252 height 33
type input "2500"
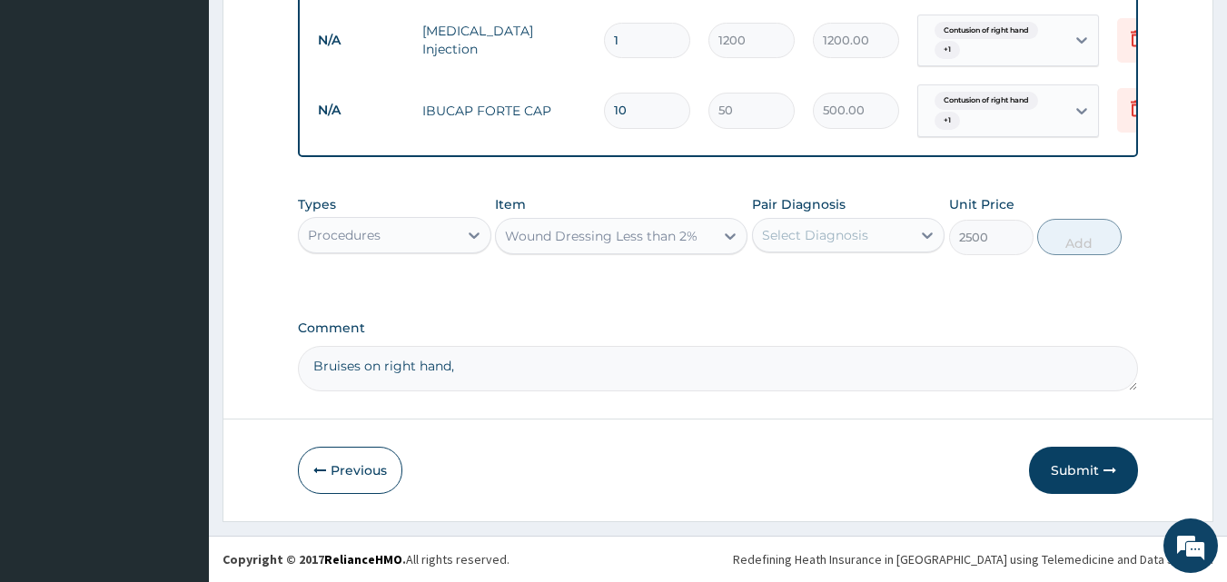
click at [694, 234] on div "Wound Dressing Less than 2%" at bounding box center [601, 236] width 193 height 18
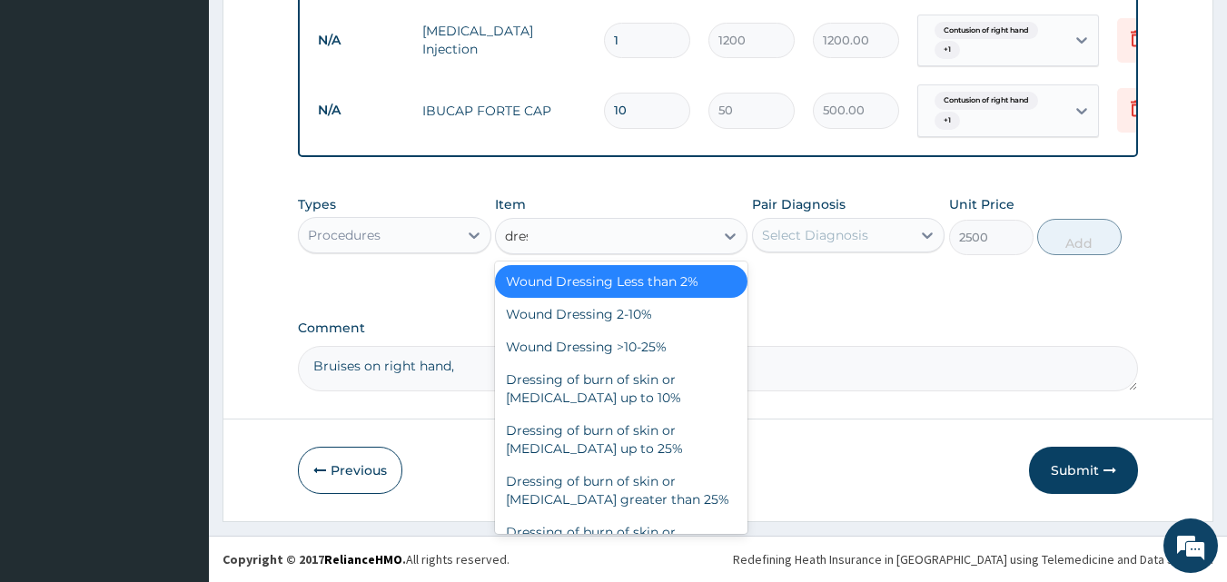
type input "dress"
click at [592, 317] on div "Wound Dressing 2-10%" at bounding box center [621, 314] width 252 height 33
type input "3500"
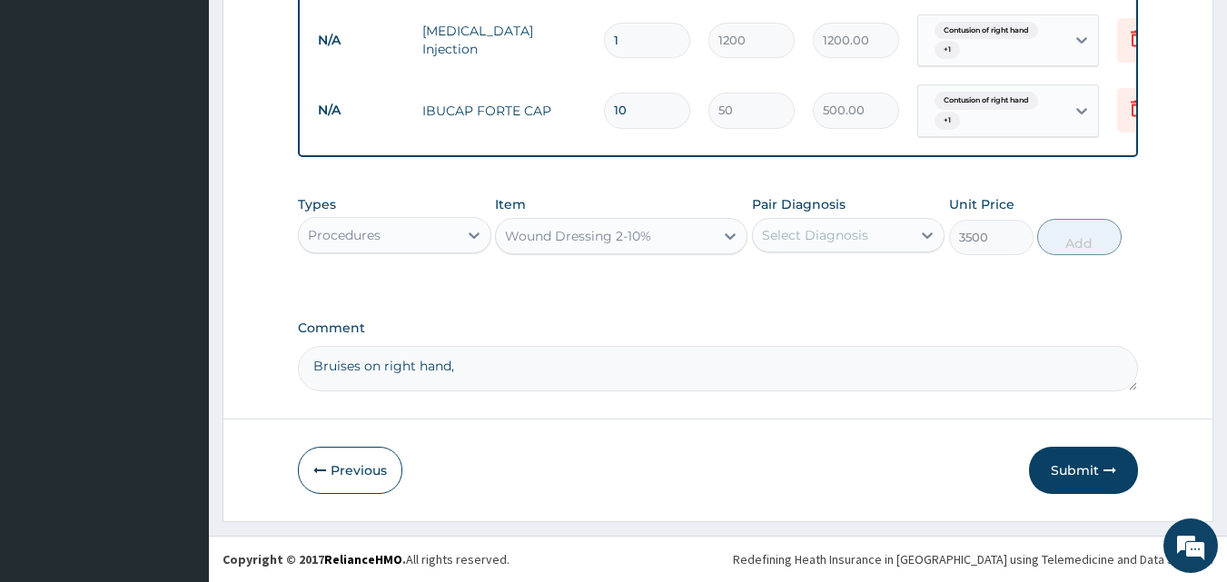
click at [660, 226] on div "Wound Dressing 2-10%" at bounding box center [605, 236] width 218 height 29
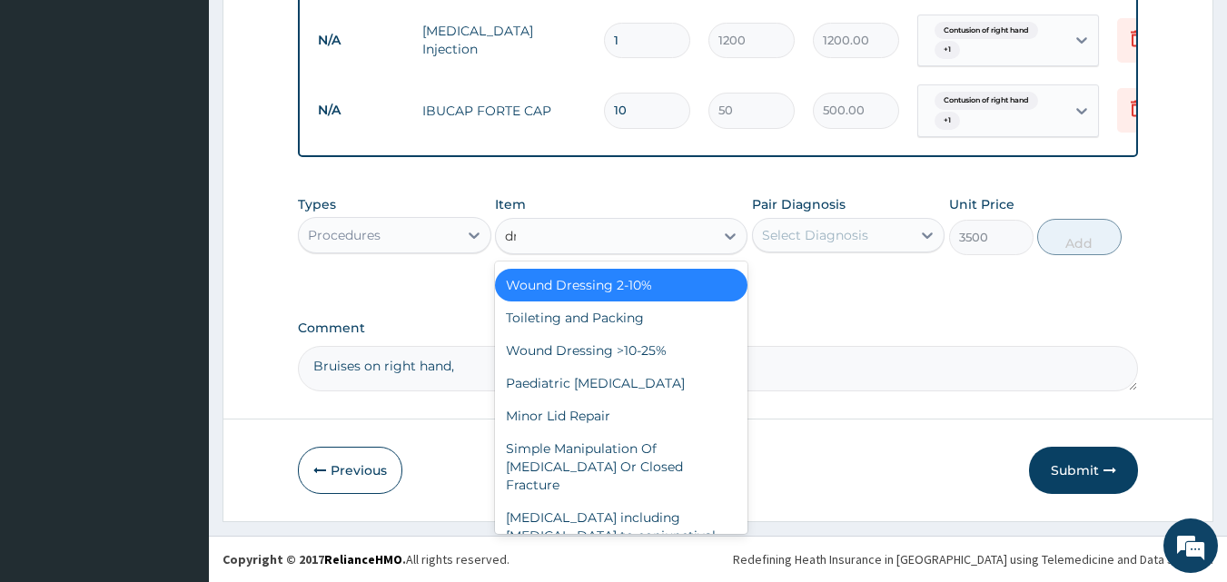
scroll to position [29, 0]
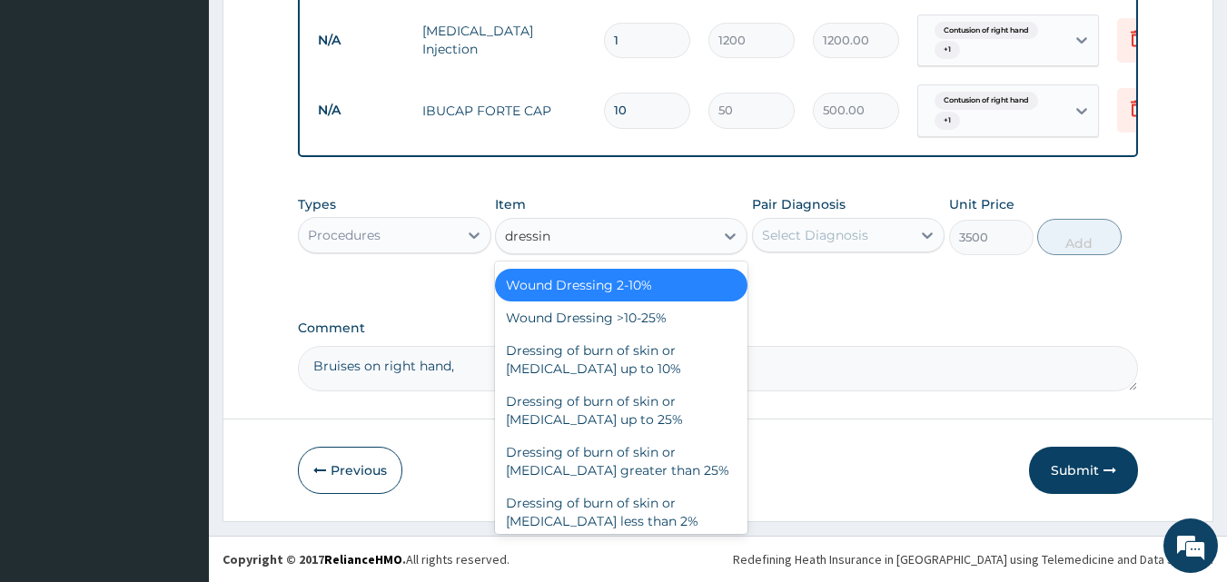
type input "dressing"
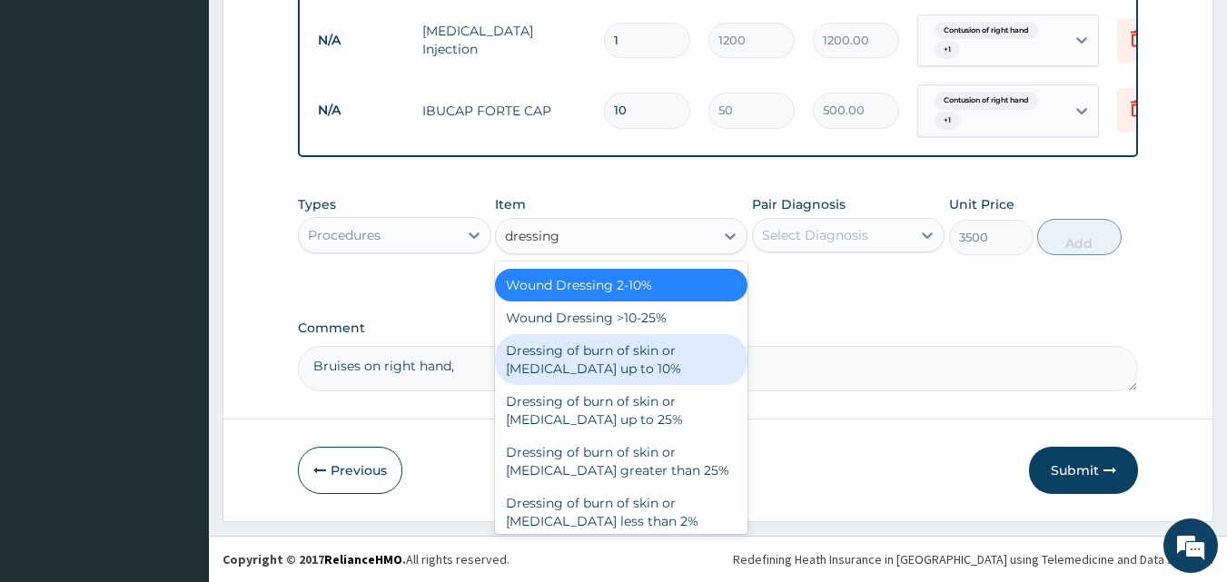
scroll to position [0, 0]
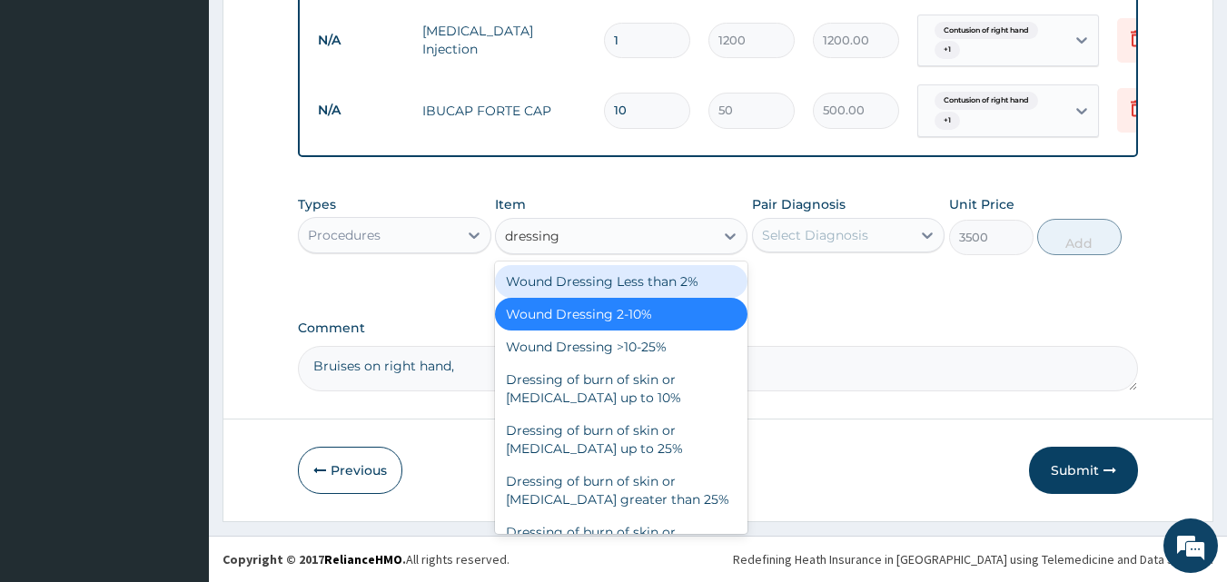
click at [653, 282] on div "Wound Dressing Less than 2%" at bounding box center [621, 281] width 252 height 33
type input "2500"
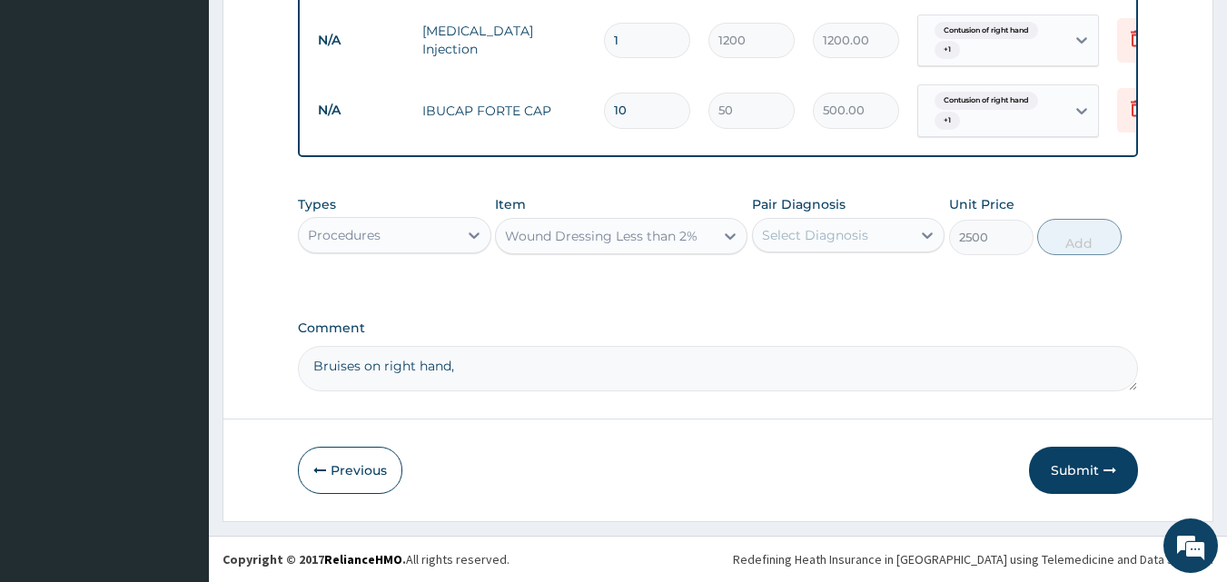
click at [856, 243] on div "Select Diagnosis" at bounding box center [815, 235] width 106 height 18
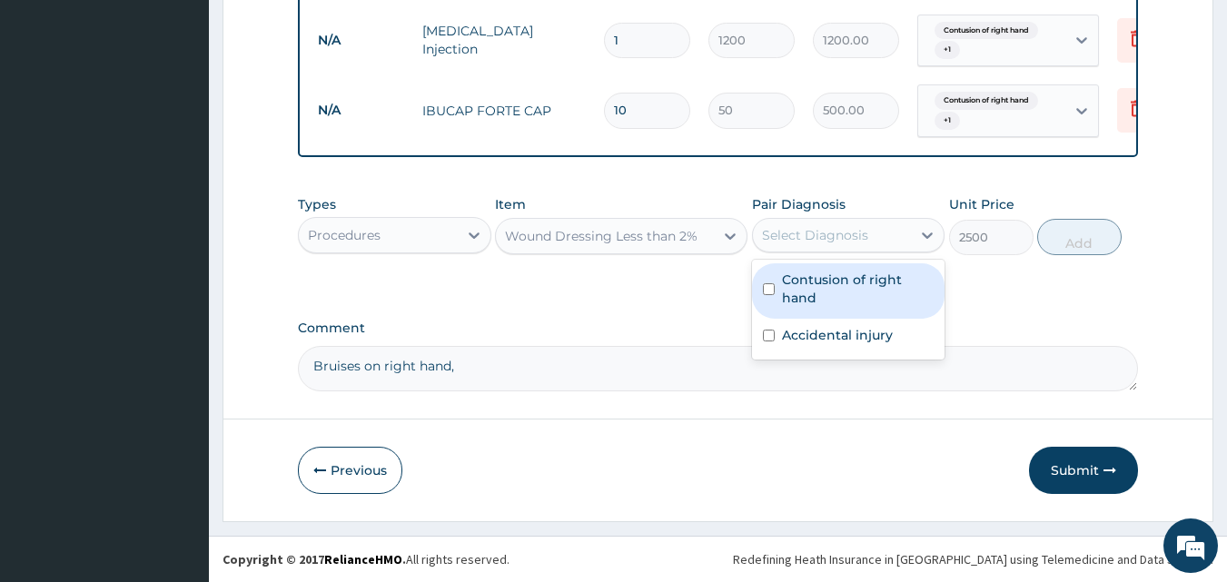
click at [818, 284] on label "Contusion of right hand" at bounding box center [858, 289] width 153 height 36
checkbox input "true"
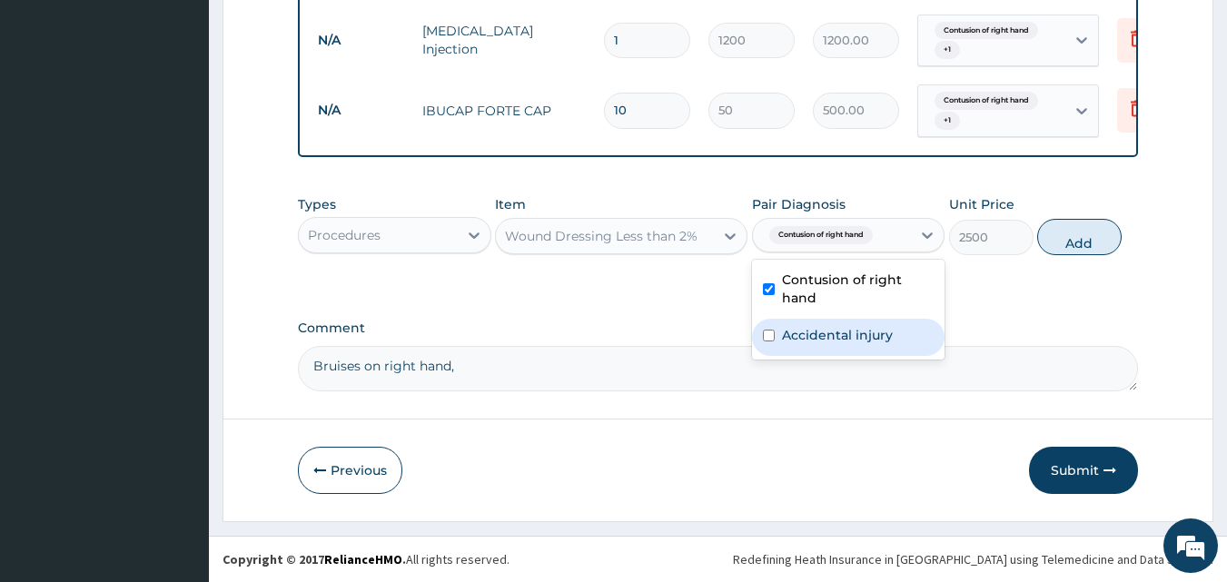
click at [813, 323] on div "Accidental injury" at bounding box center [848, 337] width 193 height 37
checkbox input "true"
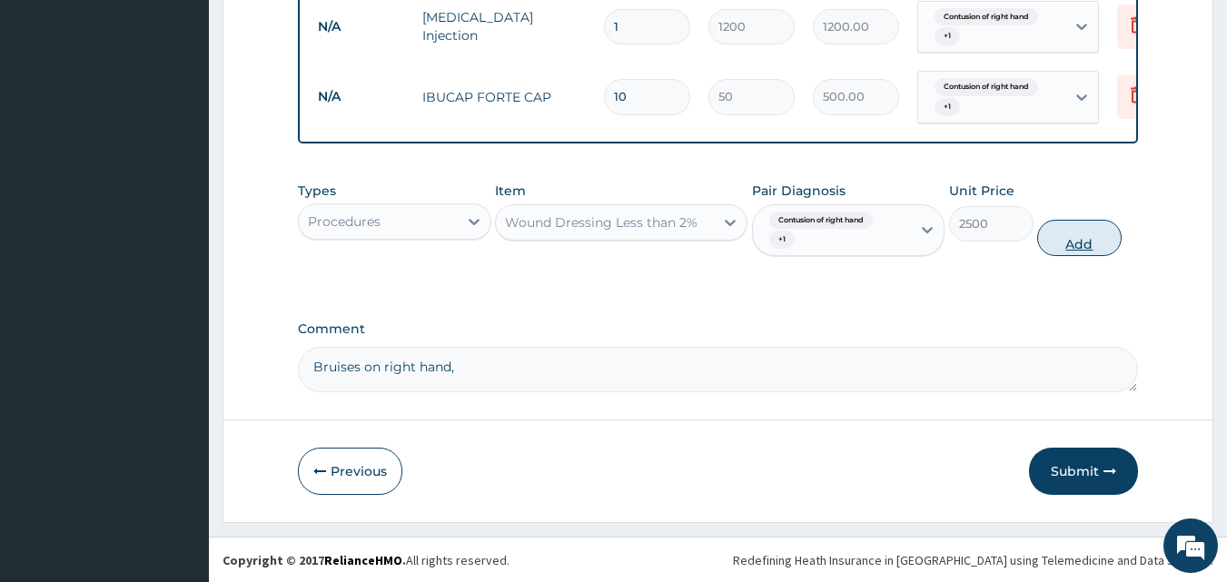
click at [1064, 256] on button "Add" at bounding box center [1079, 238] width 84 height 36
type input "0"
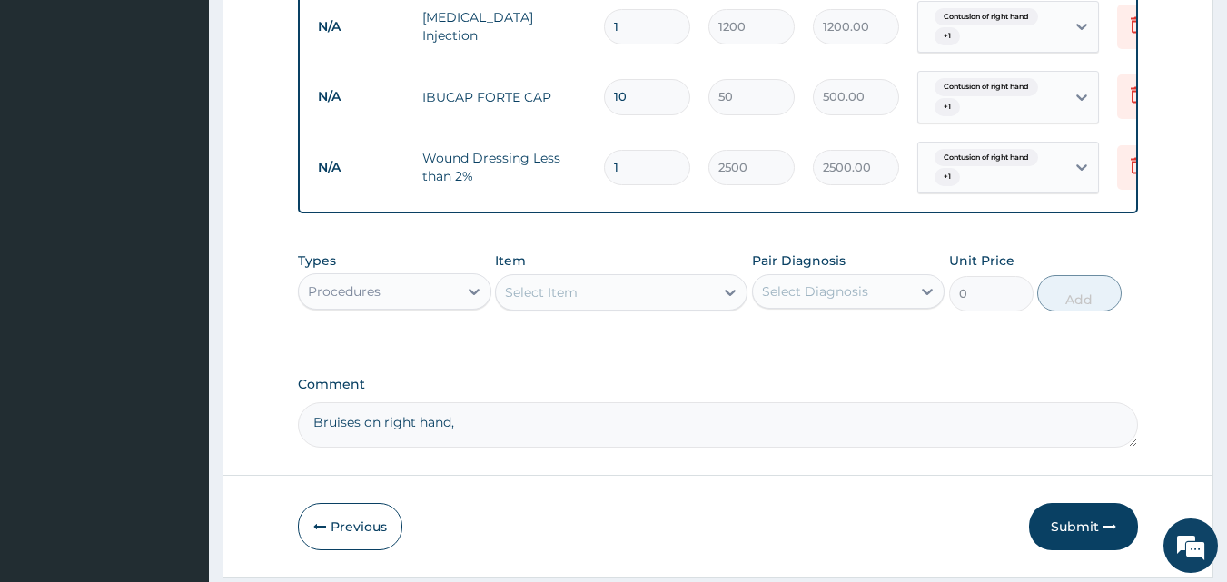
click at [548, 302] on div "Select Item" at bounding box center [541, 292] width 73 height 18
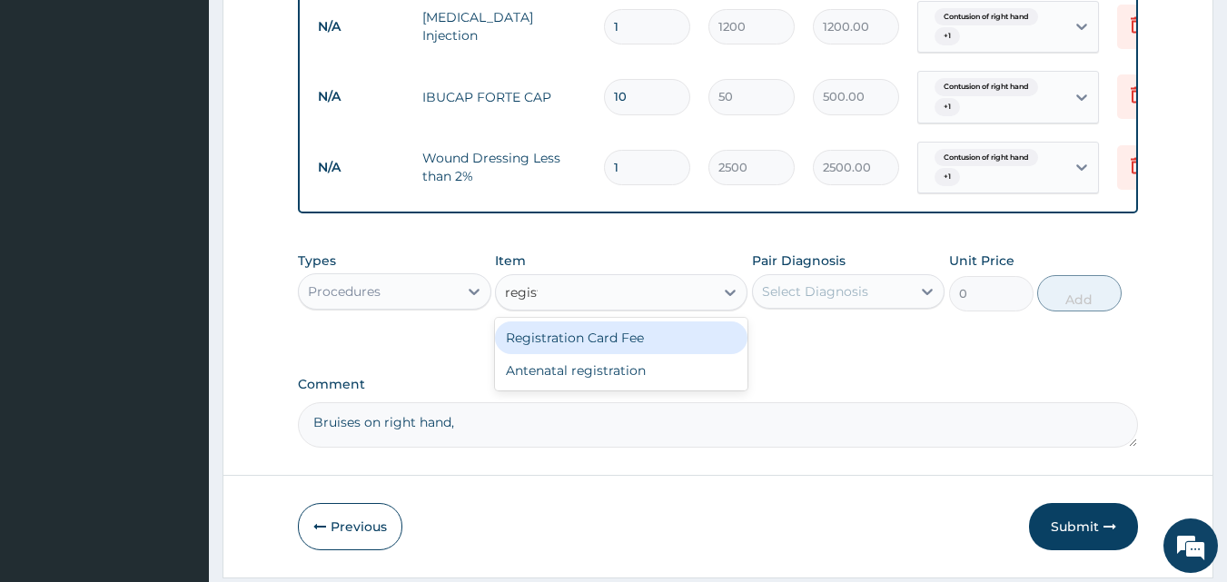
type input "registr"
click at [556, 348] on div "Registration Card Fee" at bounding box center [621, 338] width 252 height 33
type input "2000"
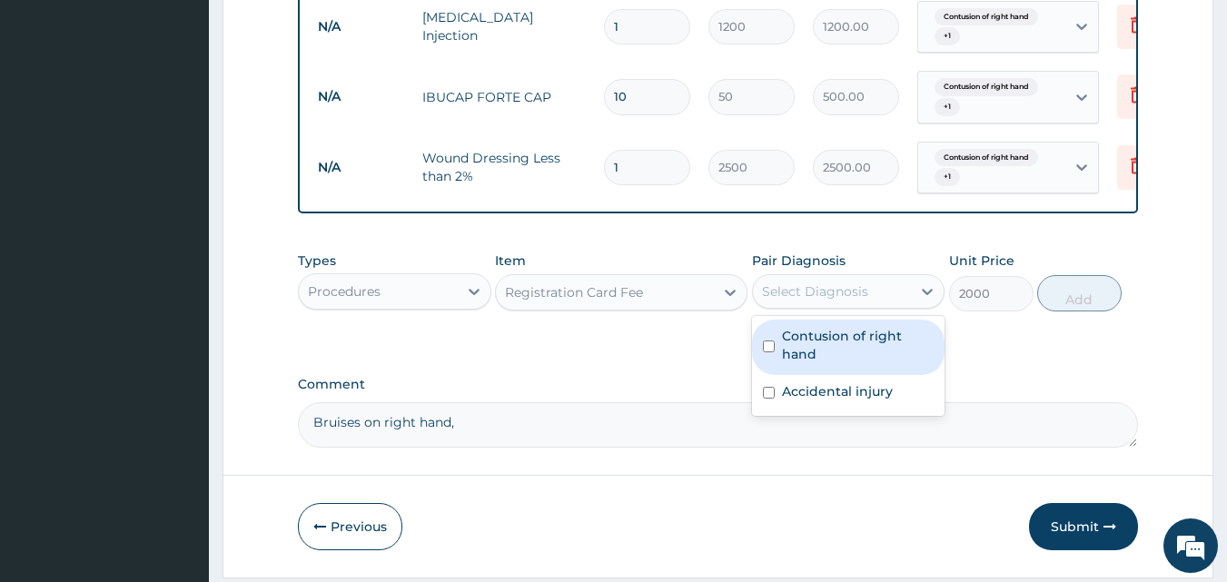
click at [852, 301] on div "Select Diagnosis" at bounding box center [815, 291] width 106 height 18
click at [796, 363] on label "Contusion of right hand" at bounding box center [858, 345] width 153 height 36
checkbox input "true"
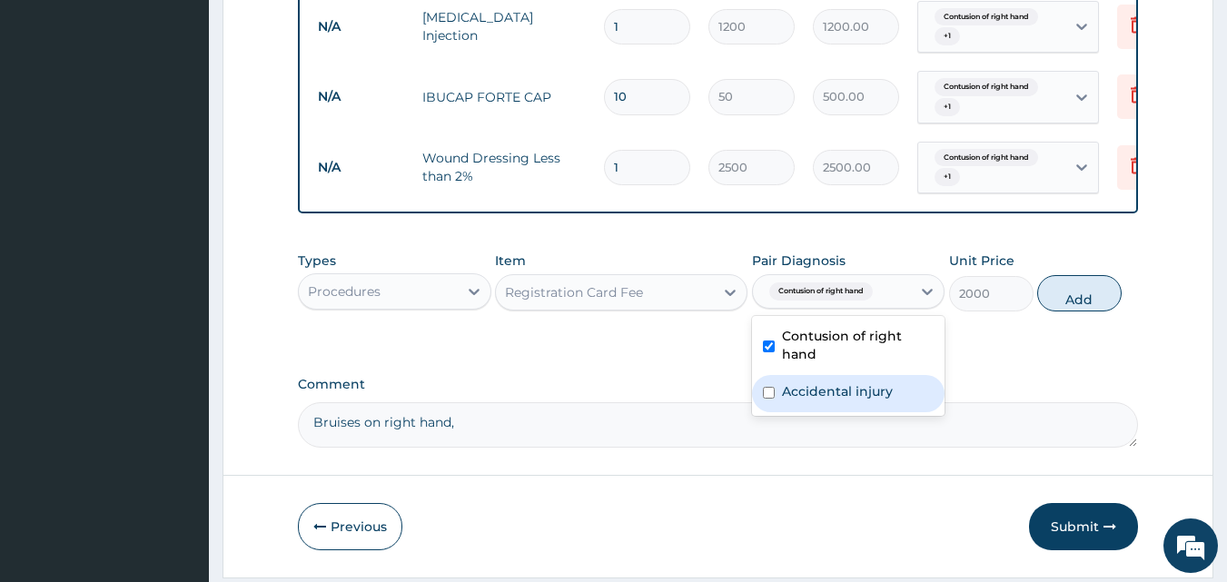
click at [790, 393] on div "Accidental injury" at bounding box center [848, 393] width 193 height 37
checkbox input "true"
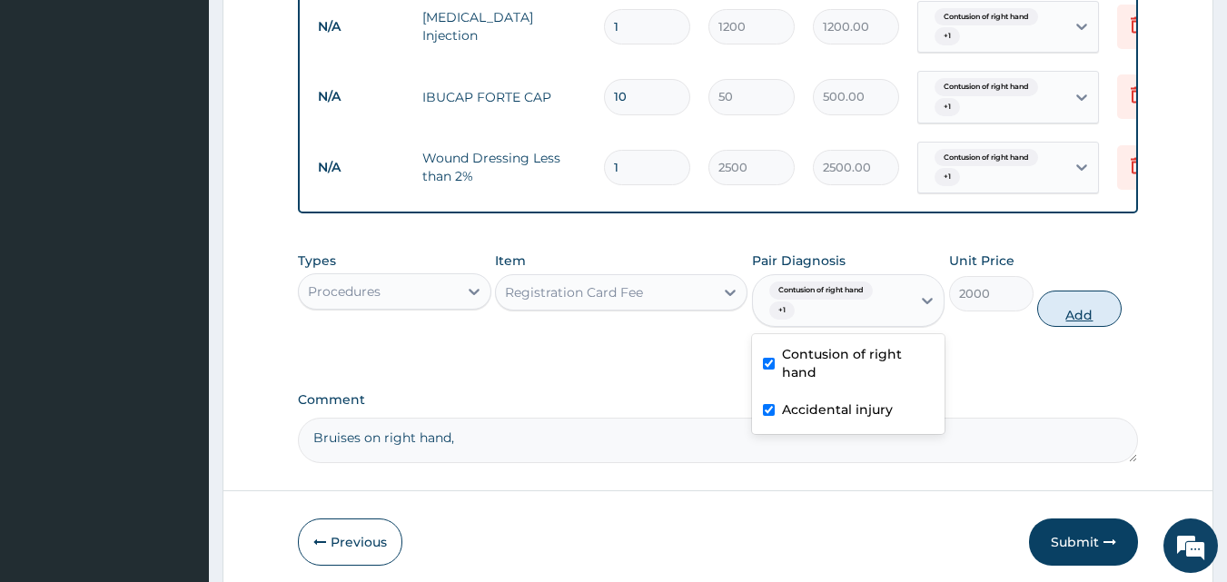
click at [1076, 327] on button "Add" at bounding box center [1079, 309] width 84 height 36
type input "0"
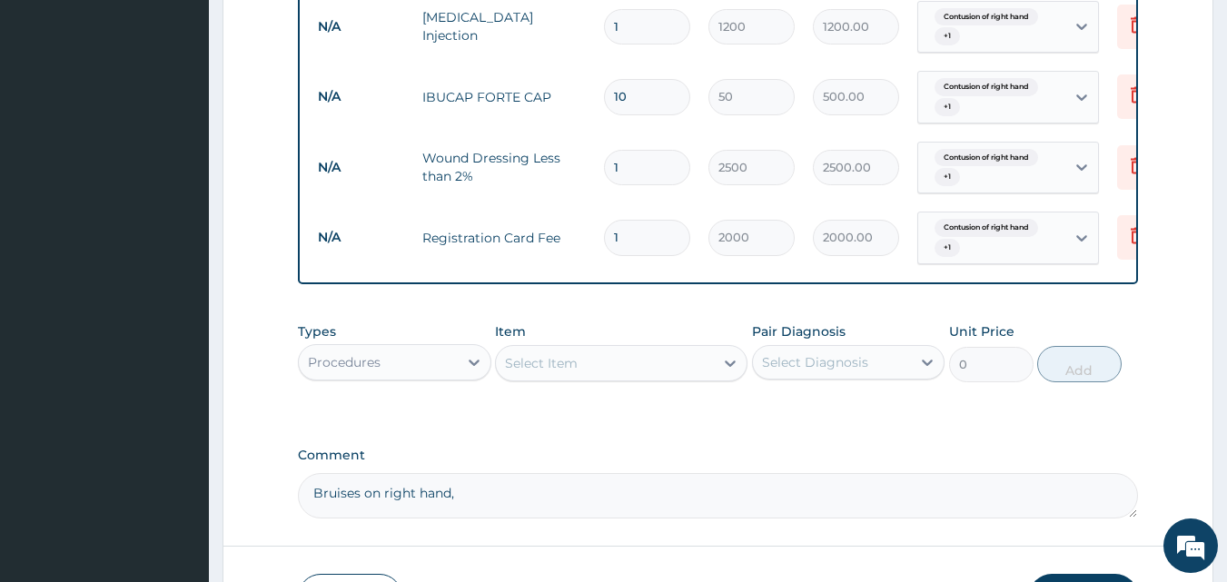
click at [563, 372] on div "Select Item" at bounding box center [541, 363] width 73 height 18
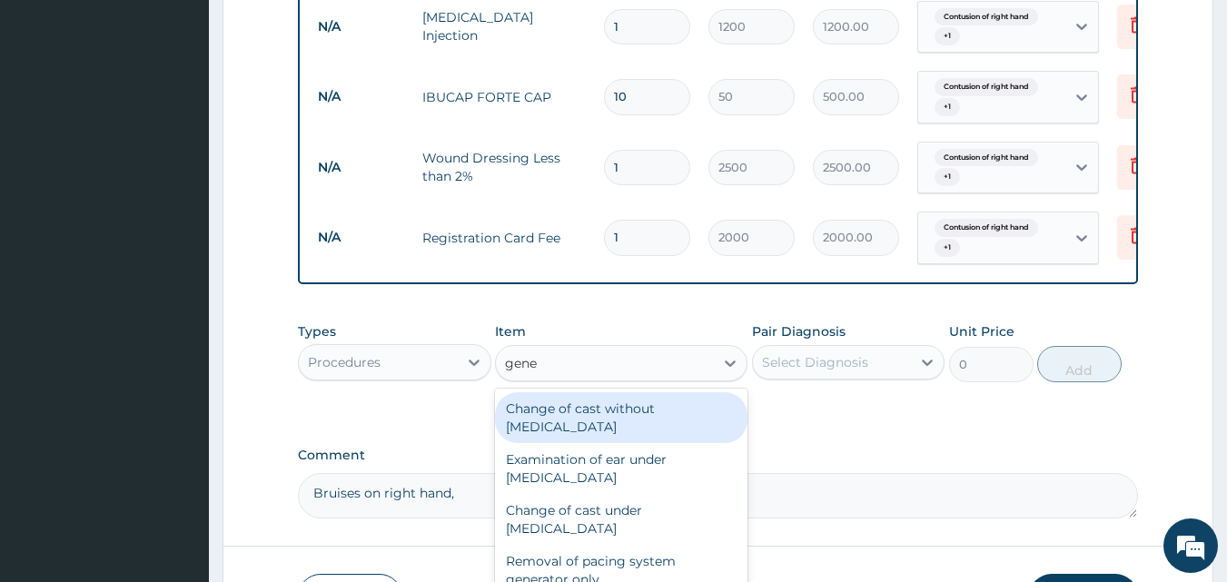
type input "gener"
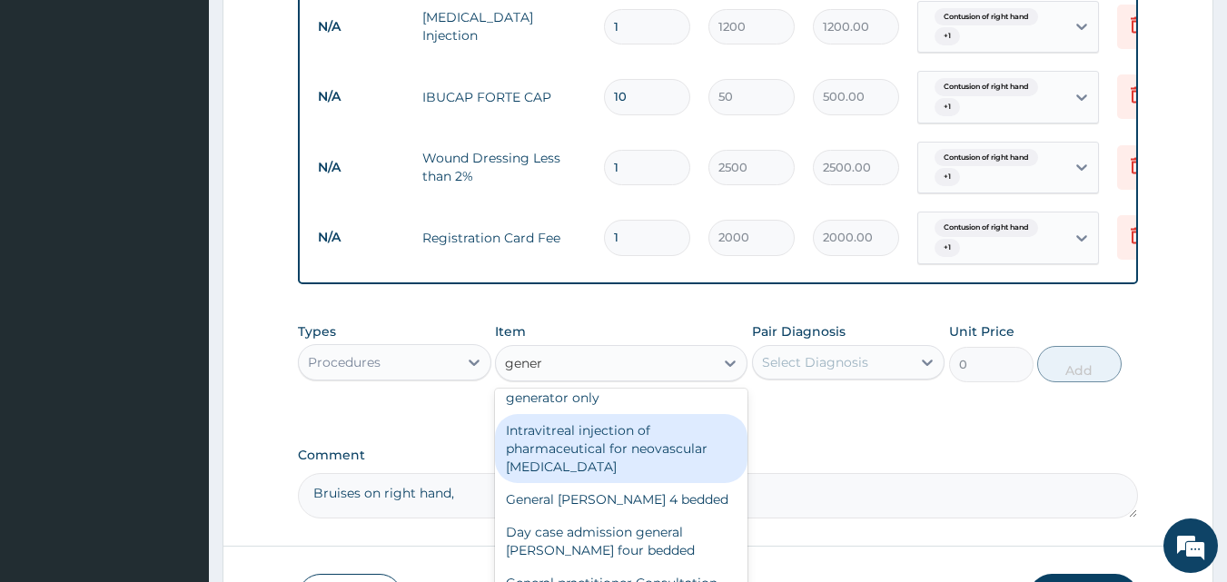
scroll to position [272, 0]
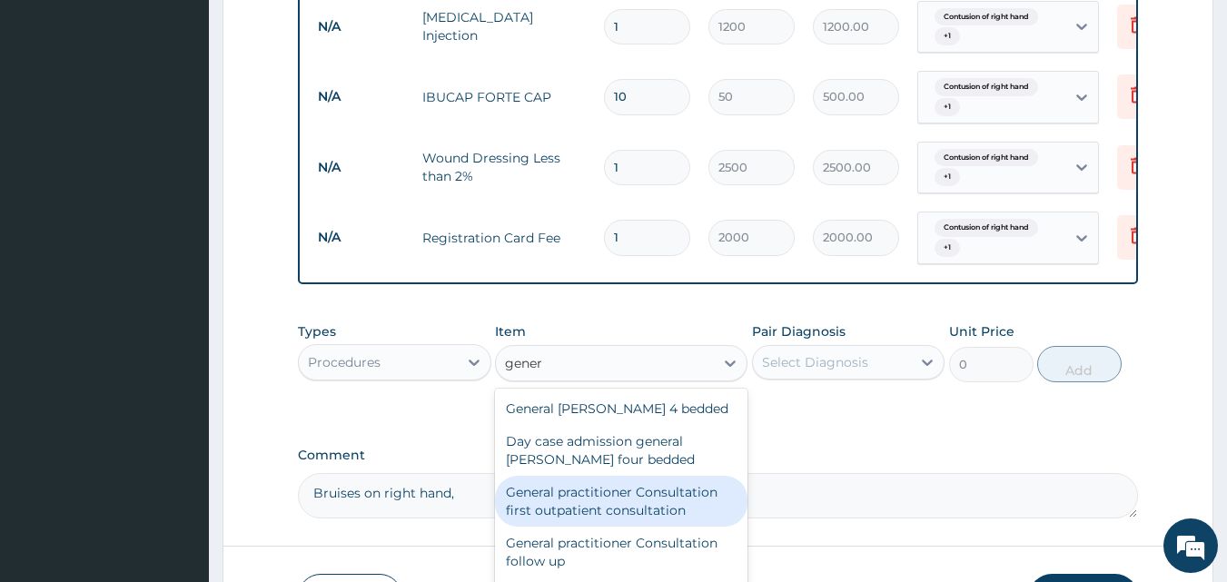
click at [594, 527] on div "General practitioner Consultation first outpatient consultation" at bounding box center [621, 501] width 252 height 51
type input "3000"
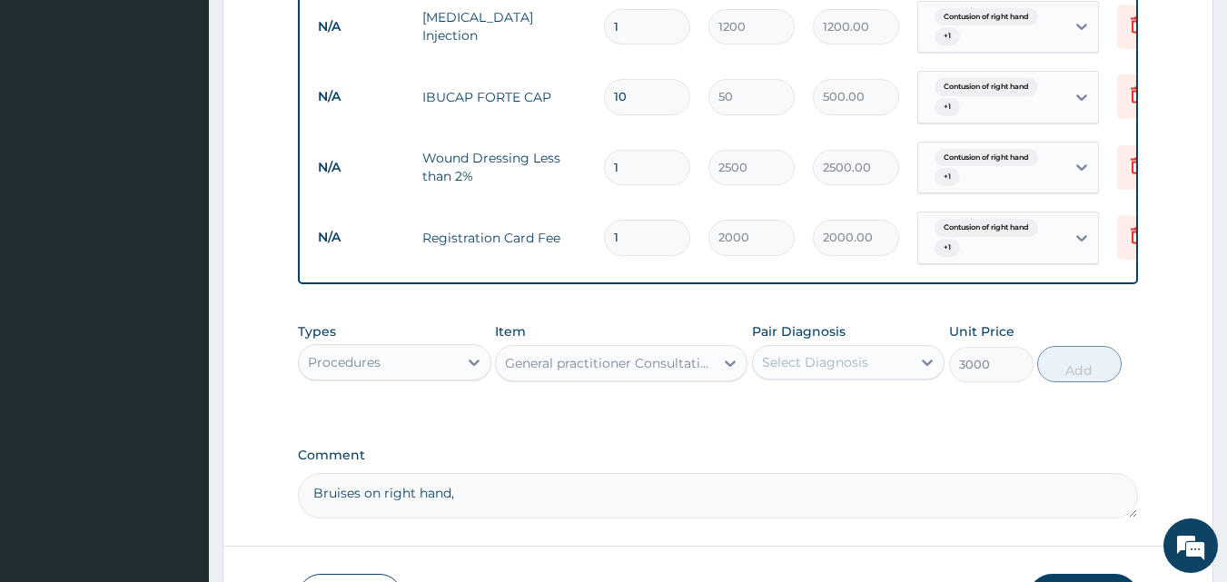
click at [833, 377] on div "Select Diagnosis" at bounding box center [832, 362] width 159 height 29
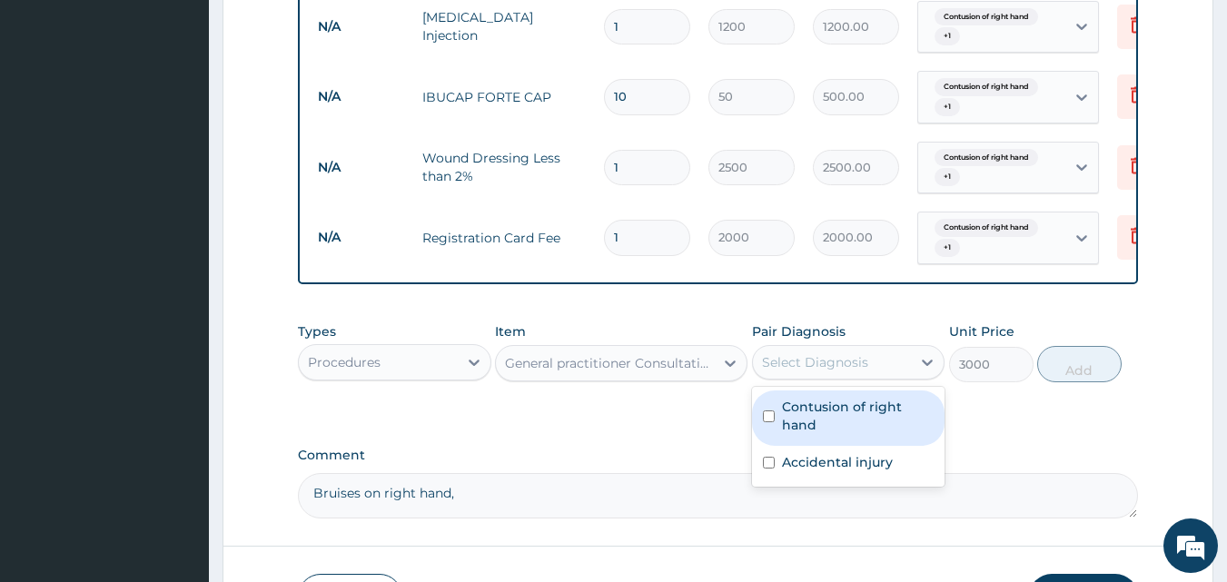
click at [808, 421] on label "Contusion of right hand" at bounding box center [858, 416] width 153 height 36
checkbox input "true"
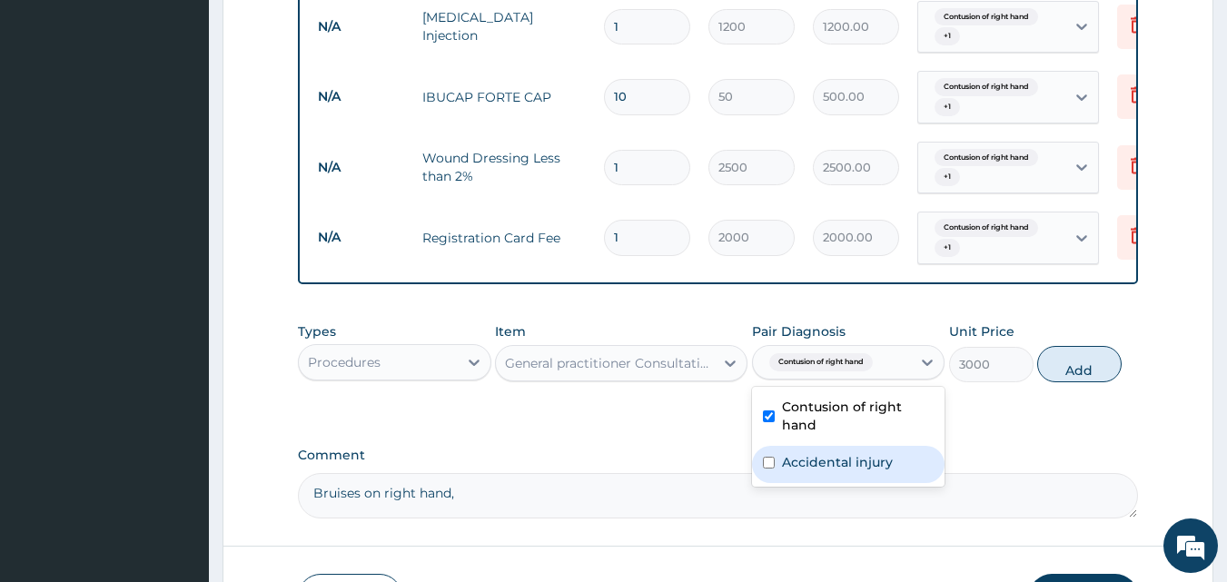
click at [793, 471] on label "Accidental injury" at bounding box center [837, 462] width 111 height 18
checkbox input "true"
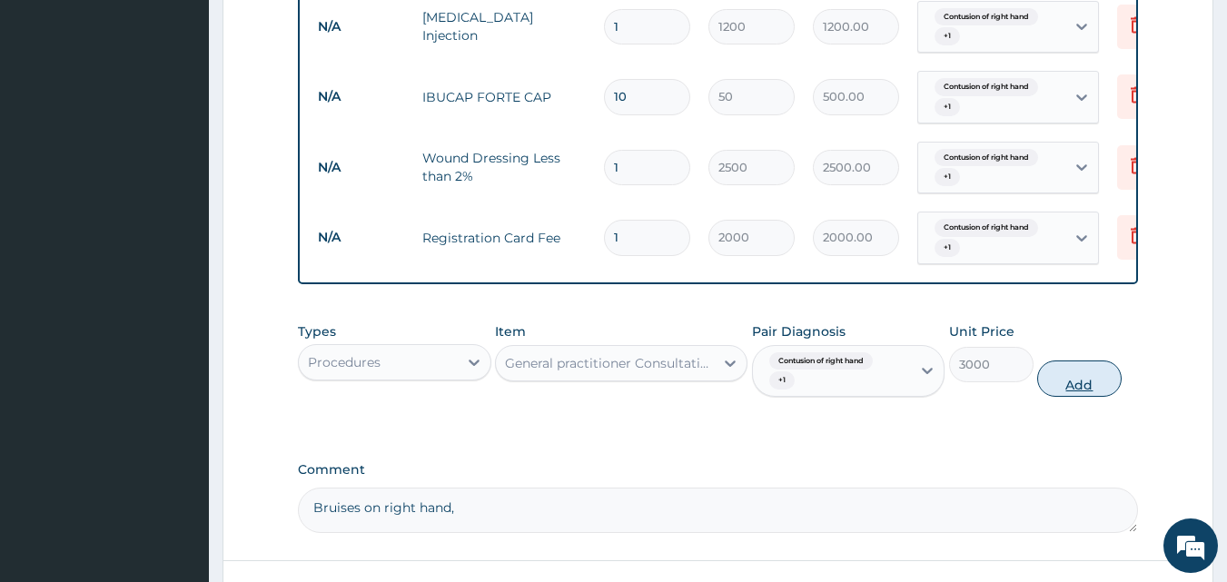
click at [1090, 394] on button "Add" at bounding box center [1079, 379] width 84 height 36
type input "0"
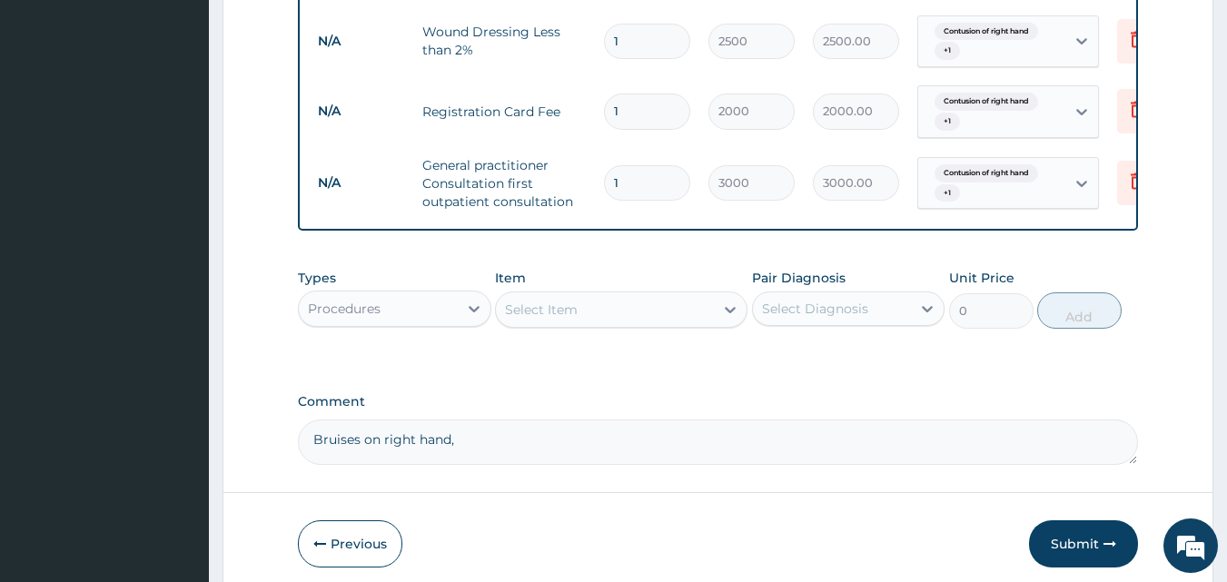
scroll to position [1055, 0]
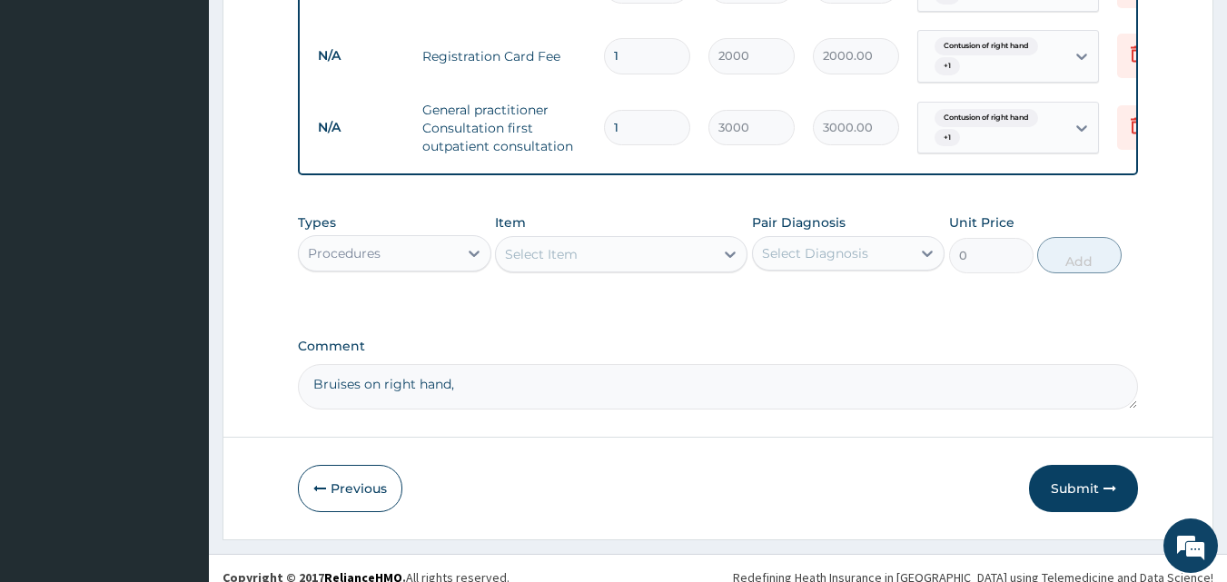
click at [462, 398] on textarea "Bruises on right hand," at bounding box center [718, 386] width 841 height 45
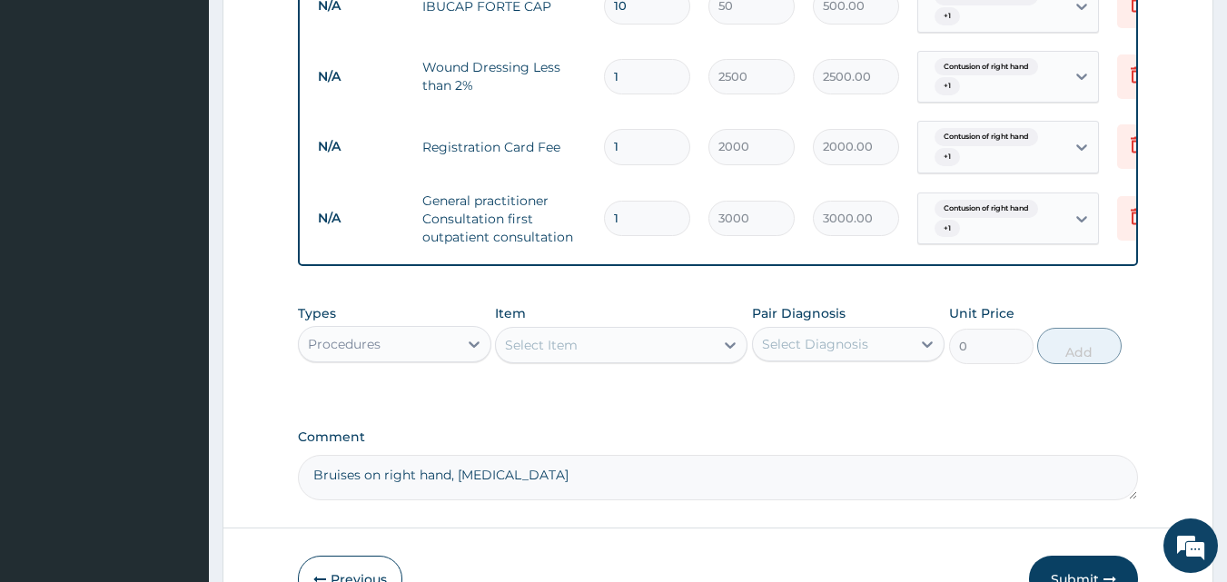
scroll to position [874, 0]
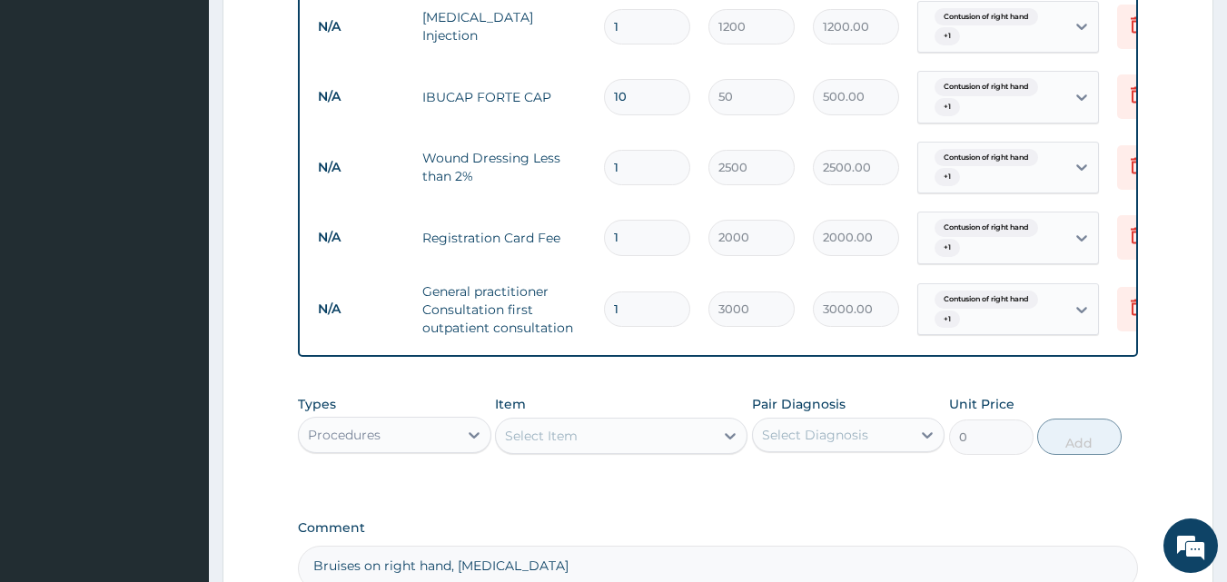
type textarea "Bruises on right hand, Domestic Accident"
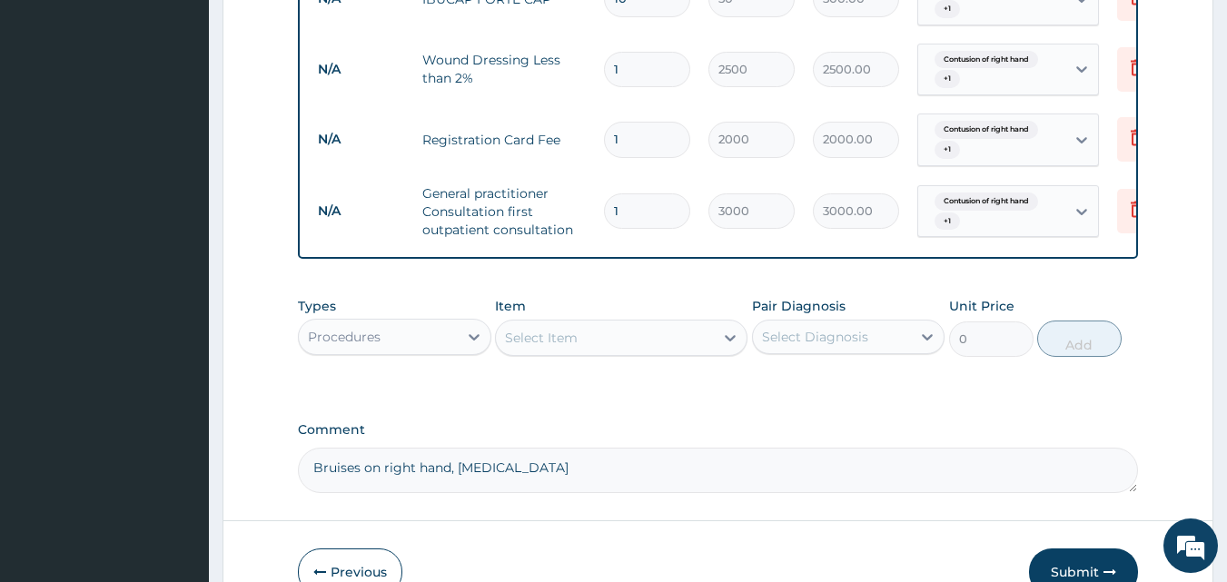
scroll to position [1055, 0]
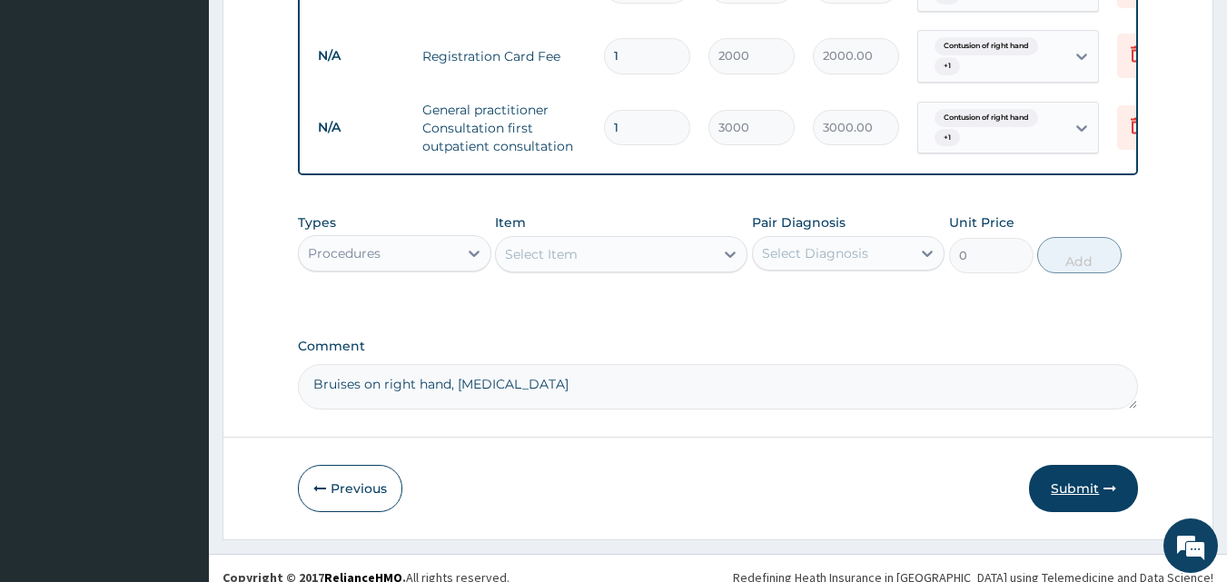
click at [1062, 494] on button "Submit" at bounding box center [1083, 488] width 109 height 47
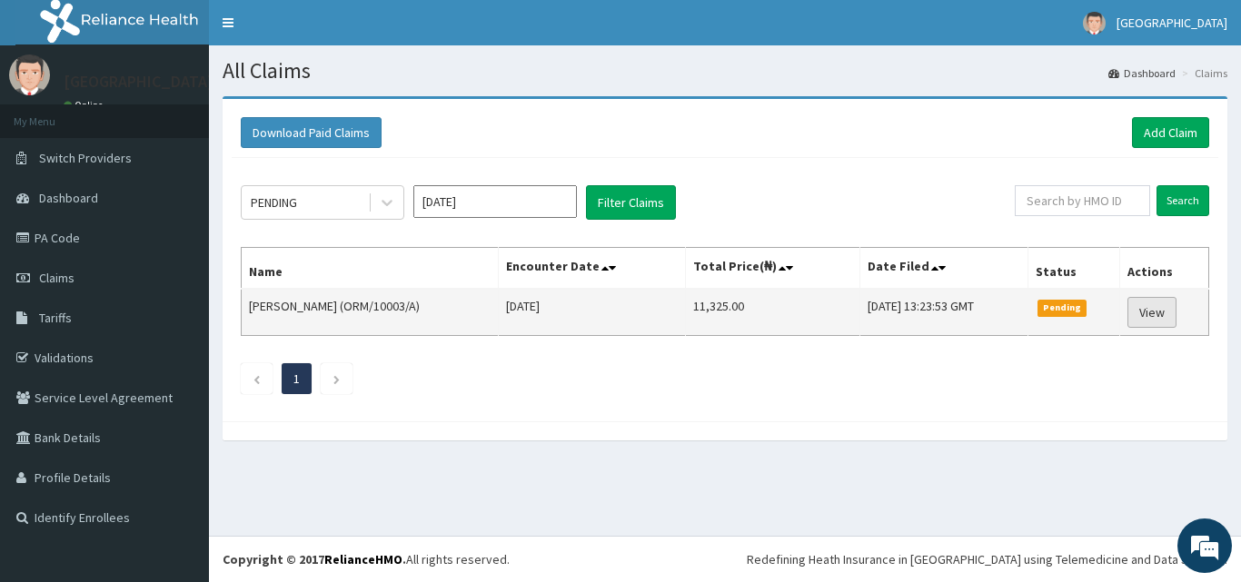
click at [1173, 306] on link "View" at bounding box center [1151, 312] width 49 height 31
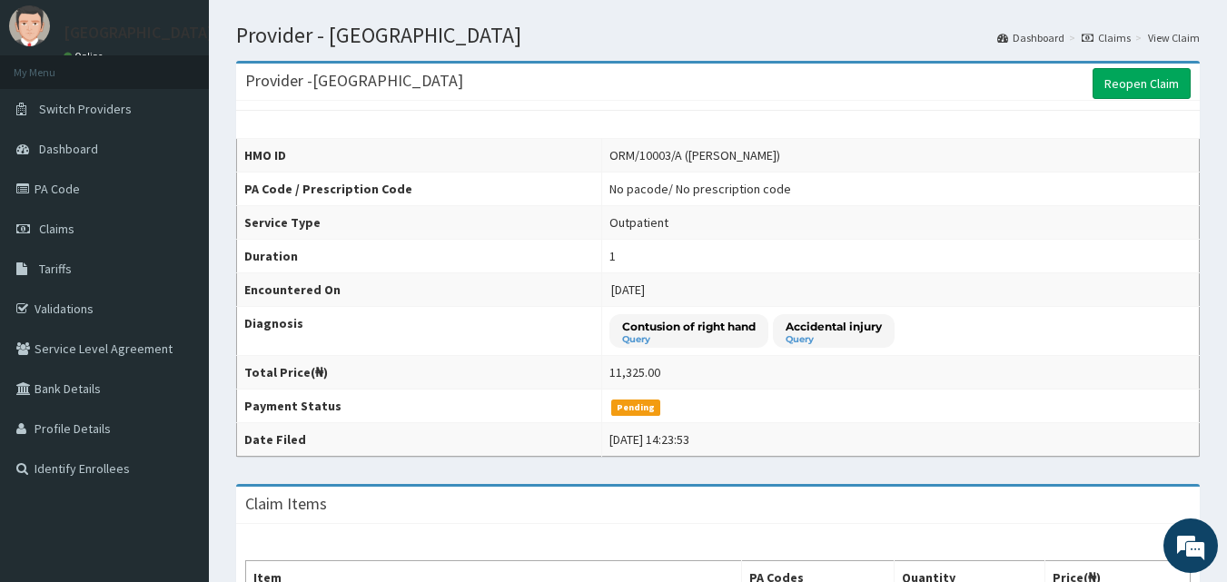
scroll to position [91, 0]
